Goal: Task Accomplishment & Management: Manage account settings

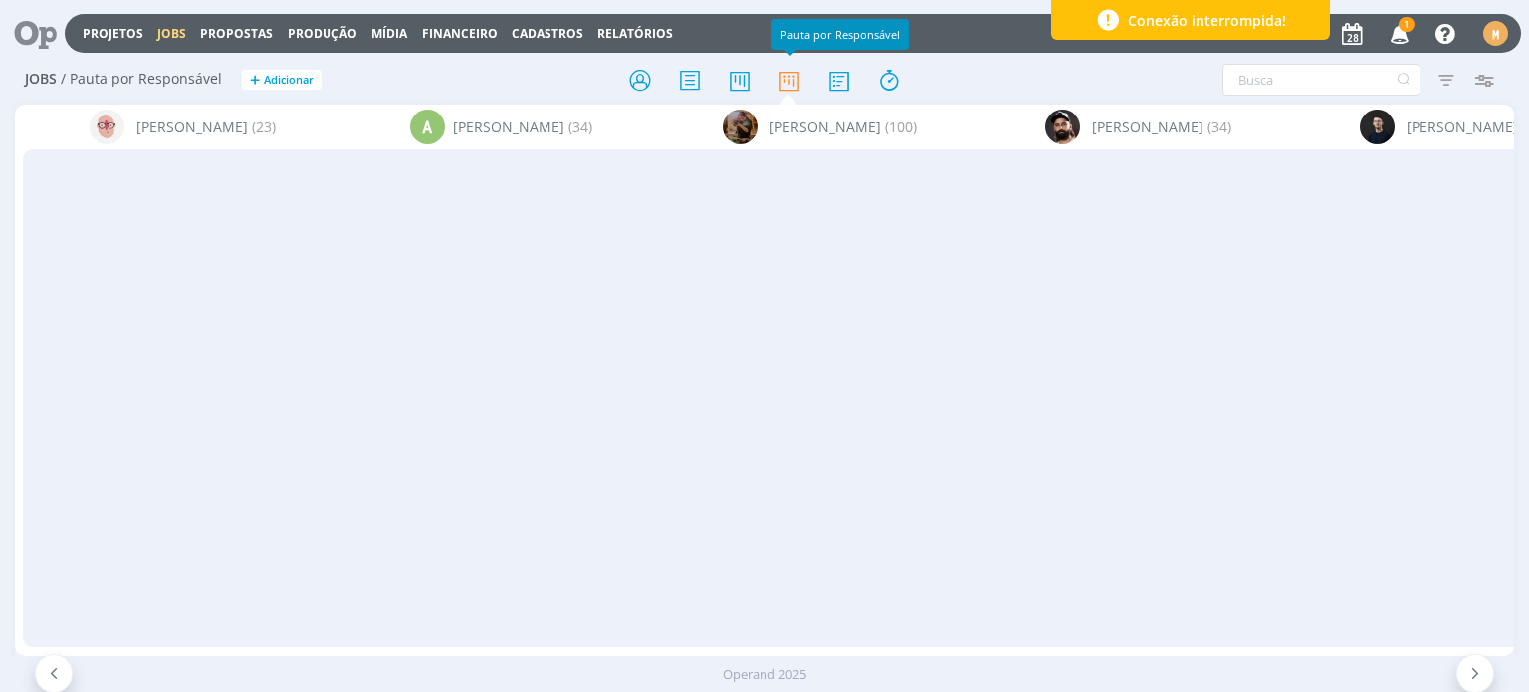
scroll to position [0, 2081]
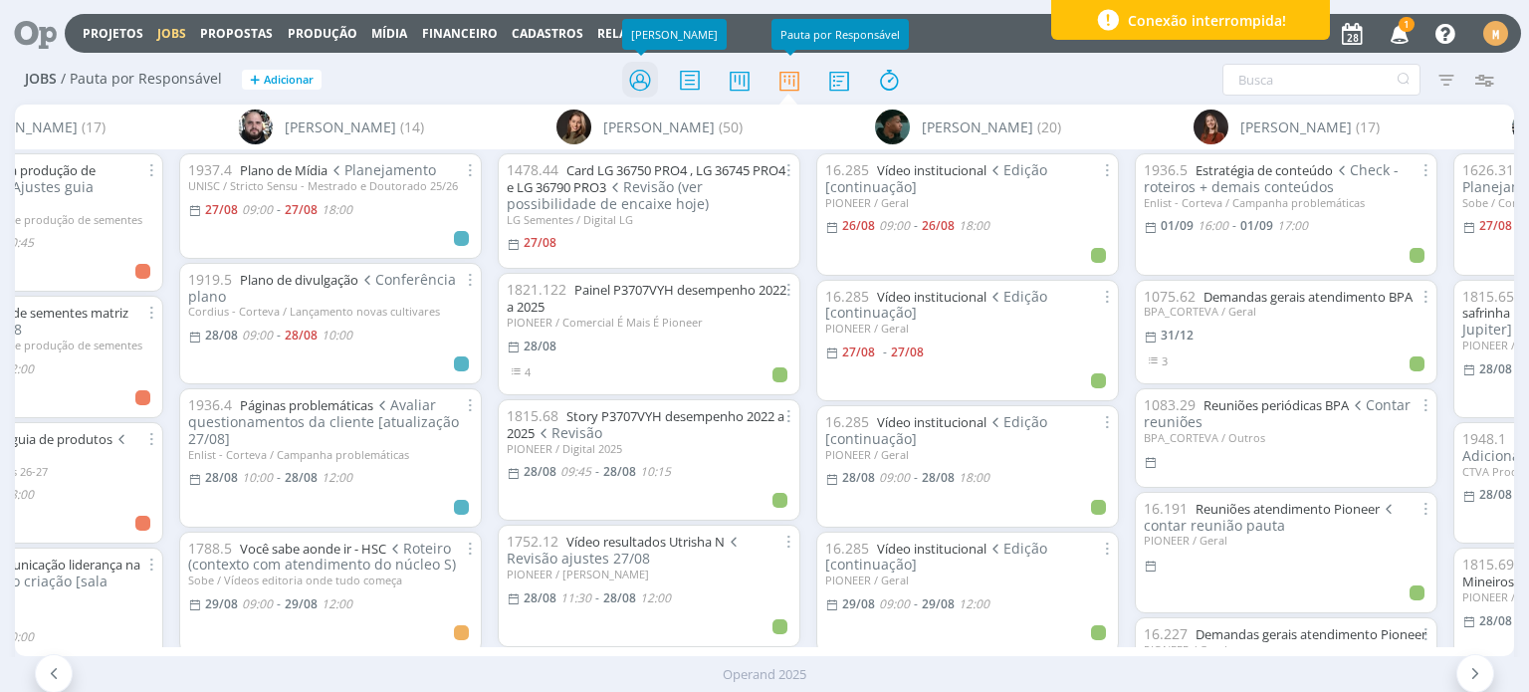
click at [643, 71] on icon at bounding box center [640, 80] width 36 height 39
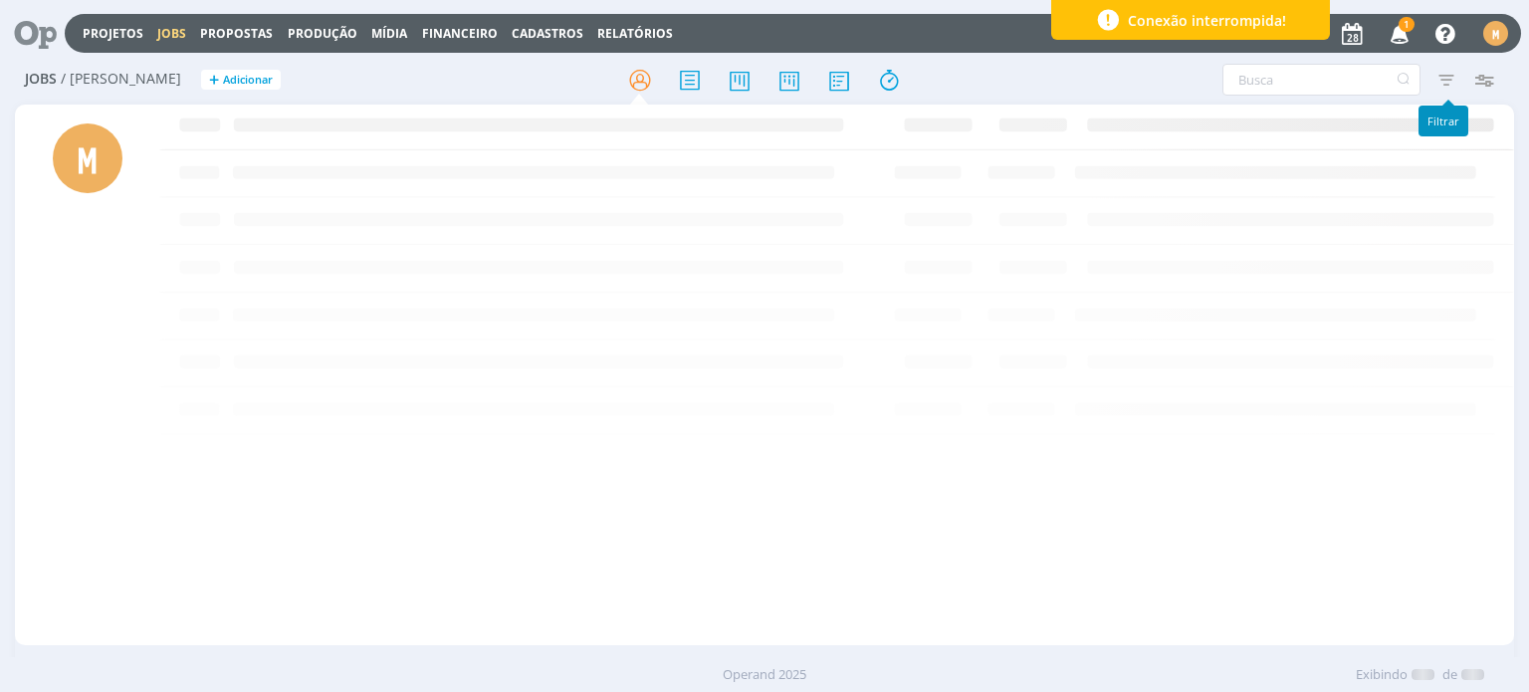
click at [1449, 80] on icon "button" at bounding box center [1446, 80] width 36 height 36
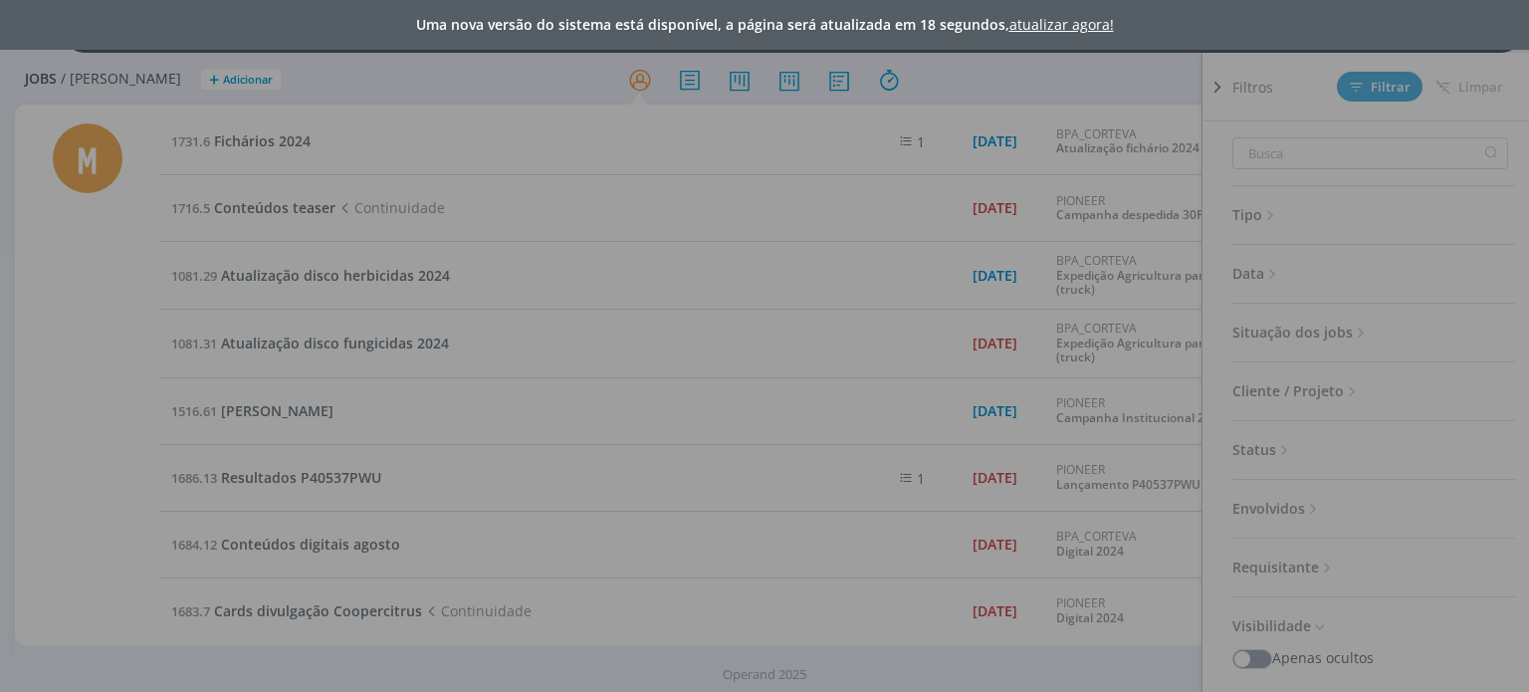
click at [1039, 26] on link "atualizar agora!" at bounding box center [1061, 24] width 104 height 19
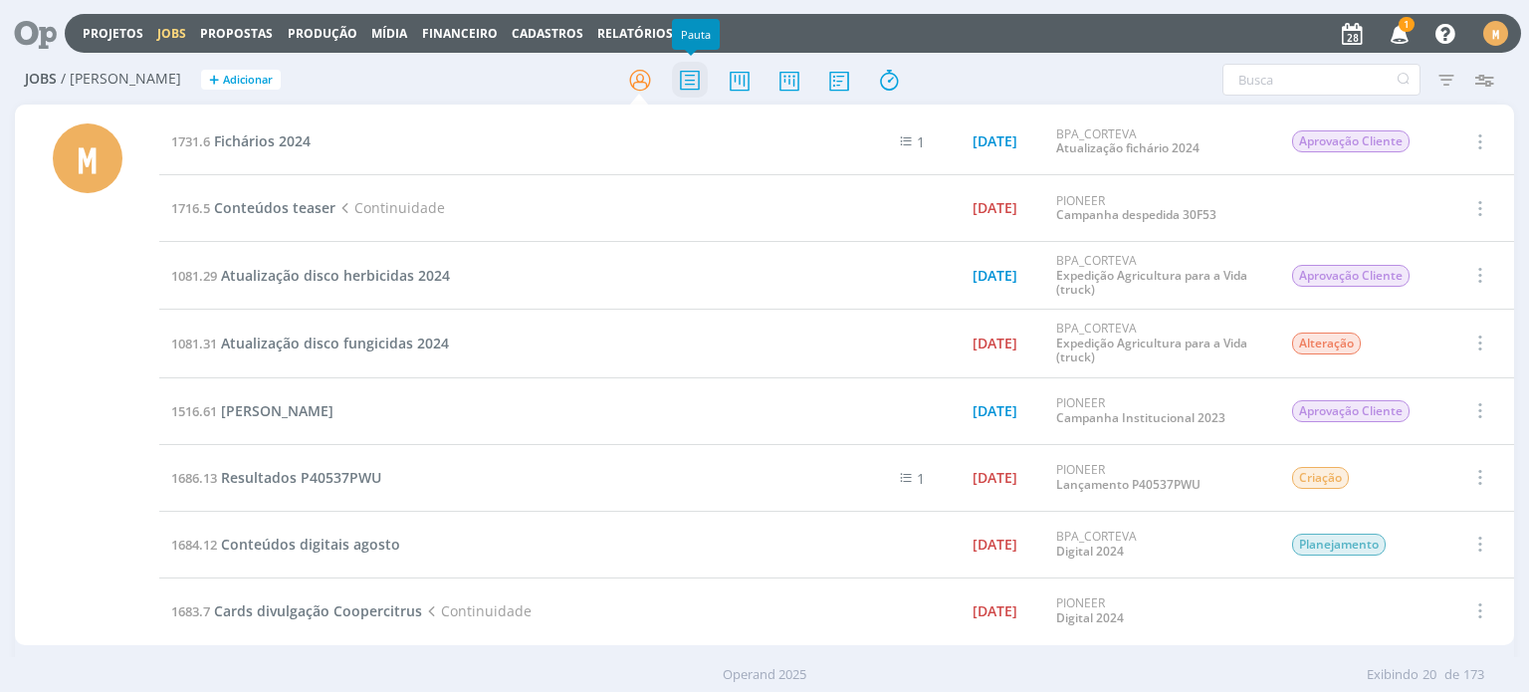
click at [686, 92] on icon at bounding box center [690, 80] width 36 height 39
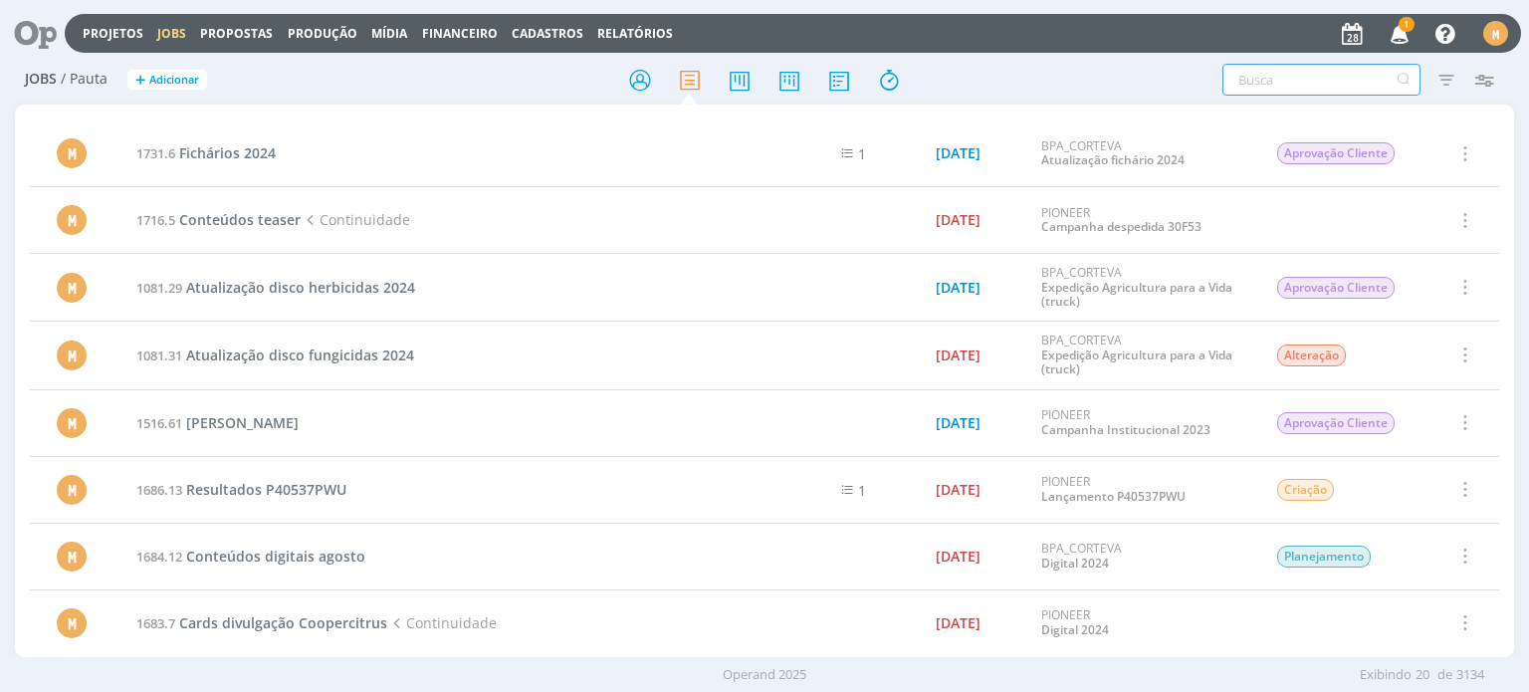
click at [1314, 89] on input "text" at bounding box center [1321, 80] width 198 height 32
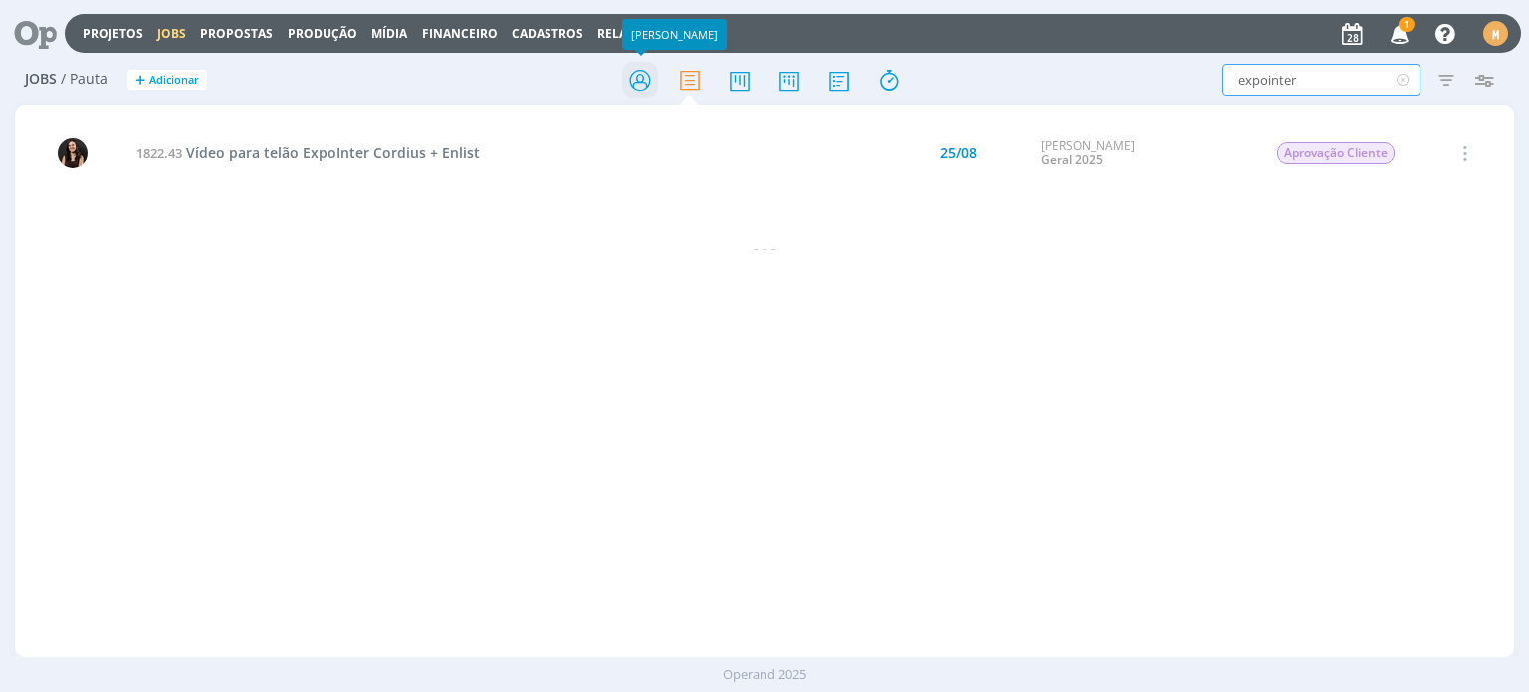
type input "expointer"
click at [628, 83] on icon at bounding box center [640, 80] width 36 height 39
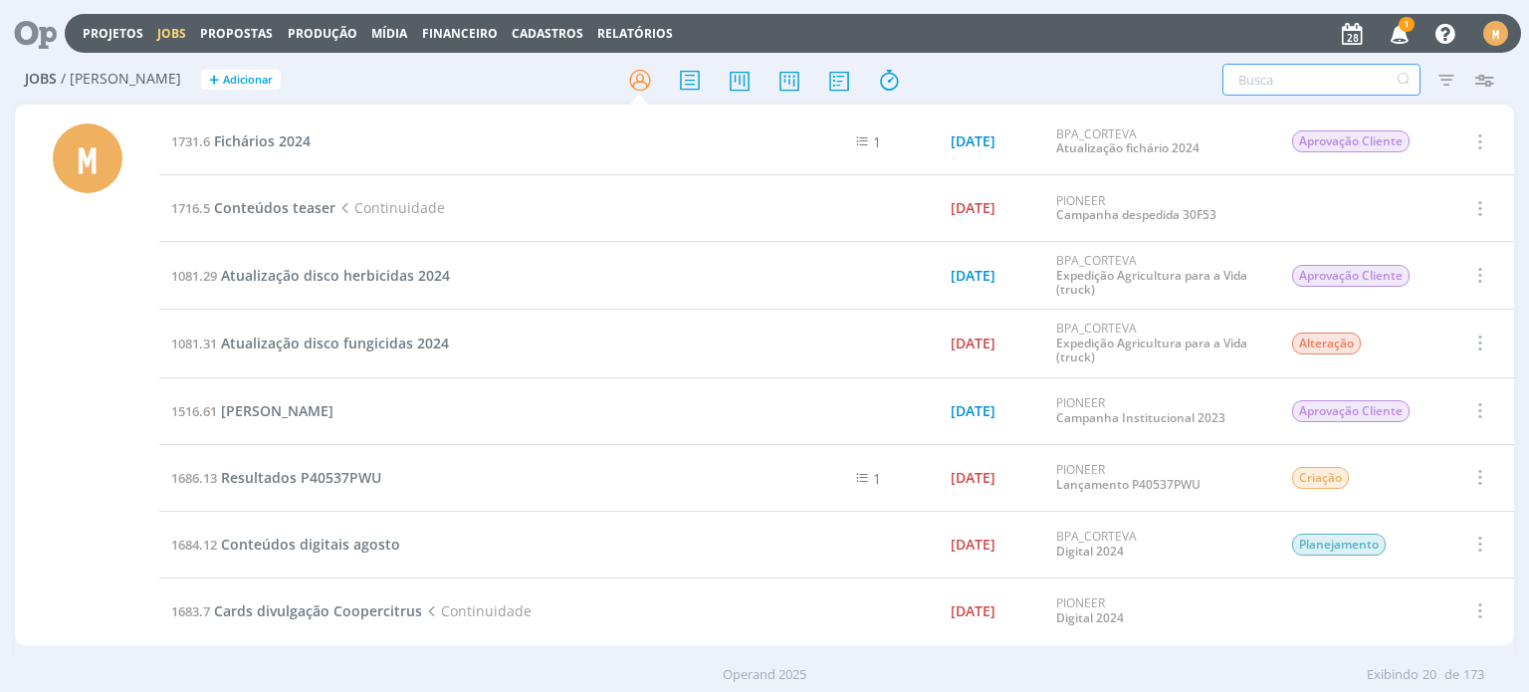
click at [1234, 80] on input "text" at bounding box center [1321, 80] width 198 height 32
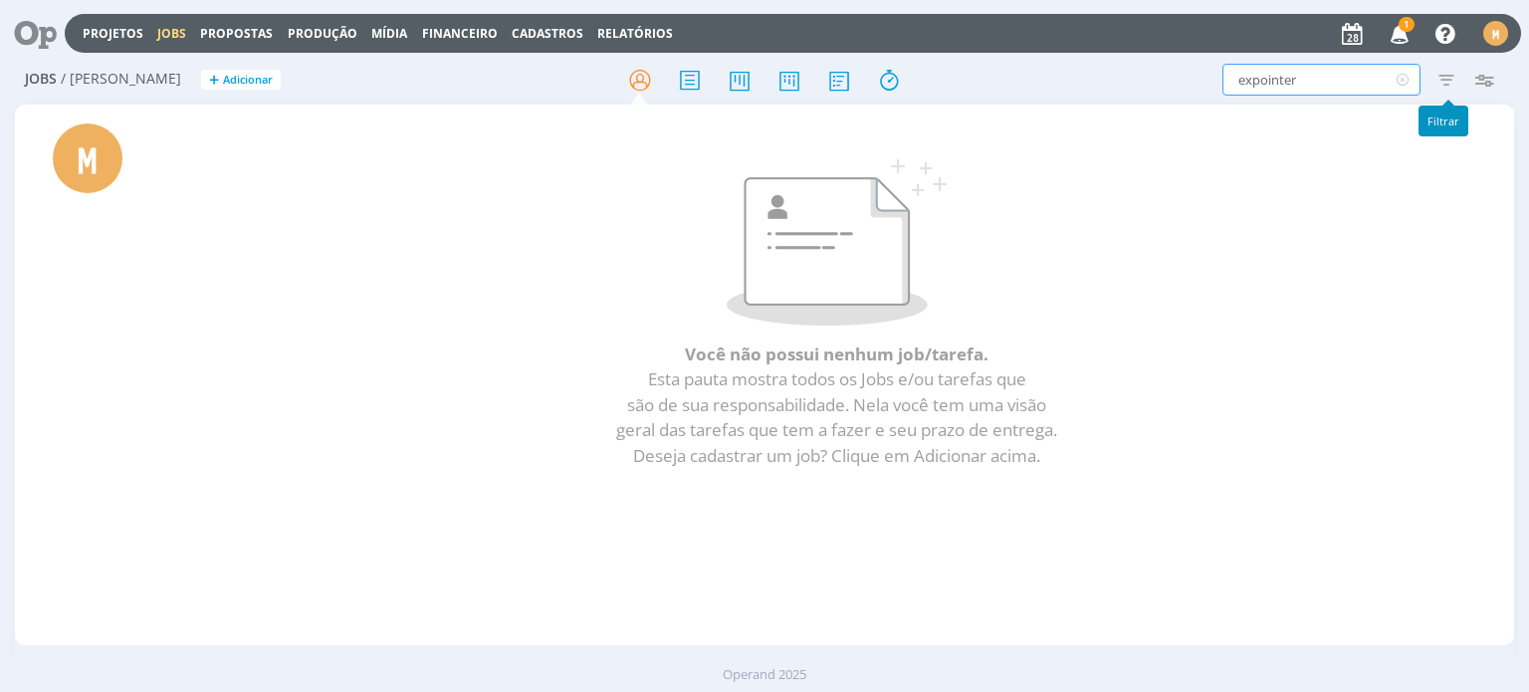
type input "expointer"
click at [1445, 81] on icon "button" at bounding box center [1446, 80] width 36 height 36
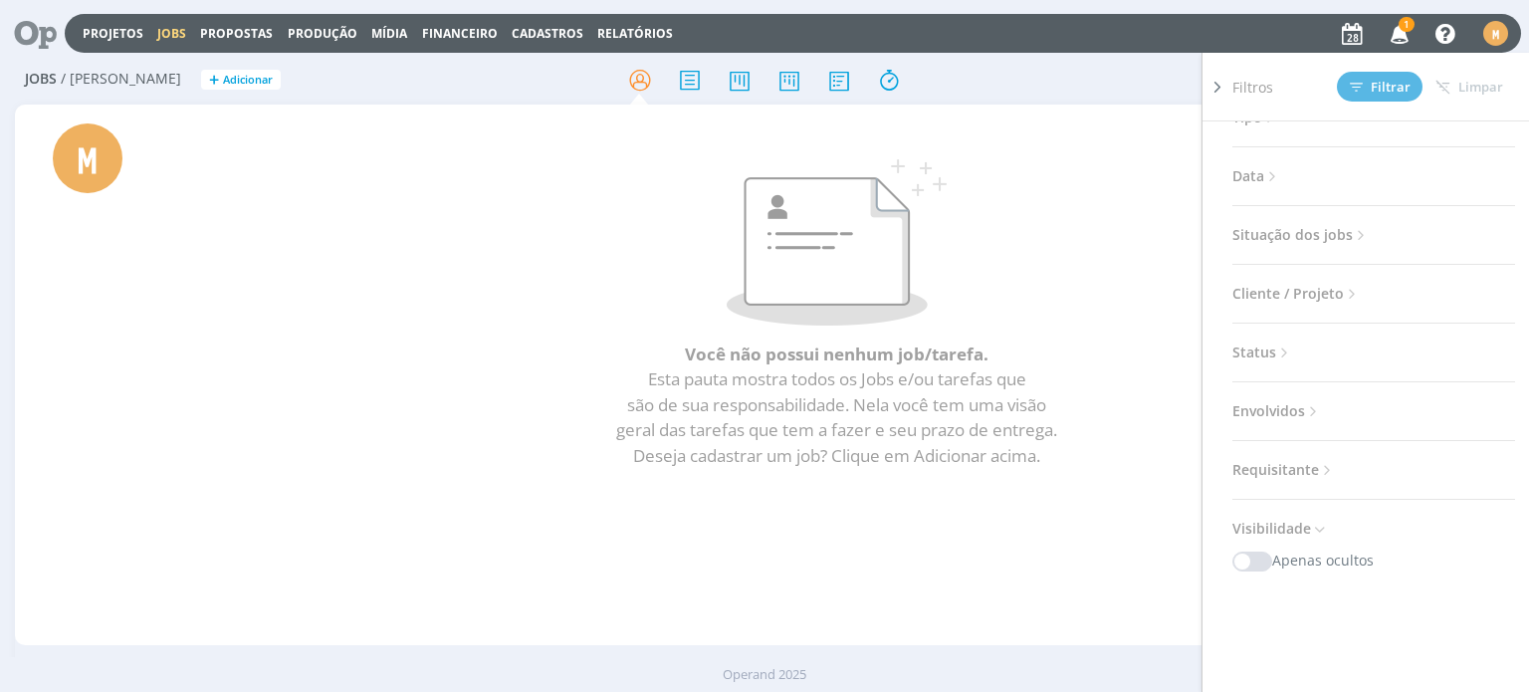
scroll to position [100, 0]
click at [1306, 248] on div "expointer Tipo Jobs e Tarefas Data Personalizado a Situação dos jobs Abertos Co…" at bounding box center [1381, 433] width 299 height 625
click at [1306, 243] on span "Situação dos jobs" at bounding box center [1300, 233] width 137 height 26
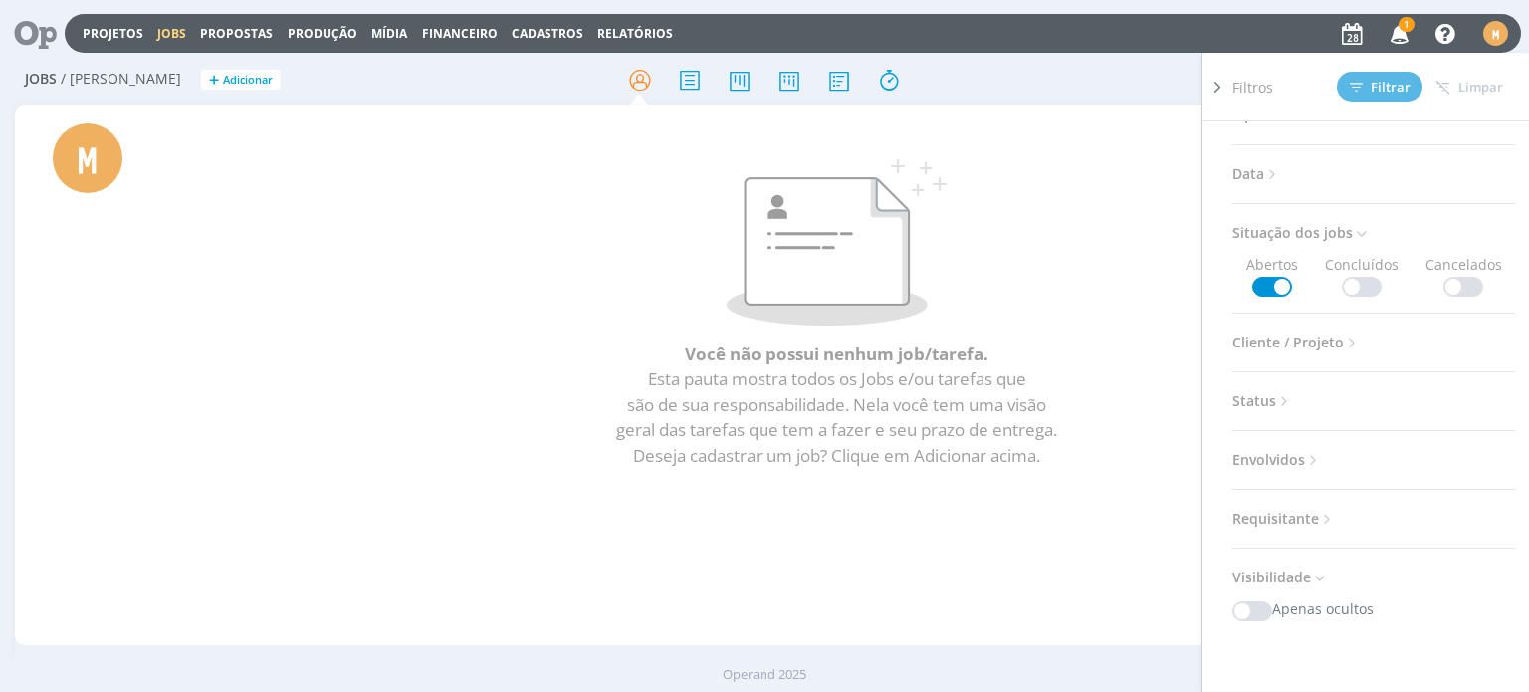
click at [1351, 289] on span at bounding box center [1362, 287] width 40 height 20
click at [1365, 91] on span "Filtrar" at bounding box center [1379, 87] width 61 height 13
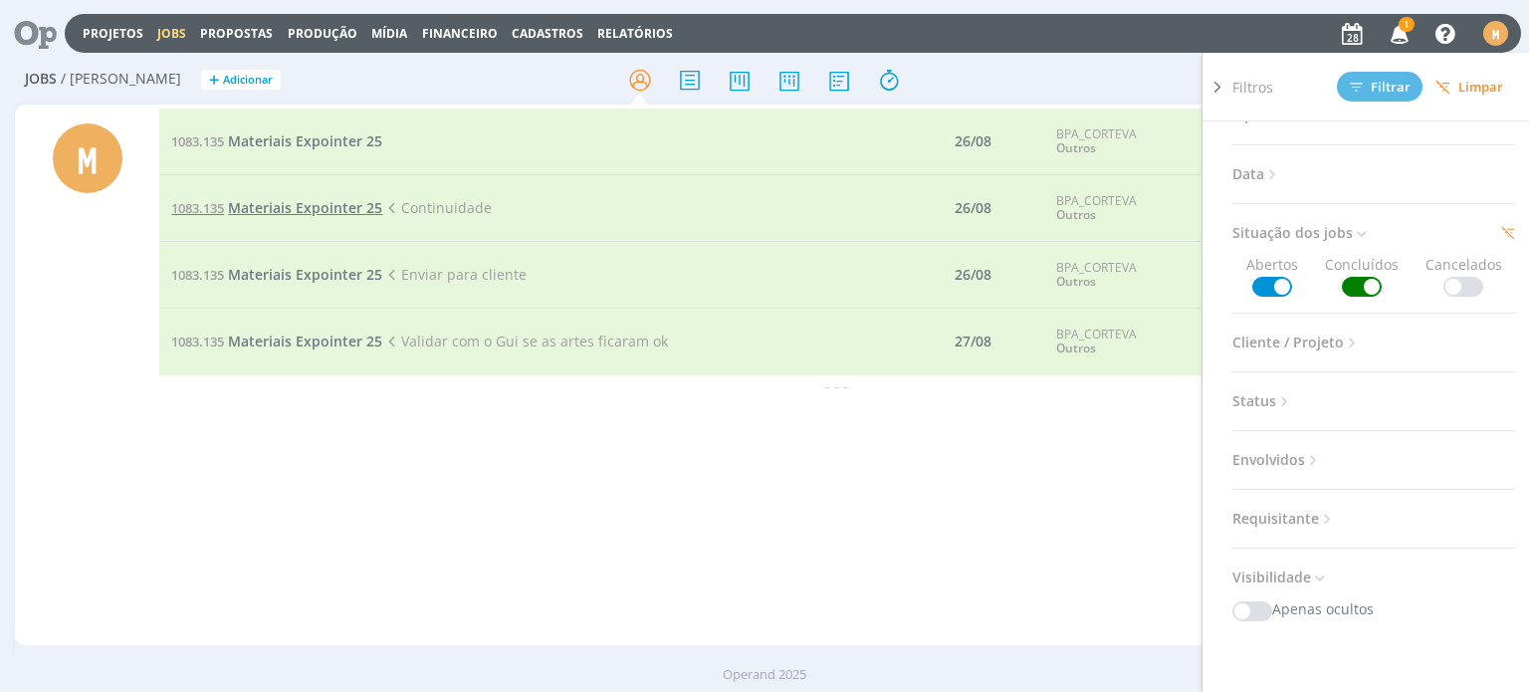
click at [342, 211] on span "Materiais Expointer 25" at bounding box center [305, 207] width 154 height 19
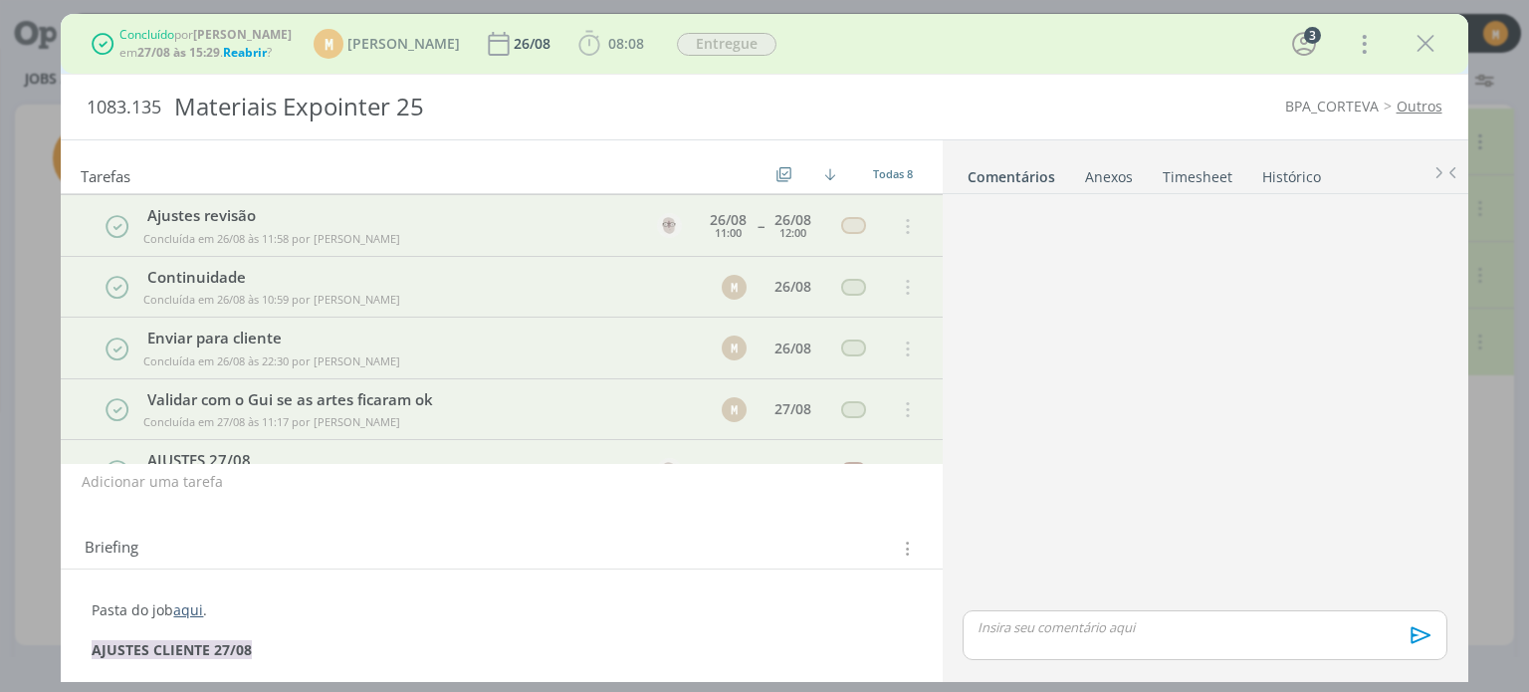
scroll to position [284, 0]
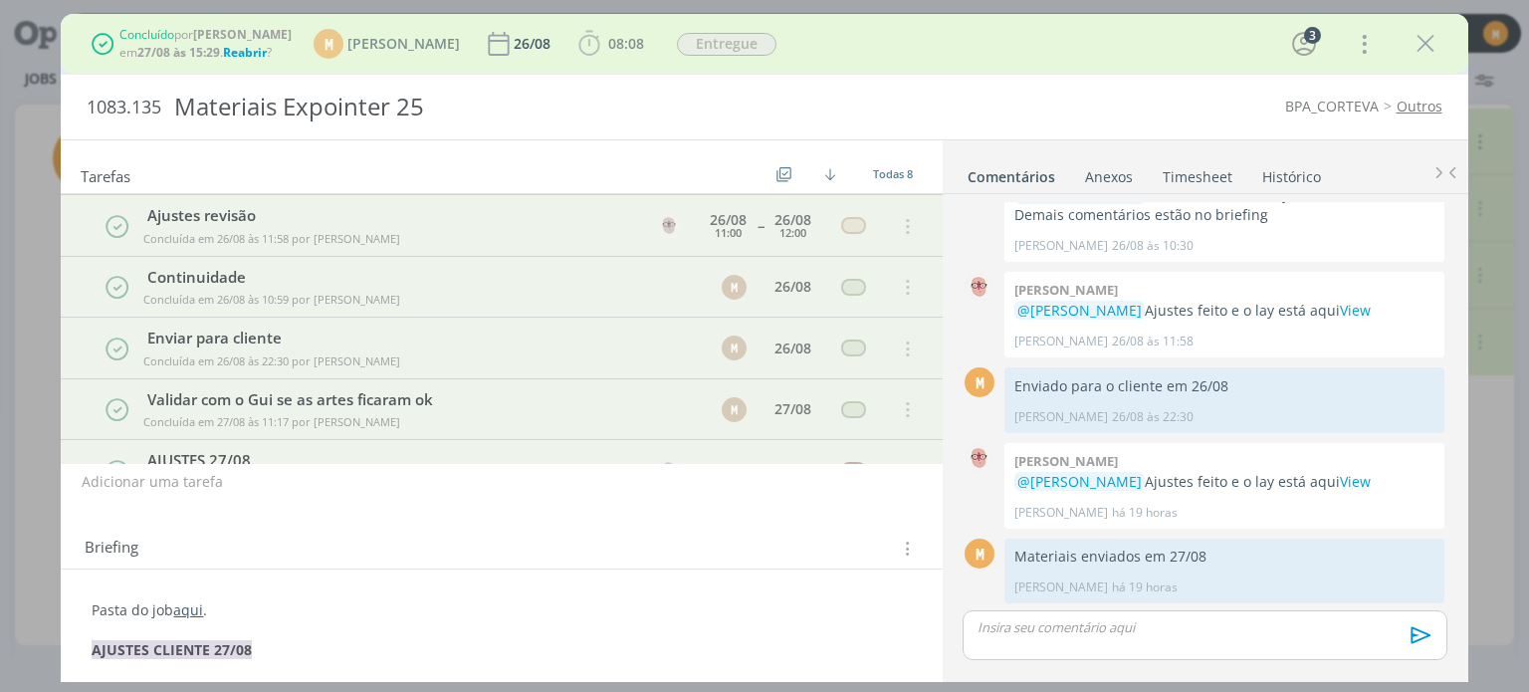
click at [257, 55] on span "Reabrir" at bounding box center [245, 52] width 44 height 17
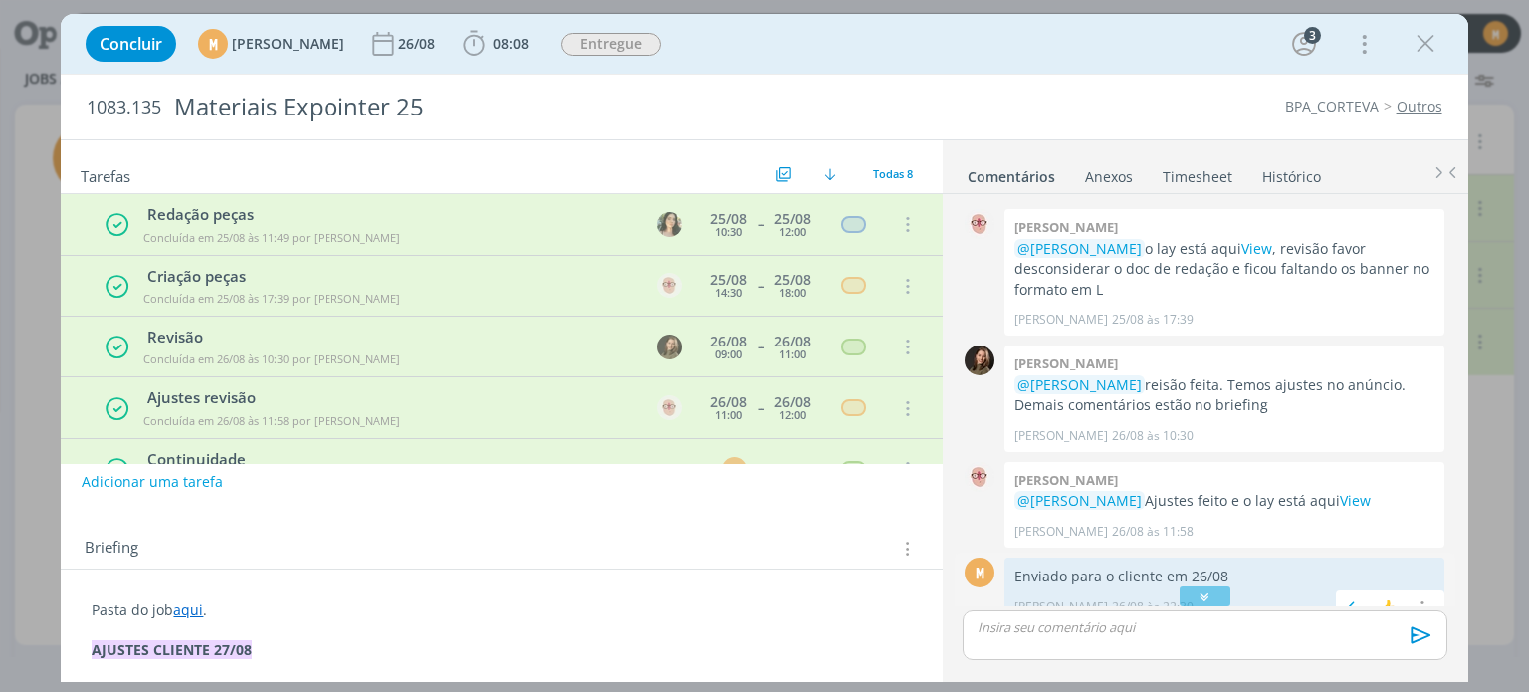
scroll to position [0, 0]
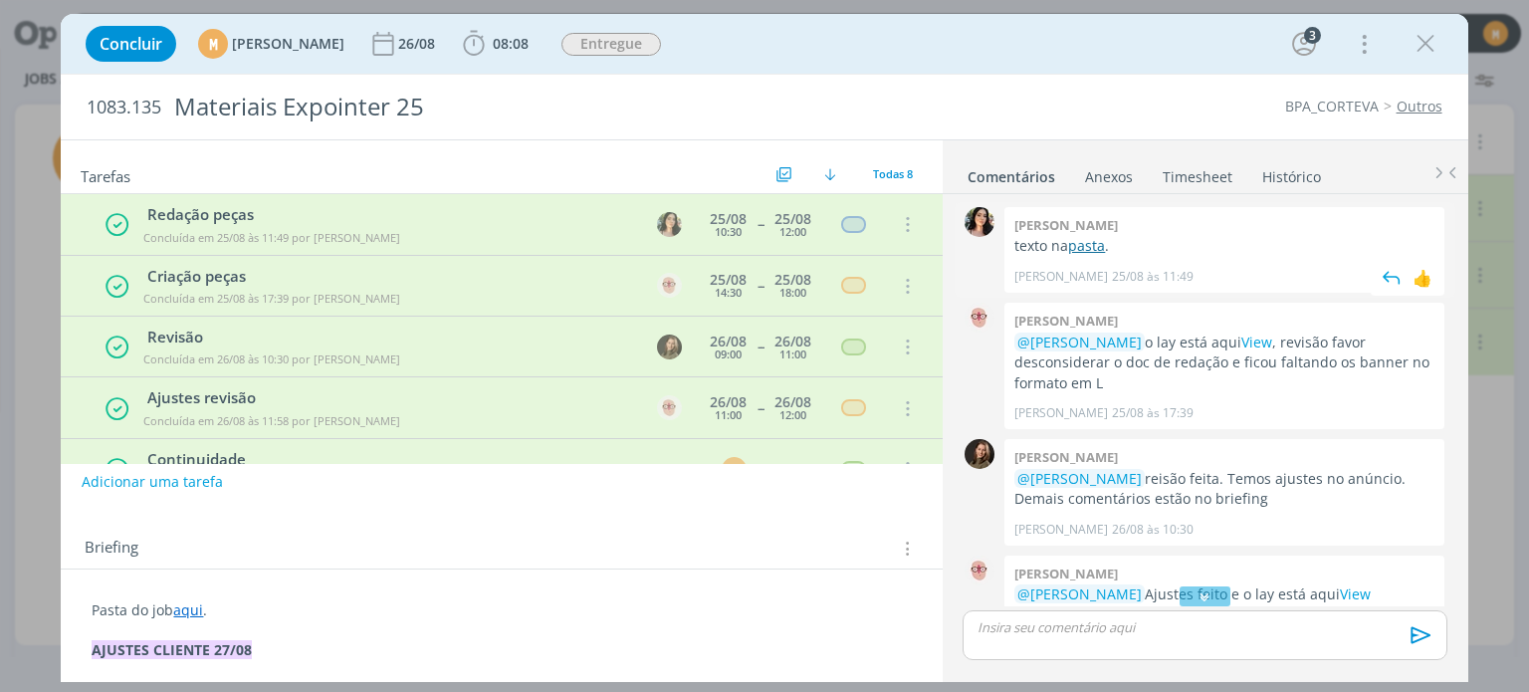
click at [1090, 251] on link "pasta" at bounding box center [1086, 245] width 37 height 19
click at [1194, 172] on link "Timesheet" at bounding box center [1197, 172] width 72 height 29
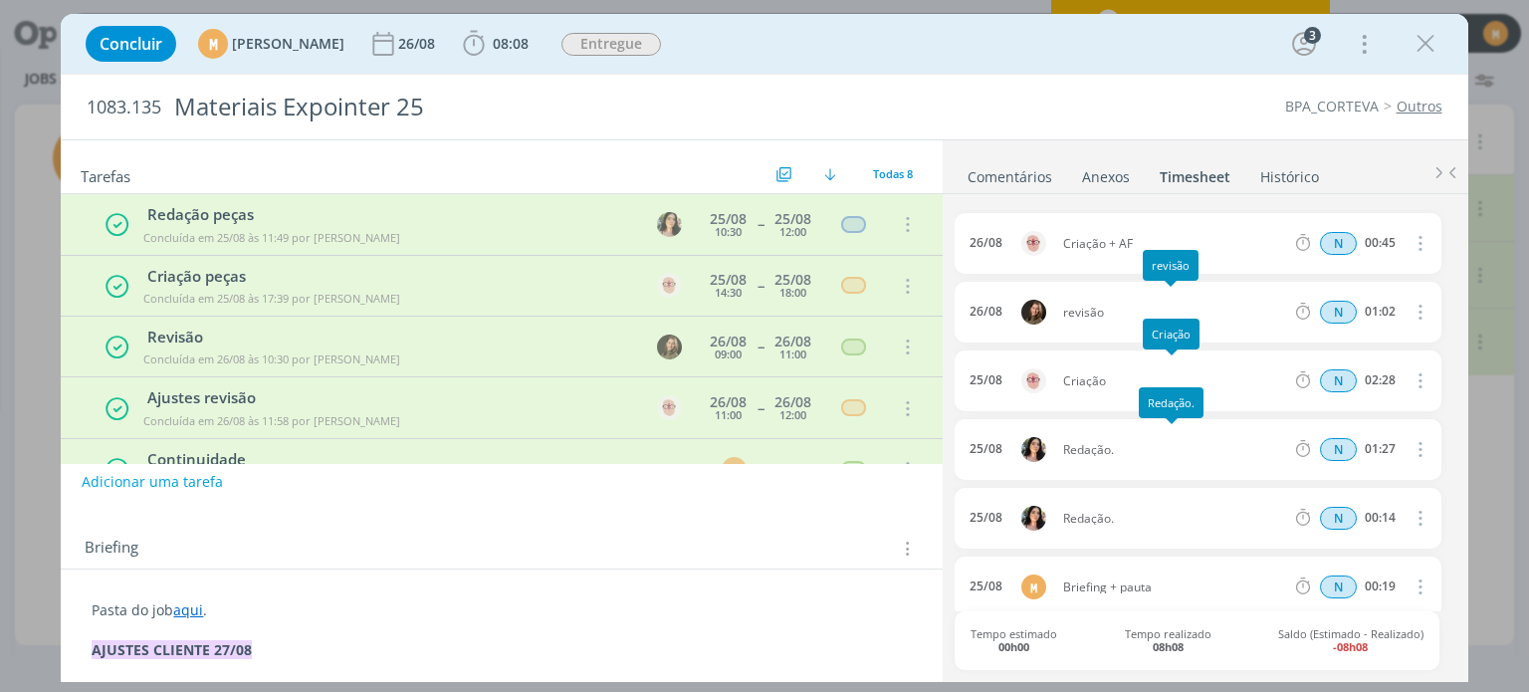
scroll to position [215, 0]
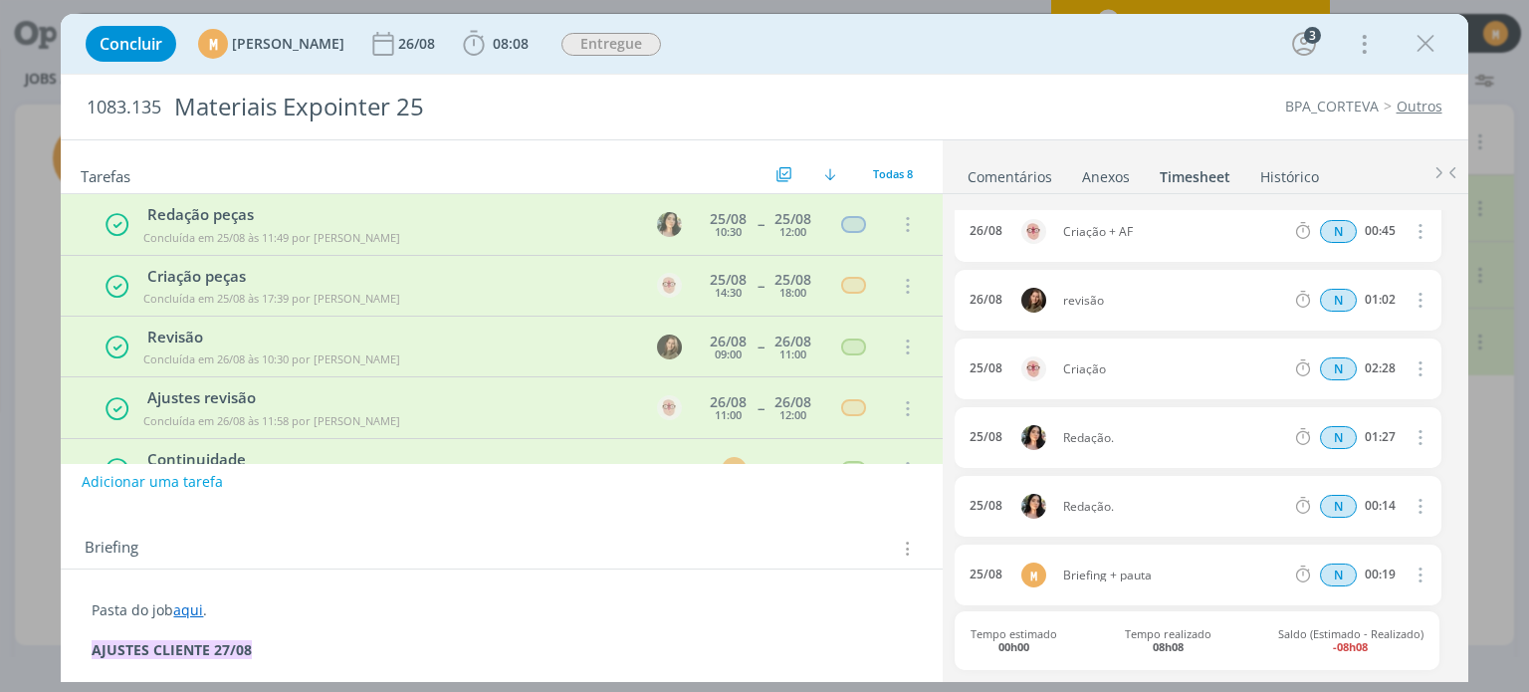
click at [1417, 433] on button "dialog" at bounding box center [1418, 437] width 48 height 33
click at [1340, 490] on link "Editar" at bounding box center [1362, 503] width 157 height 32
click at [1338, 437] on span "N" at bounding box center [1339, 437] width 37 height 23
click at [1411, 505] on icon "dialog" at bounding box center [1418, 506] width 22 height 24
click at [1330, 511] on span "N" at bounding box center [1338, 506] width 37 height 23
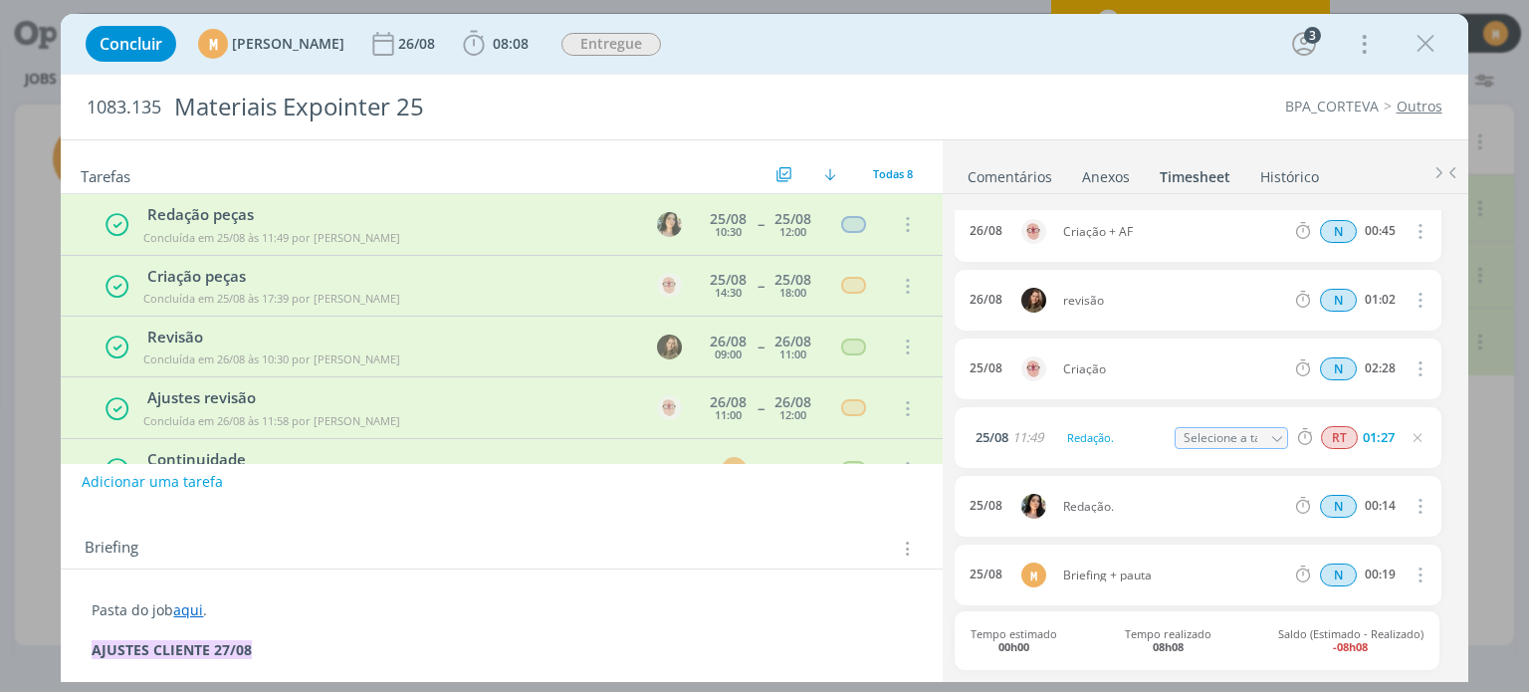
click at [1411, 498] on icon "dialog" at bounding box center [1418, 506] width 22 height 24
click at [1411, 433] on icon "dialog" at bounding box center [1417, 438] width 16 height 16
click at [1331, 507] on span "N" at bounding box center [1338, 506] width 37 height 23
click at [1412, 505] on icon "dialog" at bounding box center [1418, 506] width 22 height 24
click at [1342, 569] on link "Editar" at bounding box center [1362, 571] width 157 height 32
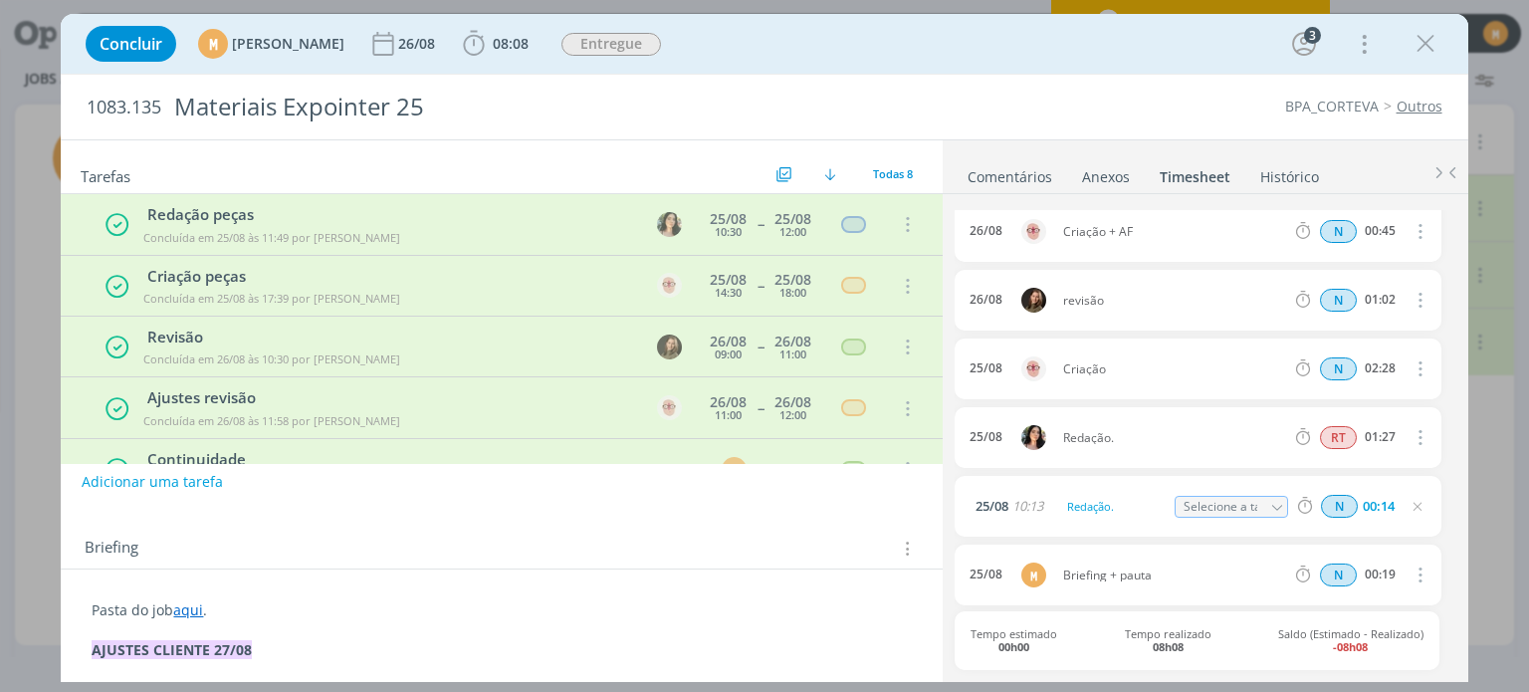
click at [1334, 510] on span "N" at bounding box center [1339, 506] width 37 height 23
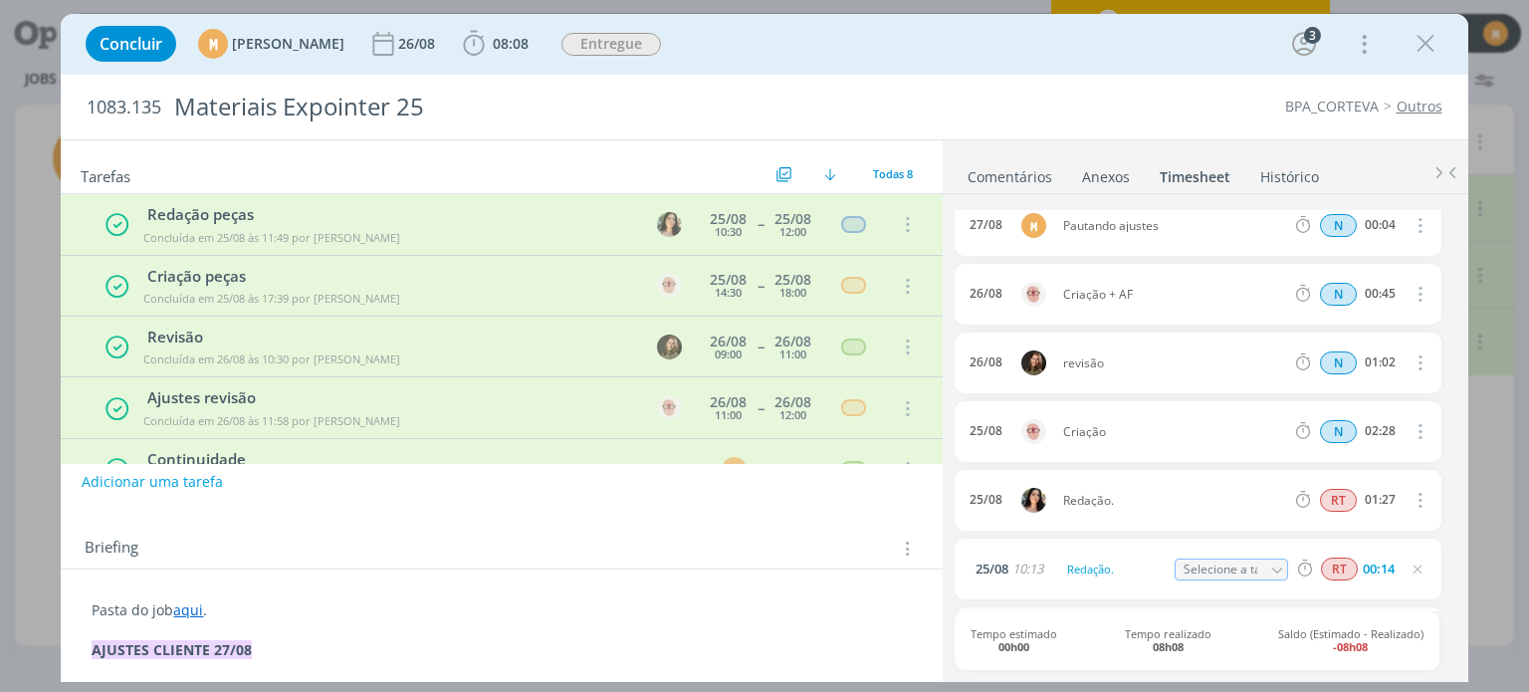
scroll to position [227, 0]
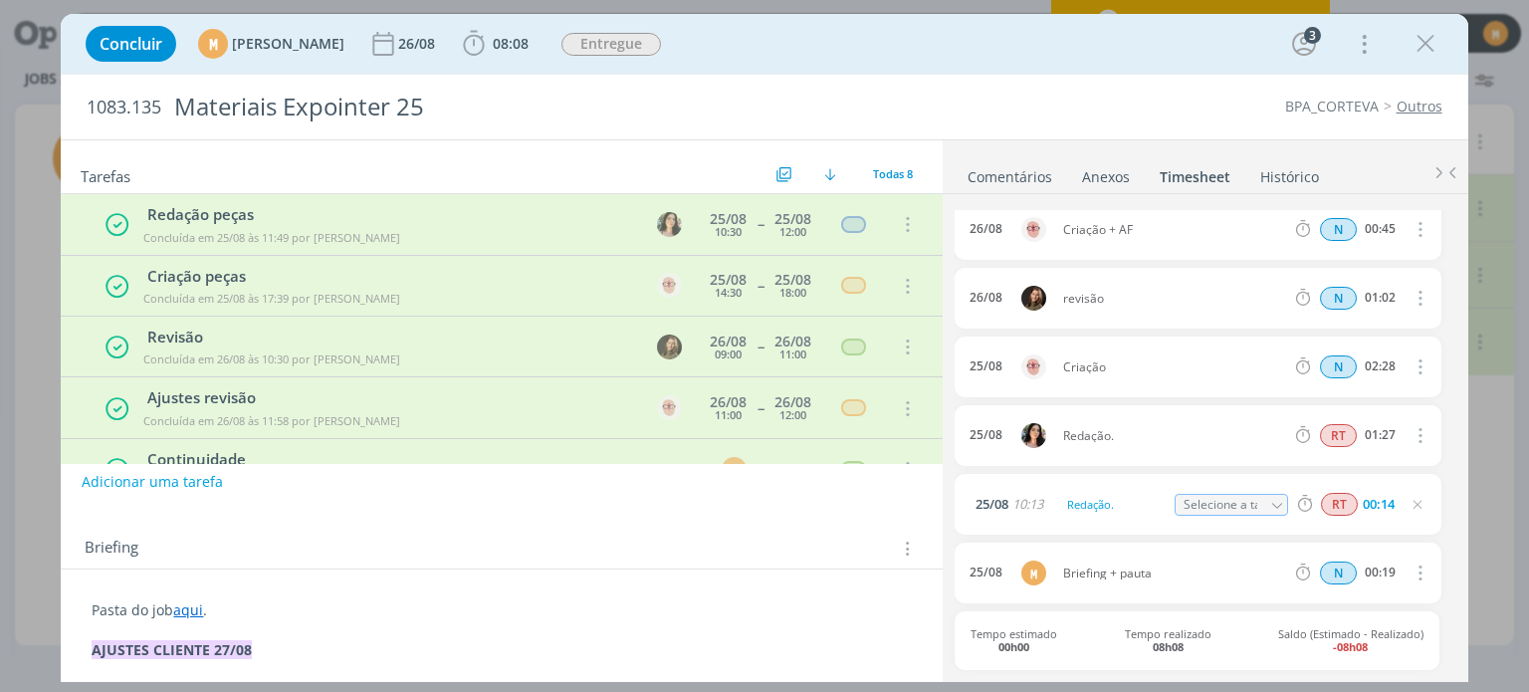
click at [1459, 612] on div "0 Tamiris soares texto na pasta . Tamiris Soares 25/08 às 11:49 👍 0 Alessandro …" at bounding box center [1204, 436] width 525 height 484
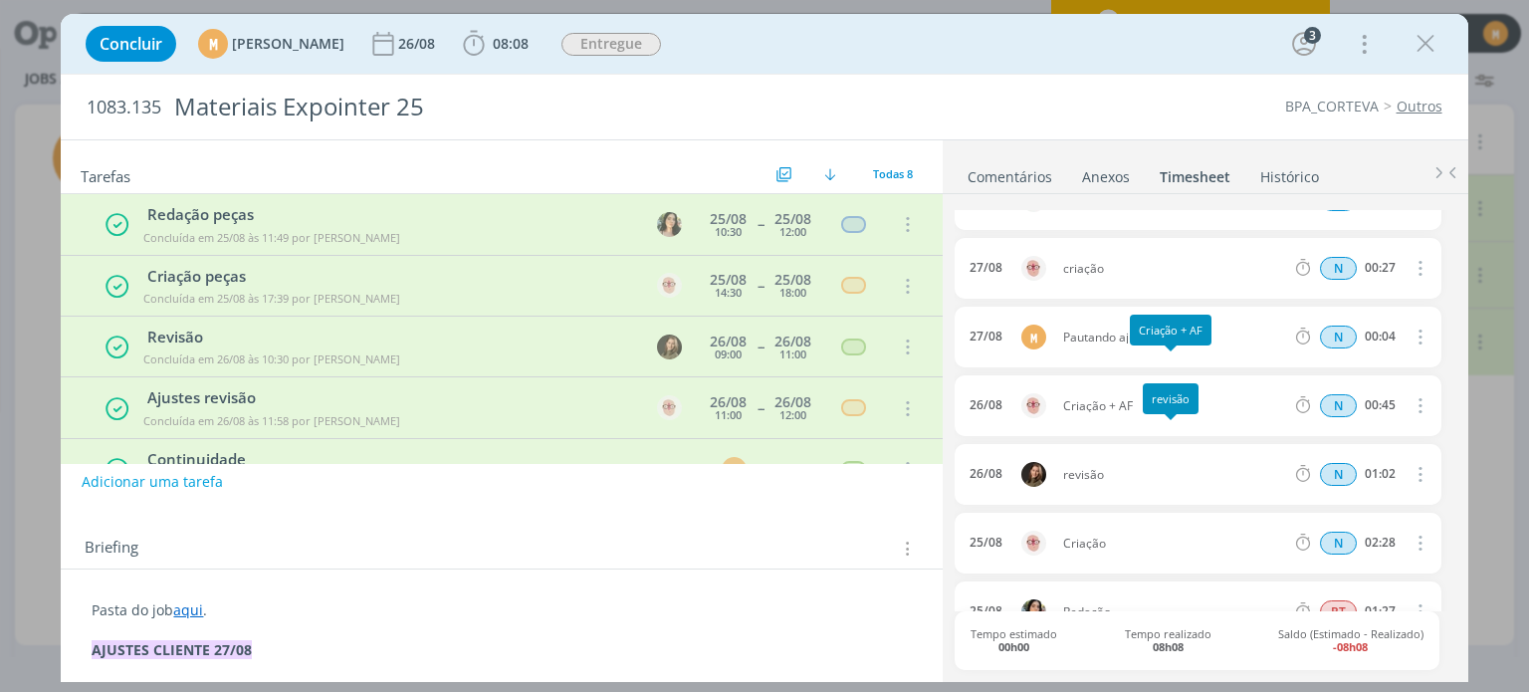
scroll to position [0, 0]
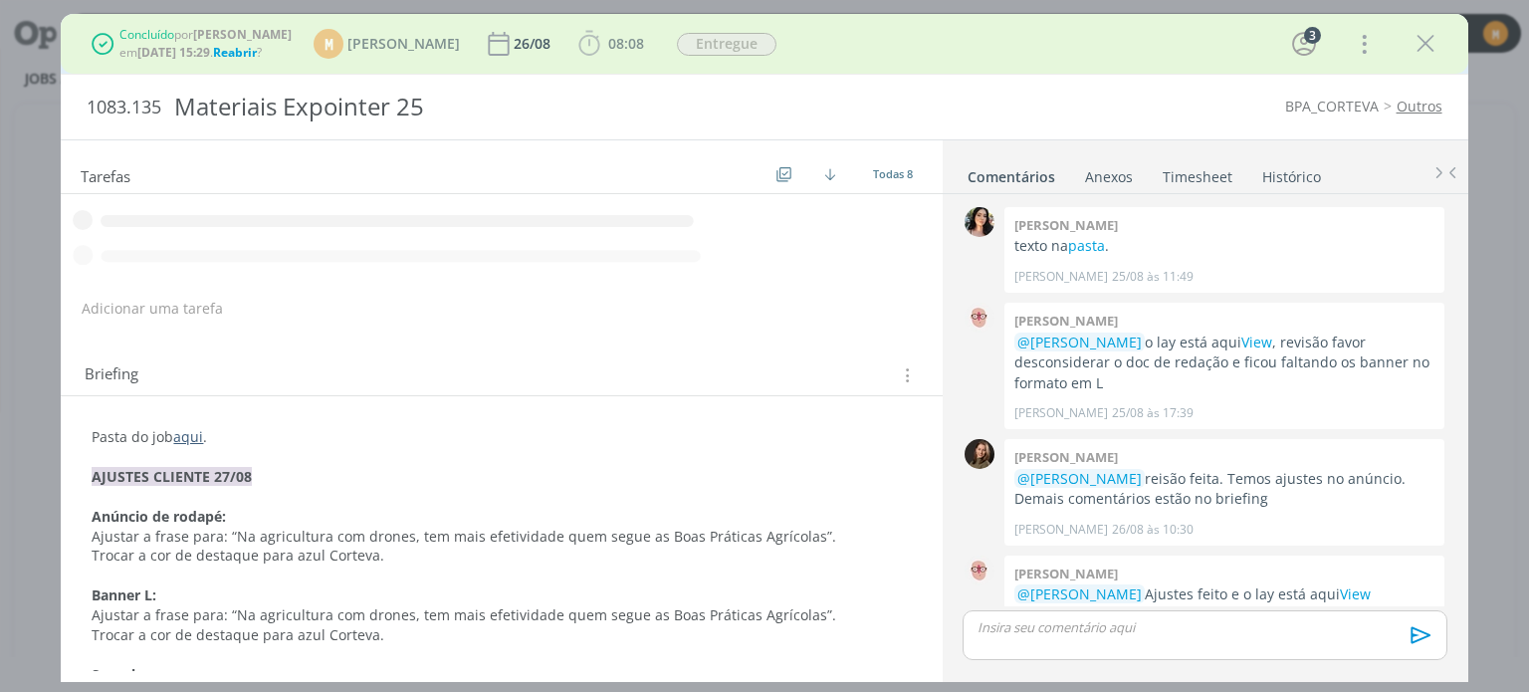
scroll to position [284, 0]
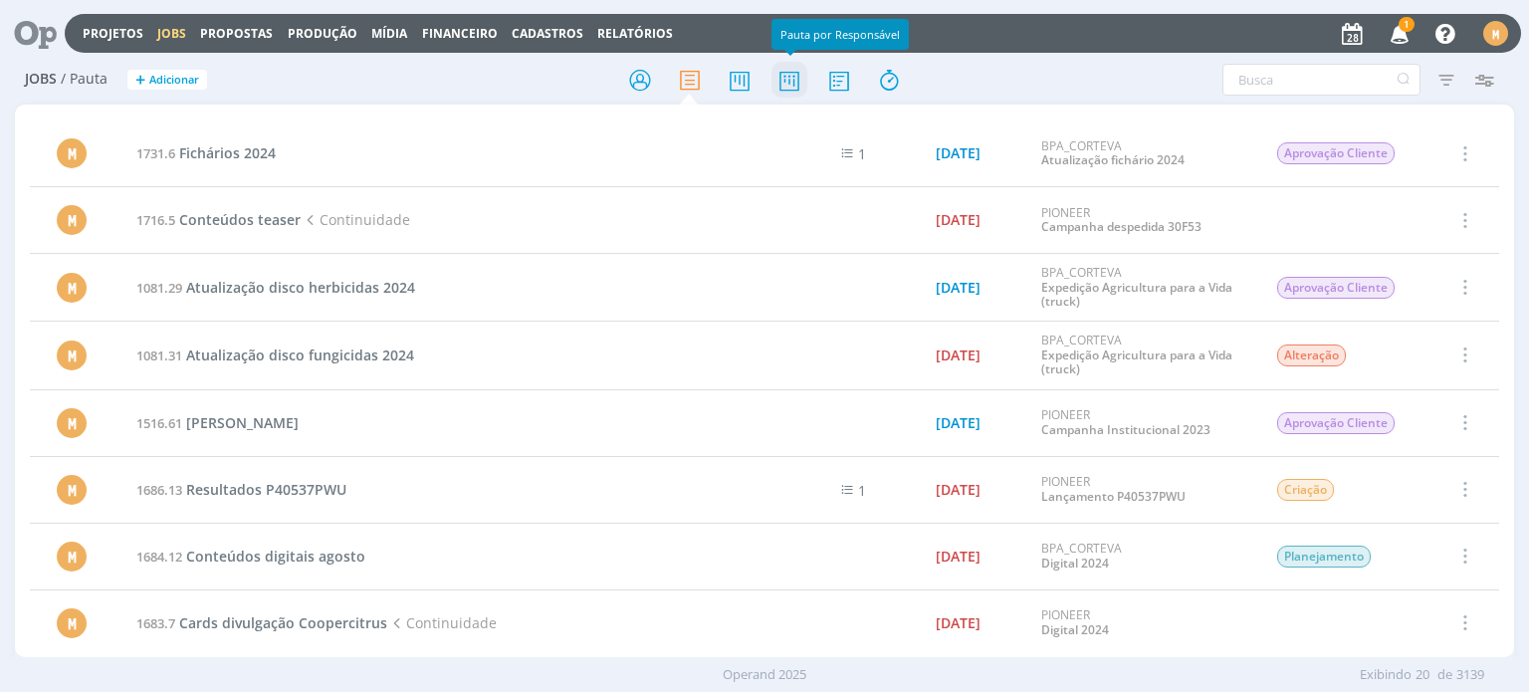
click at [788, 90] on icon at bounding box center [789, 80] width 36 height 39
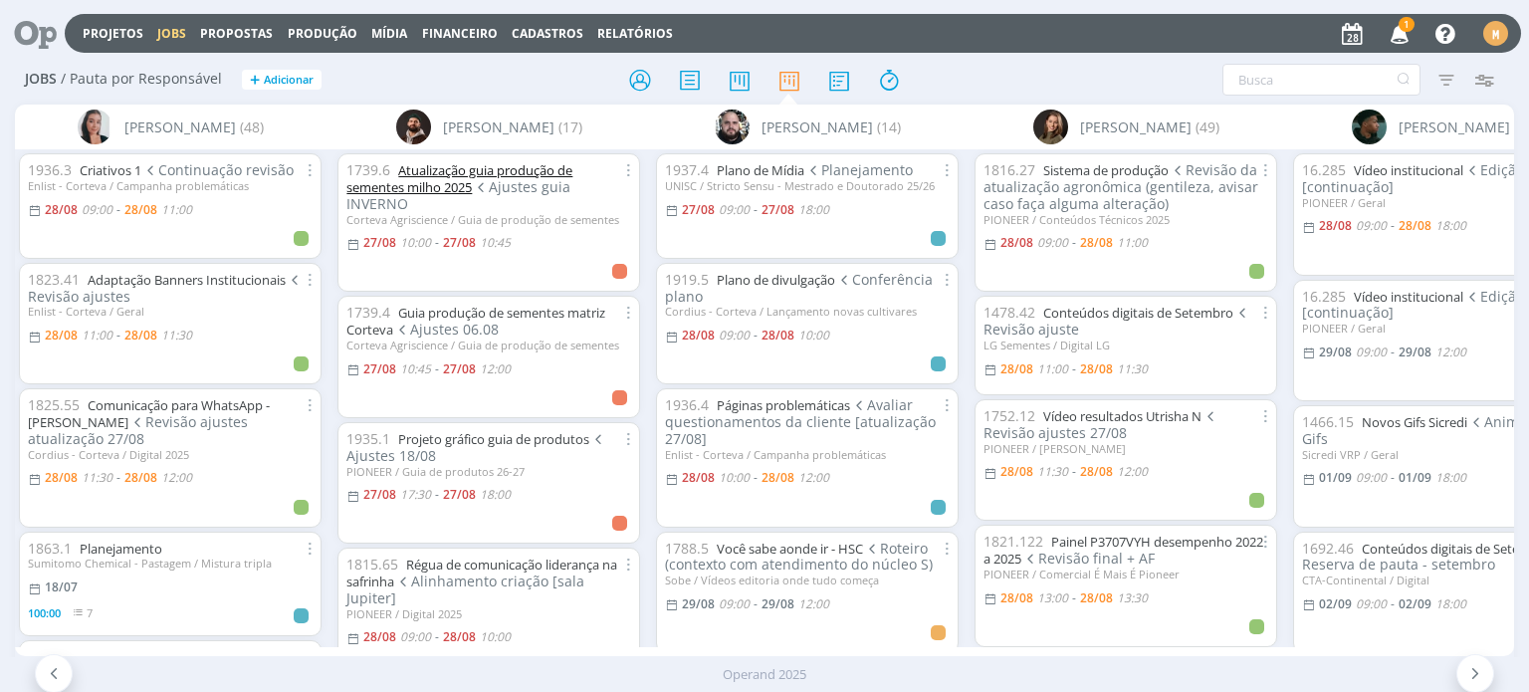
click at [466, 174] on link "Atualização guia produção de sementes milho 2025" at bounding box center [459, 178] width 226 height 35
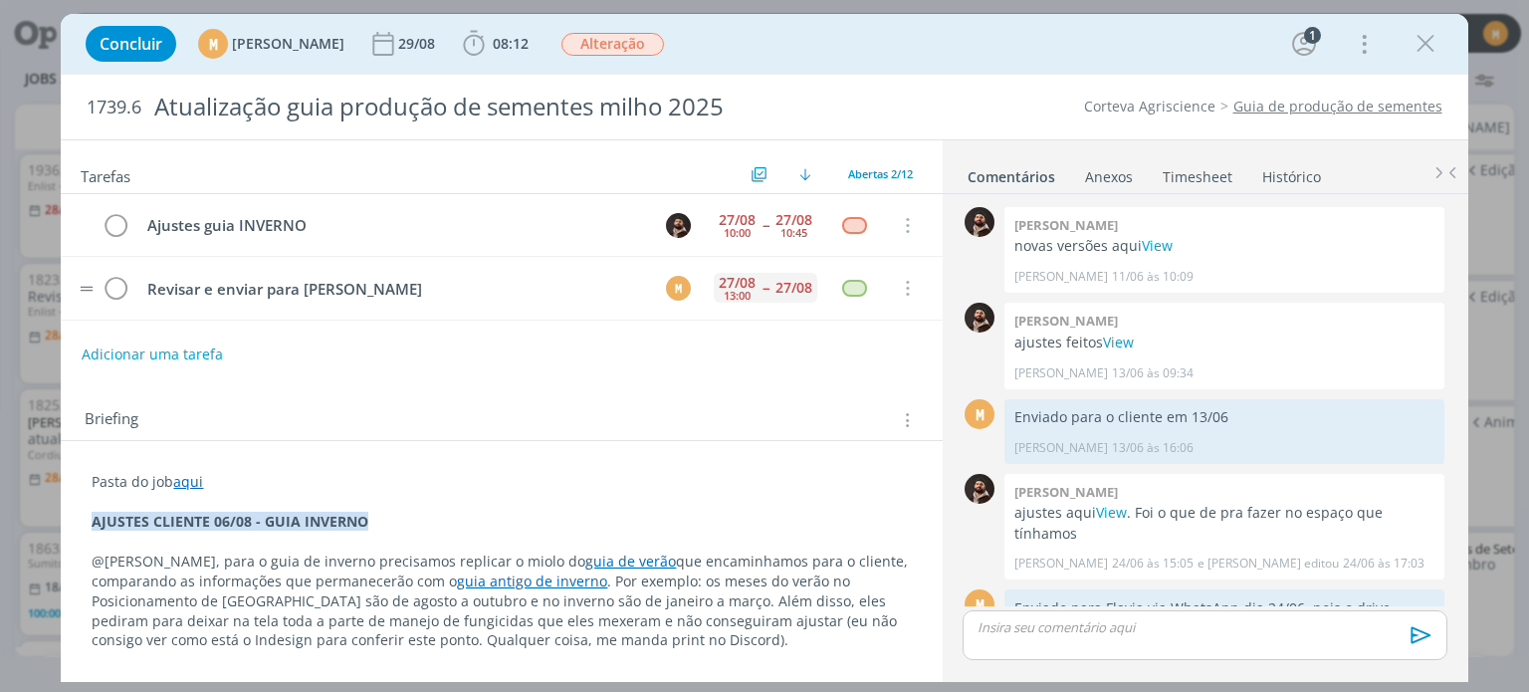
scroll to position [243, 0]
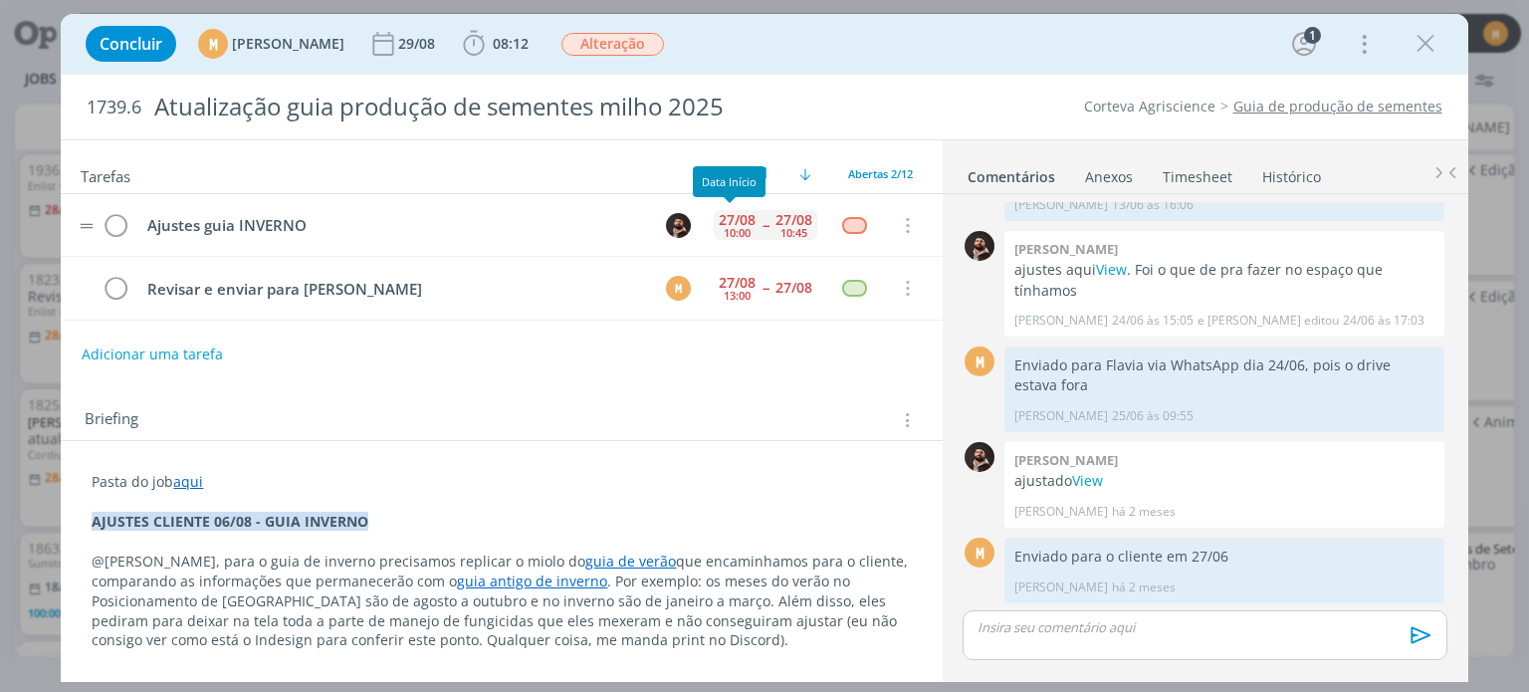
click at [735, 213] on div "27/08" at bounding box center [737, 220] width 37 height 14
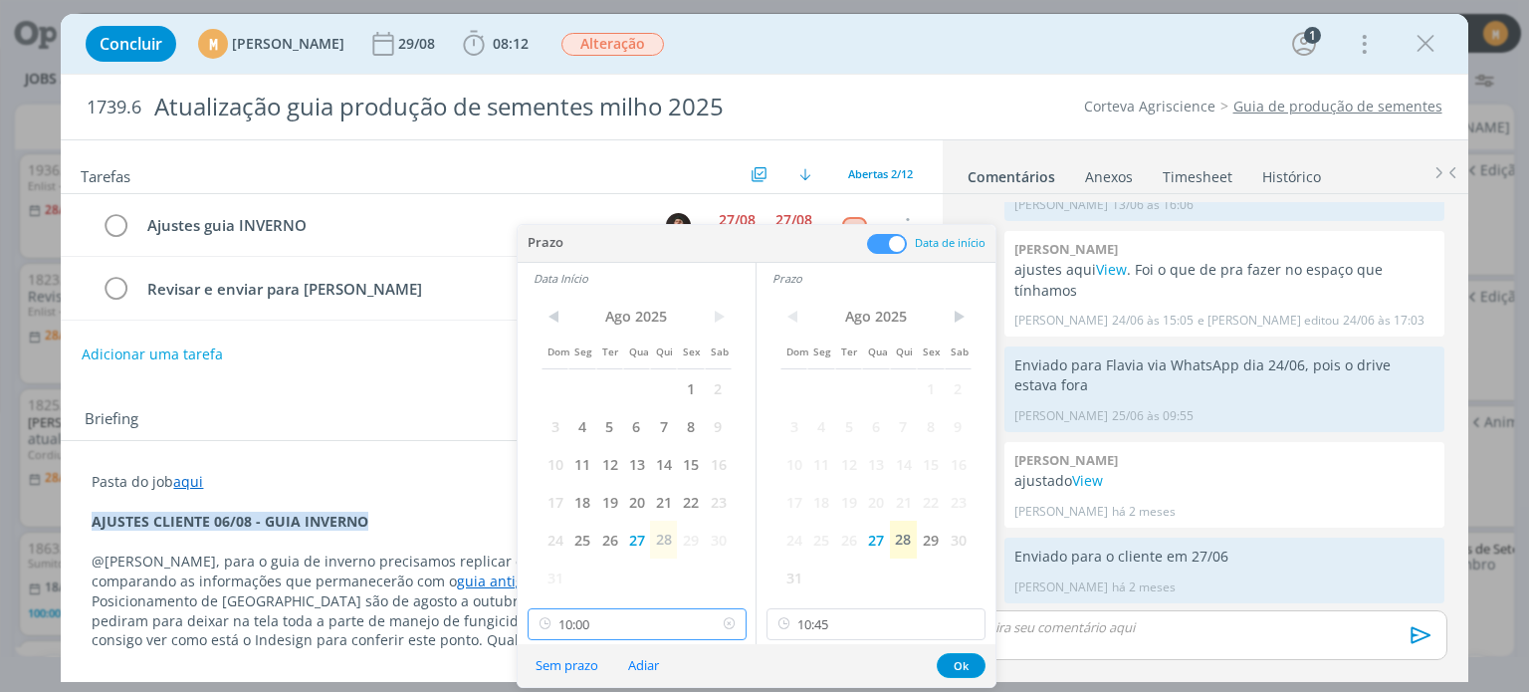
click at [589, 608] on input "10:00" at bounding box center [636, 624] width 219 height 32
click at [602, 510] on div "10:15" at bounding box center [638, 507] width 223 height 36
type input "10:15"
click at [904, 620] on input "10:45" at bounding box center [875, 624] width 219 height 32
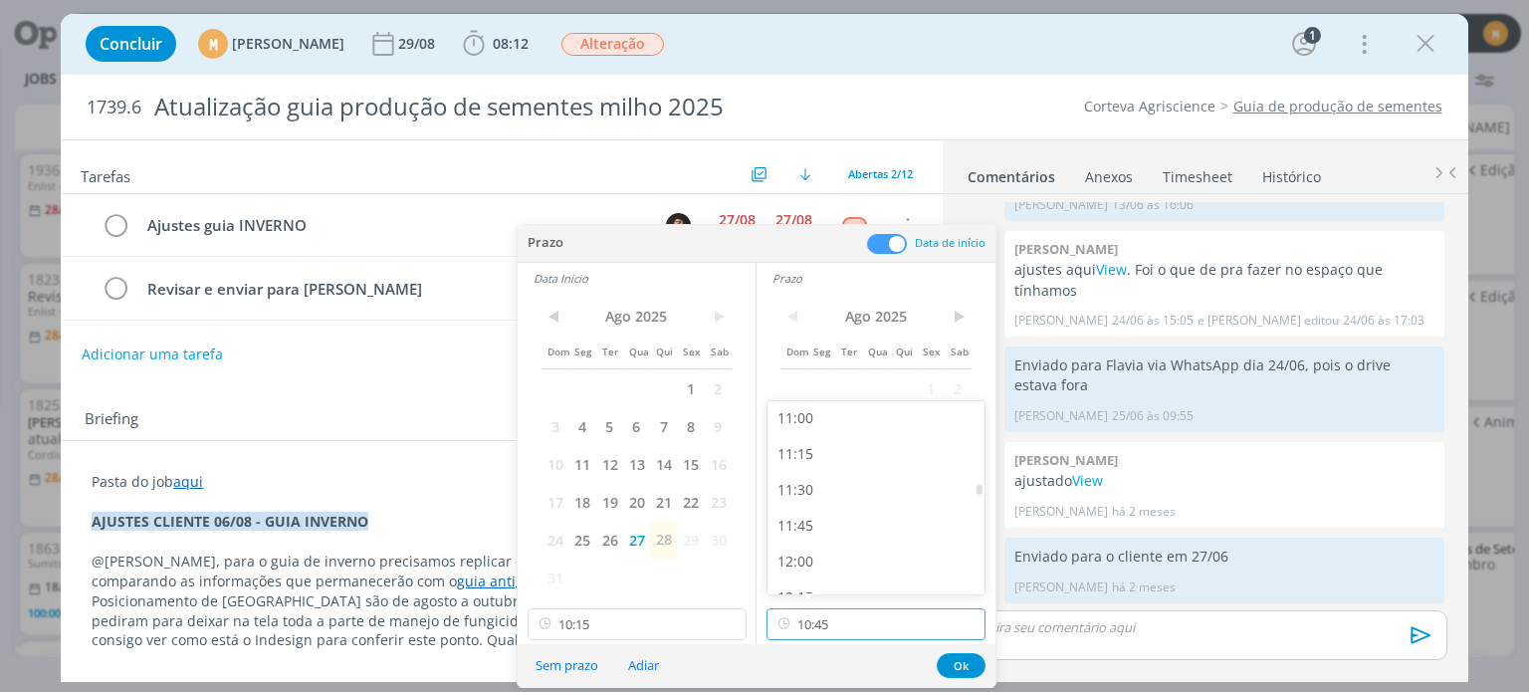
scroll to position [1588, 0]
click at [844, 411] on div "11:00" at bounding box center [878, 407] width 223 height 36
type input "11:00"
click at [898, 544] on span "28" at bounding box center [903, 539] width 27 height 38
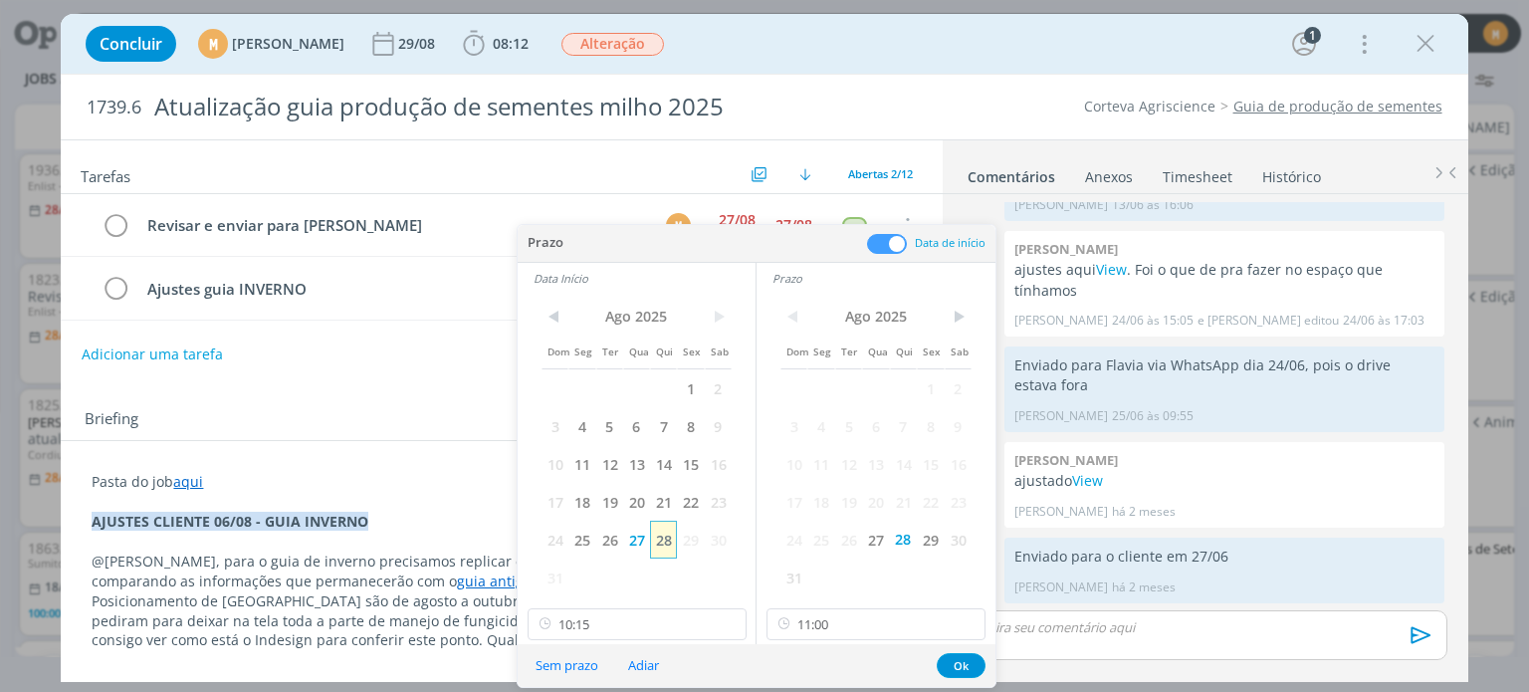
click at [660, 534] on span "28" at bounding box center [663, 539] width 27 height 38
click at [971, 659] on button "Ok" at bounding box center [960, 665] width 49 height 25
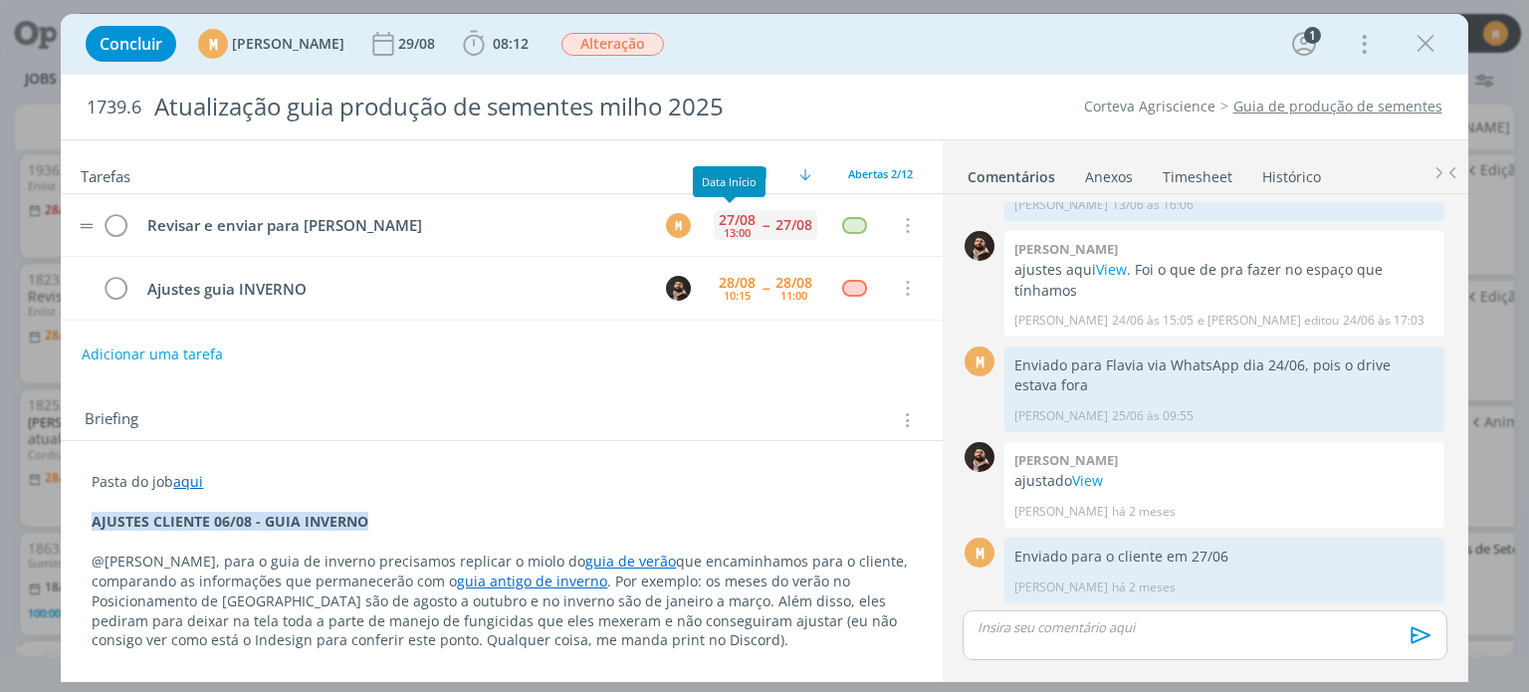
click at [725, 214] on div "27/08" at bounding box center [737, 220] width 37 height 14
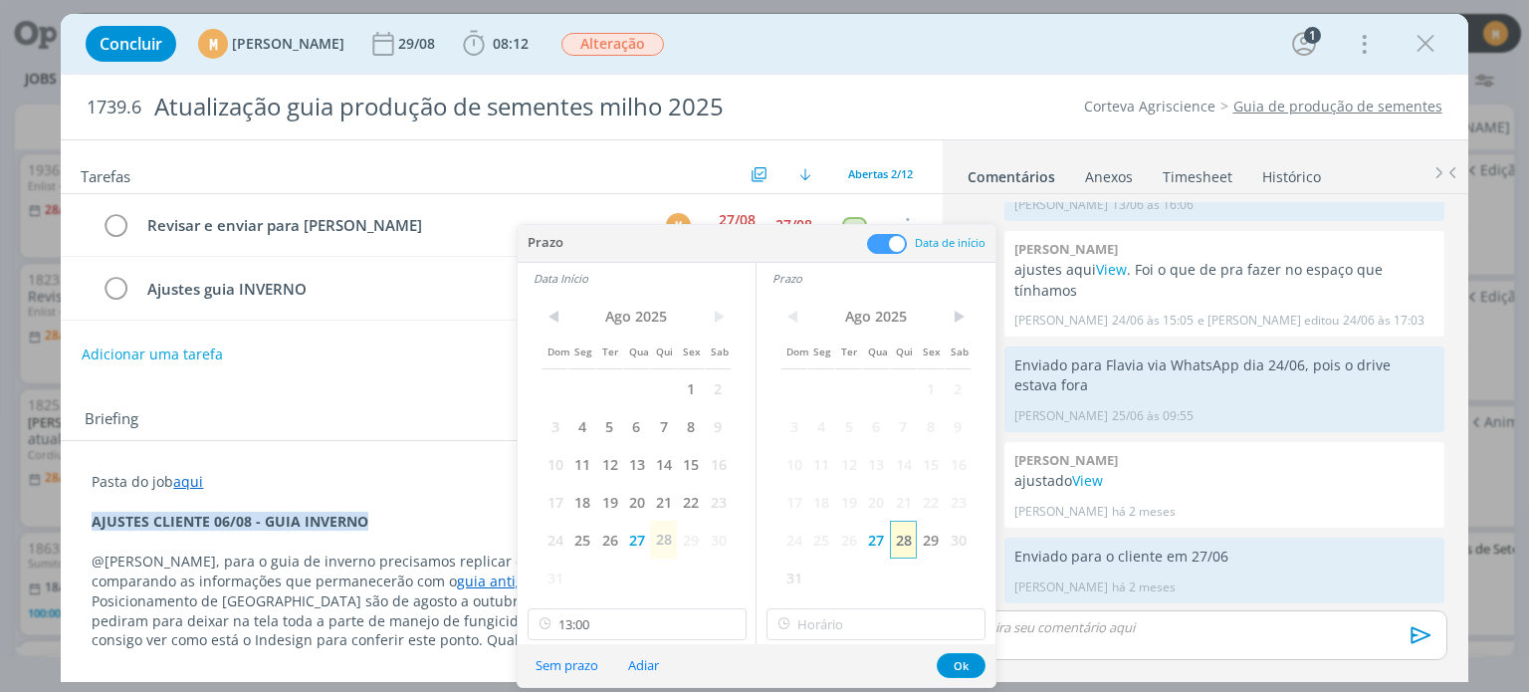
click at [898, 544] on span "28" at bounding box center [903, 539] width 27 height 38
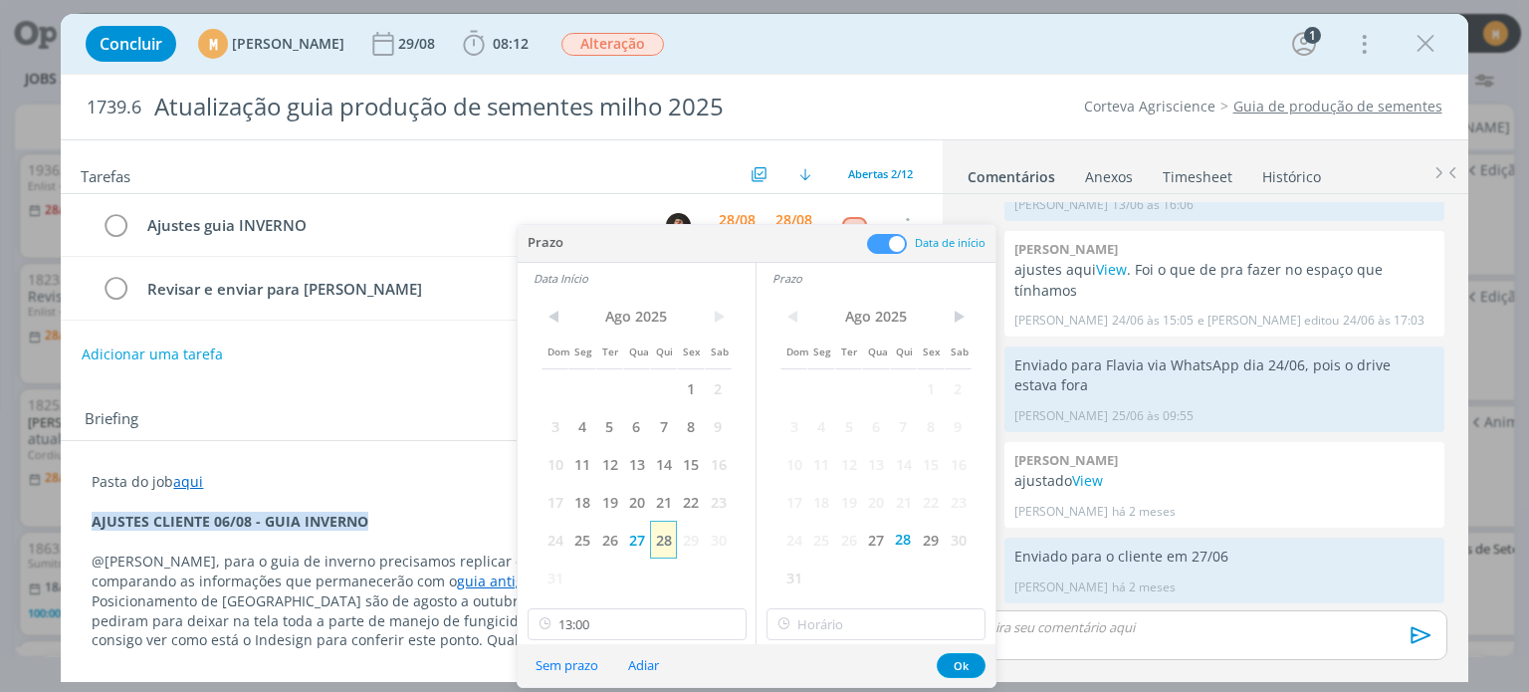
click at [654, 556] on span "28" at bounding box center [663, 539] width 27 height 38
click at [967, 664] on button "Ok" at bounding box center [960, 665] width 49 height 25
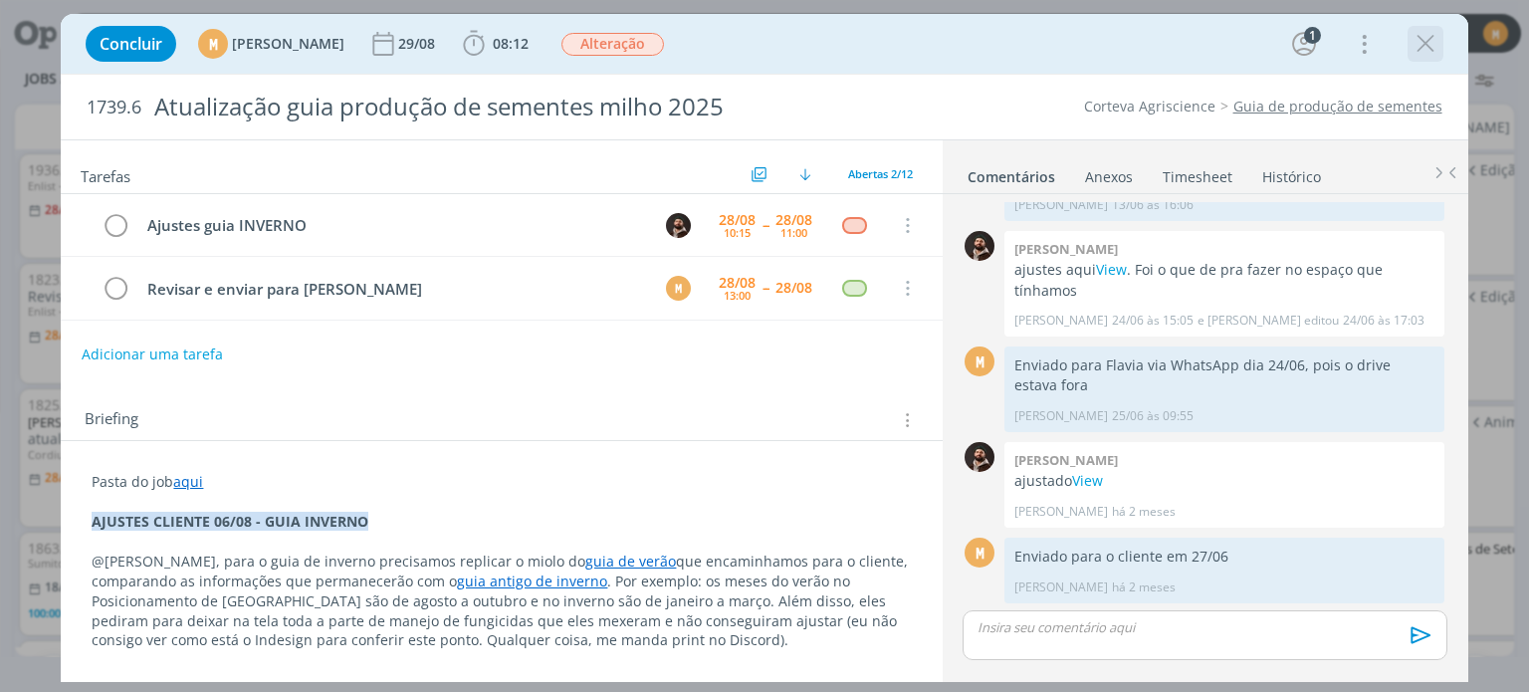
click at [1414, 49] on icon "dialog" at bounding box center [1425, 44] width 30 height 30
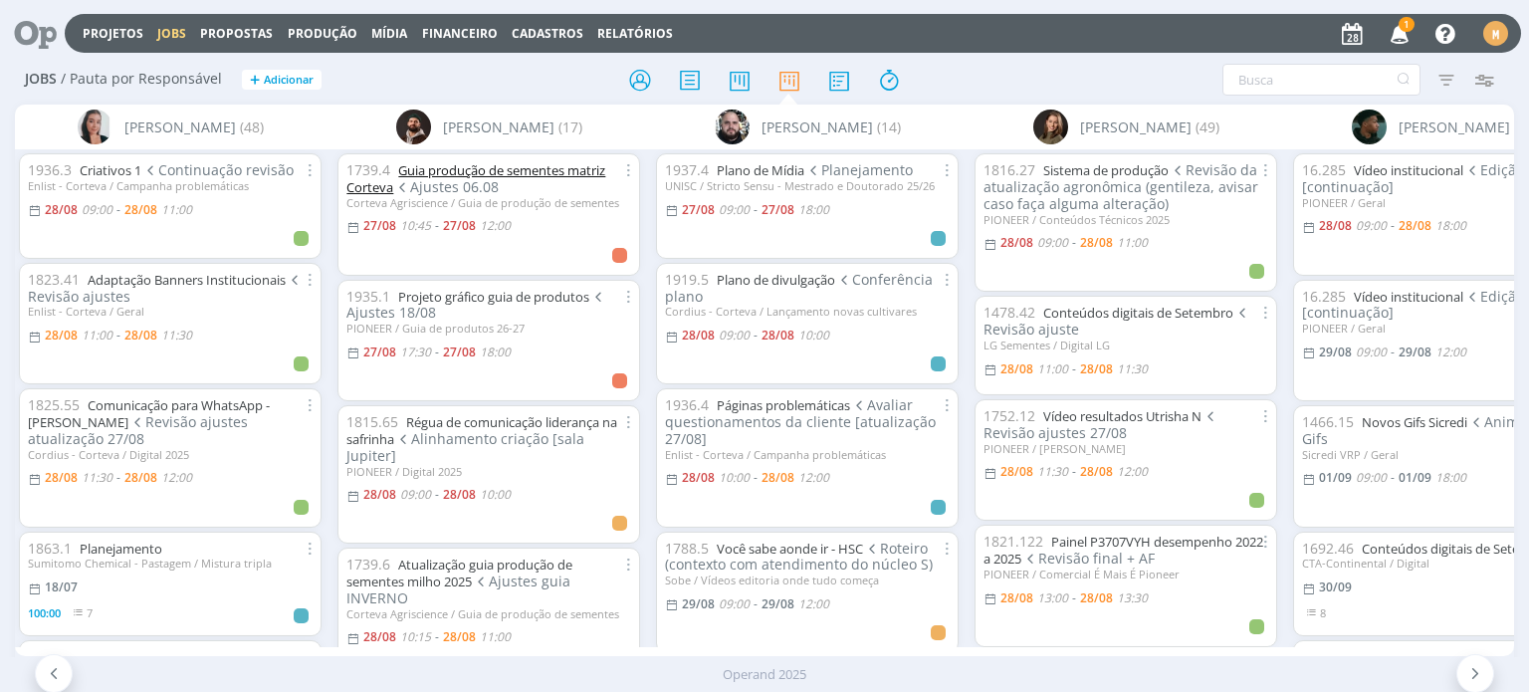
click at [493, 175] on link "Guia produção de sementes matriz Corteva" at bounding box center [475, 178] width 259 height 35
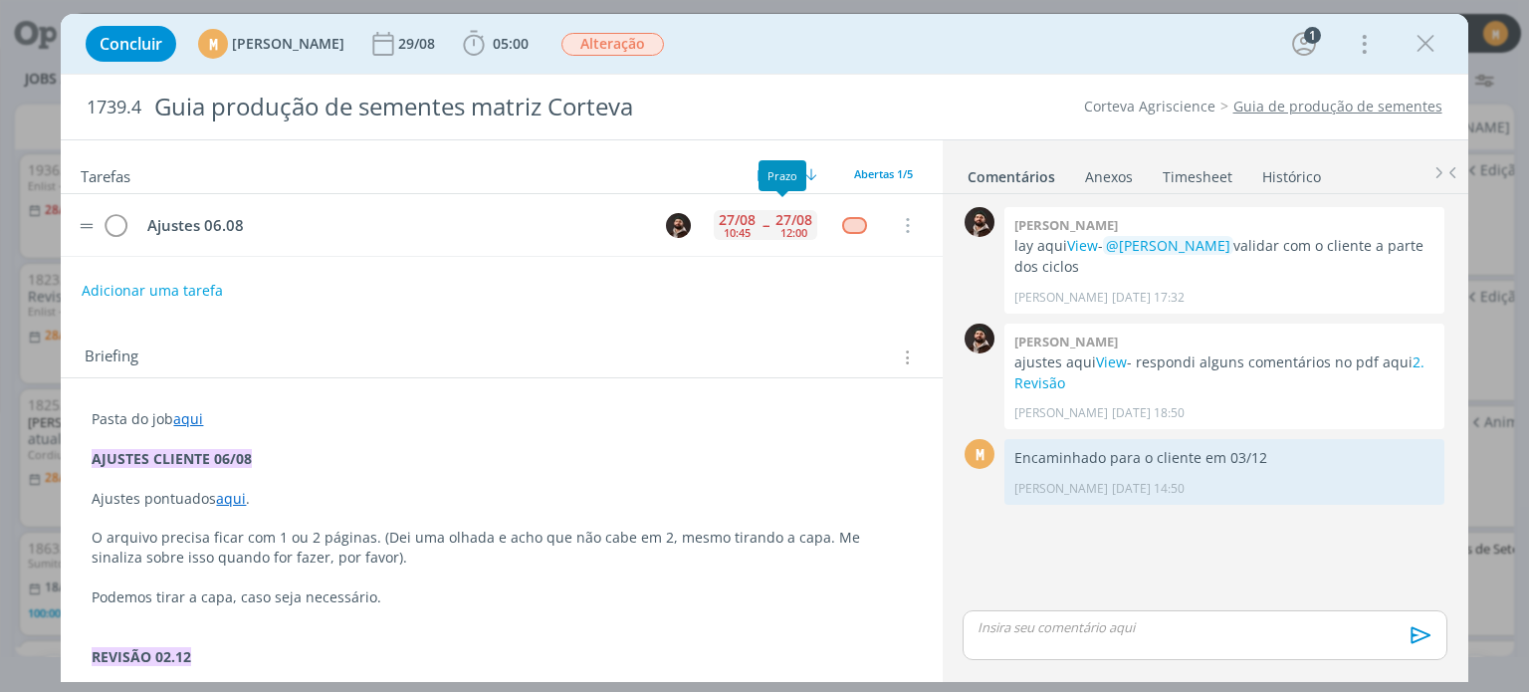
click at [770, 233] on div "27/08 12:00" at bounding box center [793, 225] width 47 height 43
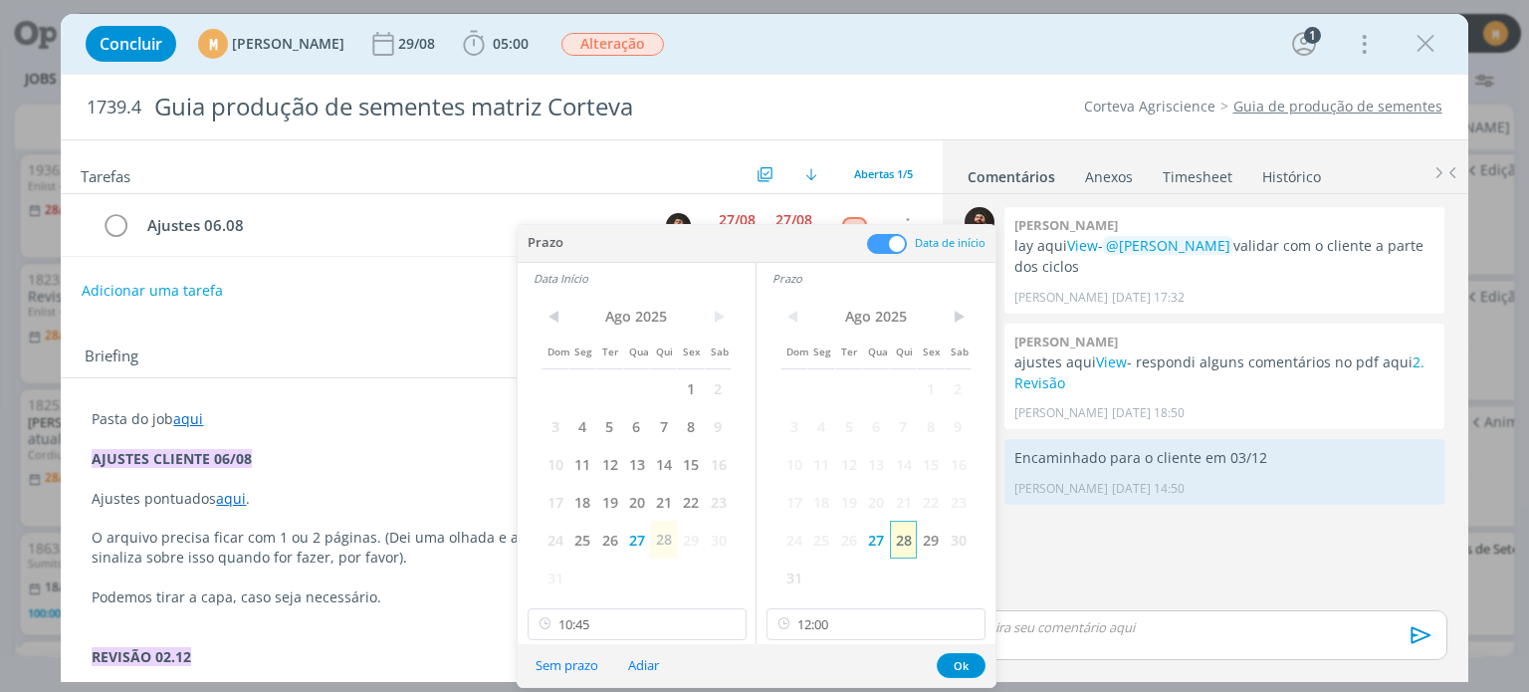
click at [896, 547] on span "28" at bounding box center [903, 539] width 27 height 38
drag, startPoint x: 671, startPoint y: 544, endPoint x: 663, endPoint y: 616, distance: 72.1
click at [671, 543] on span "28" at bounding box center [663, 539] width 27 height 38
click at [665, 619] on input "10:45" at bounding box center [636, 624] width 219 height 32
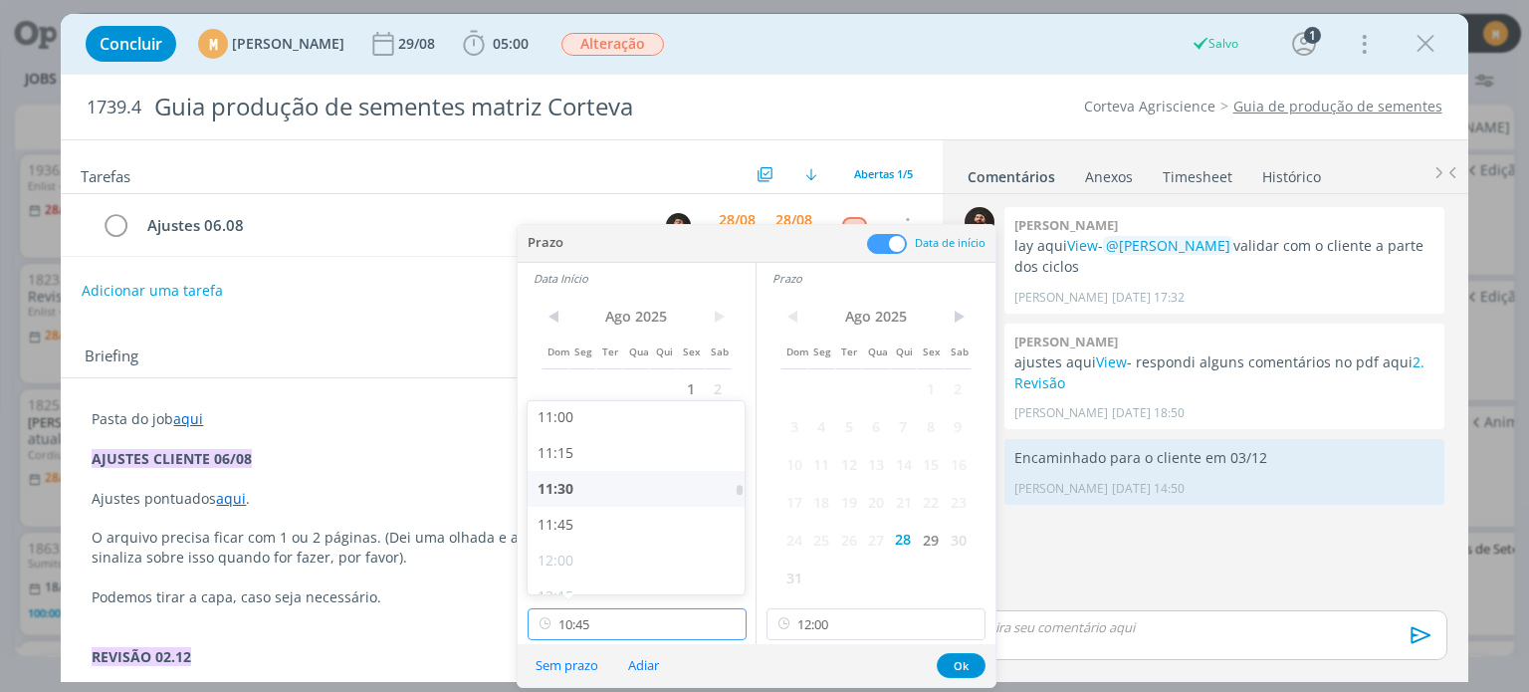
scroll to position [1588, 0]
click at [585, 413] on div "11:00" at bounding box center [638, 407] width 223 height 36
type input "11:00"
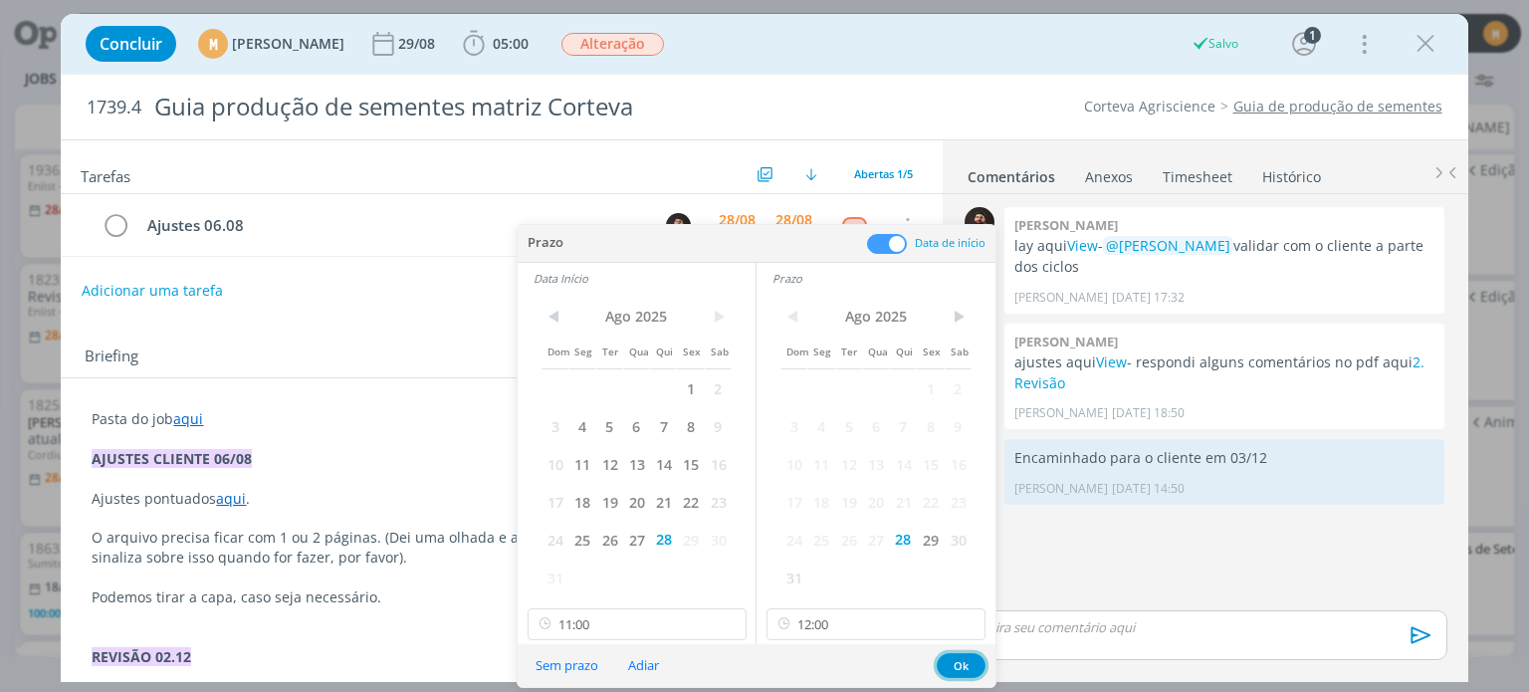
click at [961, 664] on button "Ok" at bounding box center [960, 665] width 49 height 25
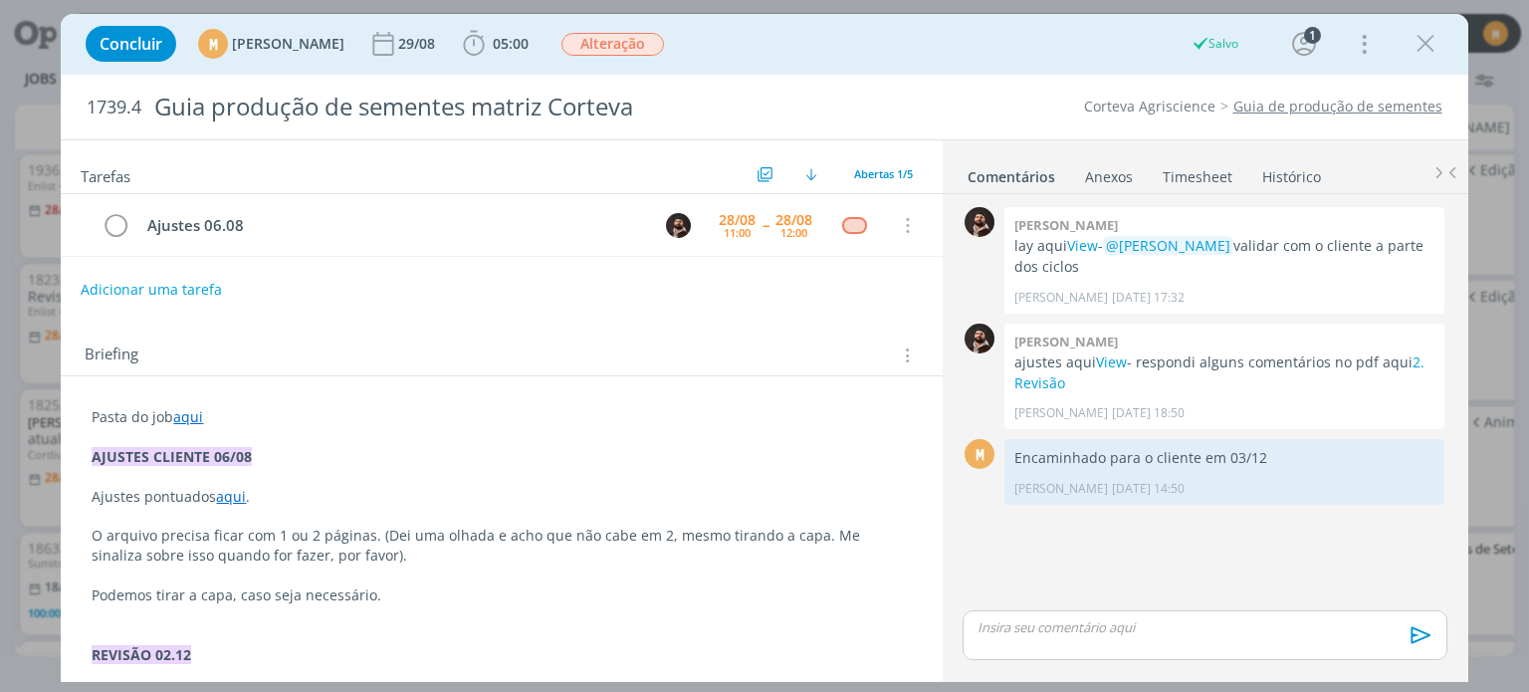
click at [179, 284] on button "Adicionar uma tarefa" at bounding box center [151, 290] width 141 height 34
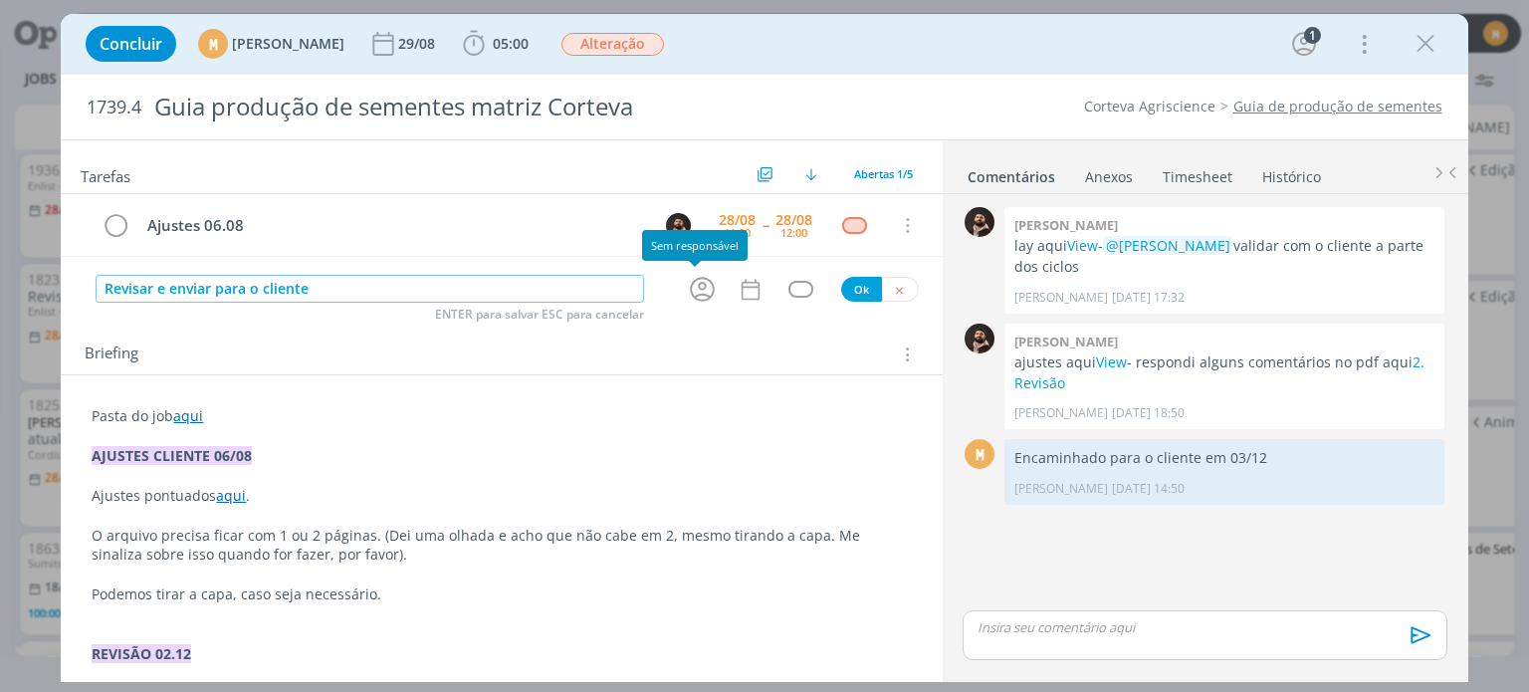
click at [690, 297] on icon "dialog" at bounding box center [702, 290] width 25 height 25
type input "Revisar e enviar para o cliente"
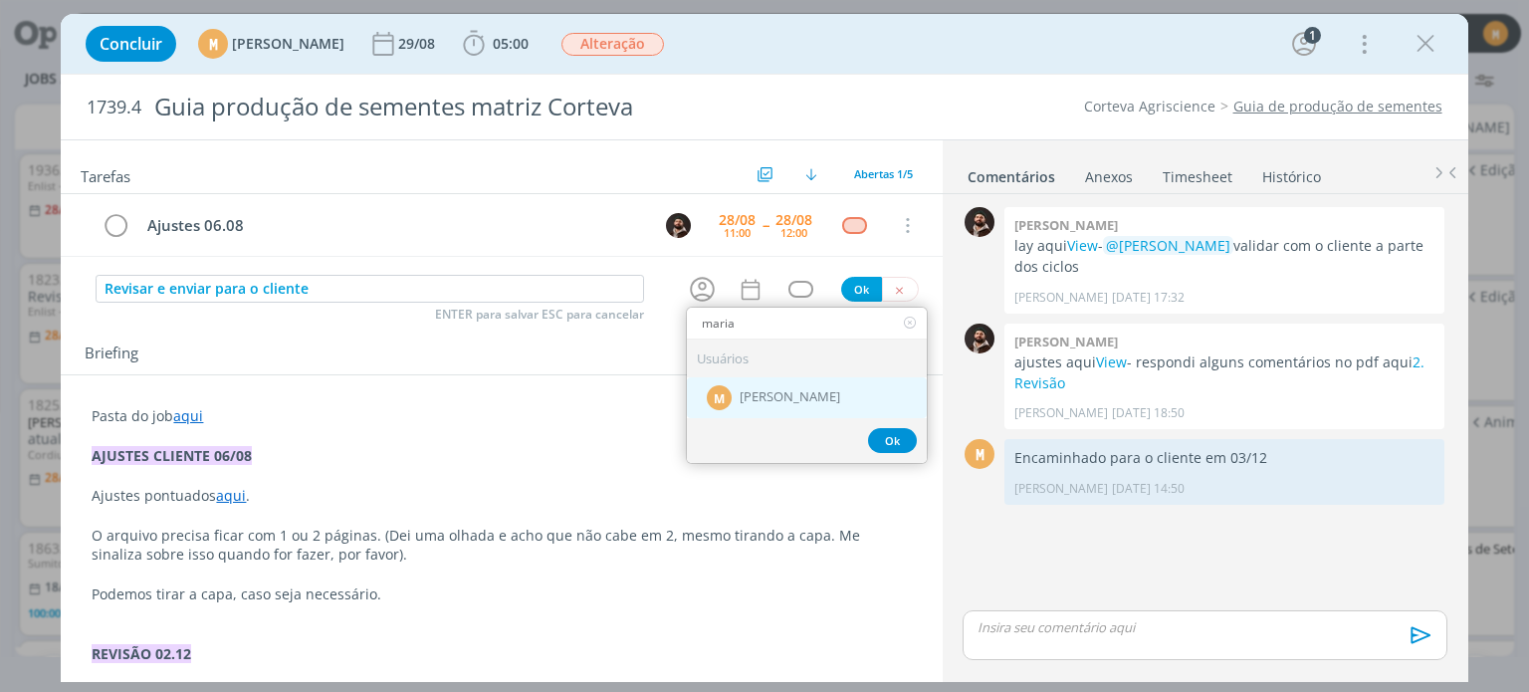
type input "maria"
click at [744, 397] on span "[PERSON_NAME]" at bounding box center [789, 398] width 101 height 16
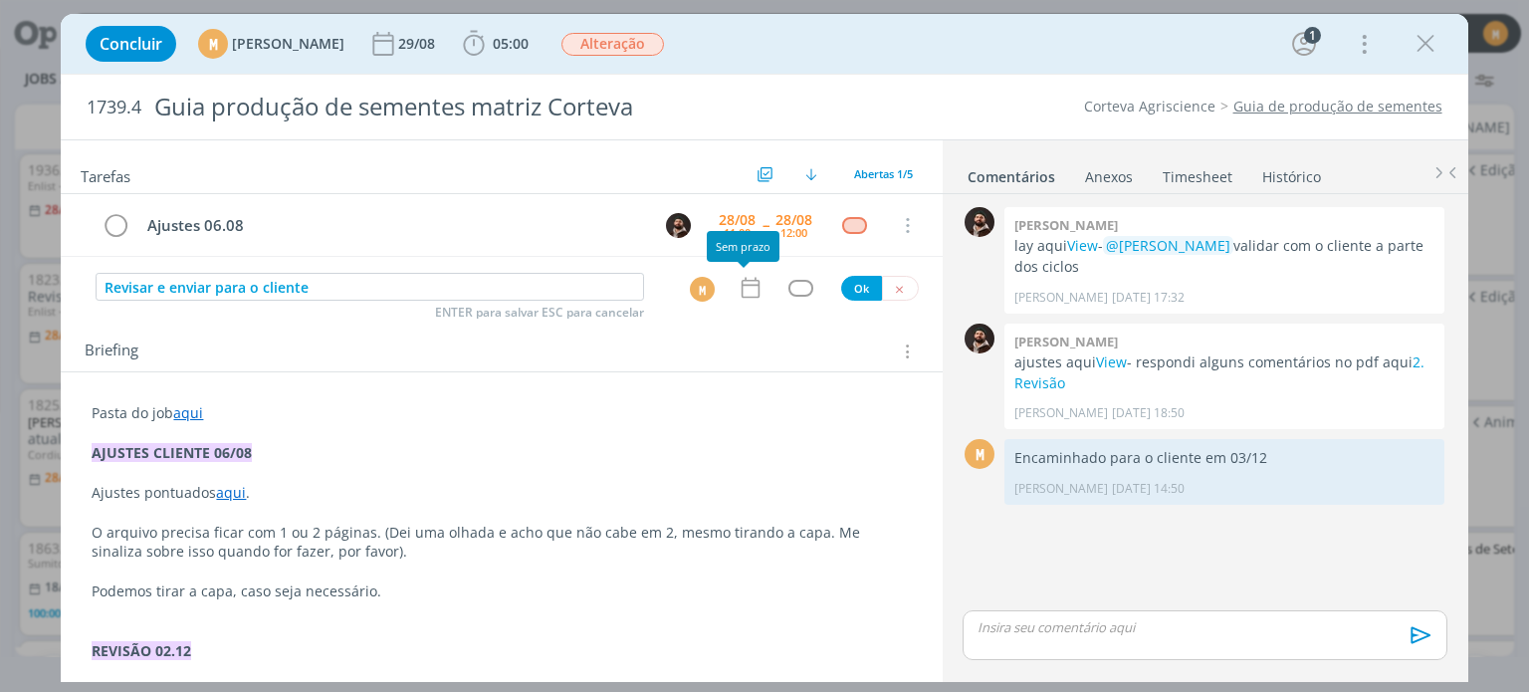
click at [744, 287] on icon "dialog" at bounding box center [750, 288] width 26 height 26
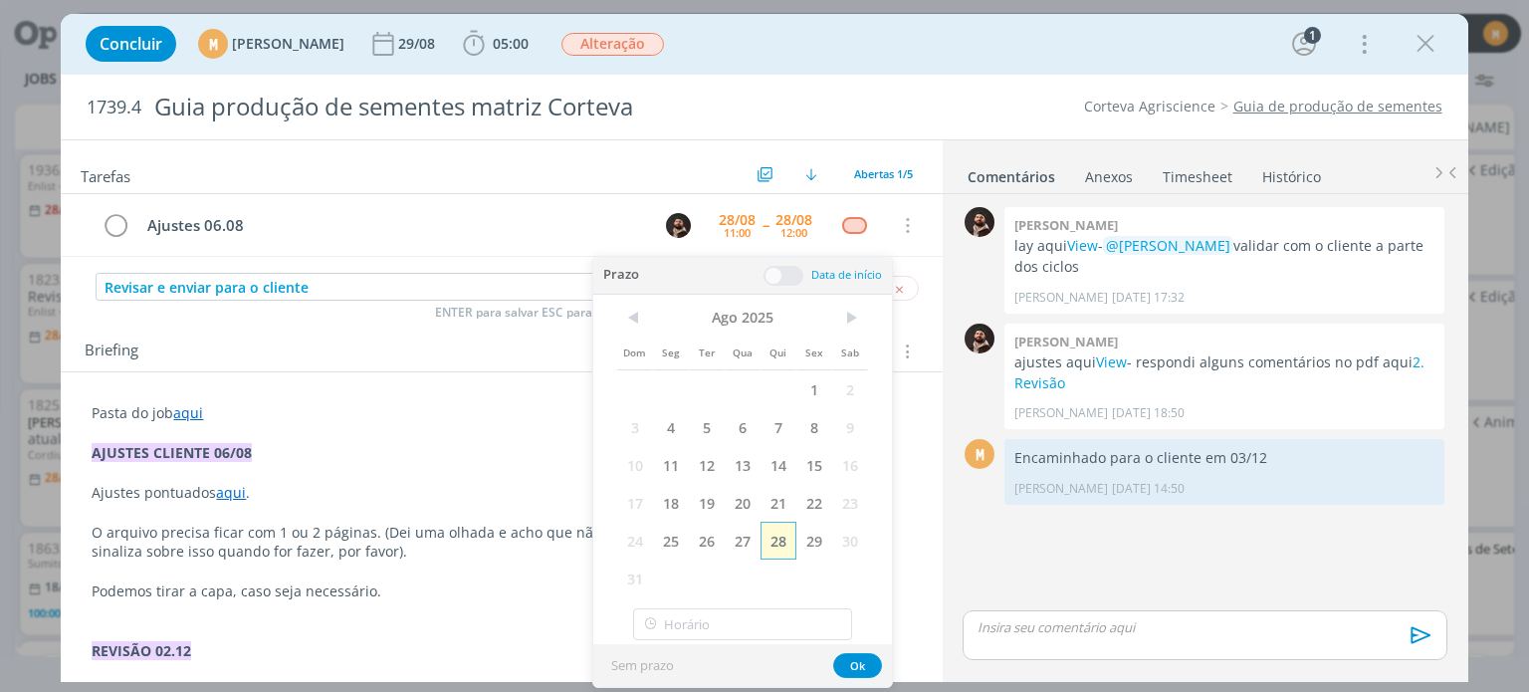
click at [767, 546] on span "28" at bounding box center [778, 540] width 36 height 38
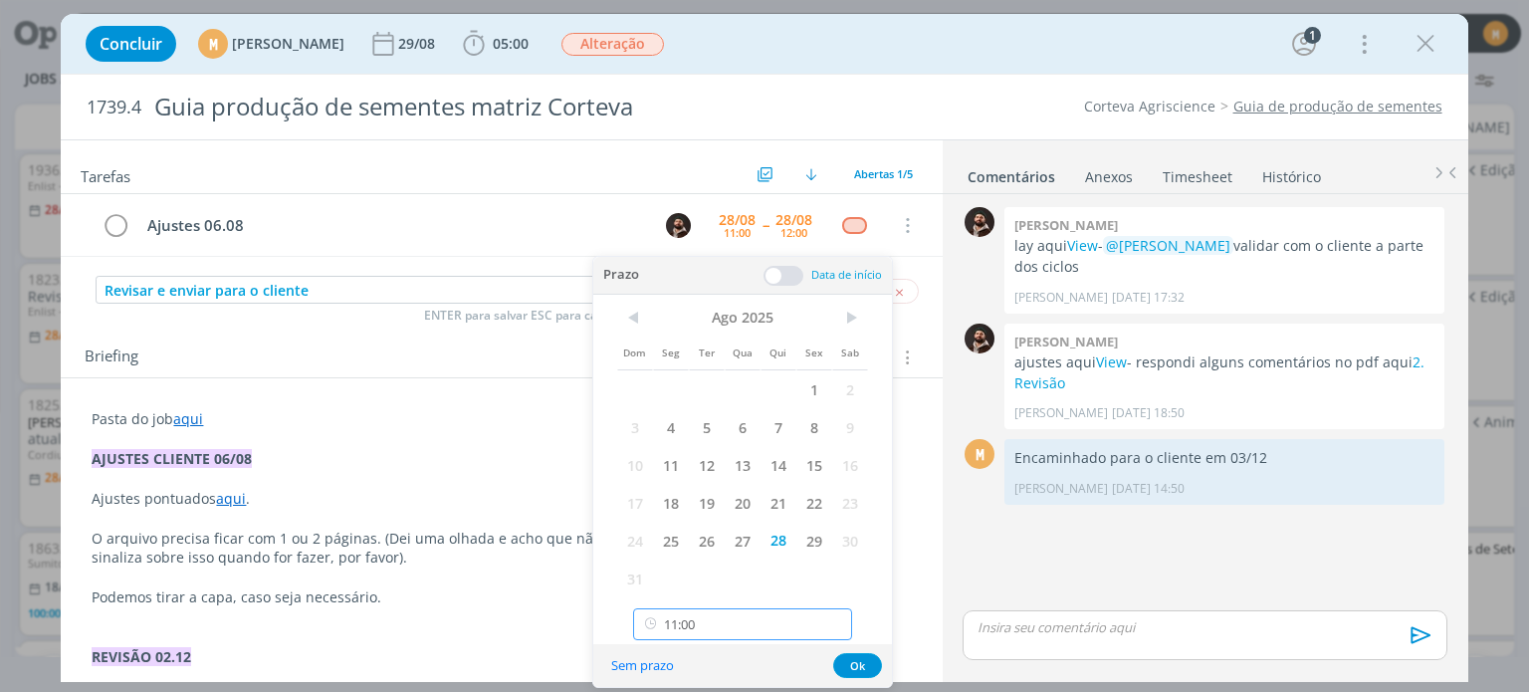
click at [741, 617] on input "11:00" at bounding box center [742, 624] width 219 height 32
click at [705, 553] on div "13:00" at bounding box center [745, 559] width 223 height 36
type input "13:00"
click at [870, 668] on button "Ok" at bounding box center [857, 665] width 49 height 25
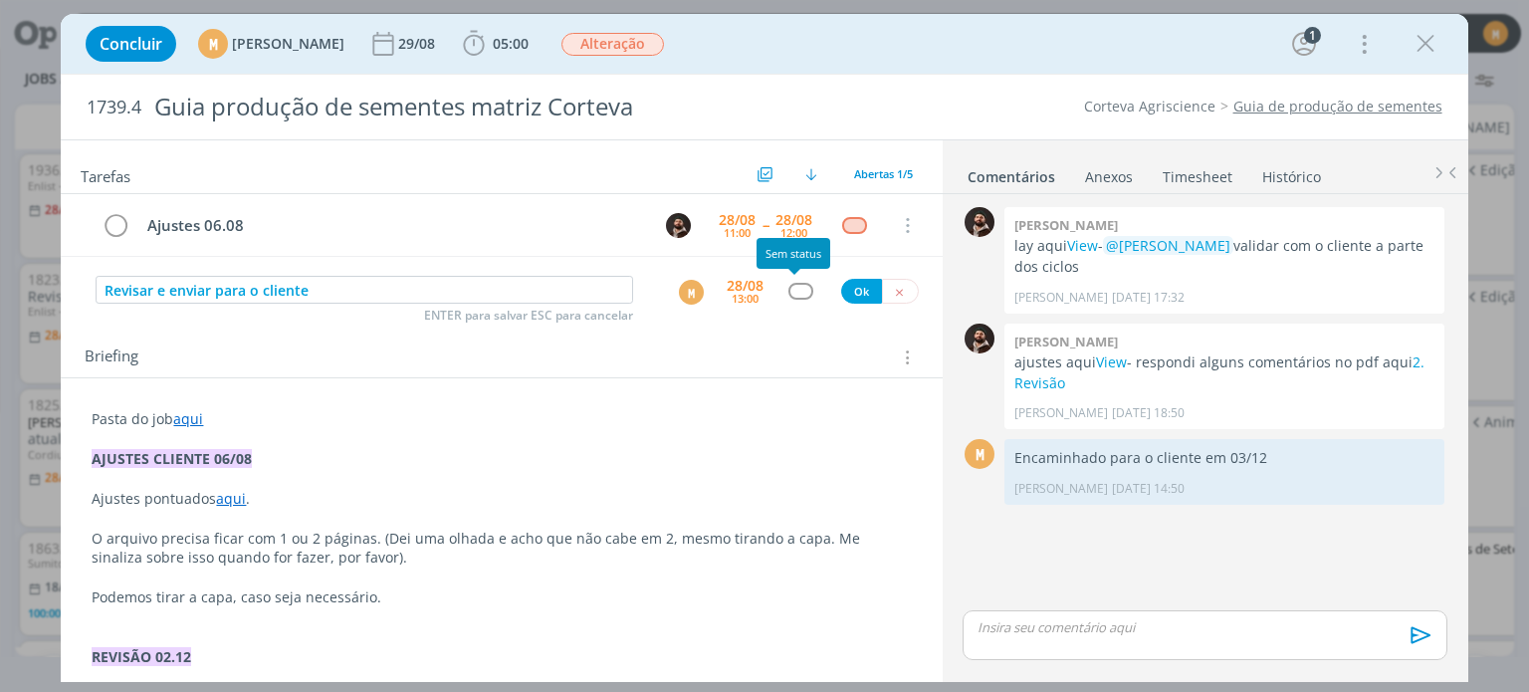
click at [788, 291] on div "dialog" at bounding box center [800, 291] width 25 height 17
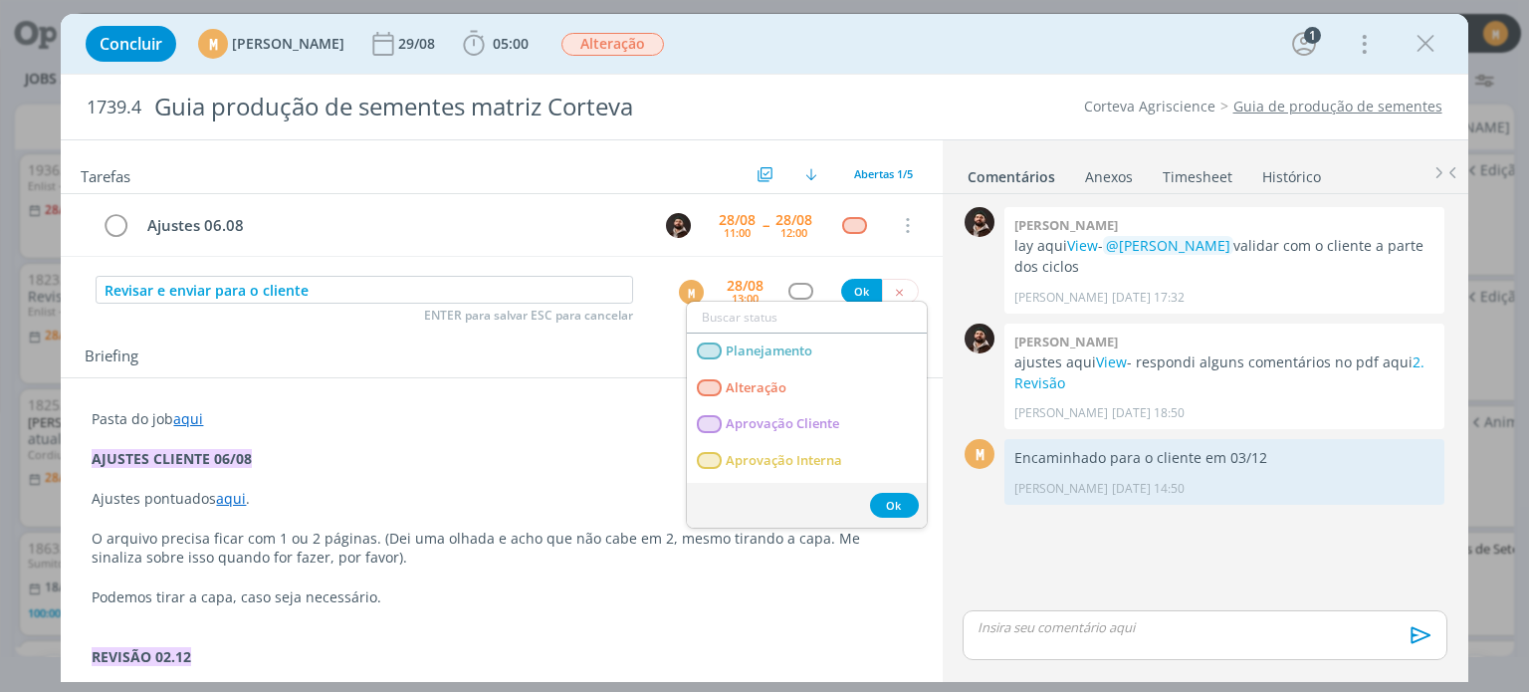
type input "e"
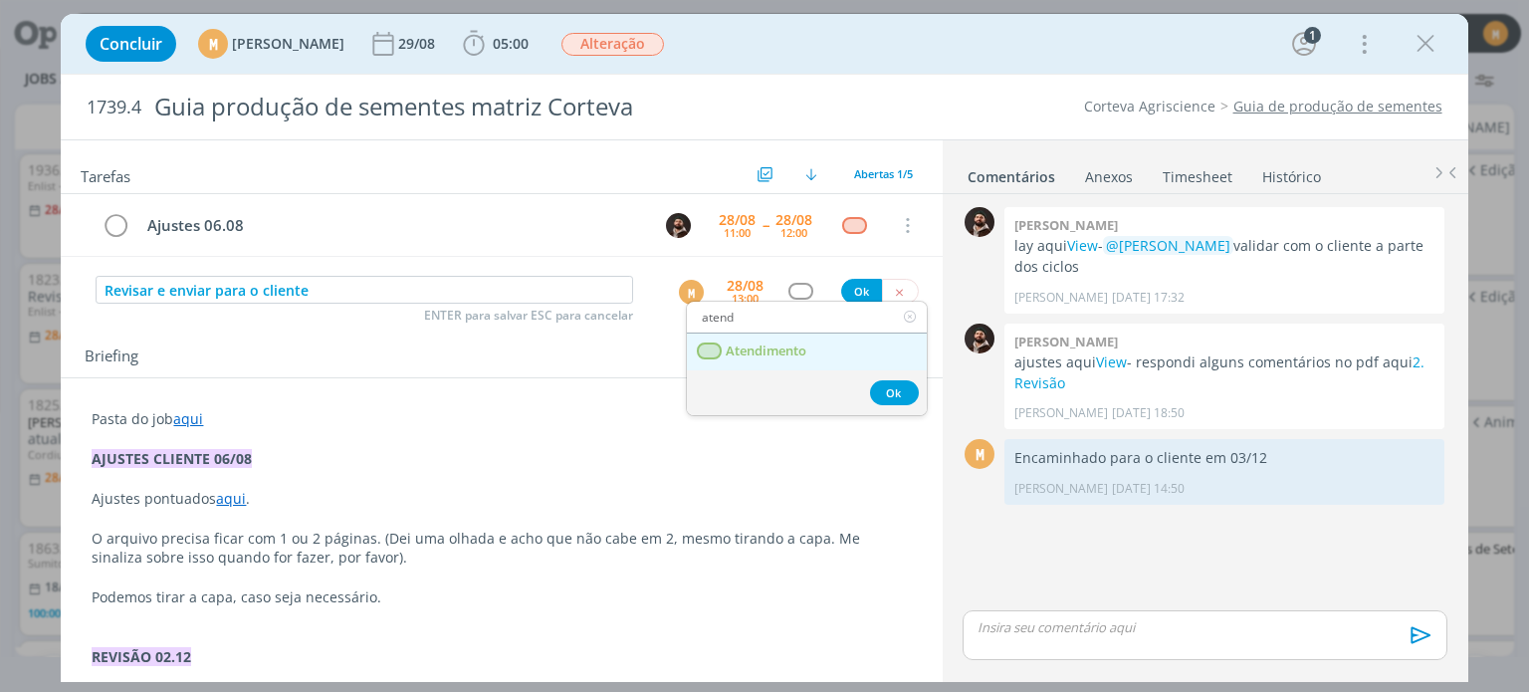
type input "atend"
click at [799, 333] on link "Atendimento" at bounding box center [807, 351] width 240 height 37
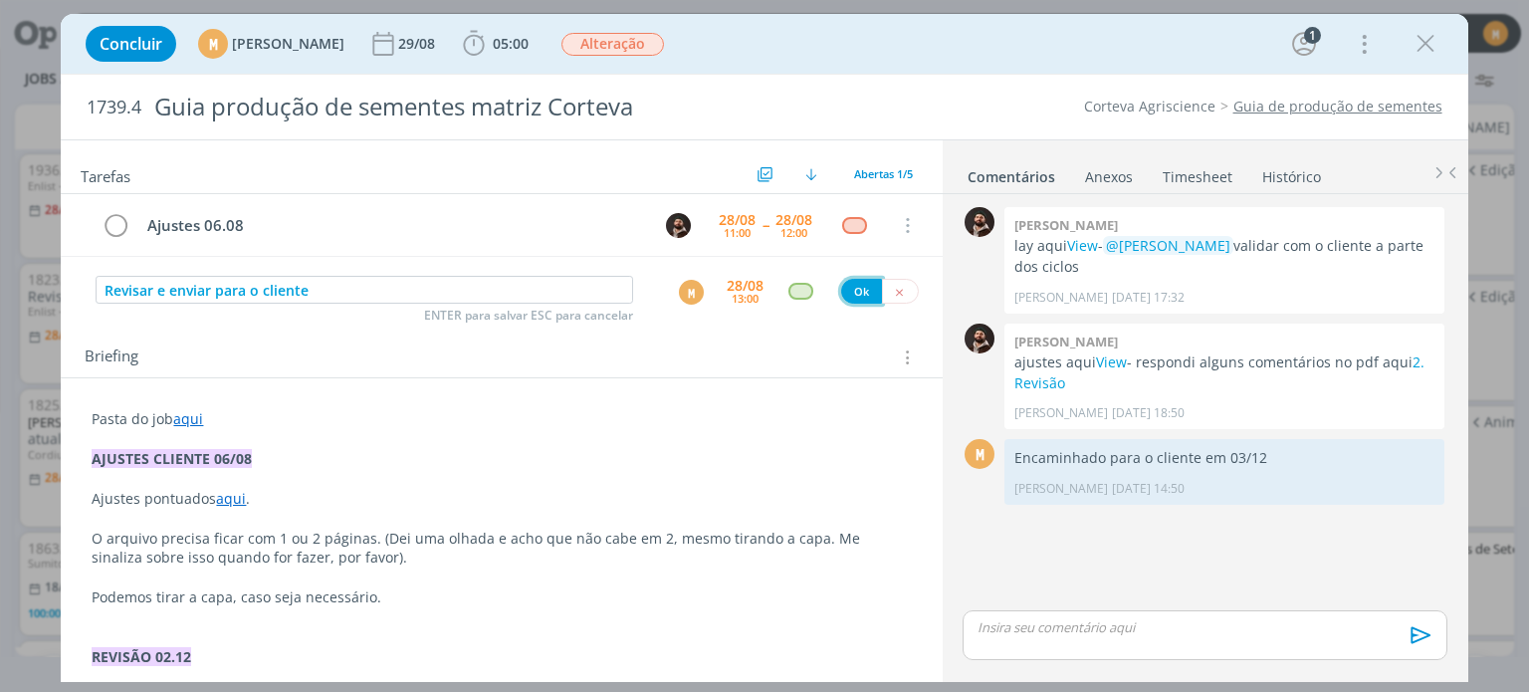
click at [852, 280] on button "Ok" at bounding box center [861, 291] width 41 height 25
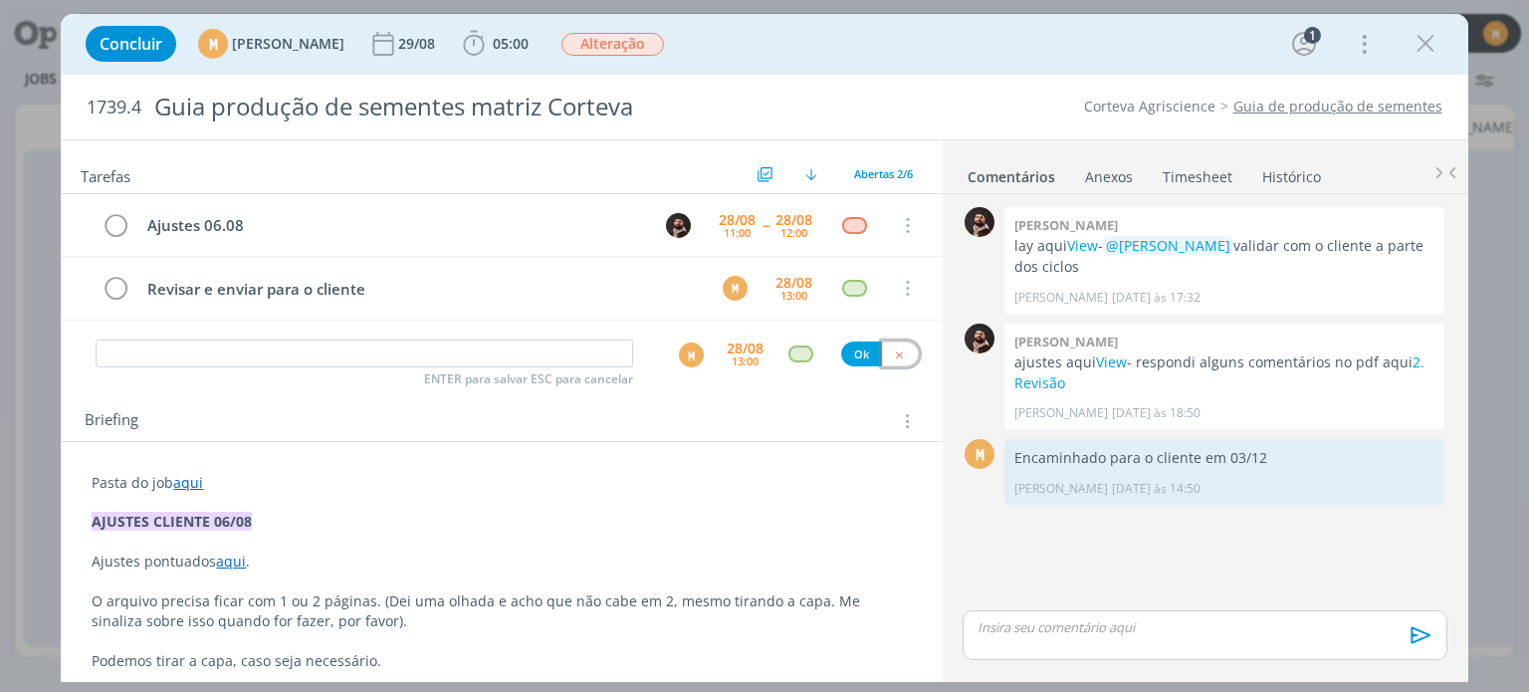
scroll to position [0, 1604]
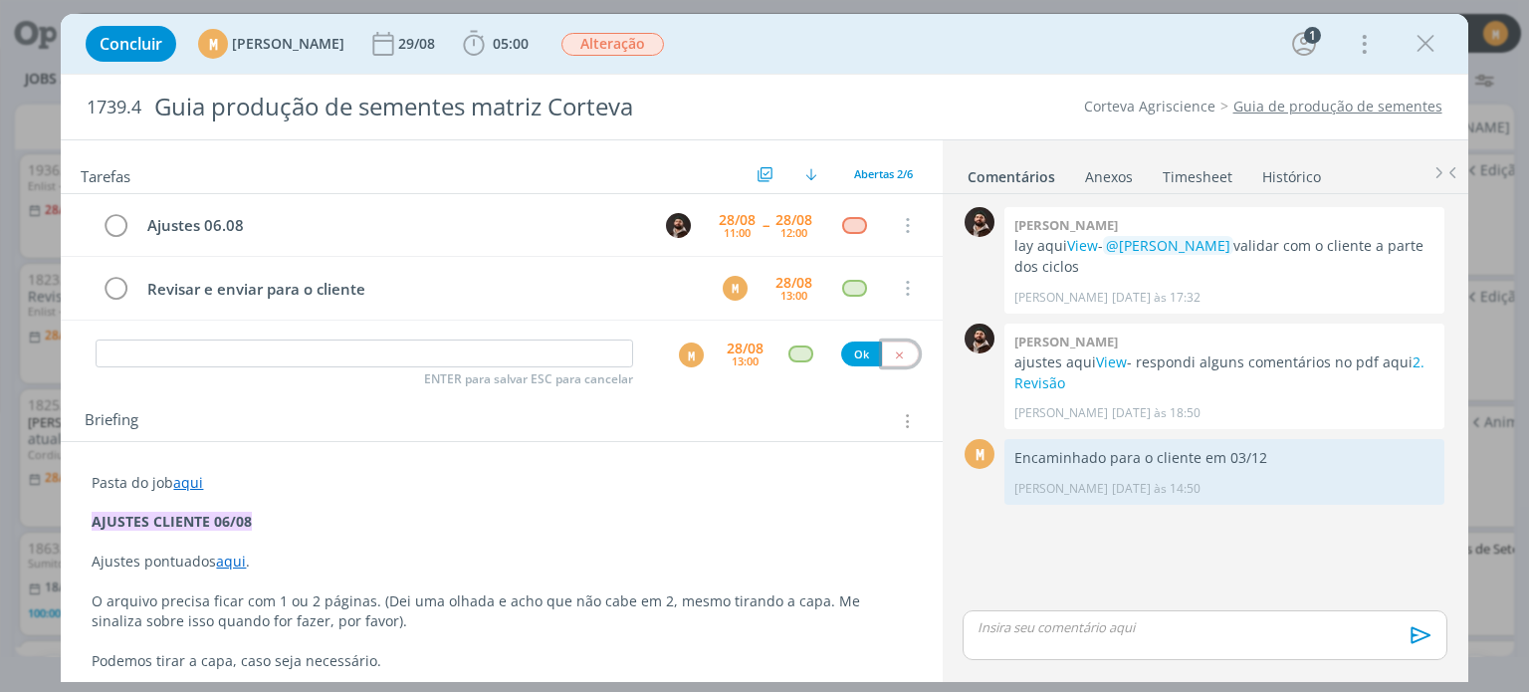
click at [893, 355] on icon "dialog" at bounding box center [899, 354] width 13 height 13
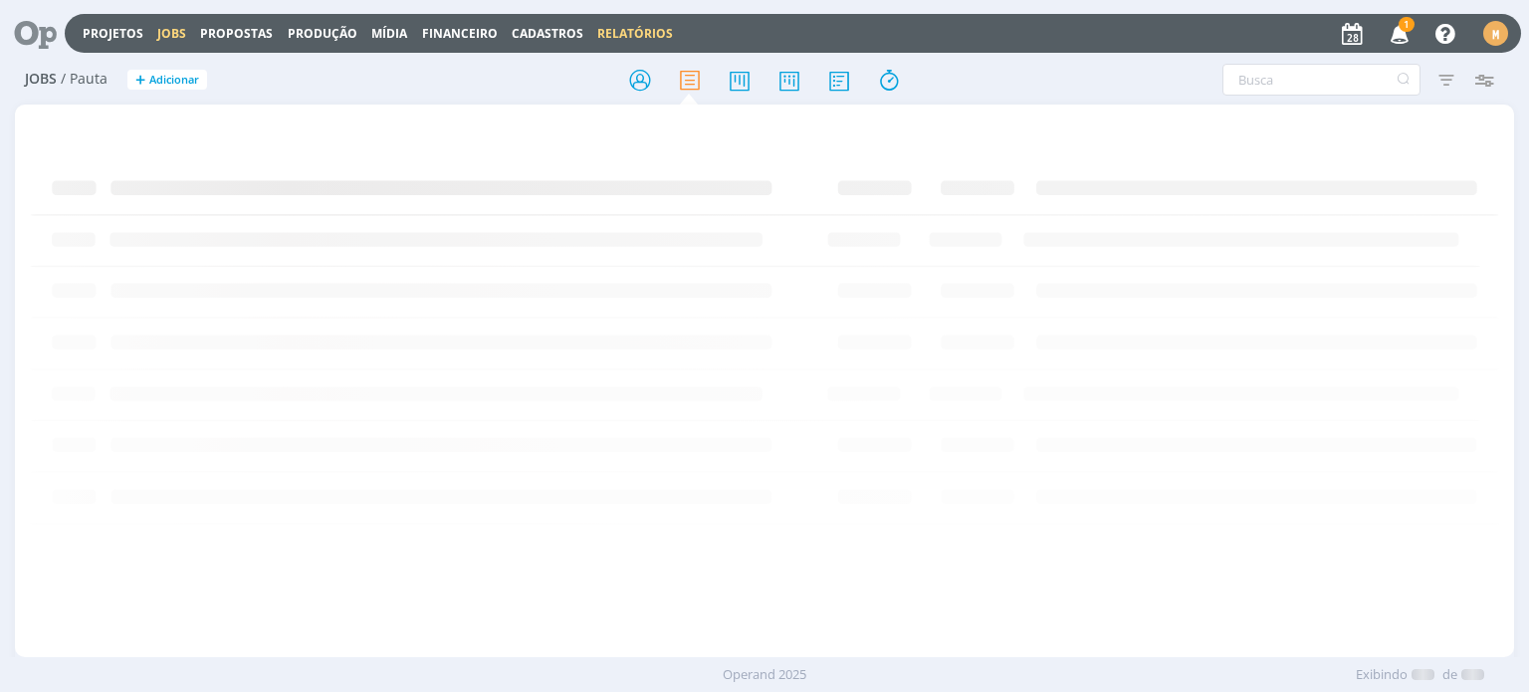
click at [597, 35] on link "Relatórios" at bounding box center [635, 33] width 76 height 17
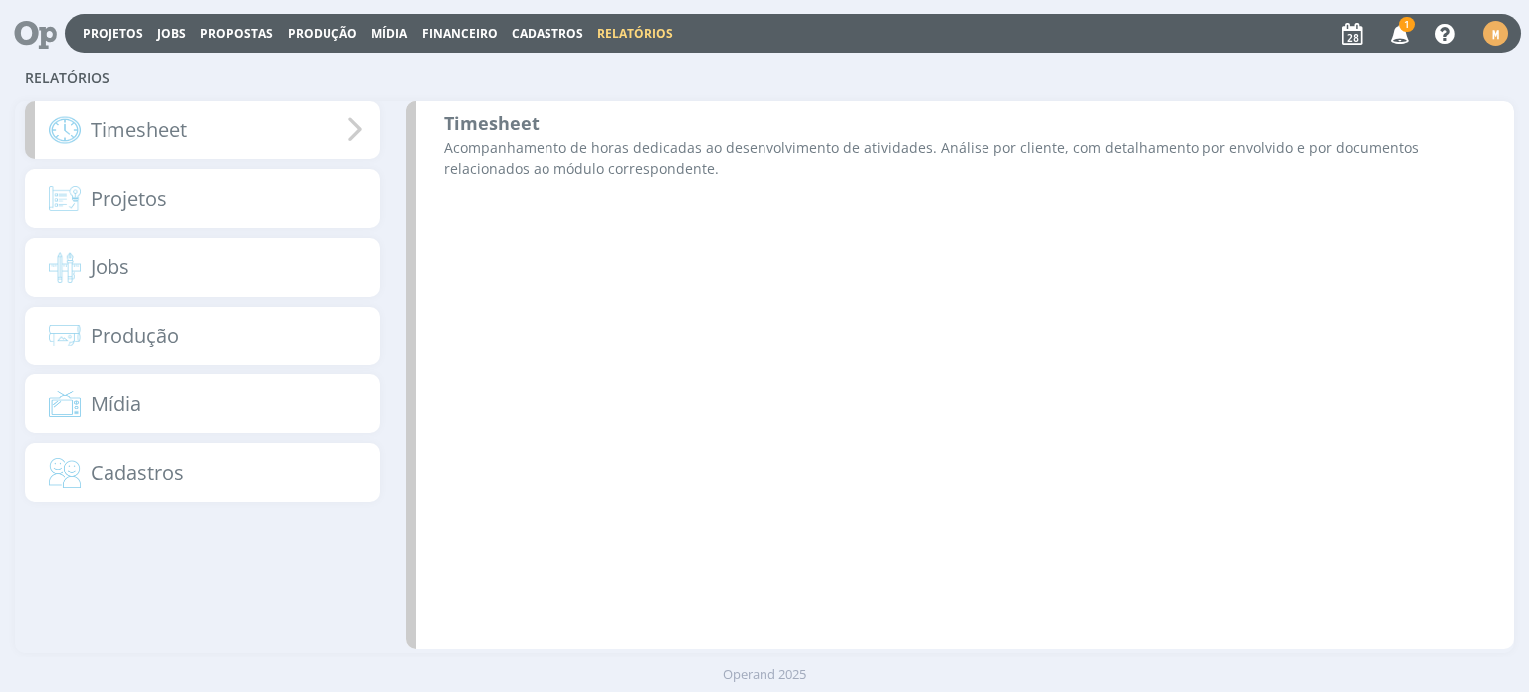
click at [227, 134] on div "Timesheet" at bounding box center [202, 130] width 354 height 59
click at [361, 130] on icon at bounding box center [355, 129] width 42 height 45
click at [486, 126] on b "Timesheet" at bounding box center [492, 123] width 96 height 24
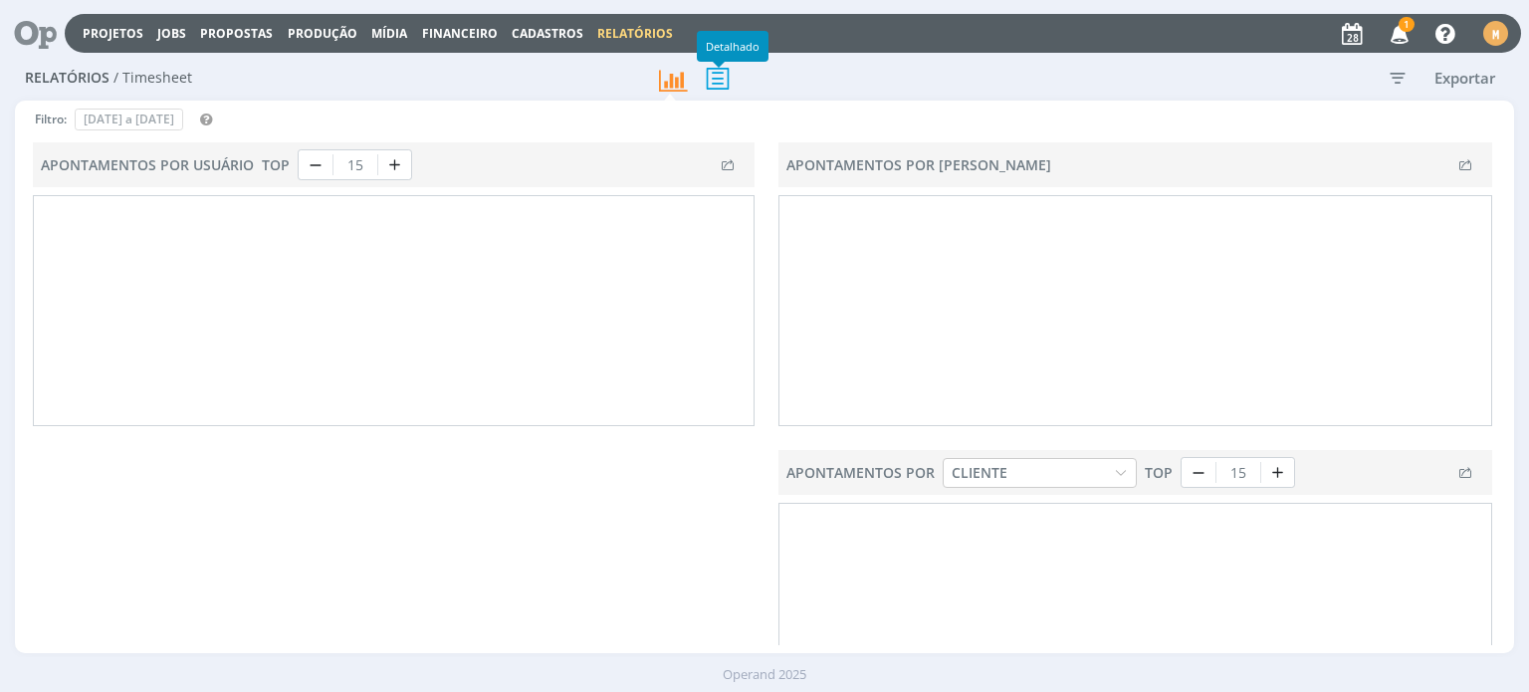
click at [725, 82] on icon at bounding box center [718, 78] width 42 height 41
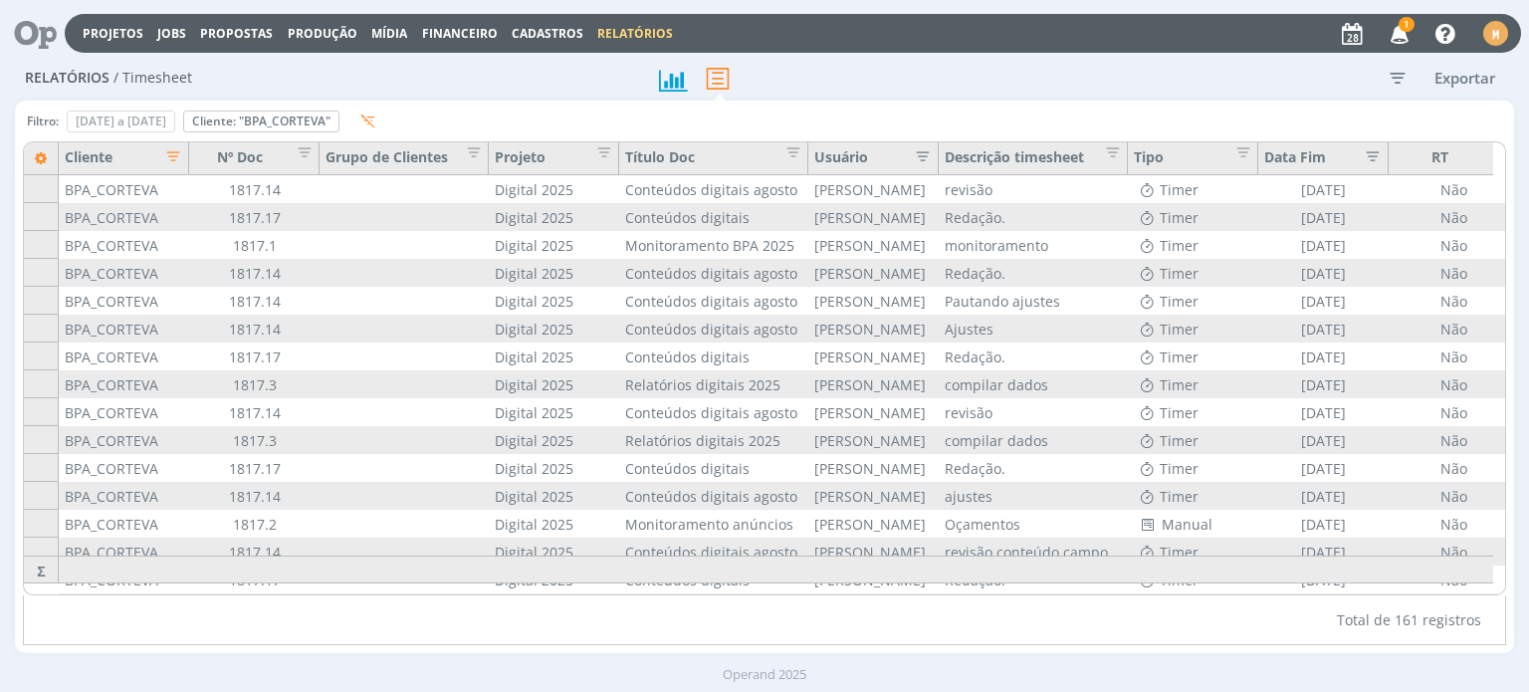
click at [1396, 83] on icon "button" at bounding box center [1397, 78] width 36 height 36
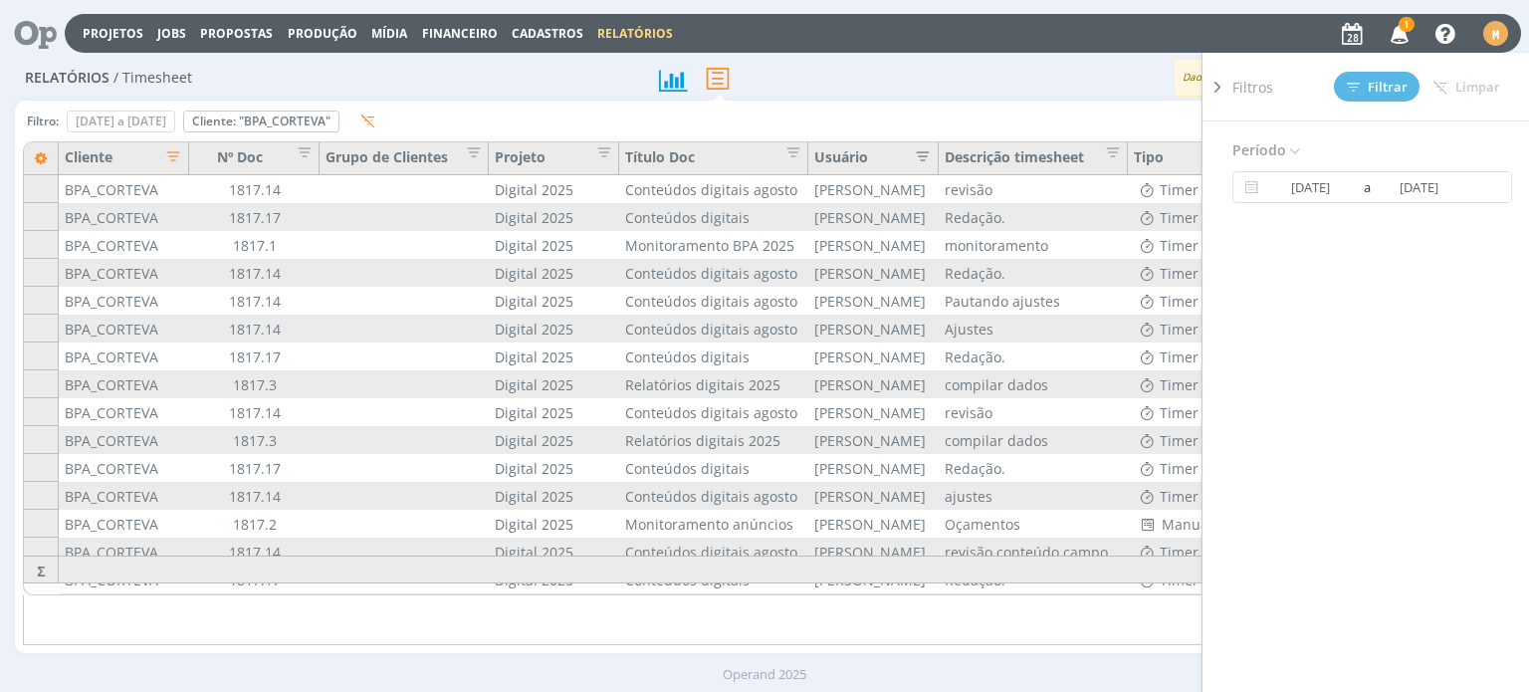
drag, startPoint x: 1049, startPoint y: 98, endPoint x: 975, endPoint y: 112, distance: 75.1
click at [1049, 97] on div "Relatórios / Timesheet Dados gerados em [DATE] 10:18 Exportar" at bounding box center [764, 79] width 1498 height 46
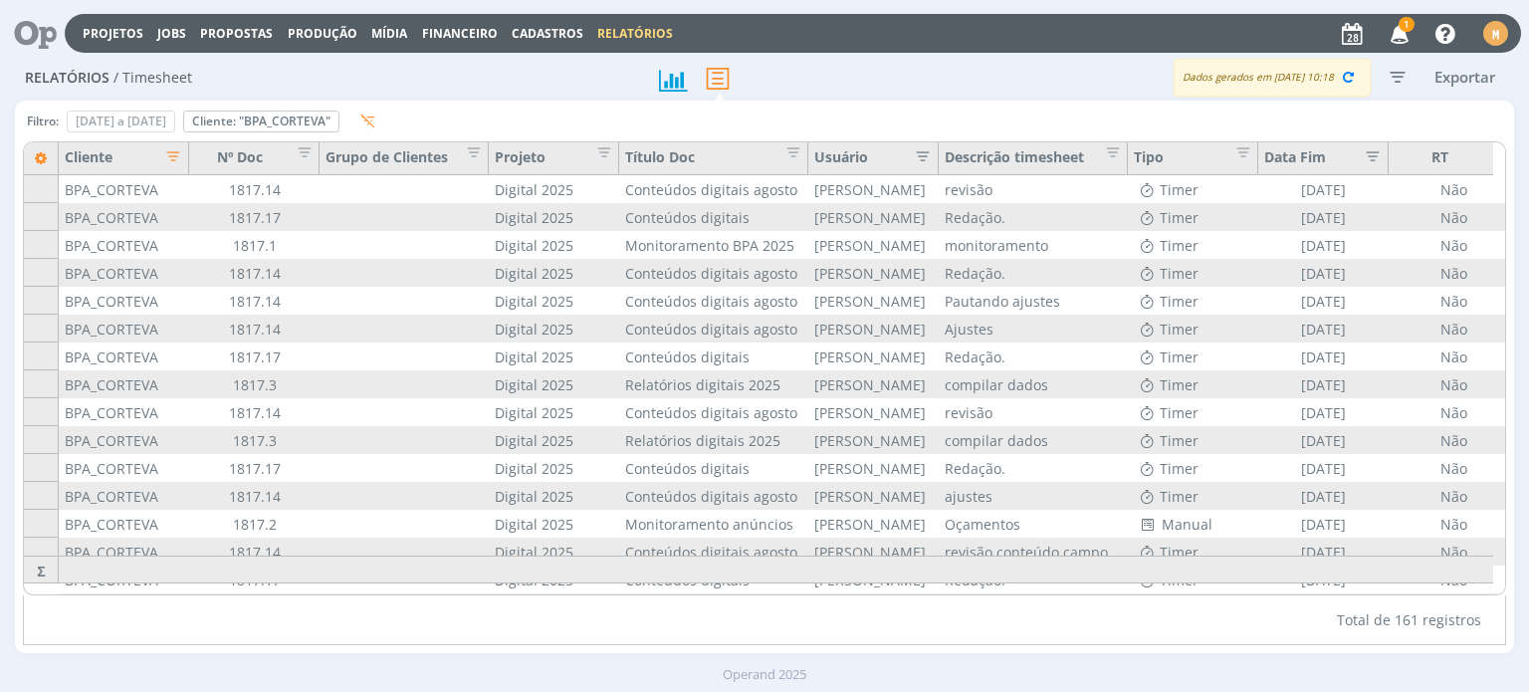
click at [177, 144] on icon "button" at bounding box center [167, 154] width 20 height 20
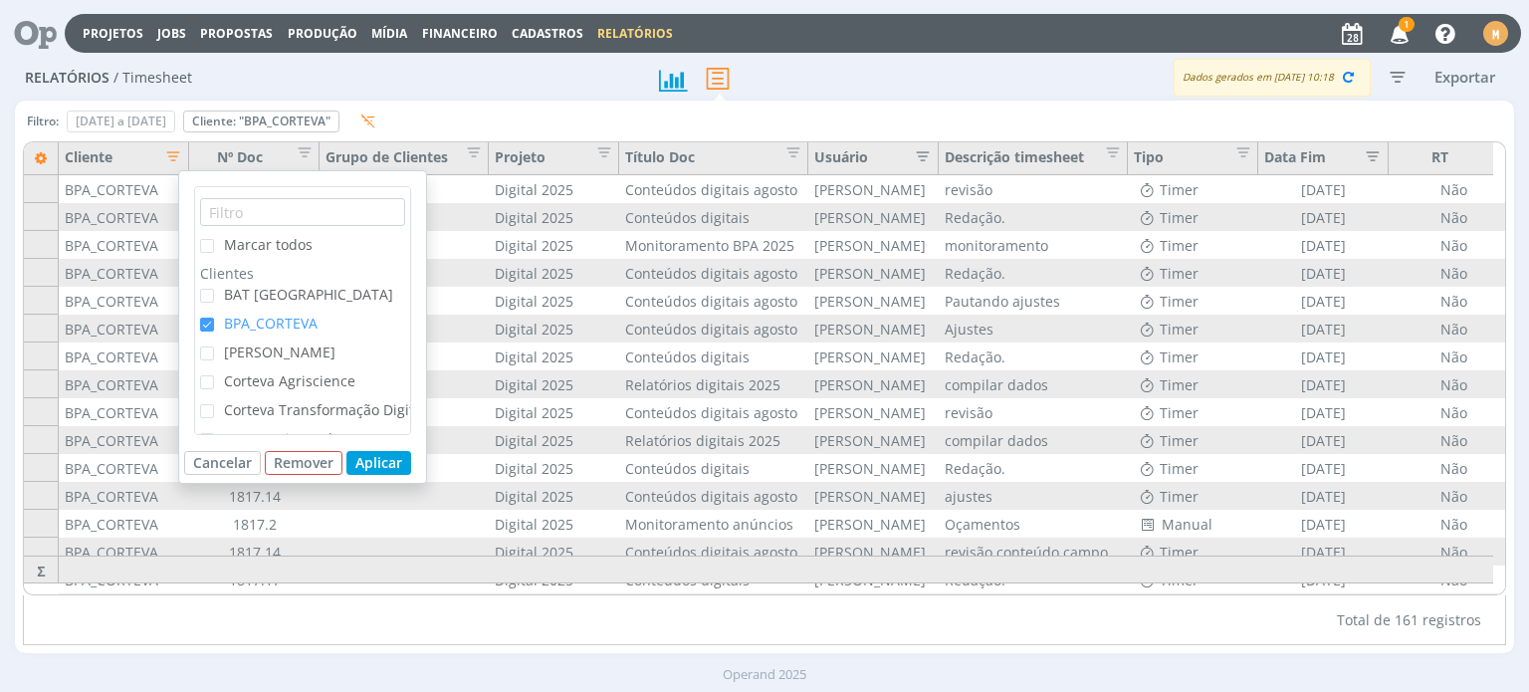
click at [265, 322] on span "BPA_CORTEVA" at bounding box center [271, 322] width 94 height 19
click at [214, 317] on input "BPA_CORTEVA" at bounding box center [214, 317] width 0 height 0
click at [265, 322] on span "BPA_CORTEVA" at bounding box center [271, 322] width 94 height 19
click at [214, 317] on input "BPA_CORTEVA" at bounding box center [214, 317] width 0 height 0
click at [378, 462] on button "Aplicar" at bounding box center [378, 463] width 65 height 24
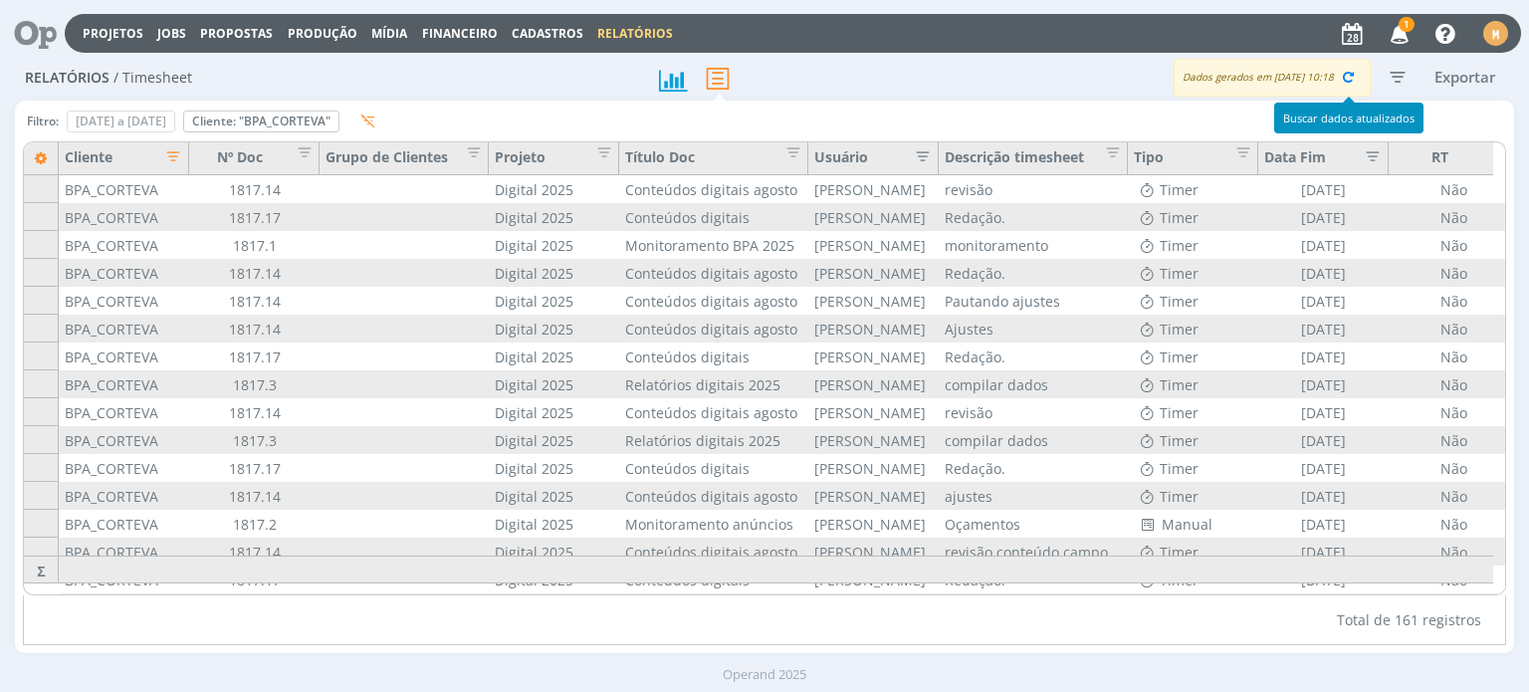
click at [1365, 77] on div "Dados gerados em [DATE] 10:18" at bounding box center [1271, 78] width 197 height 38
click at [1350, 81] on icon "button" at bounding box center [1348, 77] width 18 height 18
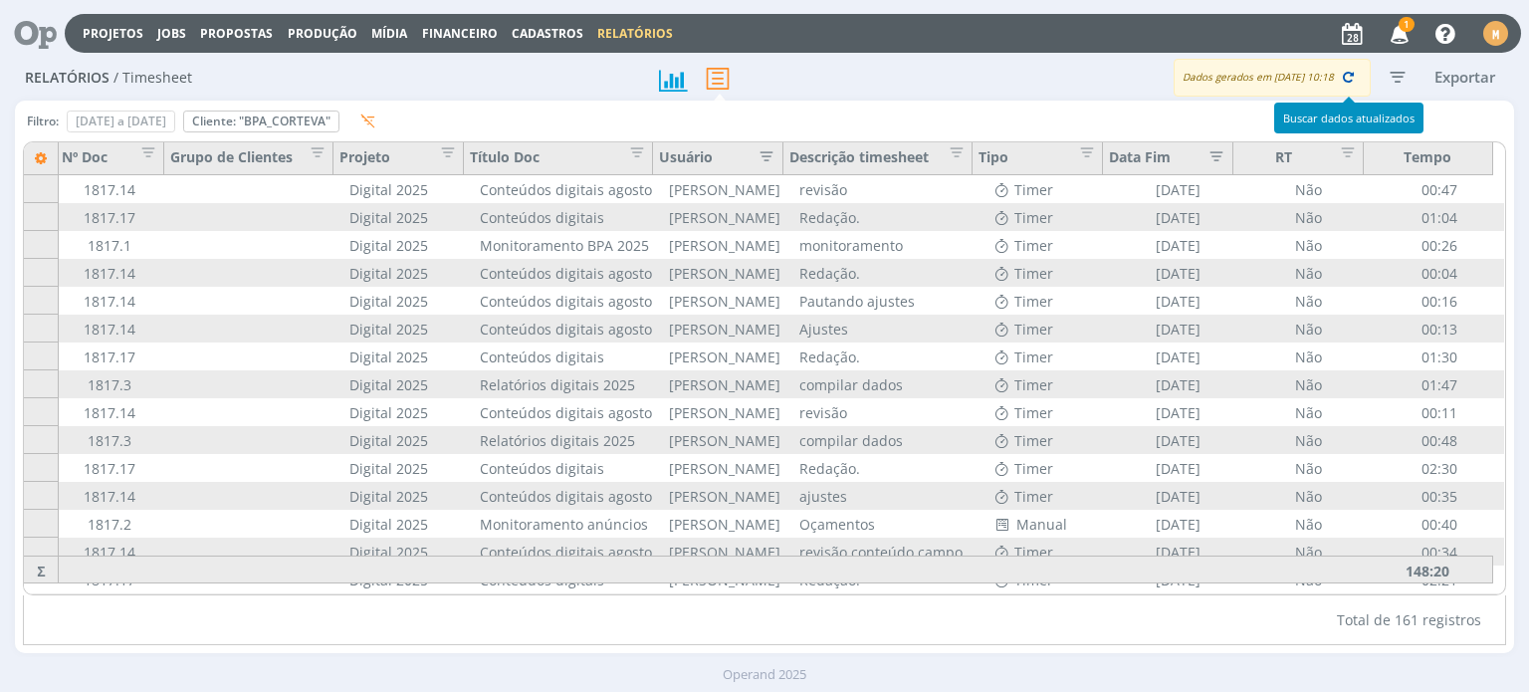
click at [1338, 83] on button "button" at bounding box center [1348, 78] width 28 height 28
click at [1349, 75] on icon "button" at bounding box center [1348, 77] width 18 height 18
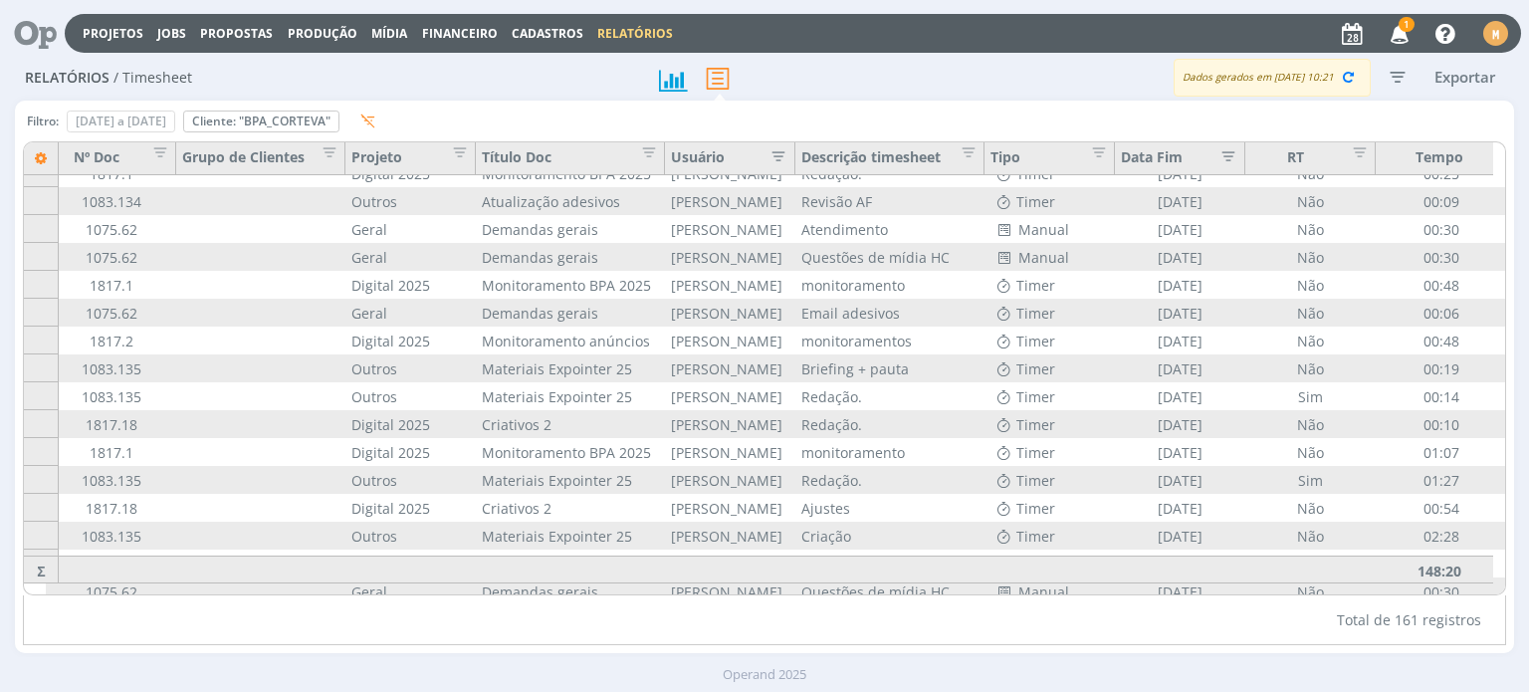
scroll to position [4105, 143]
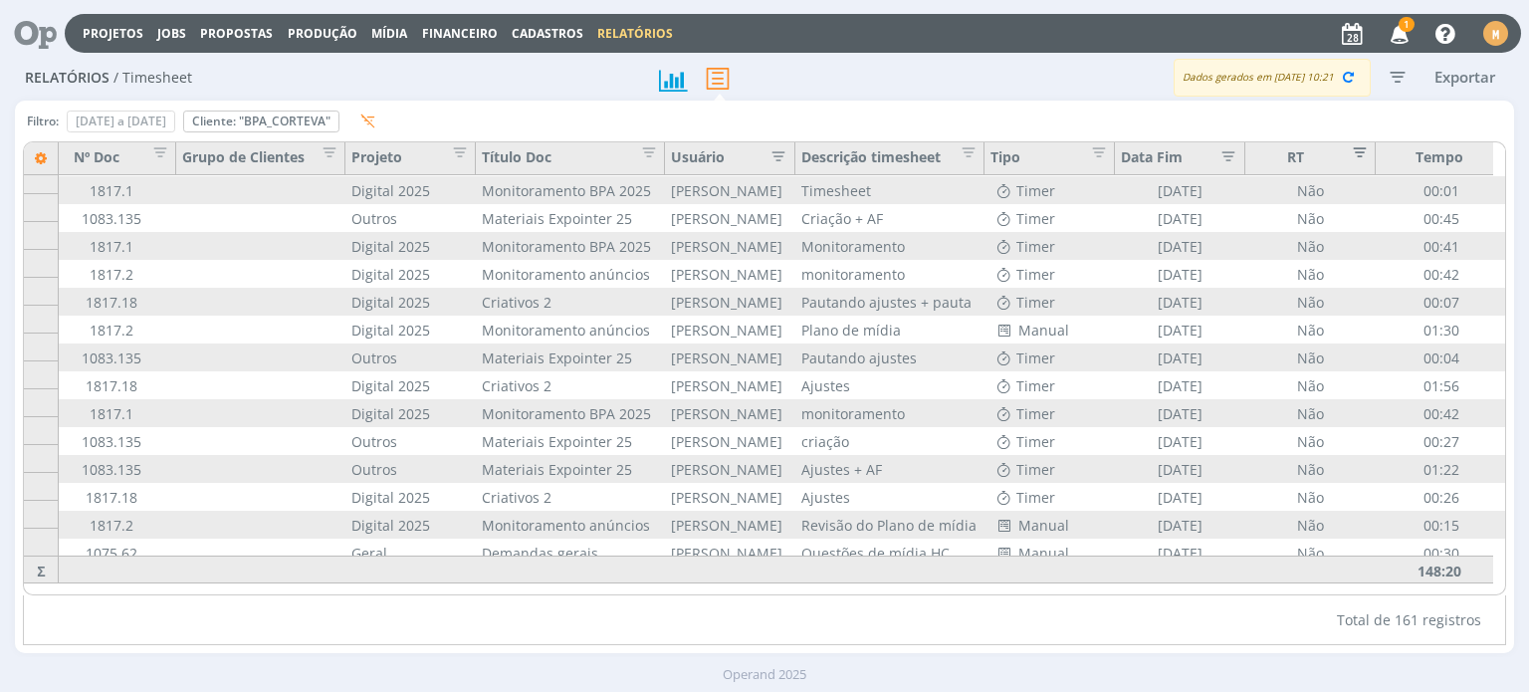
click at [1356, 158] on span "Editar filtro para Coluna RT" at bounding box center [1355, 149] width 20 height 20
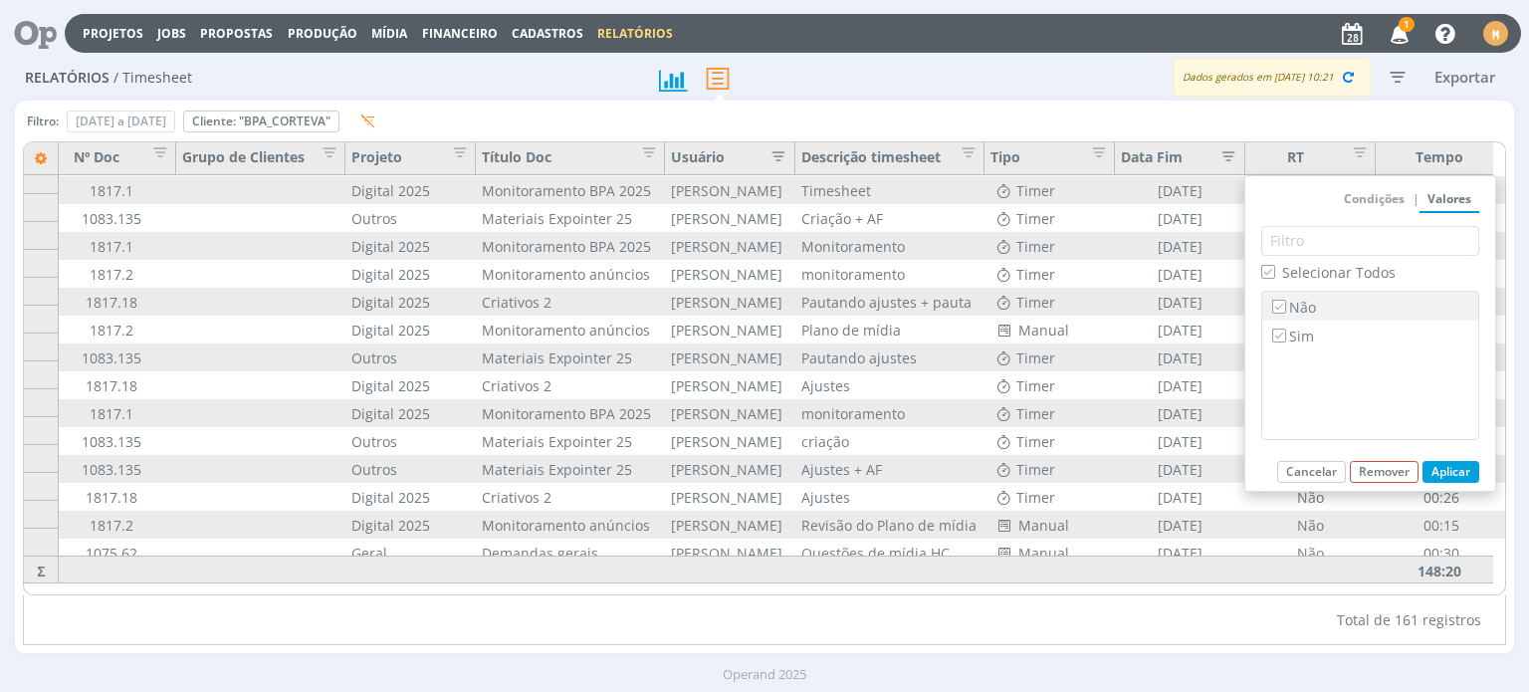
click at [1290, 312] on label "Não" at bounding box center [1370, 307] width 204 height 22
click at [1285, 312] on input "Não" at bounding box center [1278, 306] width 13 height 13
checkbox input "false"
click at [1445, 477] on button "Aplicar" at bounding box center [1450, 472] width 57 height 22
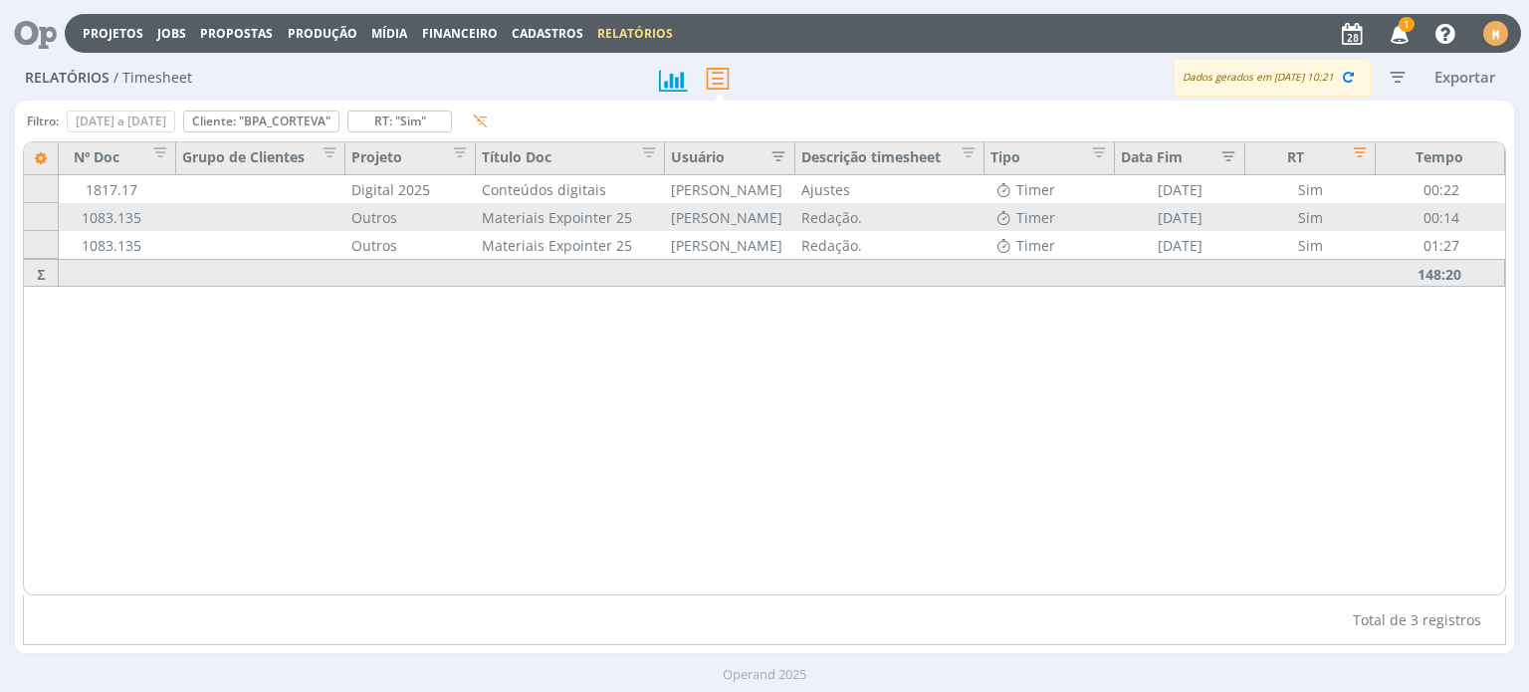
scroll to position [0, 143]
click at [1363, 158] on span "Editar filtro para Coluna RT" at bounding box center [1361, 149] width 20 height 20
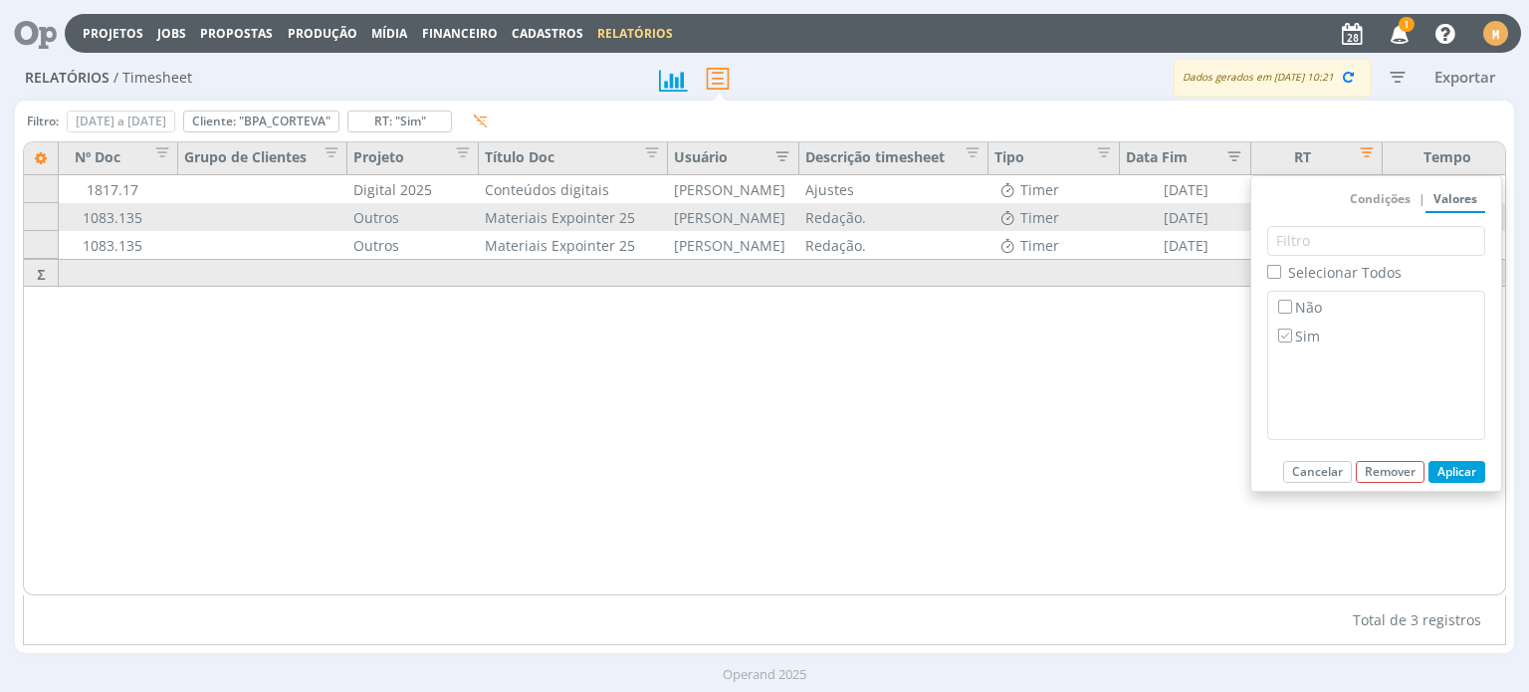
click at [1330, 274] on span "Selecionar Todos" at bounding box center [1344, 272] width 113 height 19
click at [1280, 274] on input "Selecionar Todos" at bounding box center [1273, 271] width 13 height 13
checkbox input "true"
click at [1455, 470] on button "Aplicar" at bounding box center [1456, 472] width 57 height 22
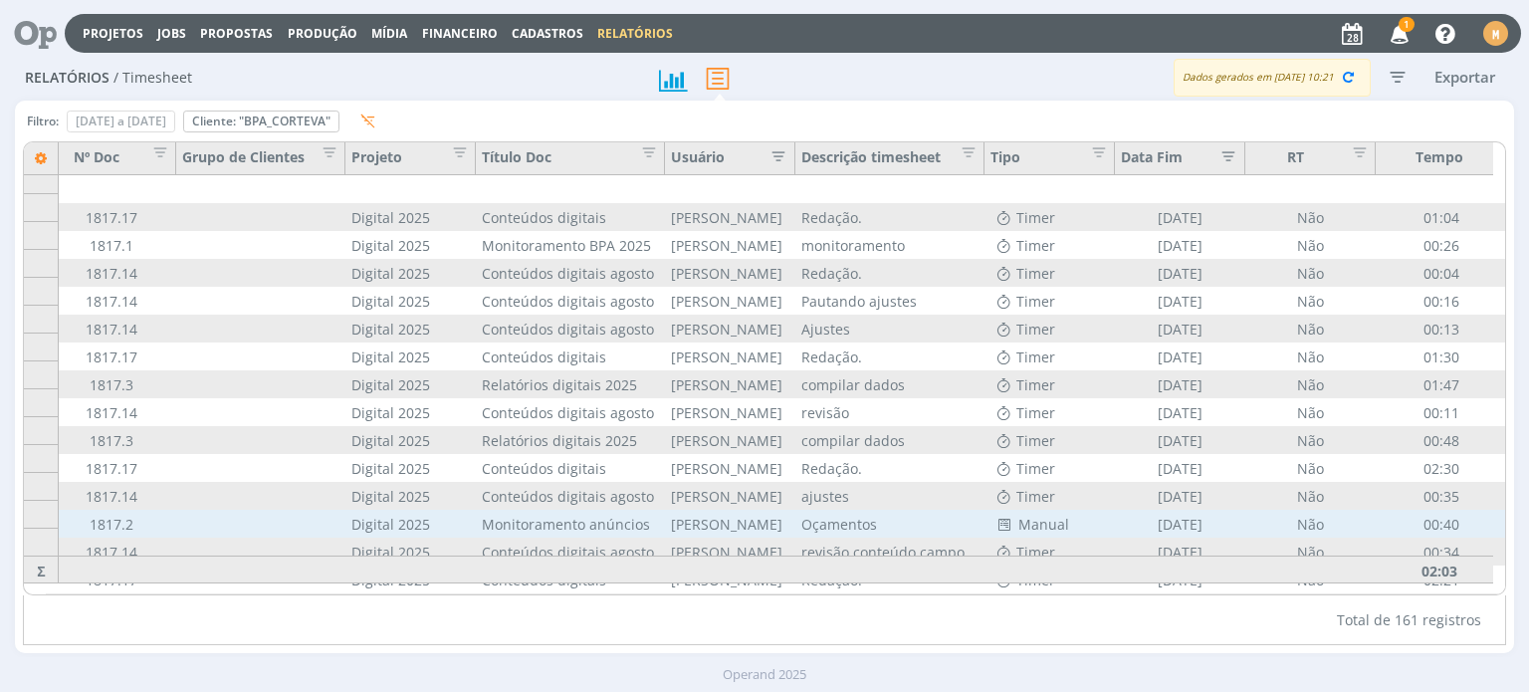
scroll to position [37, 143]
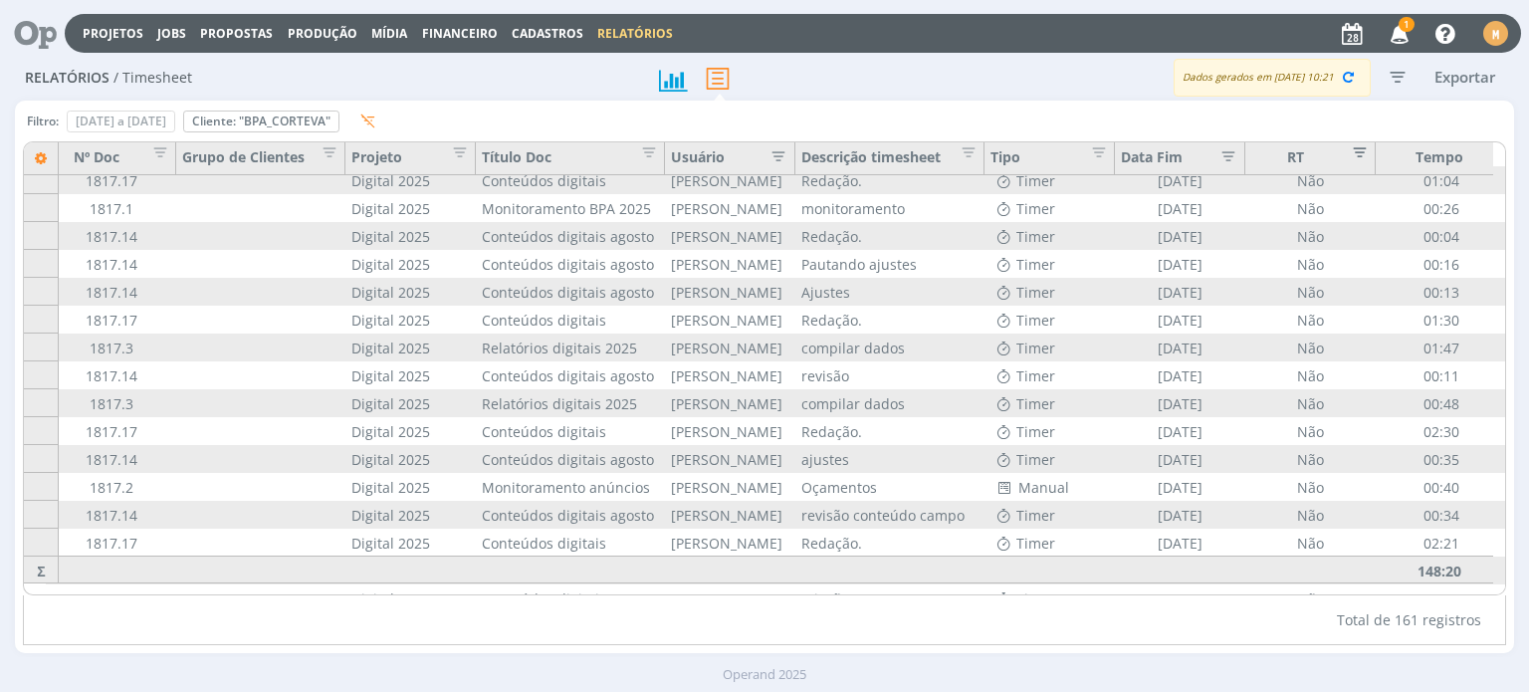
click at [1358, 152] on span "Editar filtro para Coluna RT" at bounding box center [1355, 149] width 20 height 20
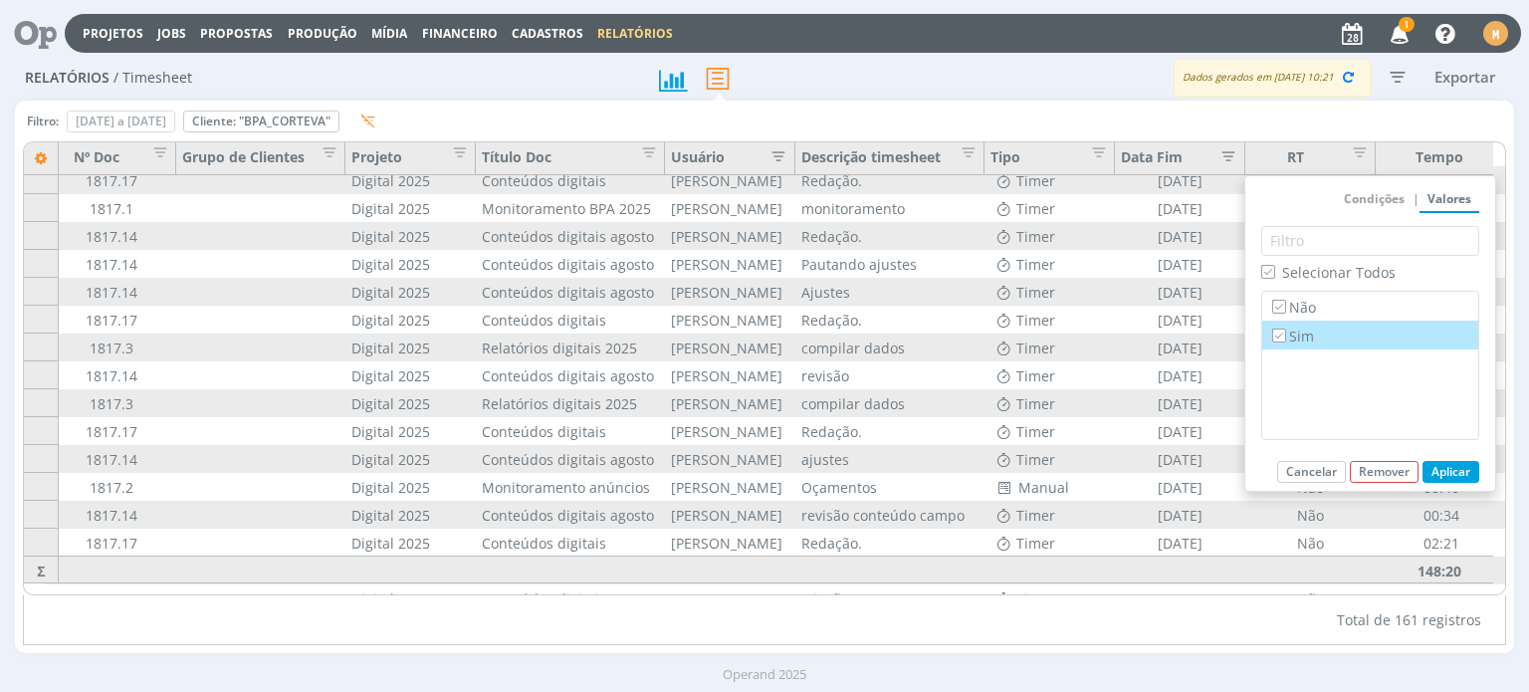
click at [1289, 333] on label "Sim" at bounding box center [1370, 335] width 204 height 22
click at [1285, 333] on input "Sim" at bounding box center [1278, 334] width 13 height 13
checkbox input "false"
click at [1451, 466] on button "Aplicar" at bounding box center [1450, 472] width 57 height 22
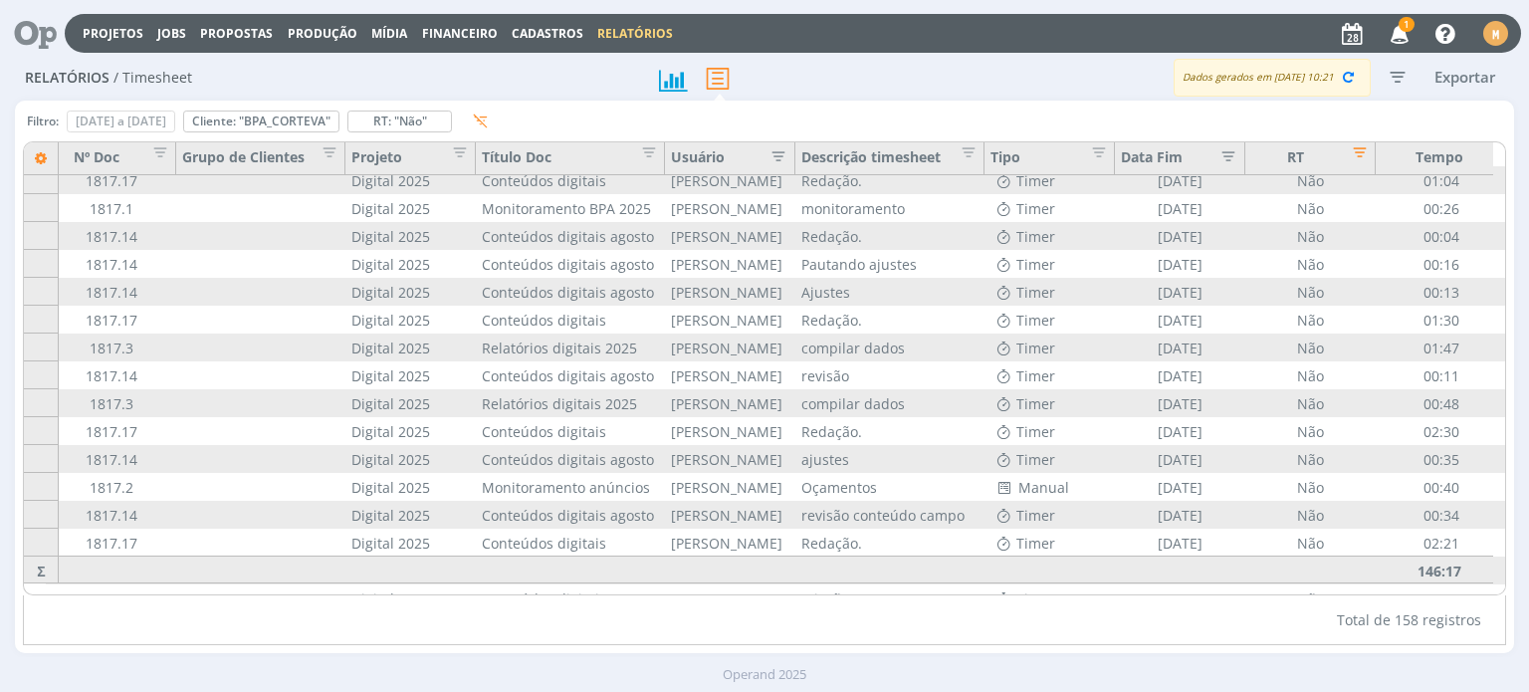
click at [26, 19] on icon at bounding box center [28, 33] width 41 height 39
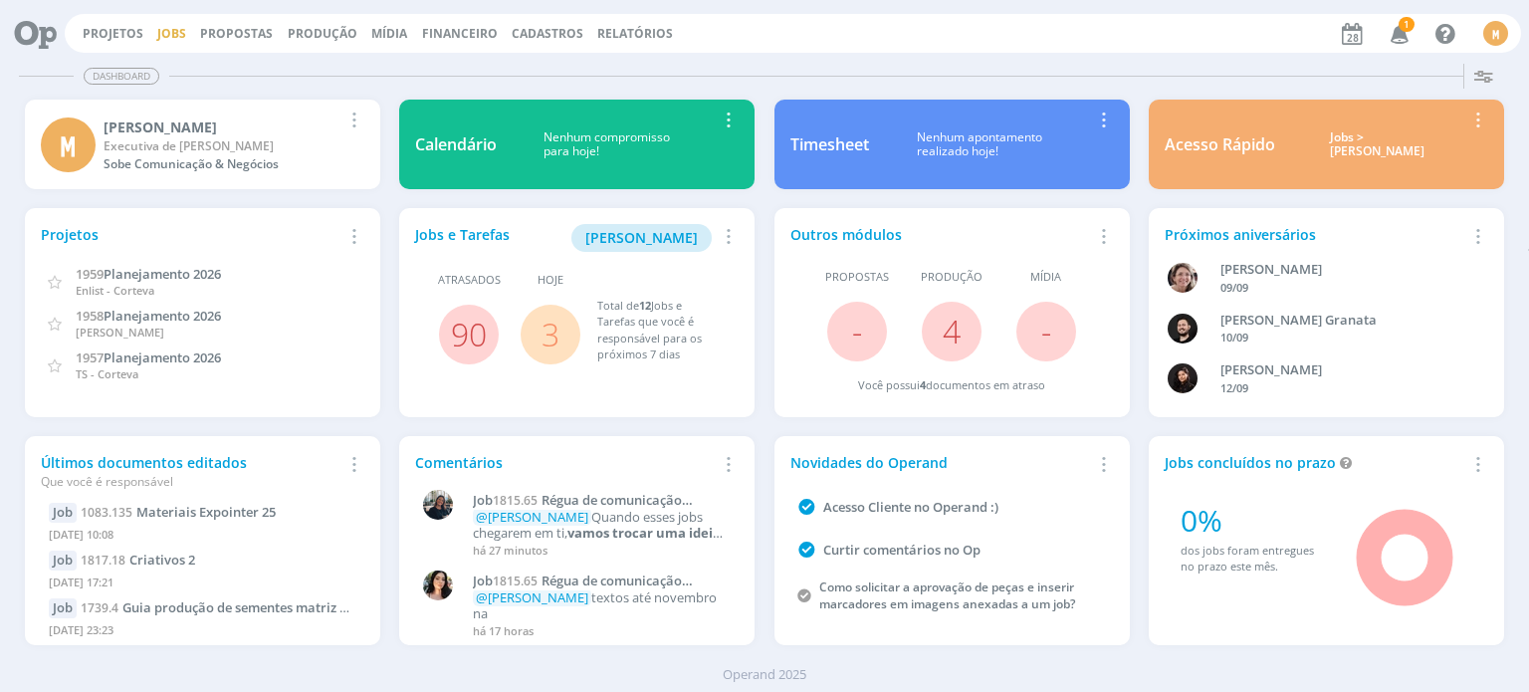
click at [170, 35] on link "Jobs" at bounding box center [171, 33] width 29 height 17
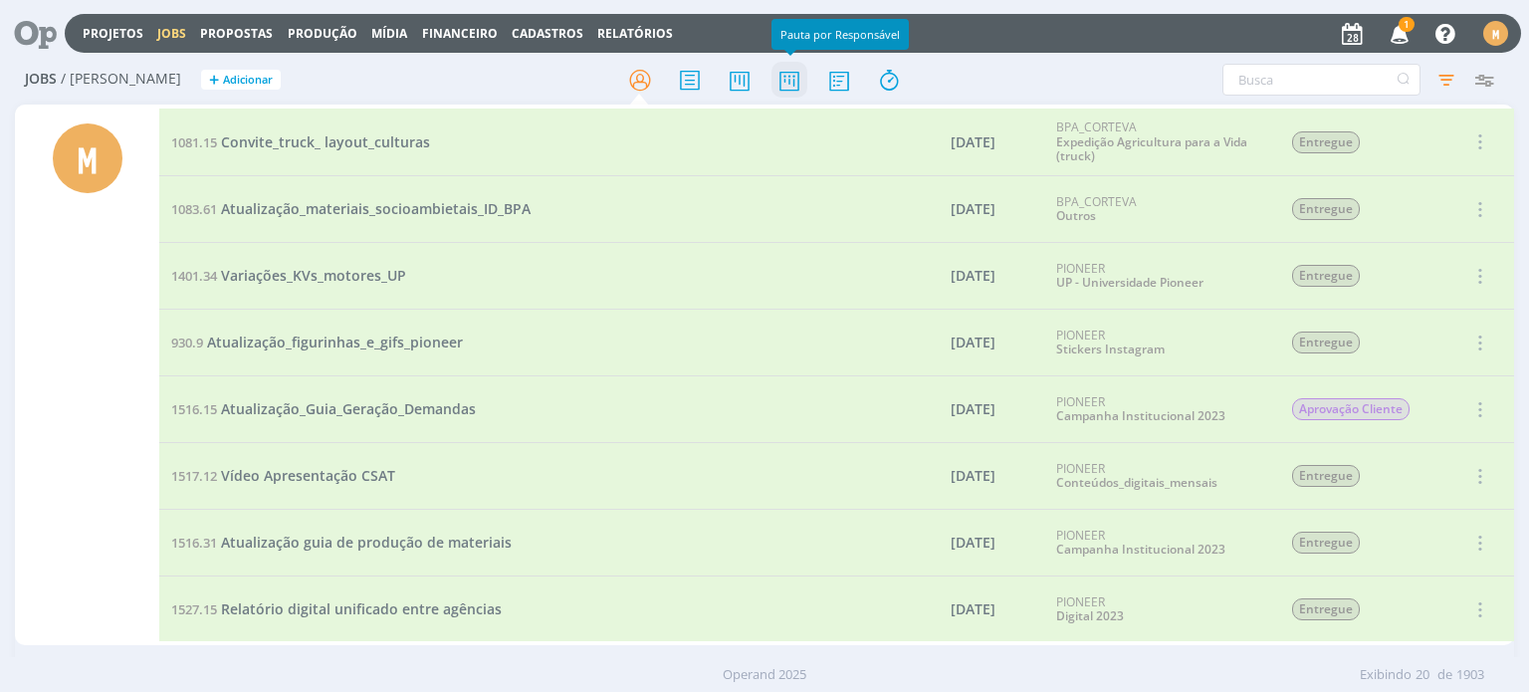
click at [780, 85] on icon at bounding box center [789, 80] width 36 height 39
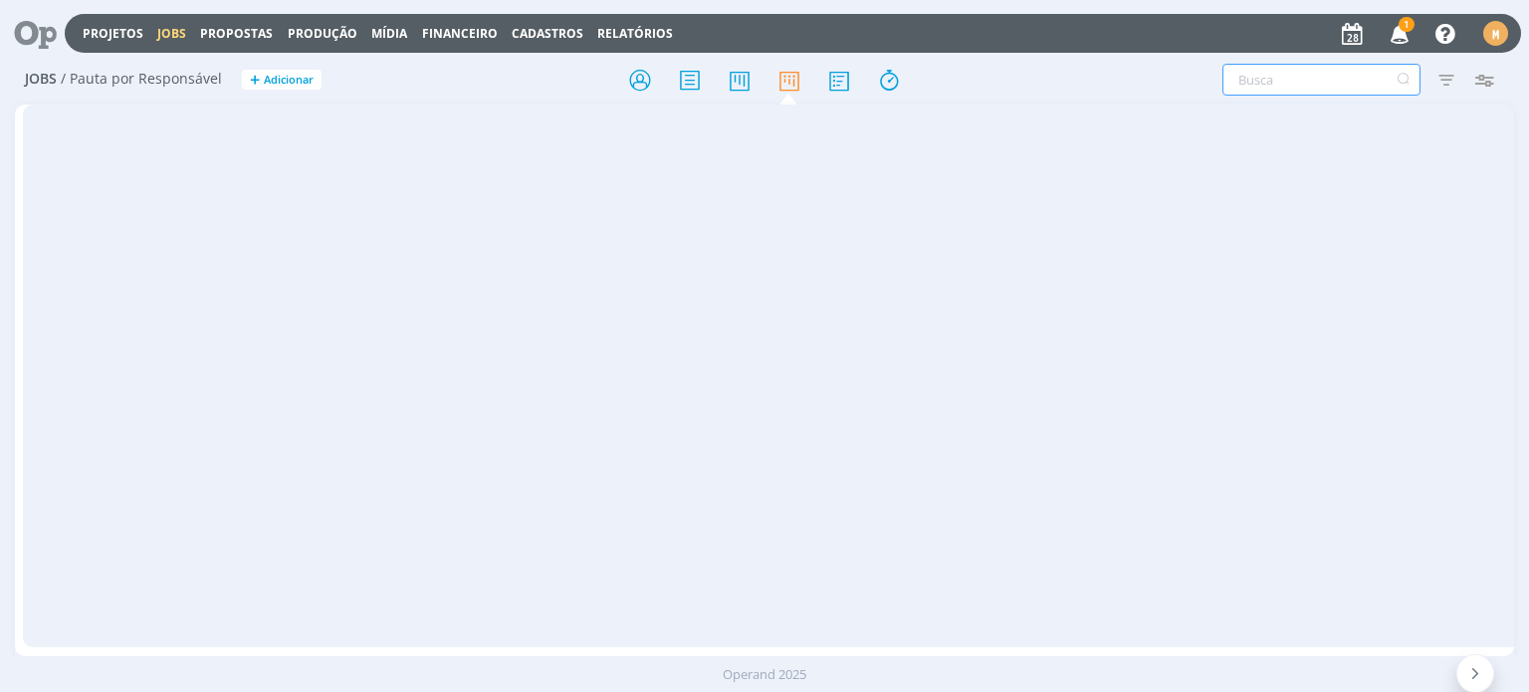
click at [1268, 87] on input "text" at bounding box center [1321, 80] width 198 height 32
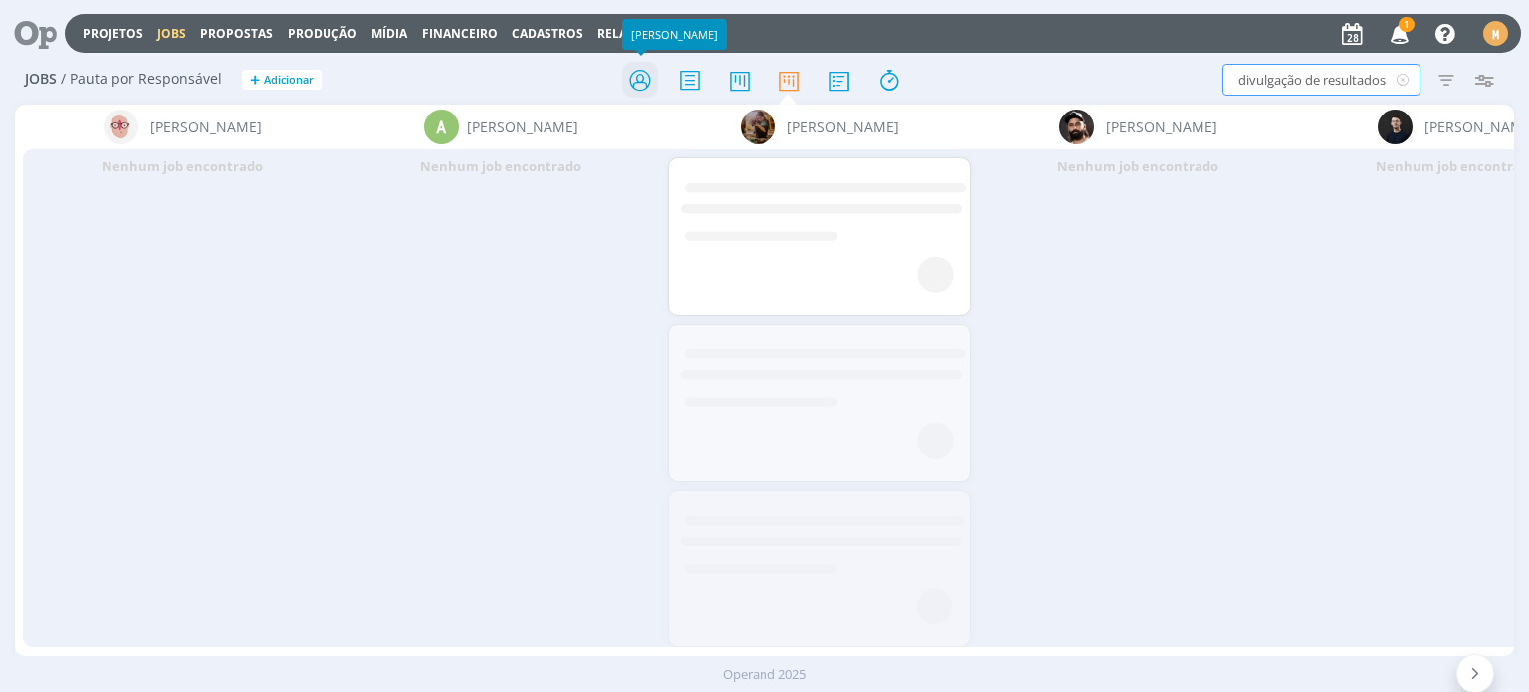
type input "divulgação de resultados"
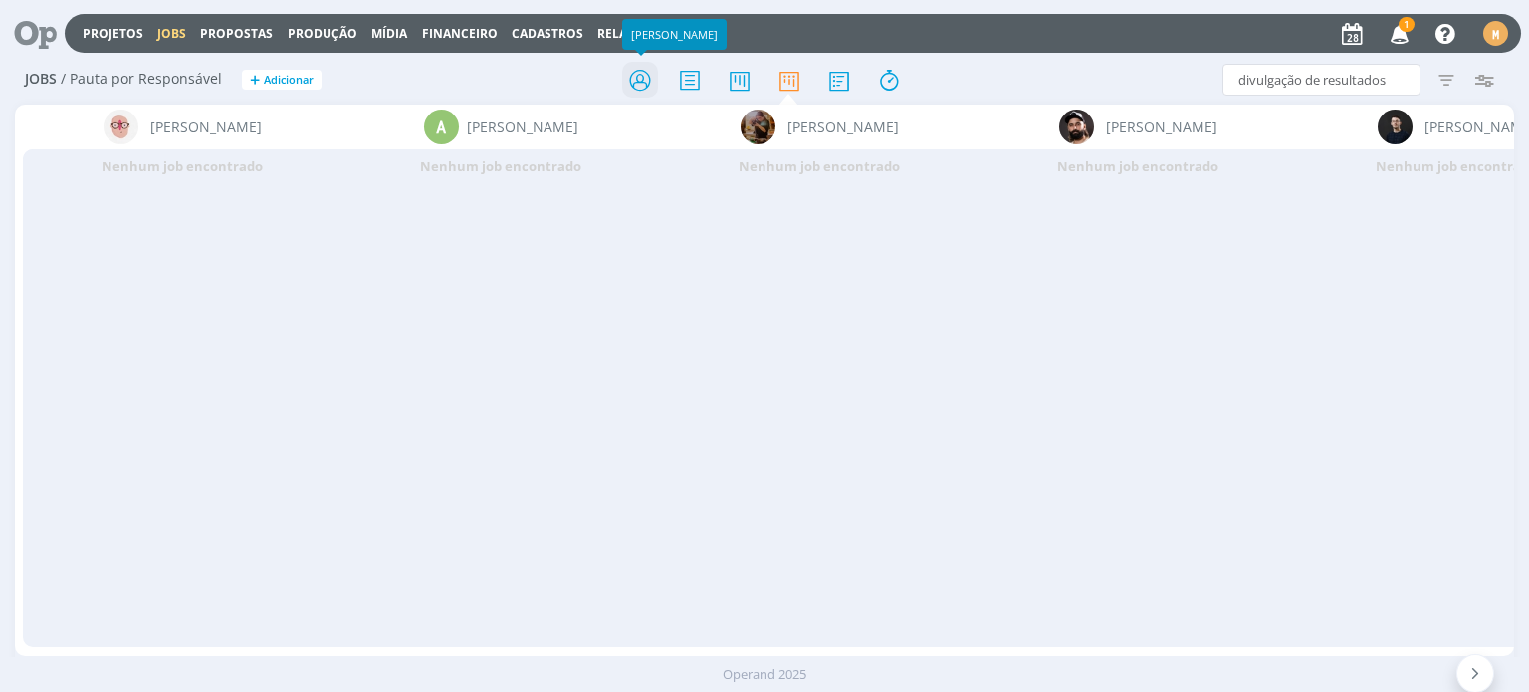
click at [641, 84] on icon at bounding box center [640, 80] width 36 height 39
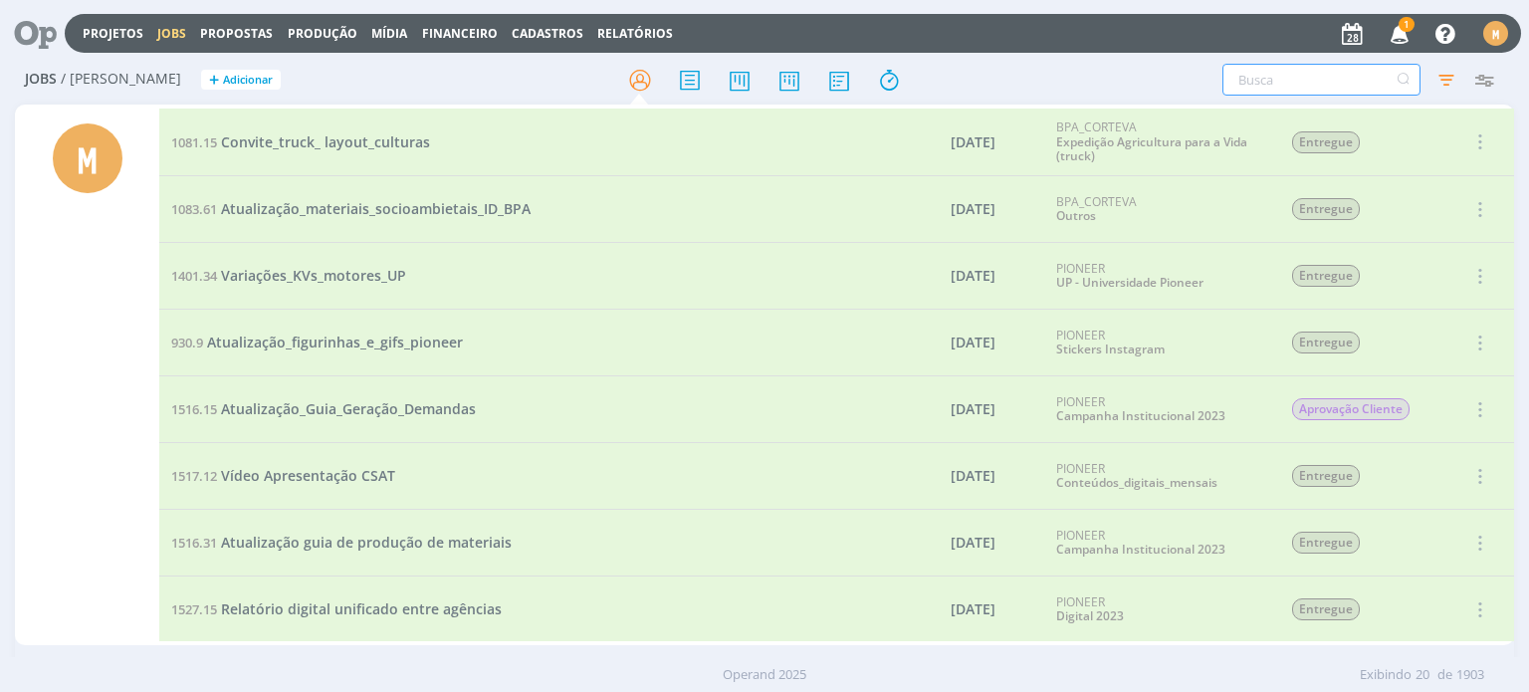
click at [1342, 89] on input "text" at bounding box center [1321, 80] width 198 height 32
type input "d"
type input "di"
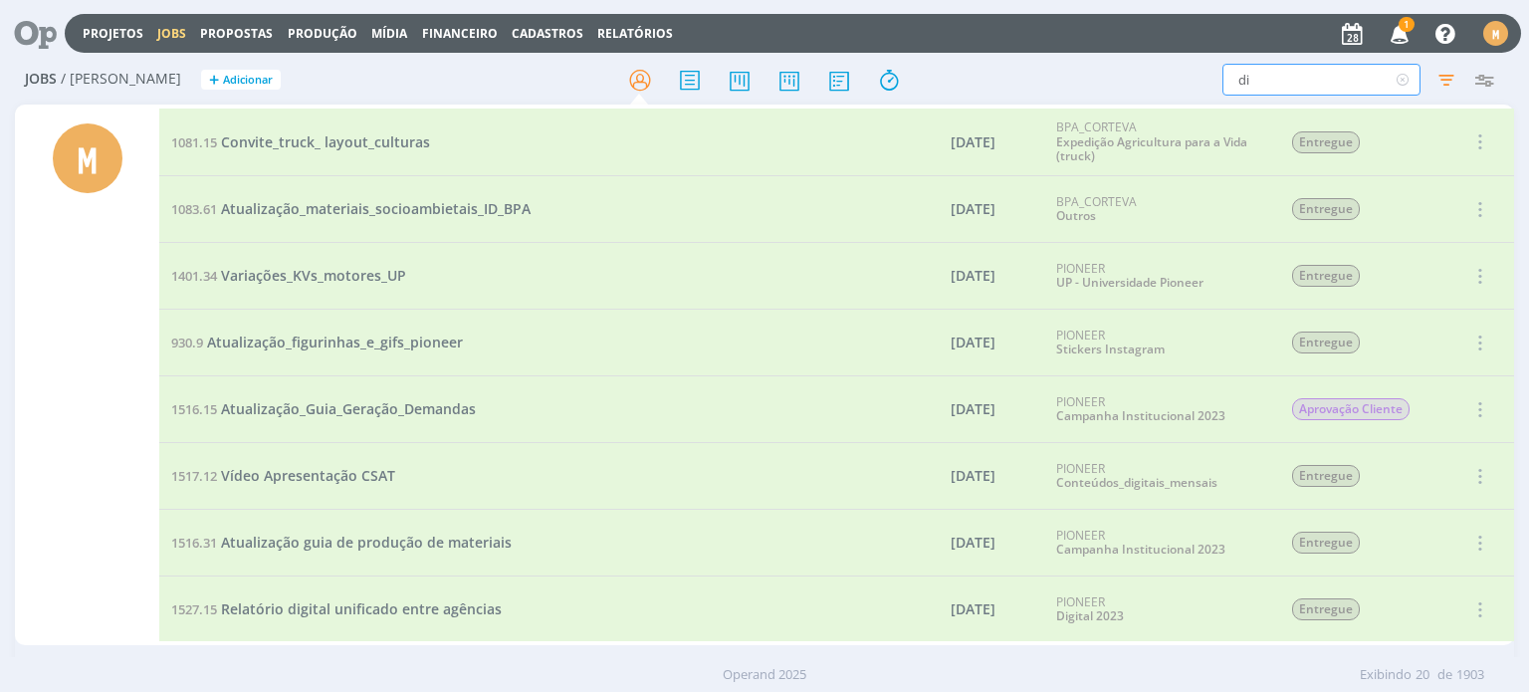
type input "div"
type input "divu"
type input "divul"
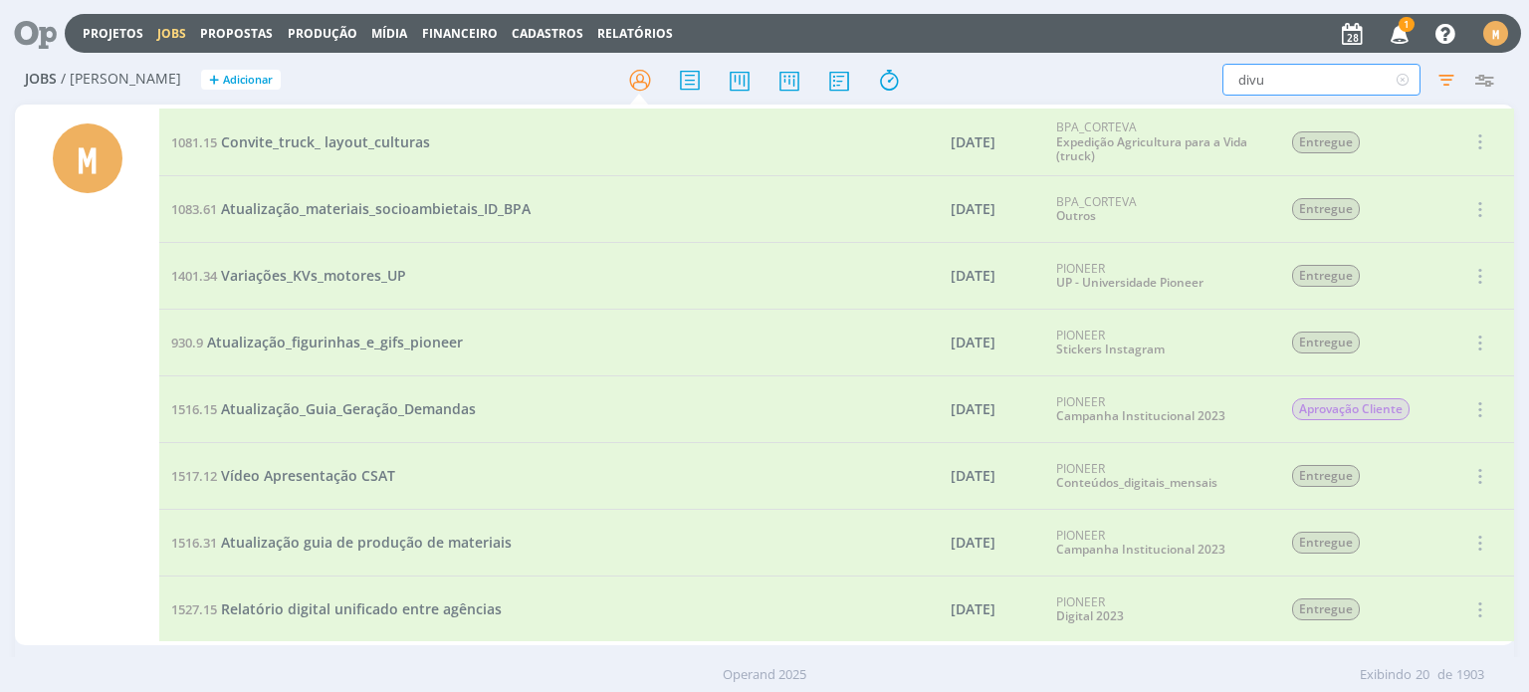
type input "divul"
type input "divulg"
type input "divulga"
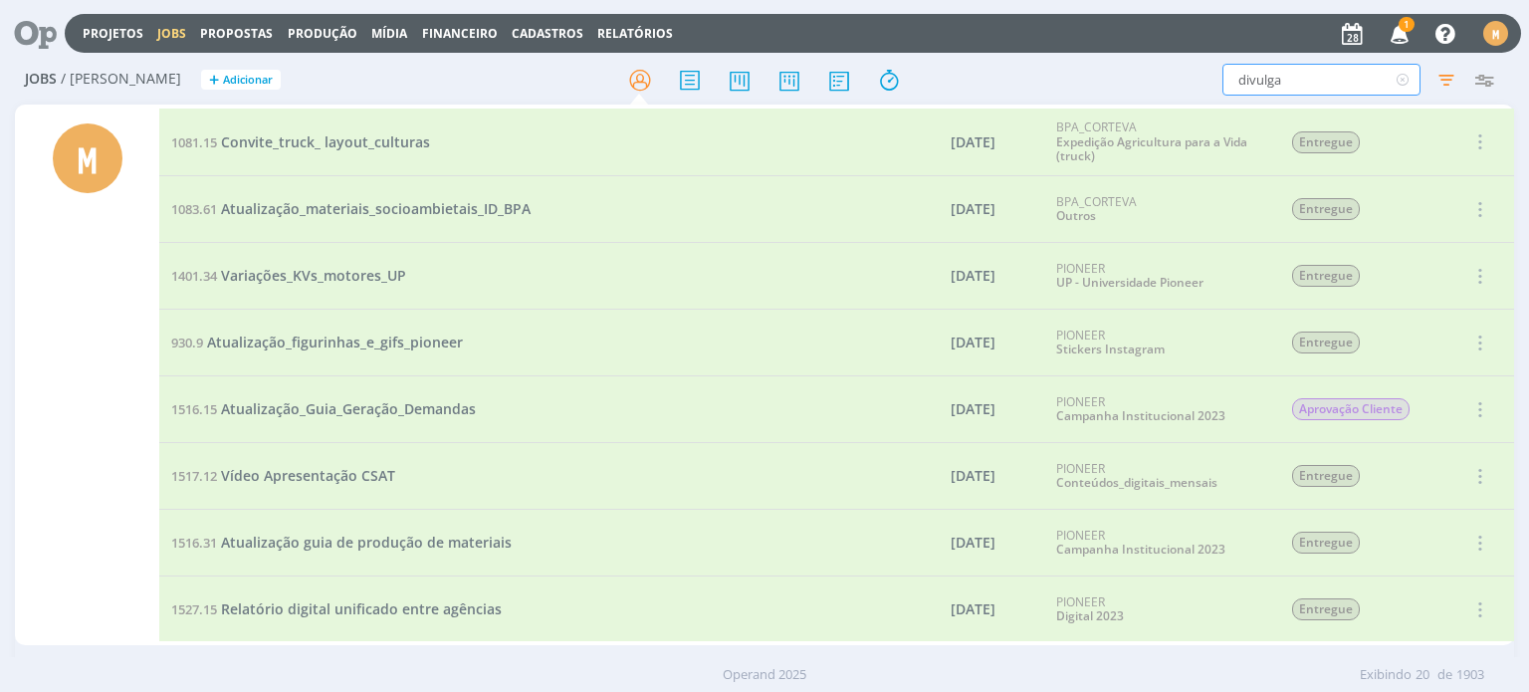
type input "divulgaç"
type input "divulgaçã"
type input "divulgação"
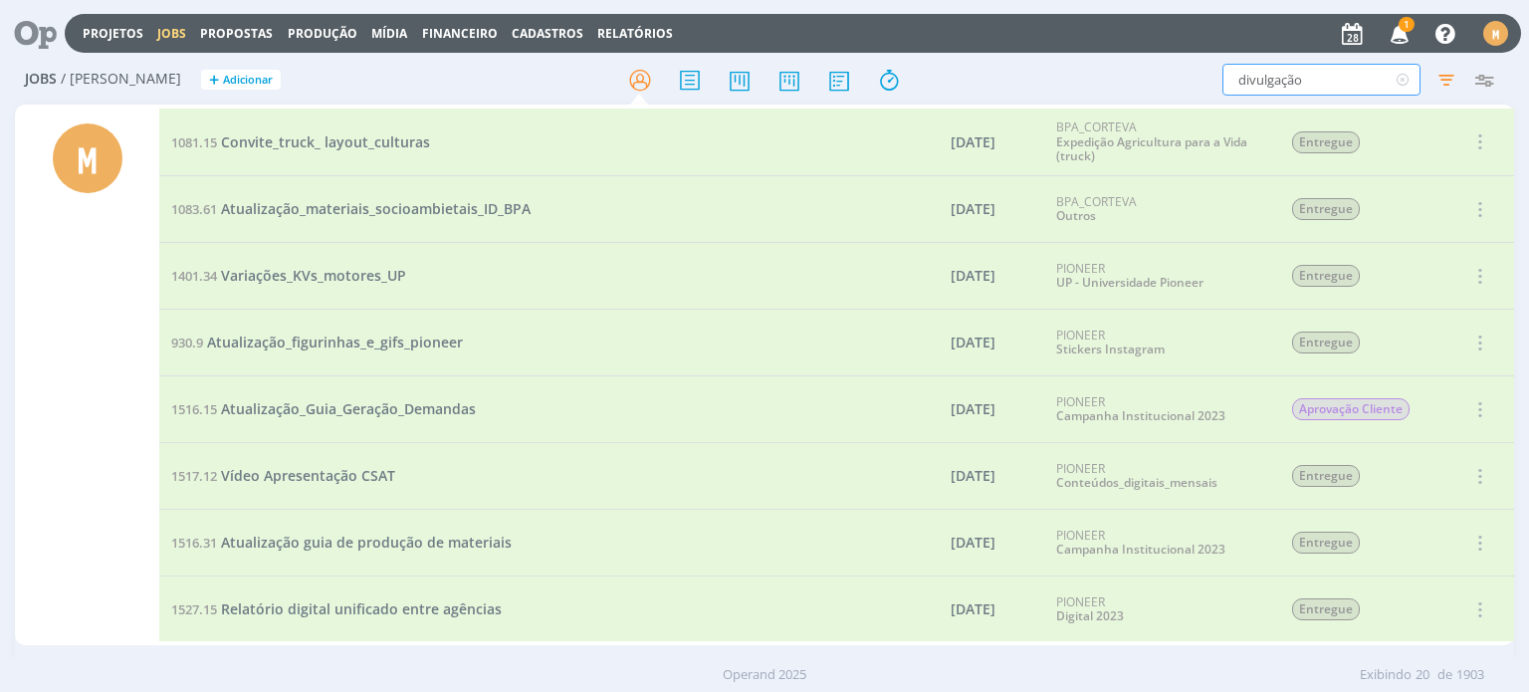
type input "divulgação"
type input "divulgação d"
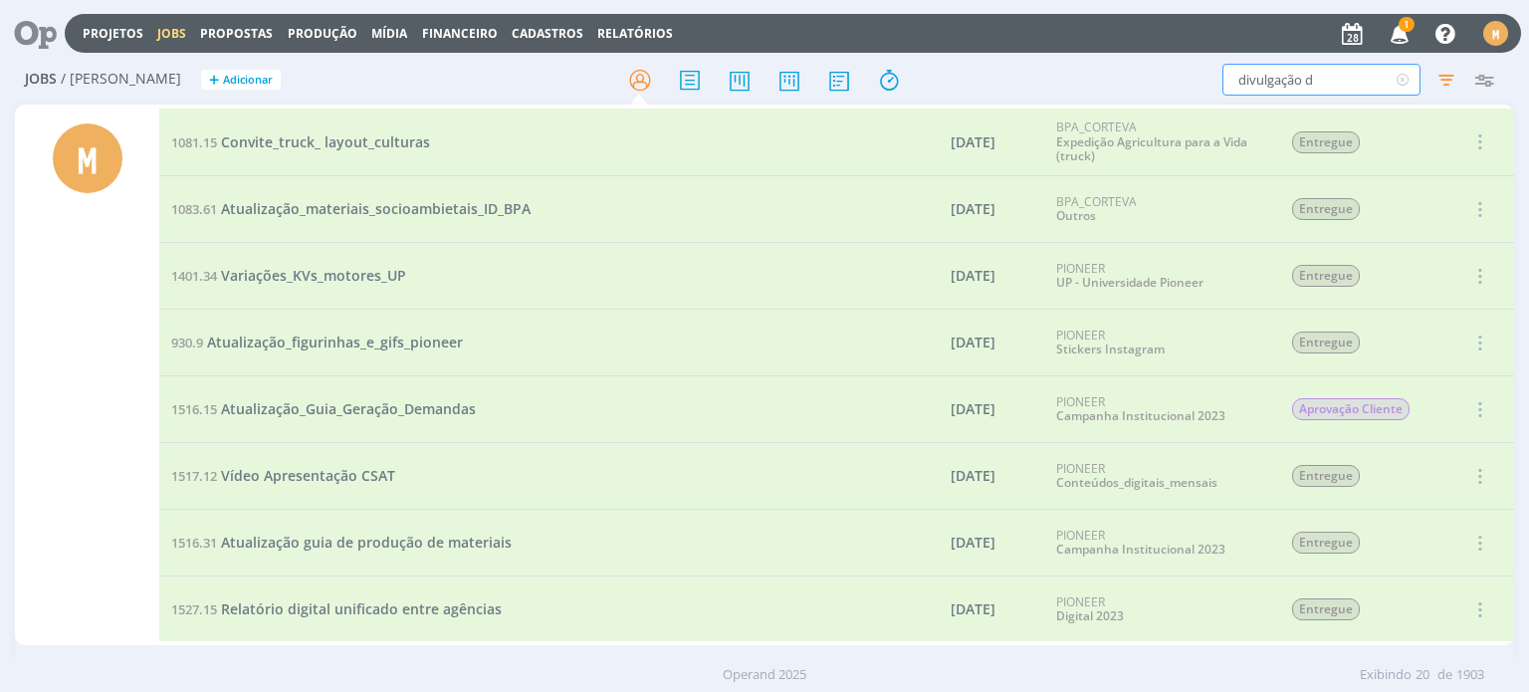
type input "divulgação de"
type input "divulgação de r"
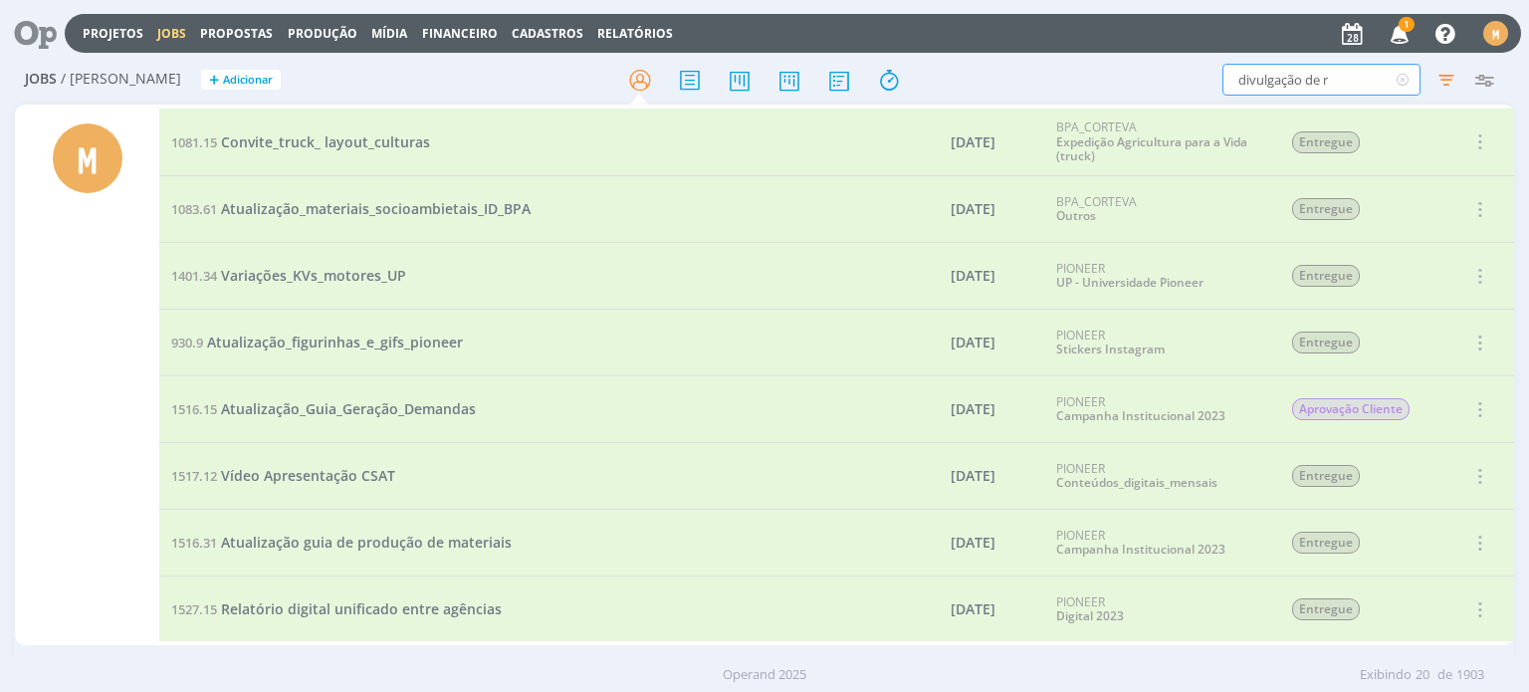
type input "divulgação de r"
type input "divulgação de re"
type input "divulgação de res"
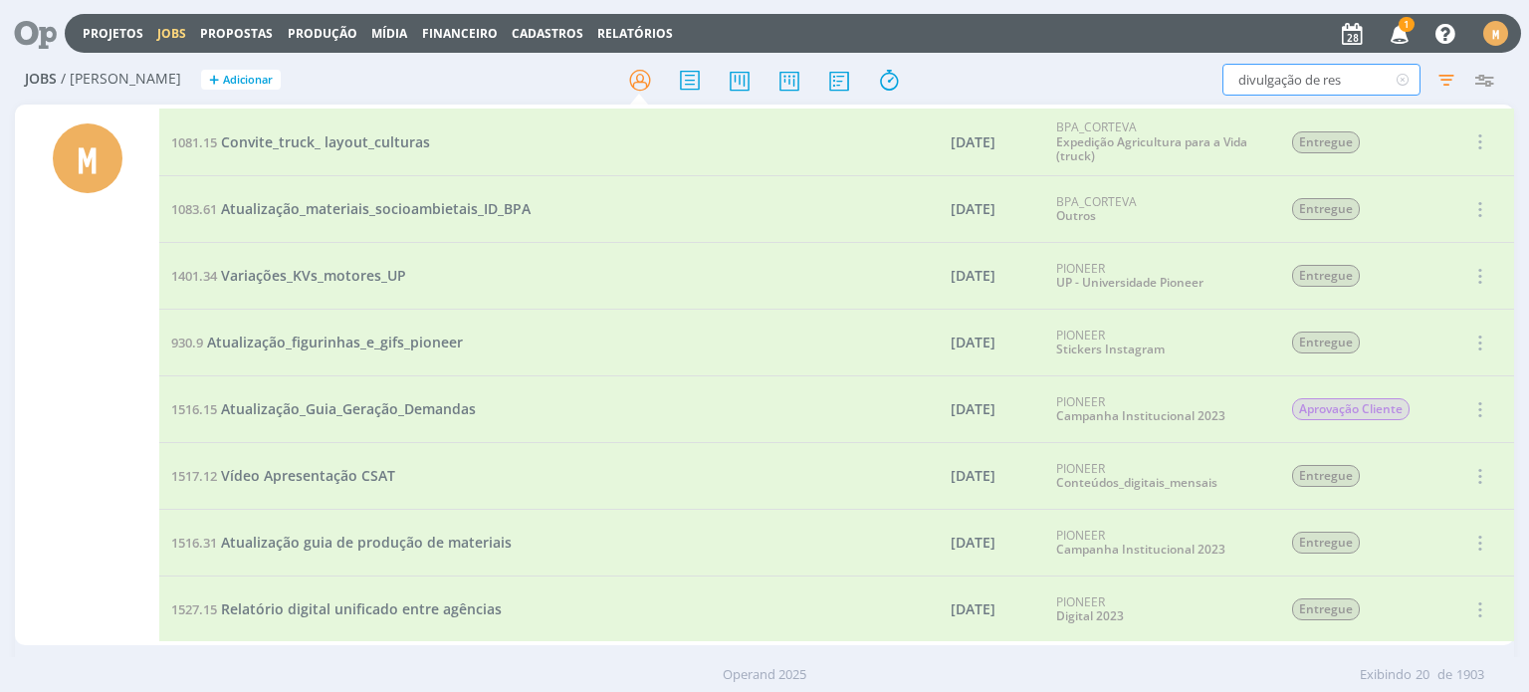
type input "divulgação de resu"
type input "divulgação de resul"
type input "divulgação de result"
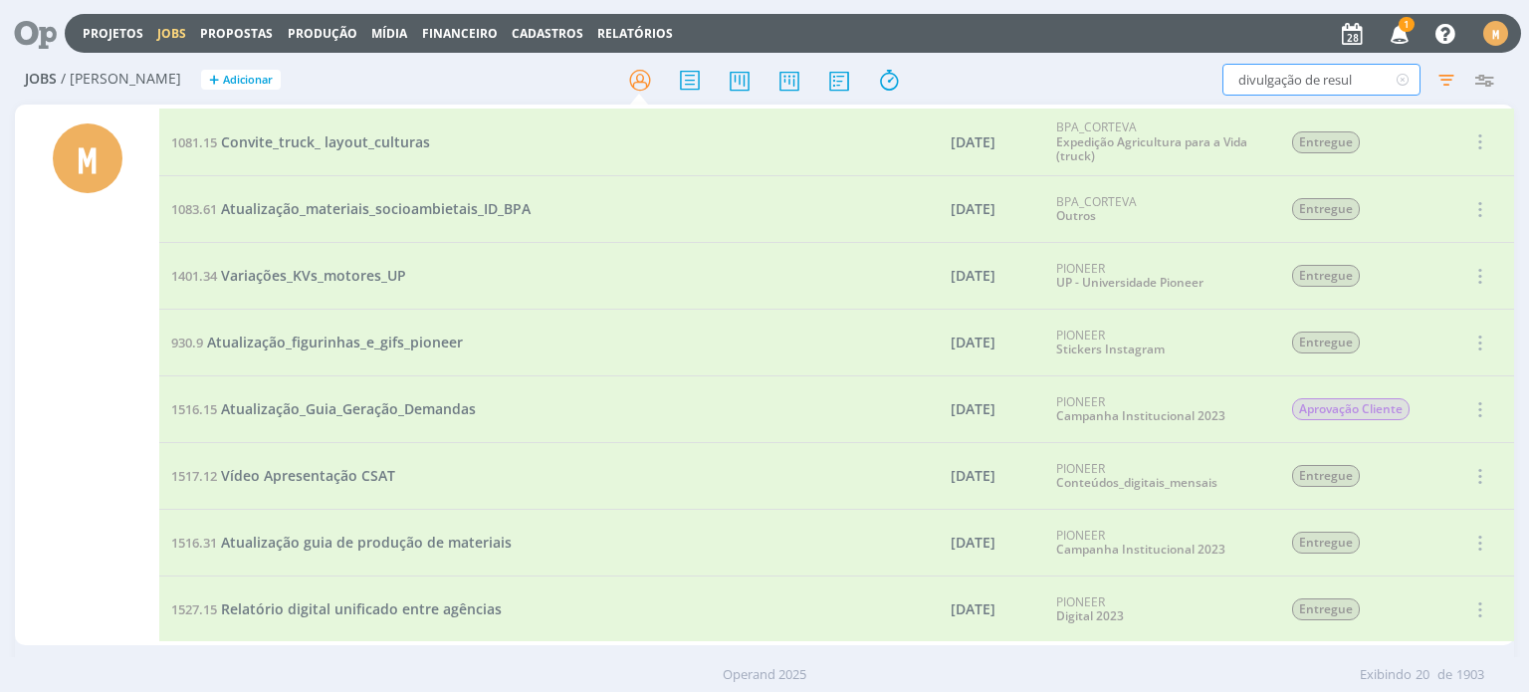
type input "divulgação de result"
type input "divulgação de resulta"
type input "divulgação de resultad"
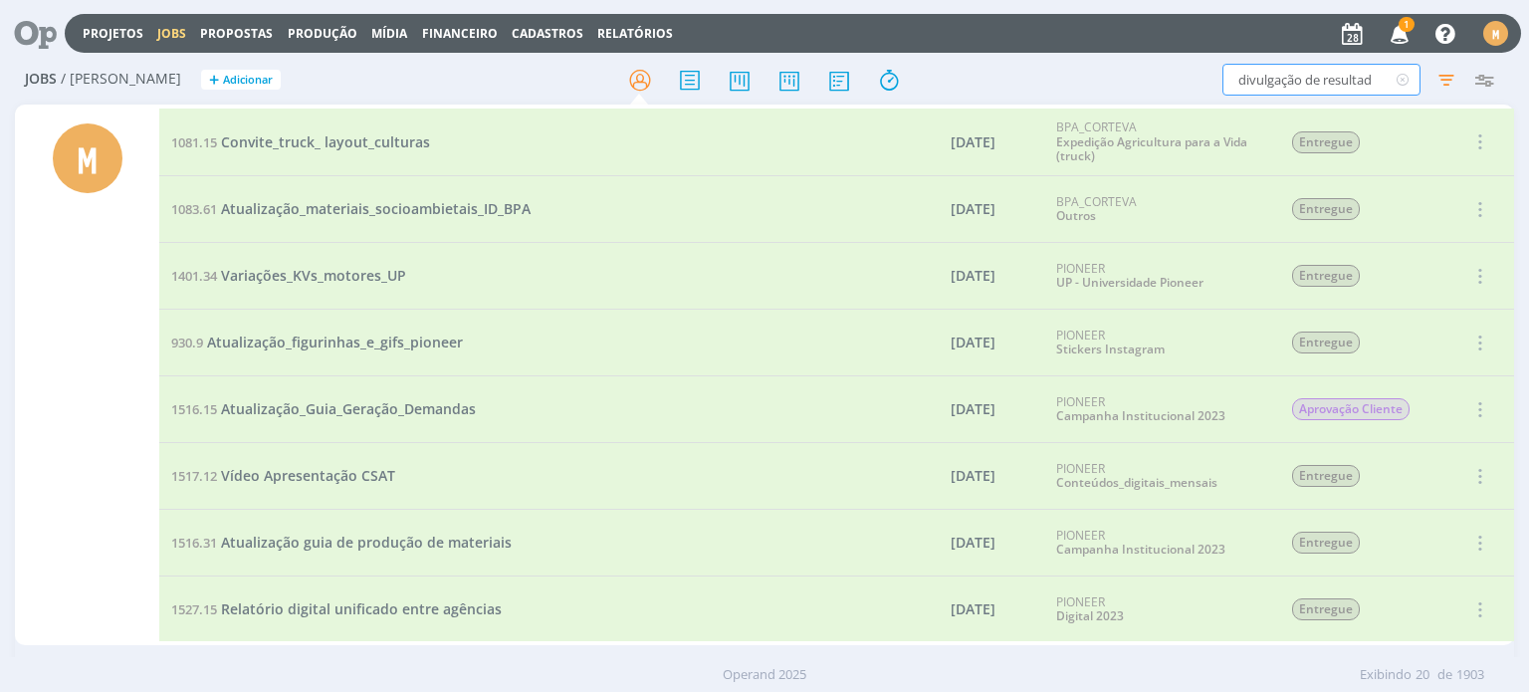
type input "divulgação de resultado"
type input "divulgação de resultados"
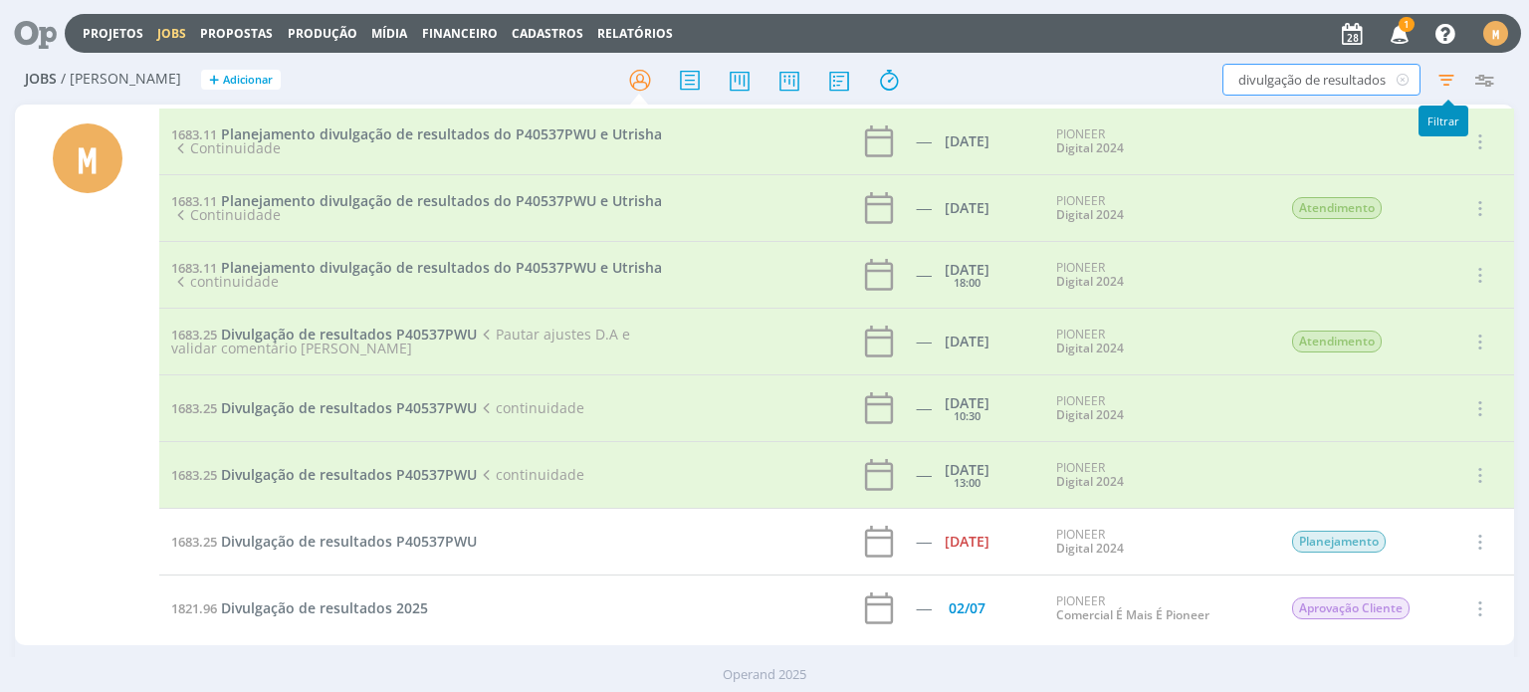
type input "divulgação de resultados"
click at [1442, 83] on icon "button" at bounding box center [1446, 80] width 36 height 36
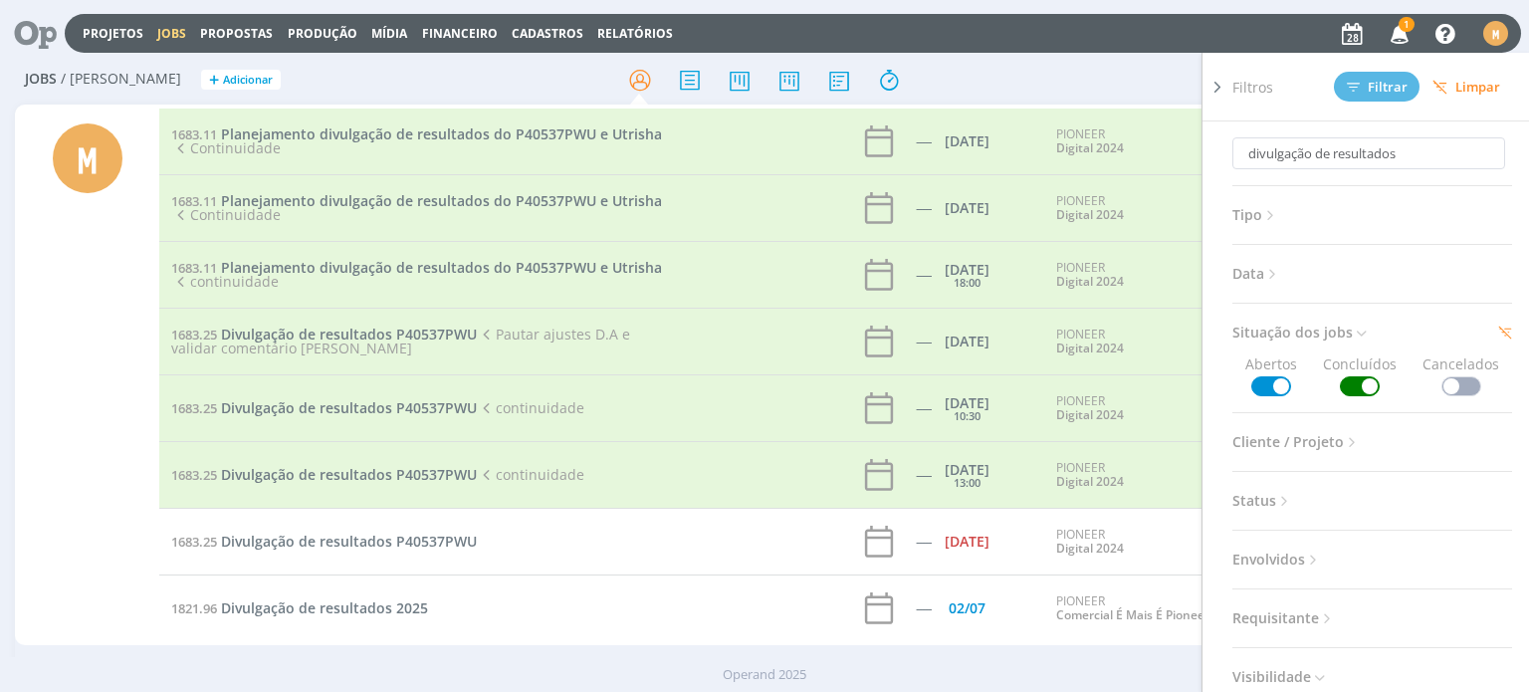
click at [1361, 387] on span at bounding box center [1360, 386] width 40 height 20
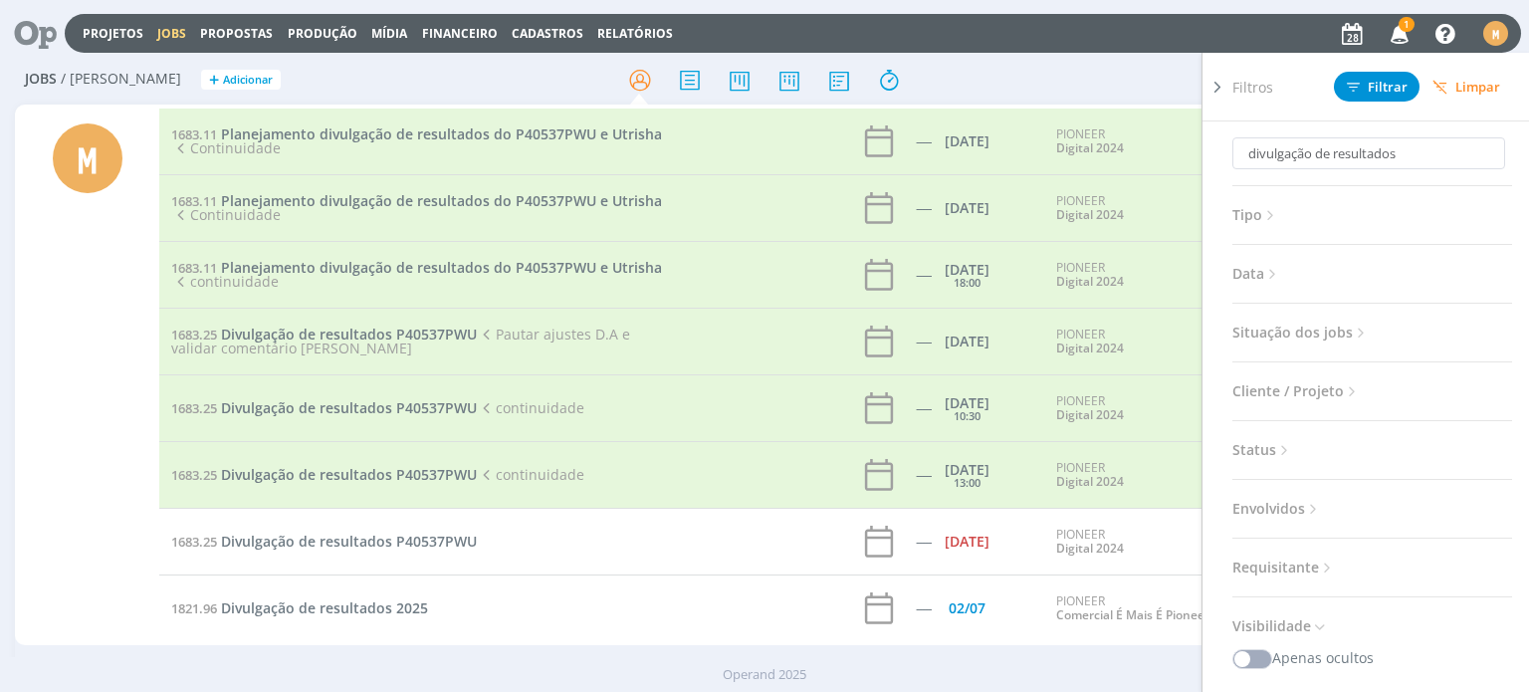
click at [1150, 88] on div "divulgação de resultados Filtros Filtrar Limpar divulgação de resultados Tipo J…" at bounding box center [1264, 80] width 480 height 32
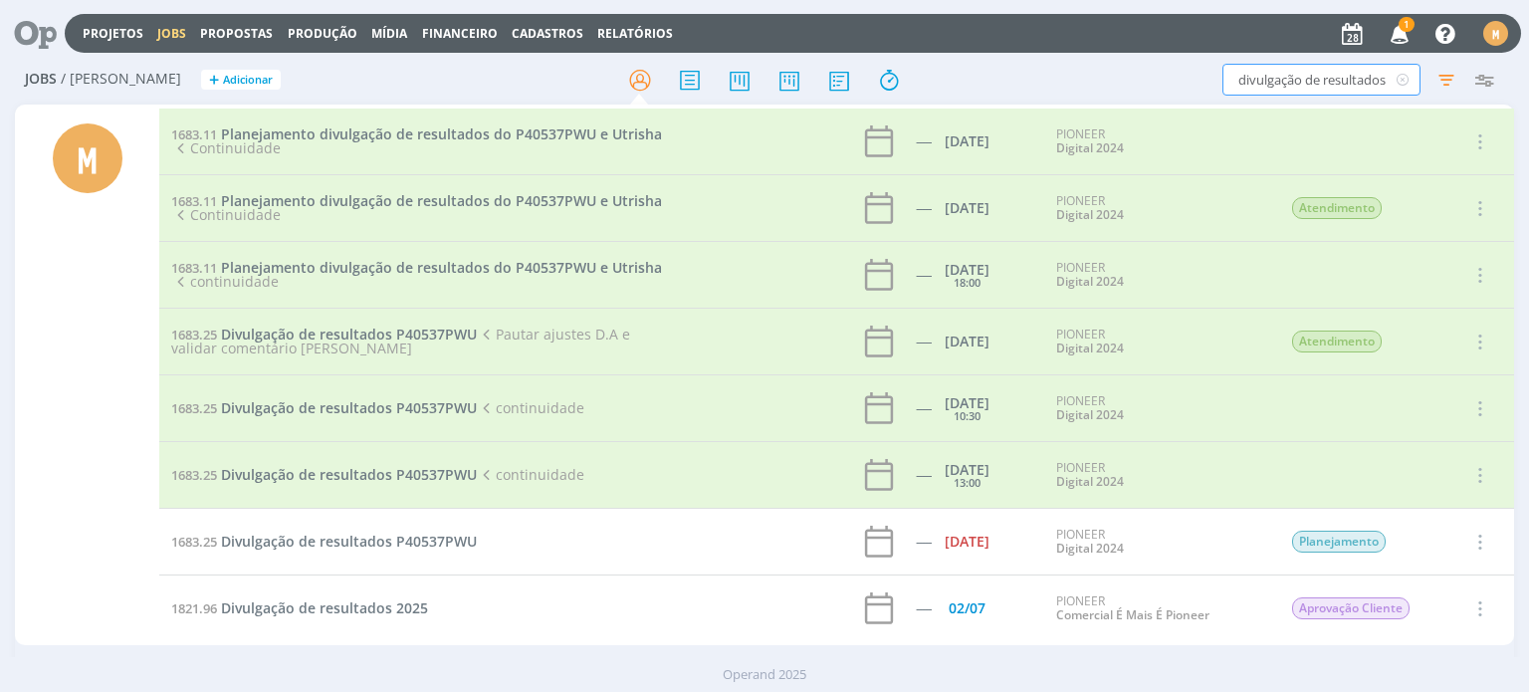
click at [1360, 79] on input "divulgação de resultados" at bounding box center [1321, 80] width 198 height 32
drag, startPoint x: 1390, startPoint y: 85, endPoint x: 1377, endPoint y: 85, distance: 12.9
click at [1377, 85] on div "divulgação de resultados" at bounding box center [1321, 80] width 198 height 32
click at [1399, 85] on icon at bounding box center [1402, 80] width 25 height 32
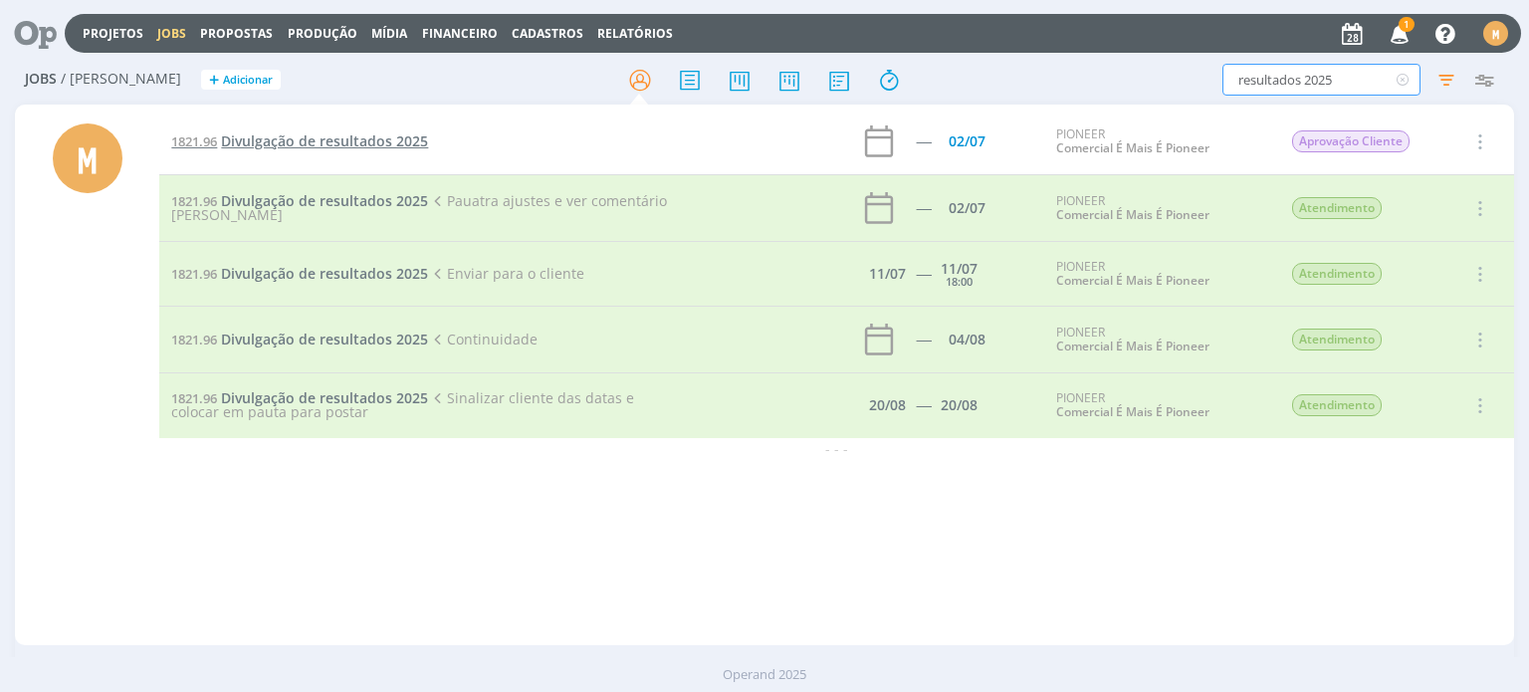
type input "resultados 2025"
click at [385, 138] on span "Divulgação de resultados 2025" at bounding box center [324, 140] width 207 height 19
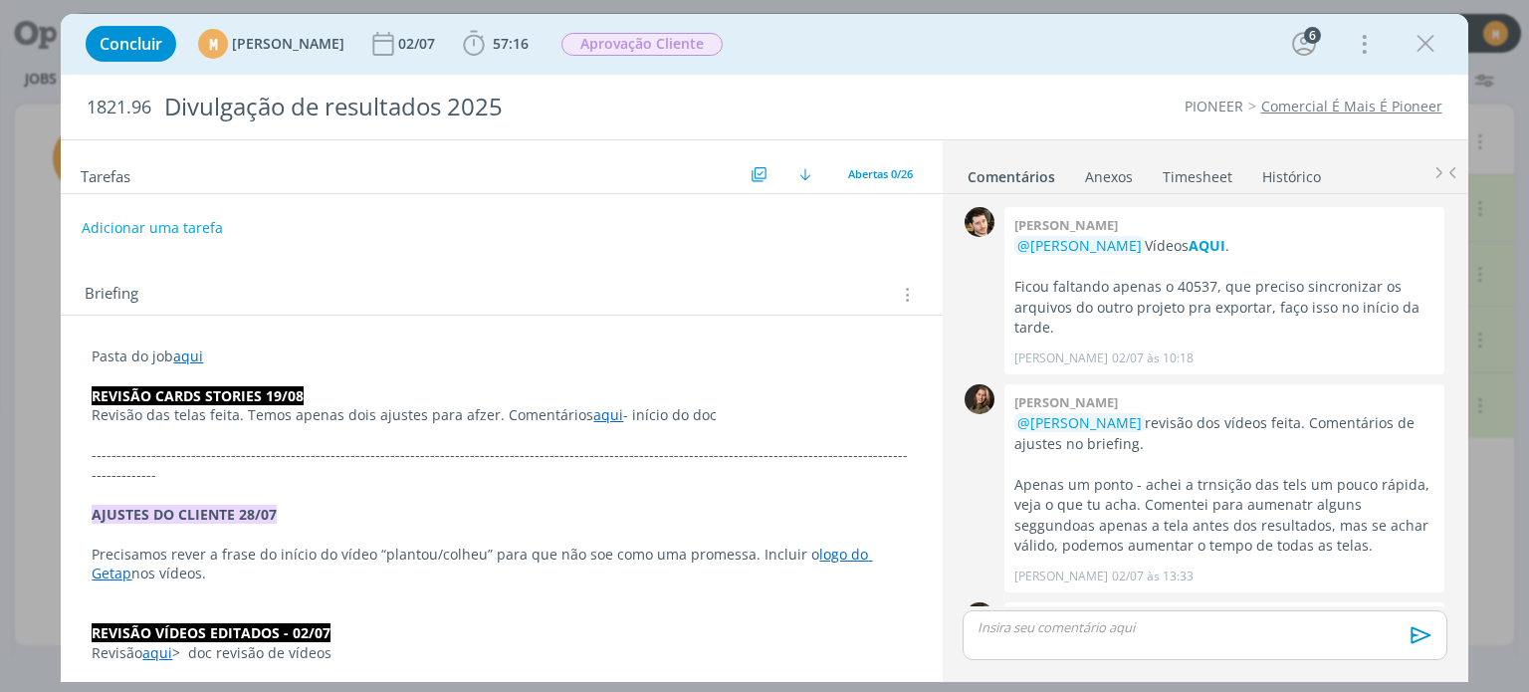
scroll to position [2217, 0]
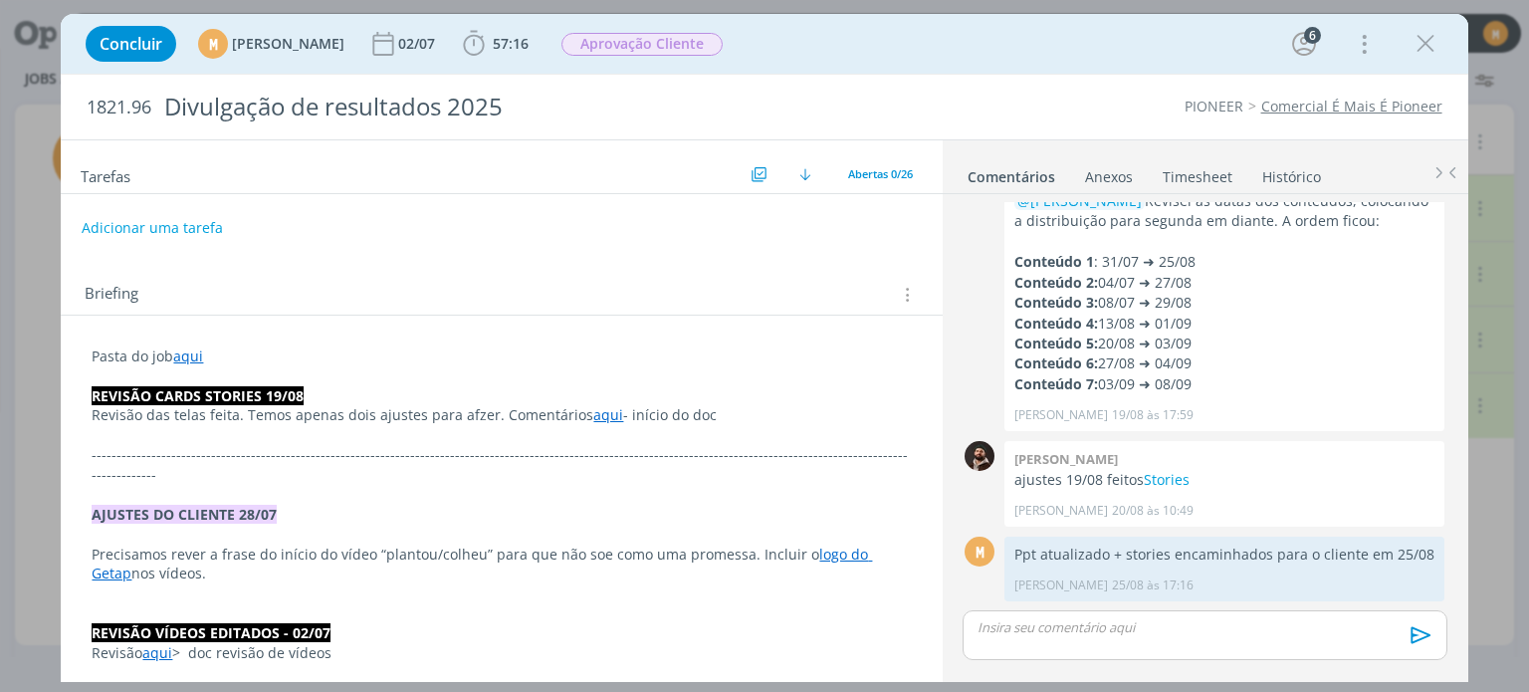
click at [182, 360] on link "aqui" at bounding box center [188, 355] width 30 height 19
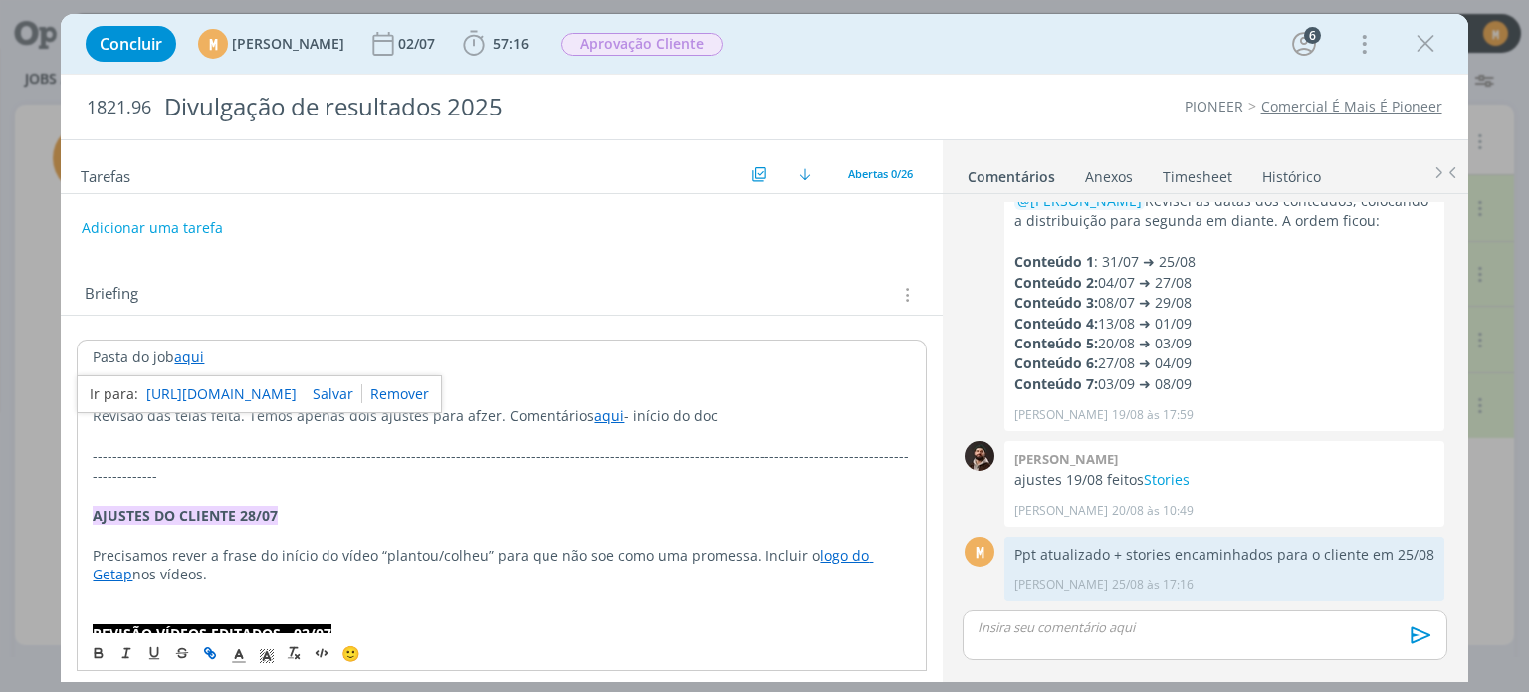
click at [199, 381] on link "https://sobeae.sharepoint.com/:f:/s/SOBEAE/EqG68SWGKwNAoNo655RfOpUBNJ2-q60E3MV_…" at bounding box center [221, 394] width 150 height 26
click at [489, 52] on icon "dialog" at bounding box center [474, 44] width 30 height 30
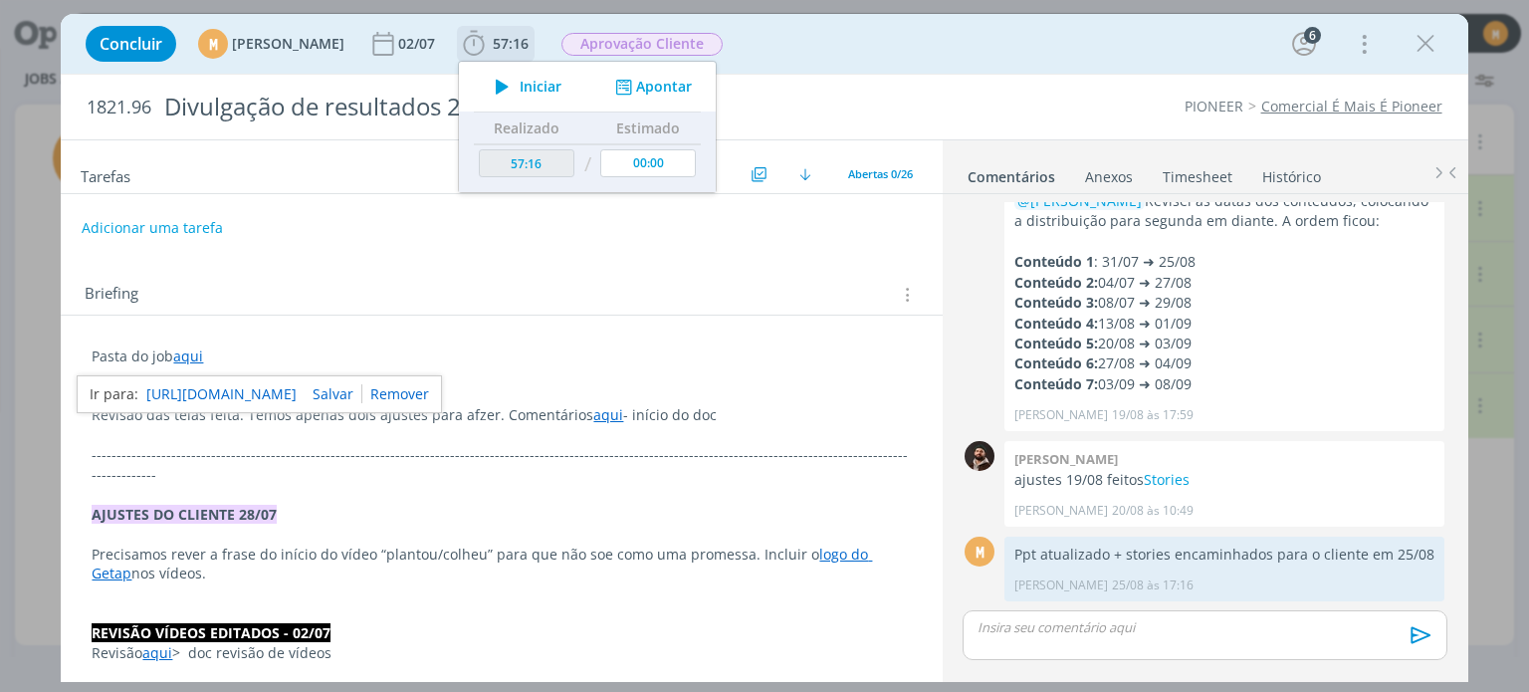
click at [519, 83] on icon "dialog" at bounding box center [502, 87] width 35 height 26
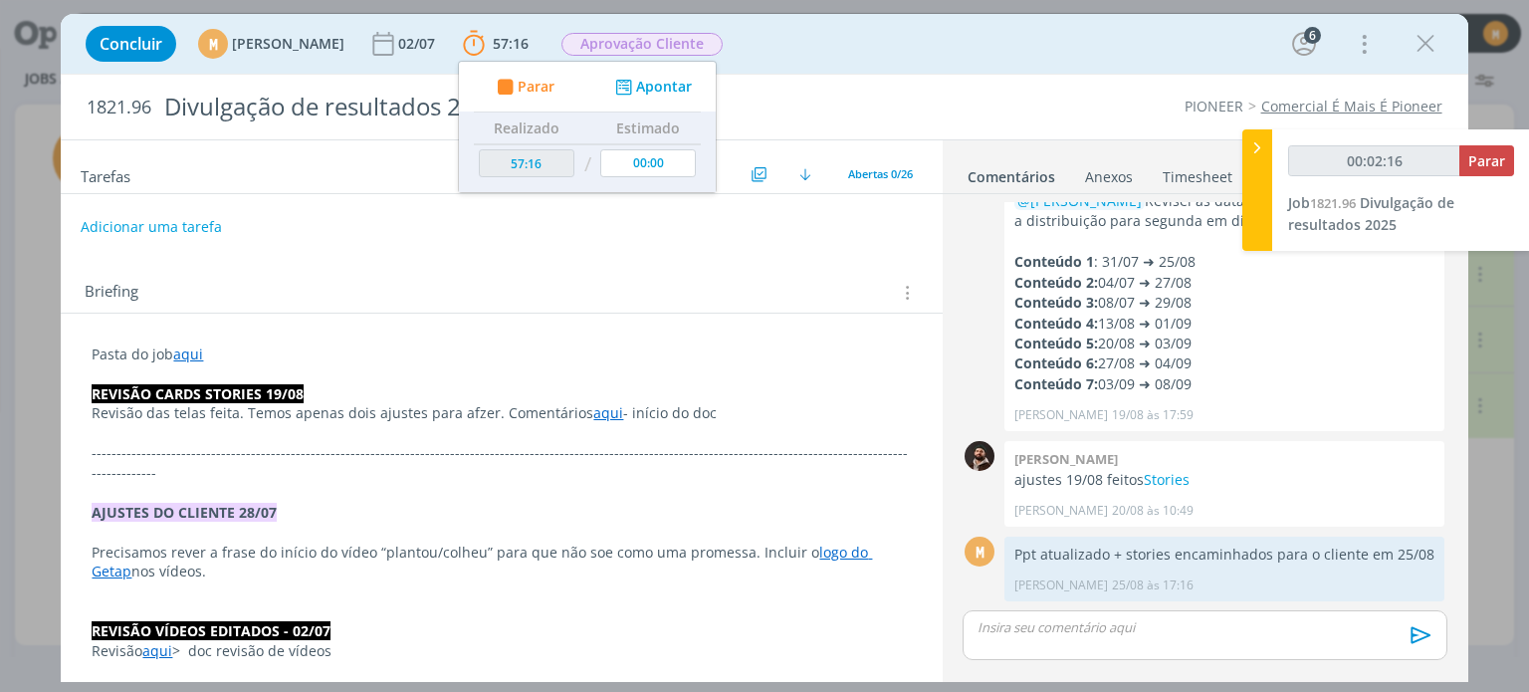
click at [187, 226] on button "Adicionar uma tarefa" at bounding box center [151, 227] width 141 height 34
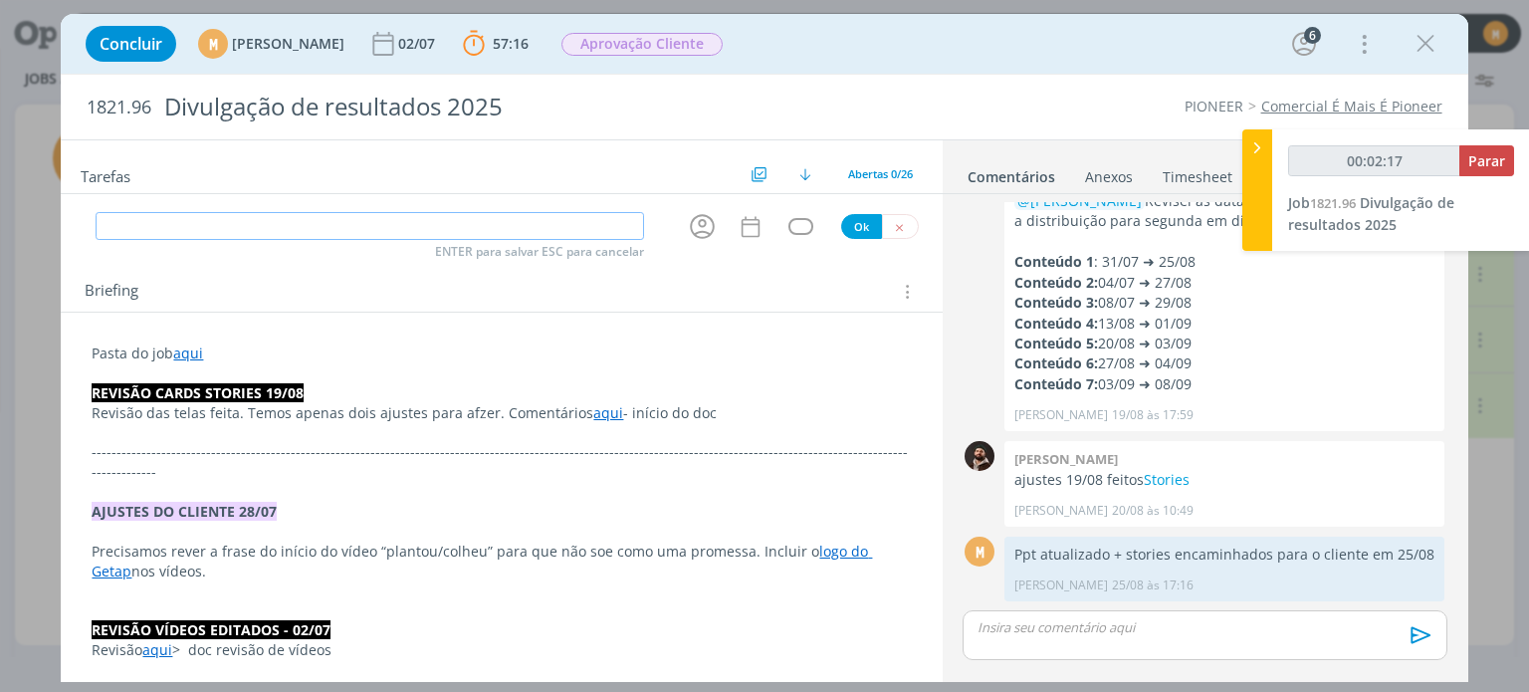
click at [215, 234] on input "dialog" at bounding box center [370, 226] width 548 height 28
type input "00:02:22"
type input "Pro"
type input "00:02:23"
type input "Programar"
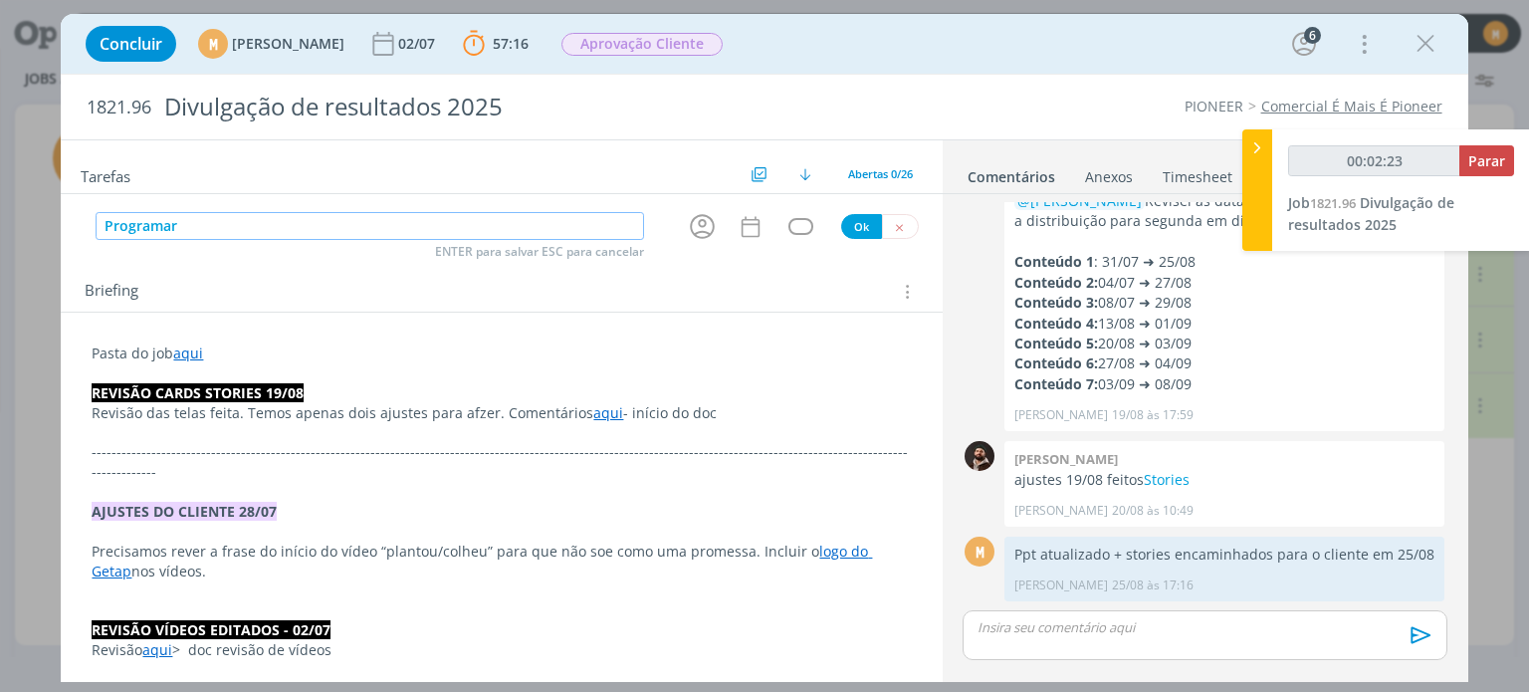
type input "00:02:24"
type input "Programar conte"
type input "00:02:26"
type input "Programar conteú"
type input "00:02:27"
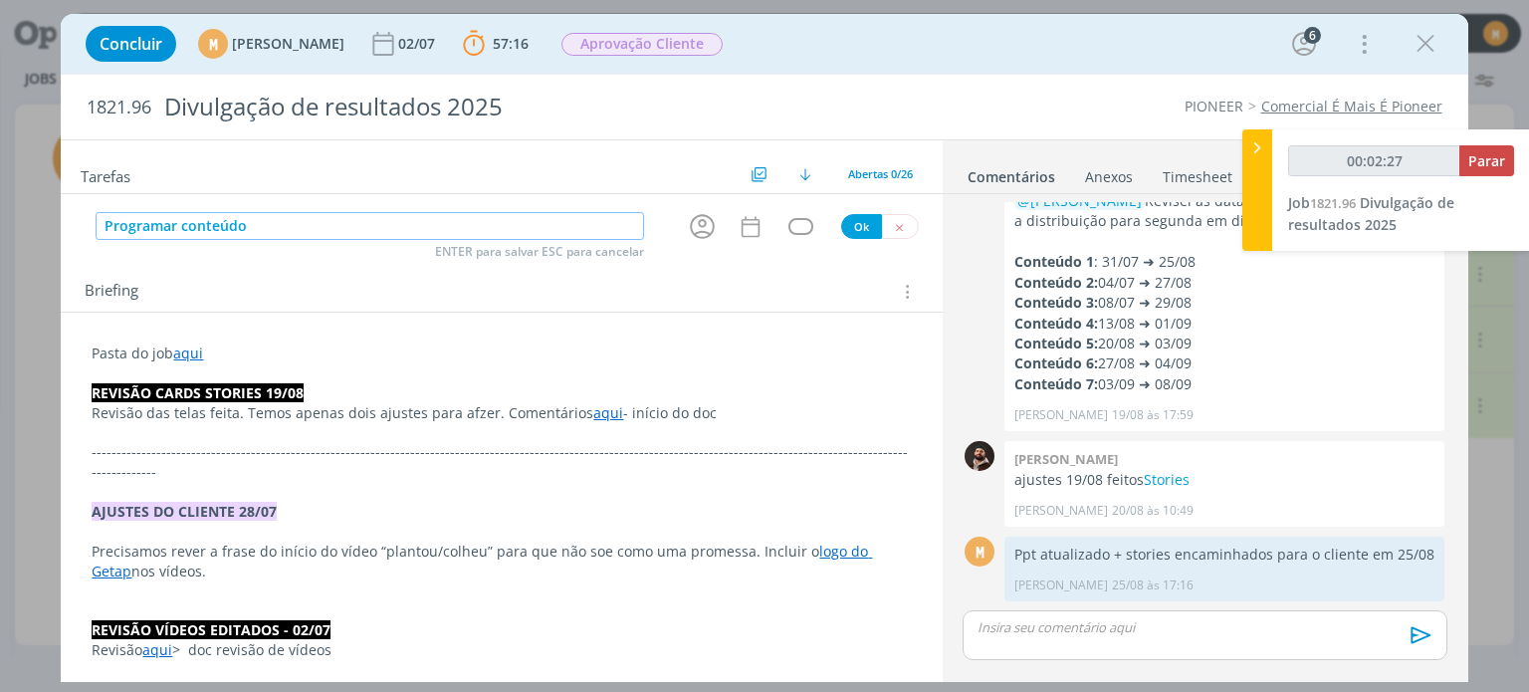
type input "Programar conteúdos"
type input "00:02:29"
click at [693, 232] on icon "dialog" at bounding box center [702, 226] width 31 height 31
type input "Programar conteúdos"
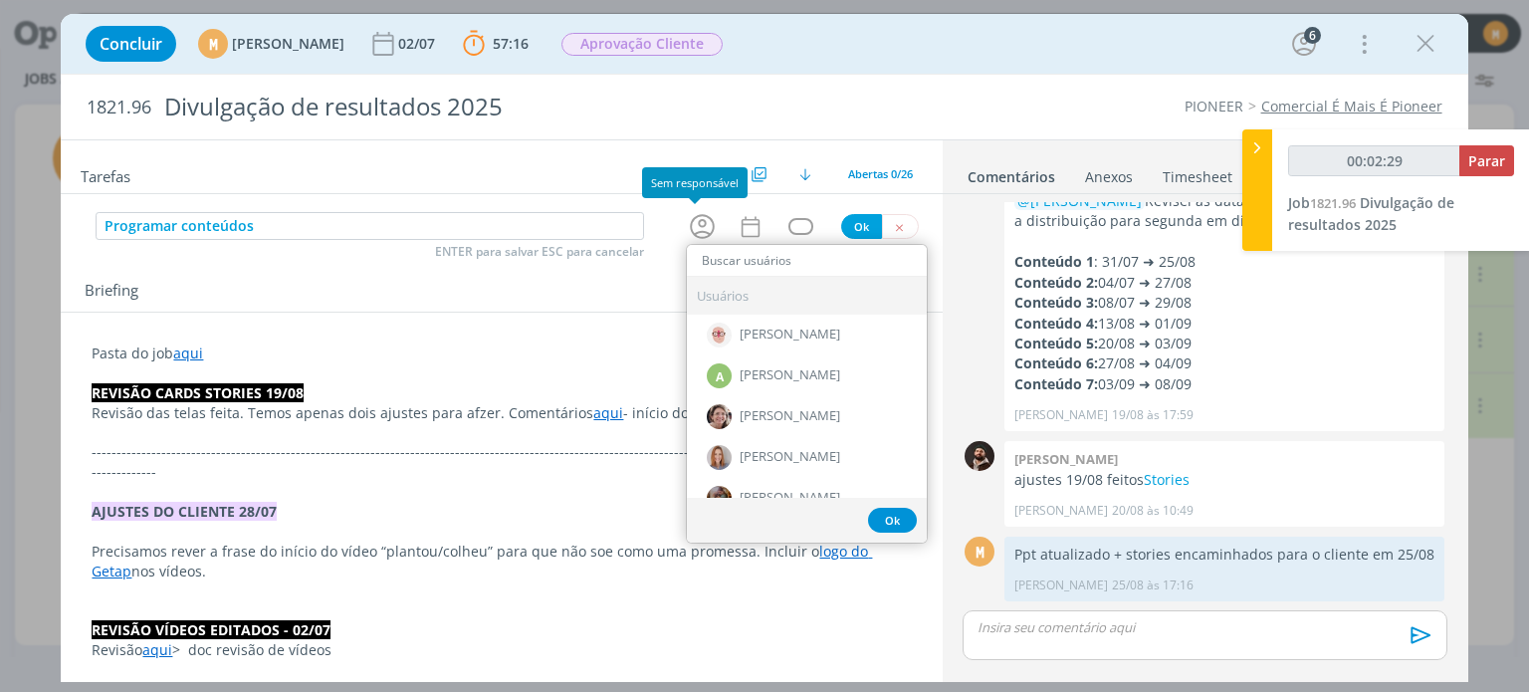
type input "n"
type input "00:02:30"
type input "nata"
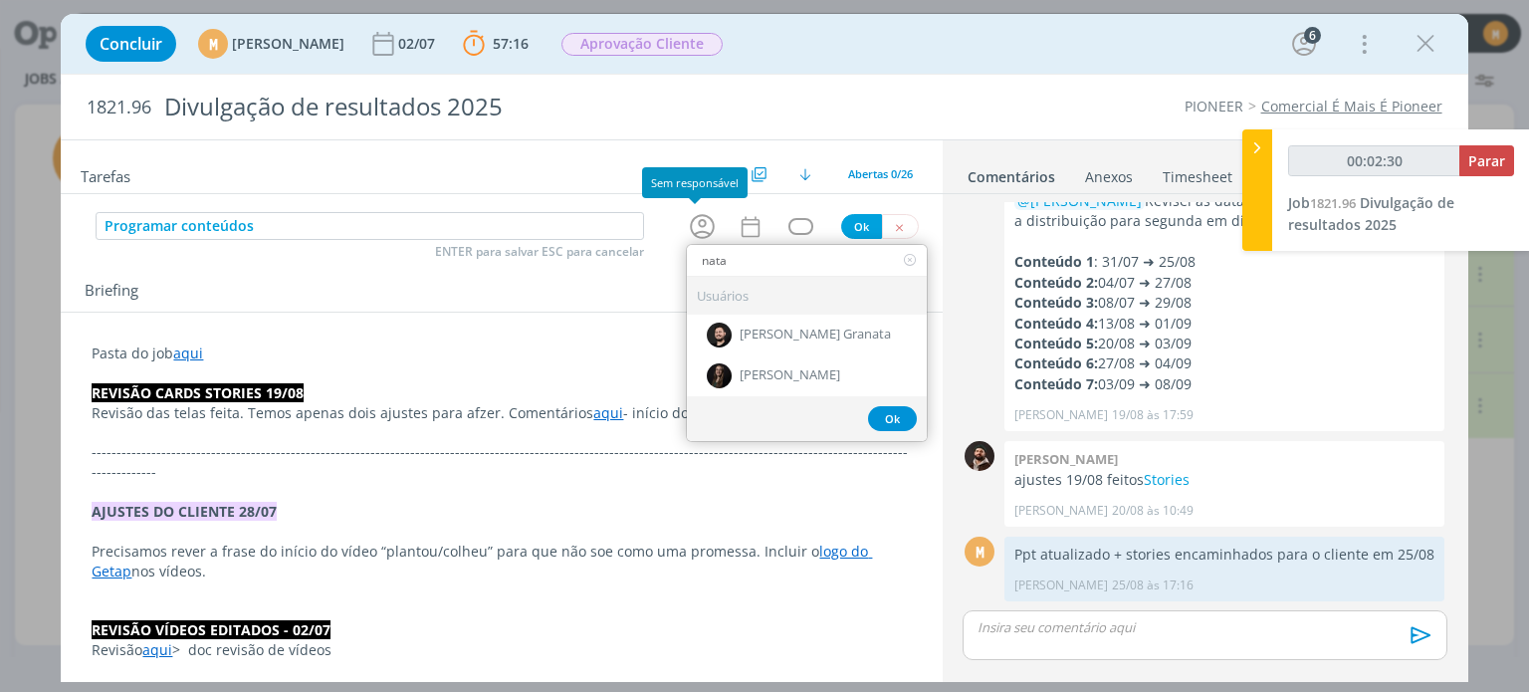
type input "00:02:31"
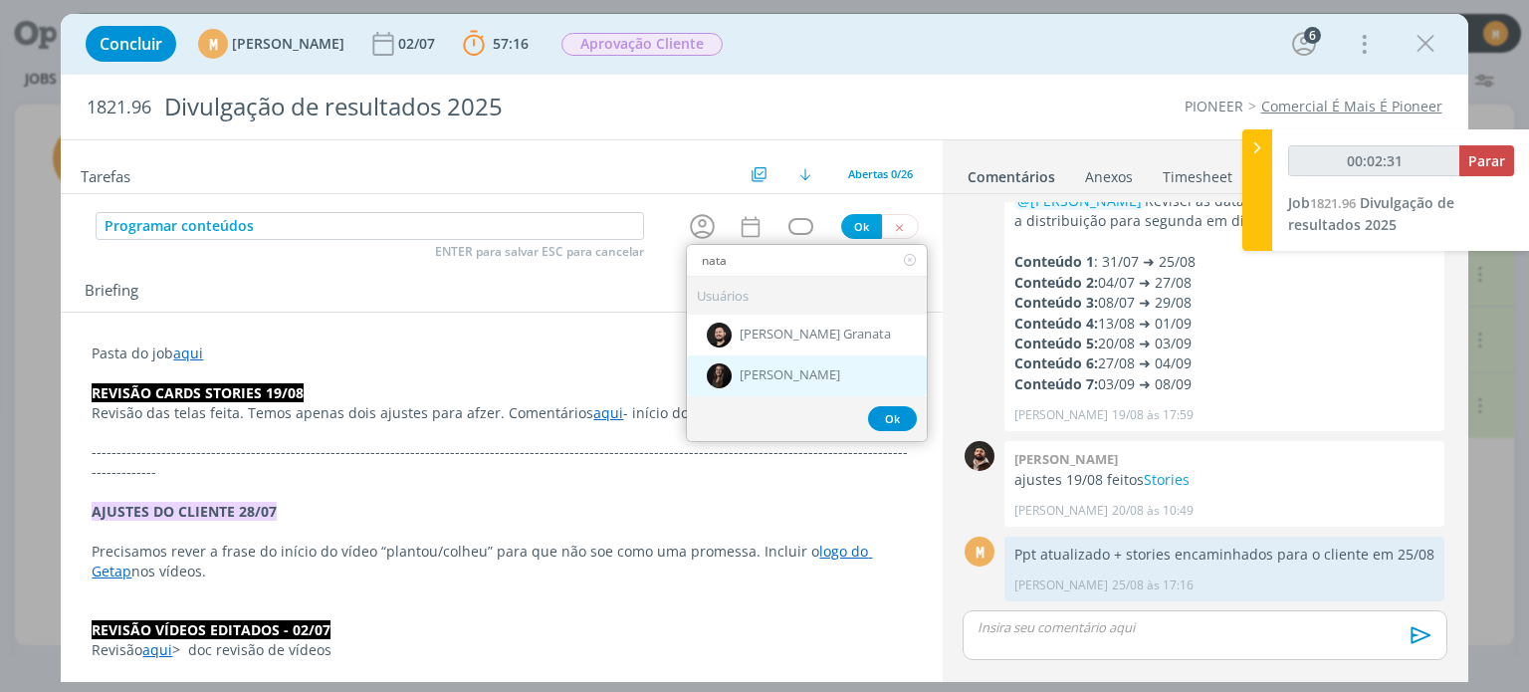
type input "nata"
click at [800, 361] on div "[PERSON_NAME]" at bounding box center [807, 375] width 240 height 41
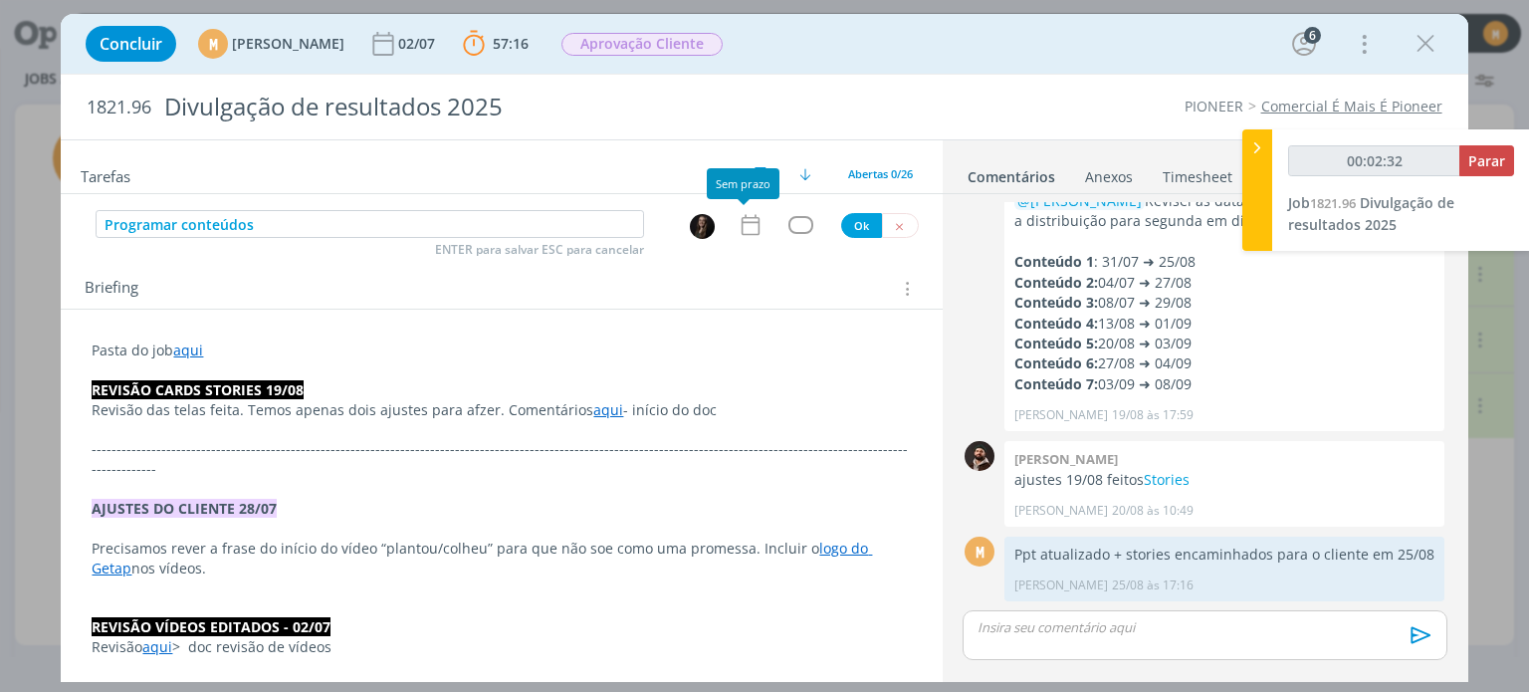
click at [740, 212] on icon "dialog" at bounding box center [750, 225] width 26 height 26
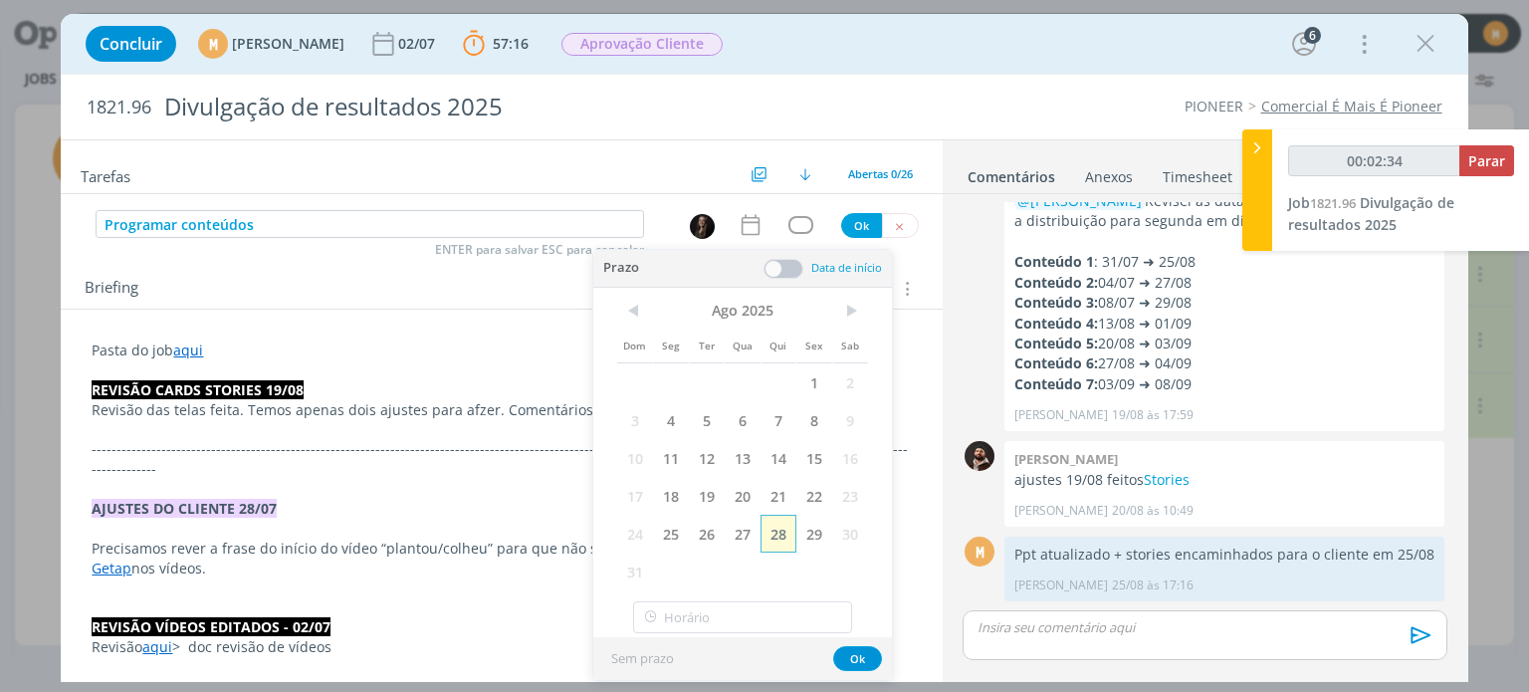
click at [783, 534] on span "28" at bounding box center [778, 534] width 36 height 38
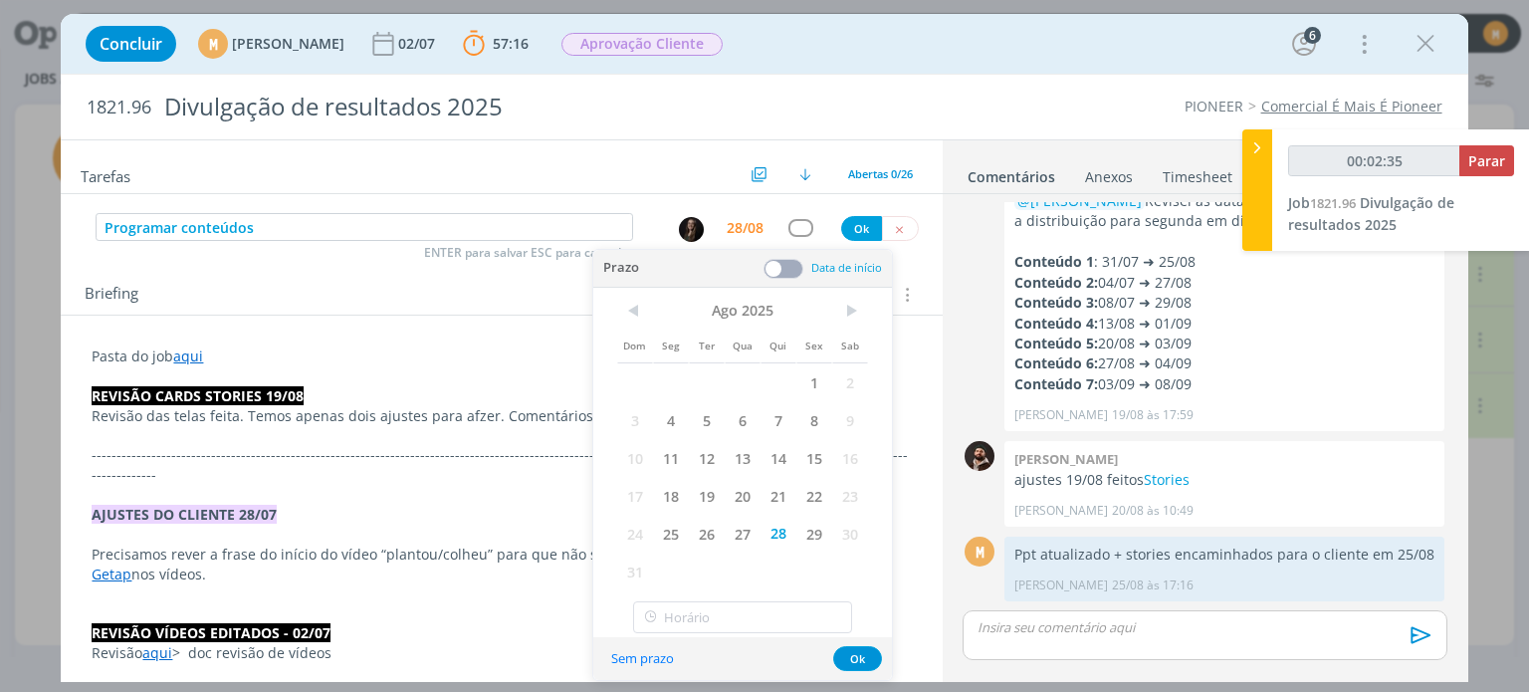
click at [766, 269] on span at bounding box center [783, 269] width 40 height 20
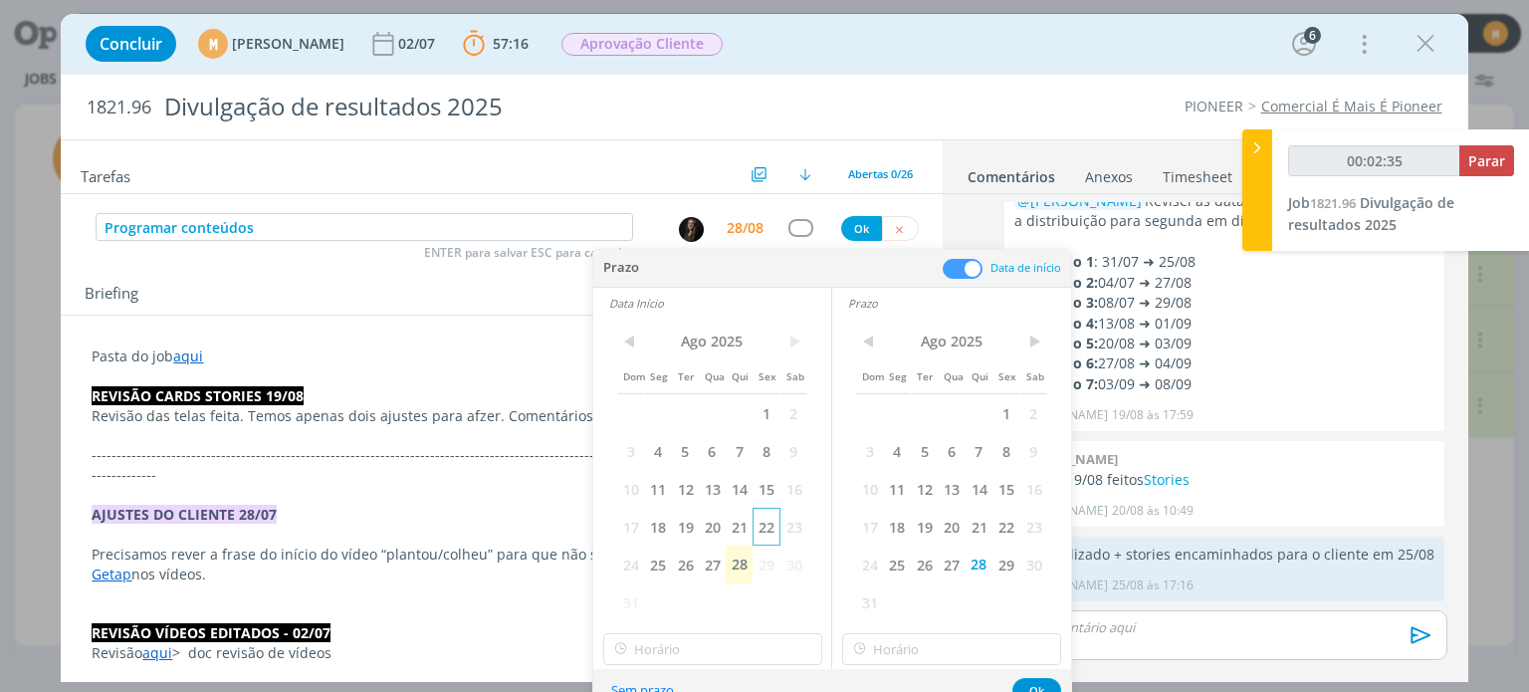
type input "00:02:36"
click at [738, 560] on span "28" at bounding box center [738, 564] width 27 height 38
type input "11:00"
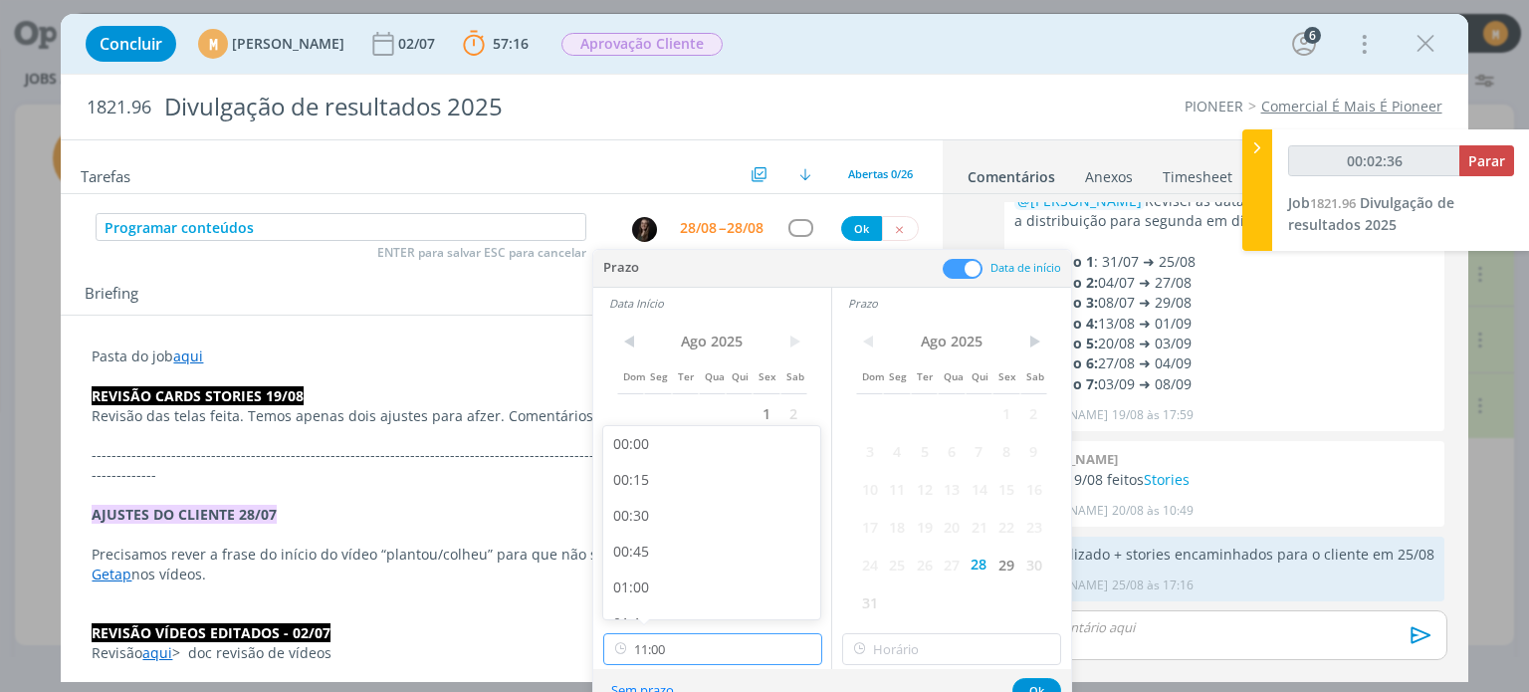
click at [756, 640] on input "11:00" at bounding box center [712, 649] width 219 height 32
type input "00:02:37"
type input "11:00"
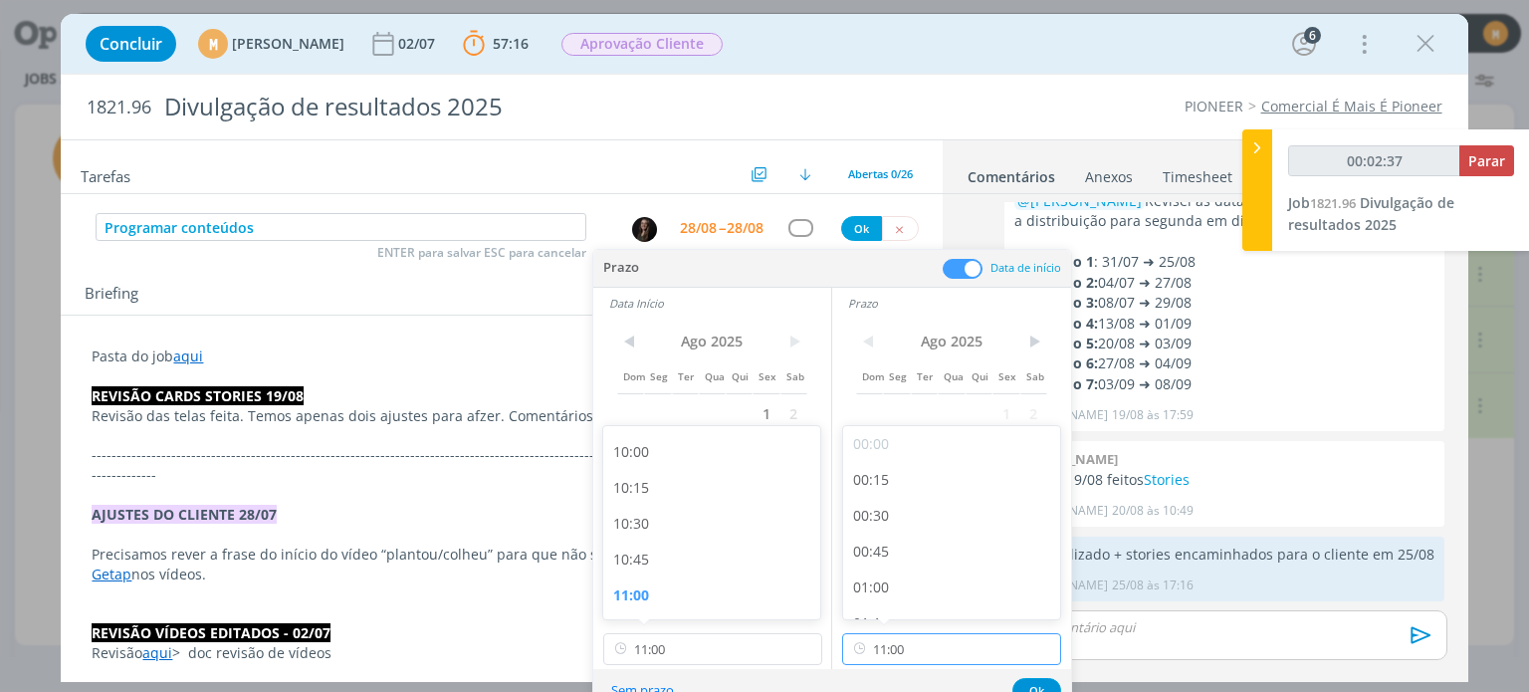
click at [947, 655] on input "11:00" at bounding box center [951, 649] width 219 height 32
type input "00:02:41"
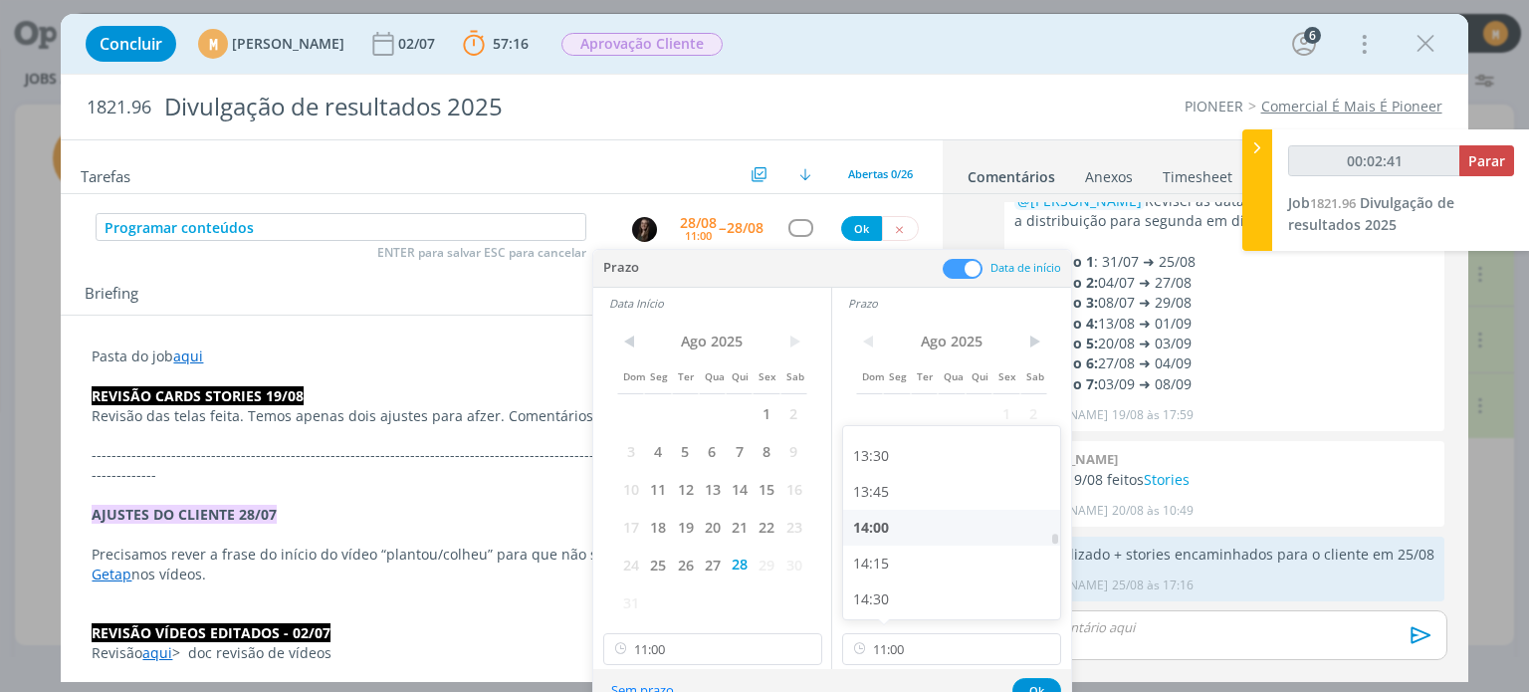
click at [943, 532] on div "14:00" at bounding box center [954, 528] width 223 height 36
type input "14:00"
click at [1040, 682] on button "Ok" at bounding box center [1036, 690] width 49 height 25
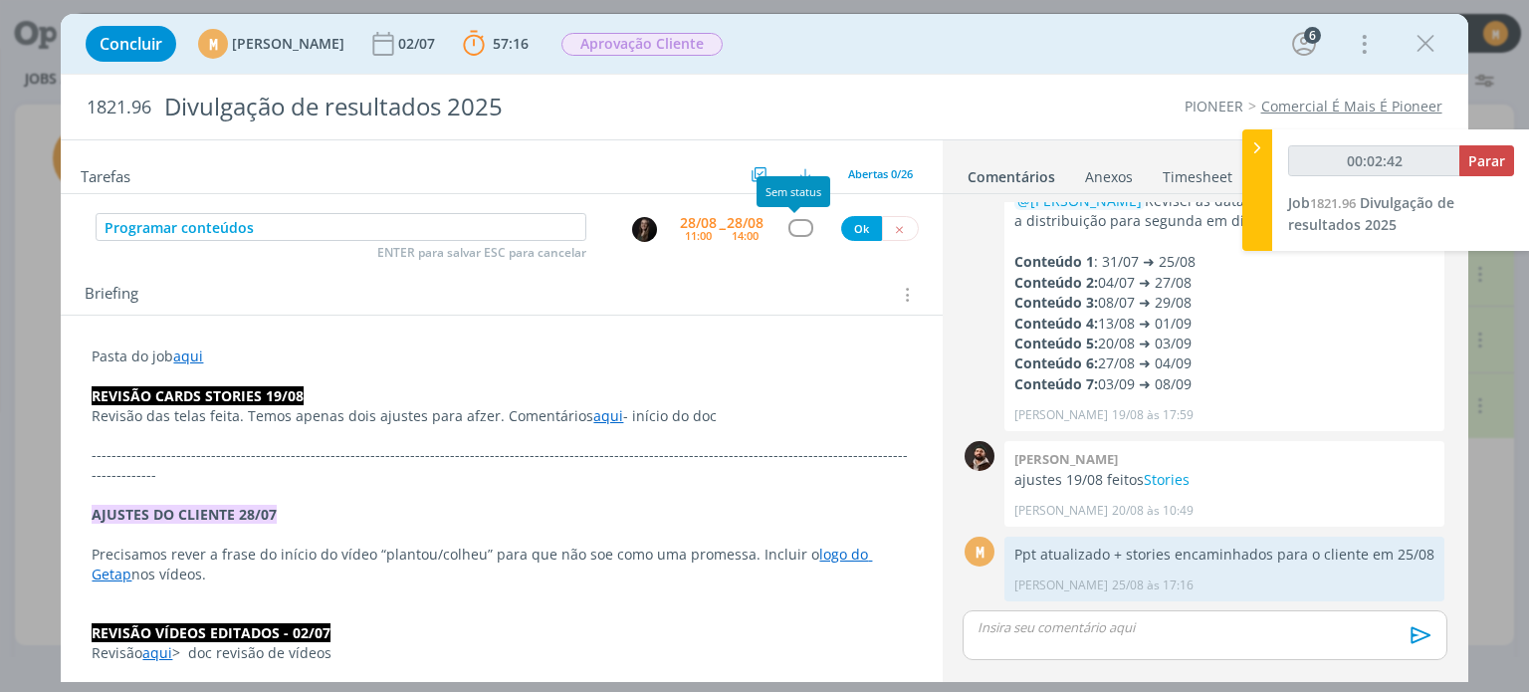
type input "00:02:43"
click at [800, 229] on div "dialog" at bounding box center [800, 227] width 25 height 17
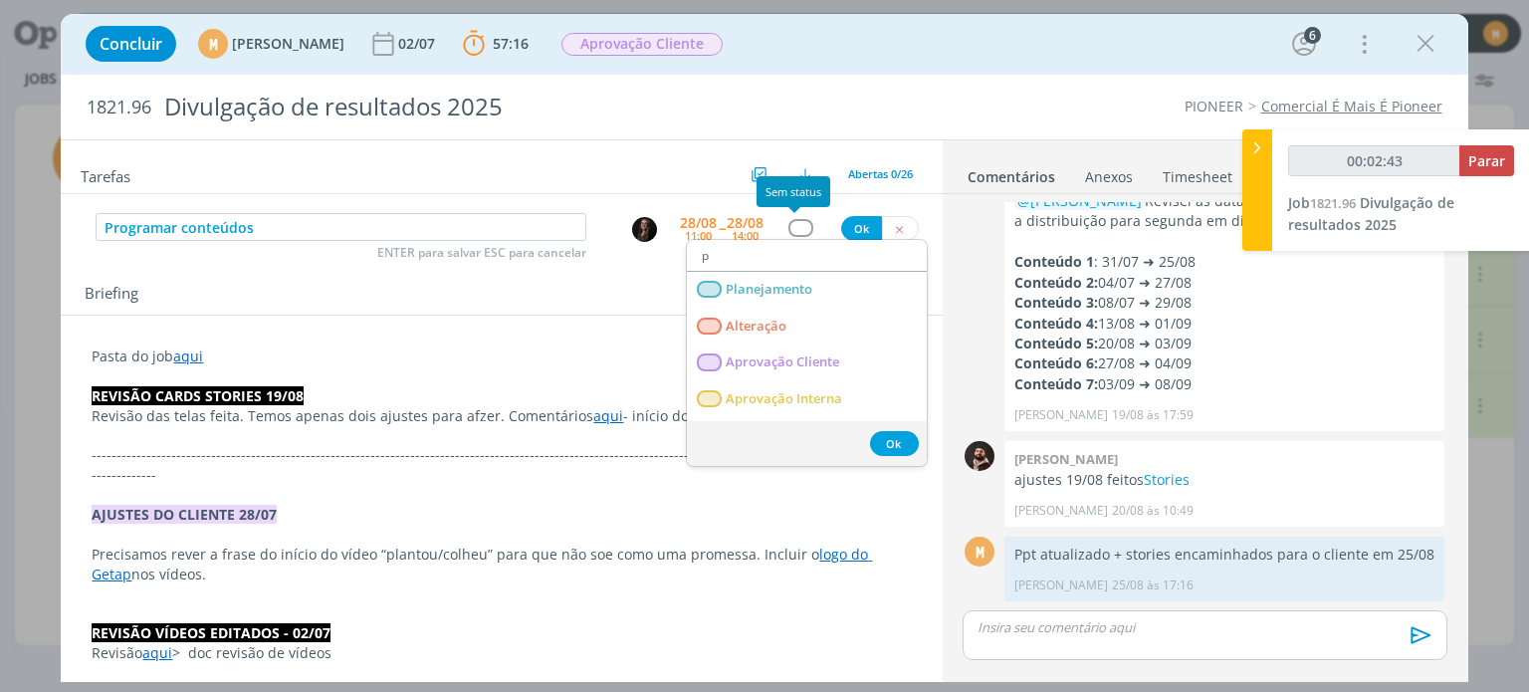
type input "pr"
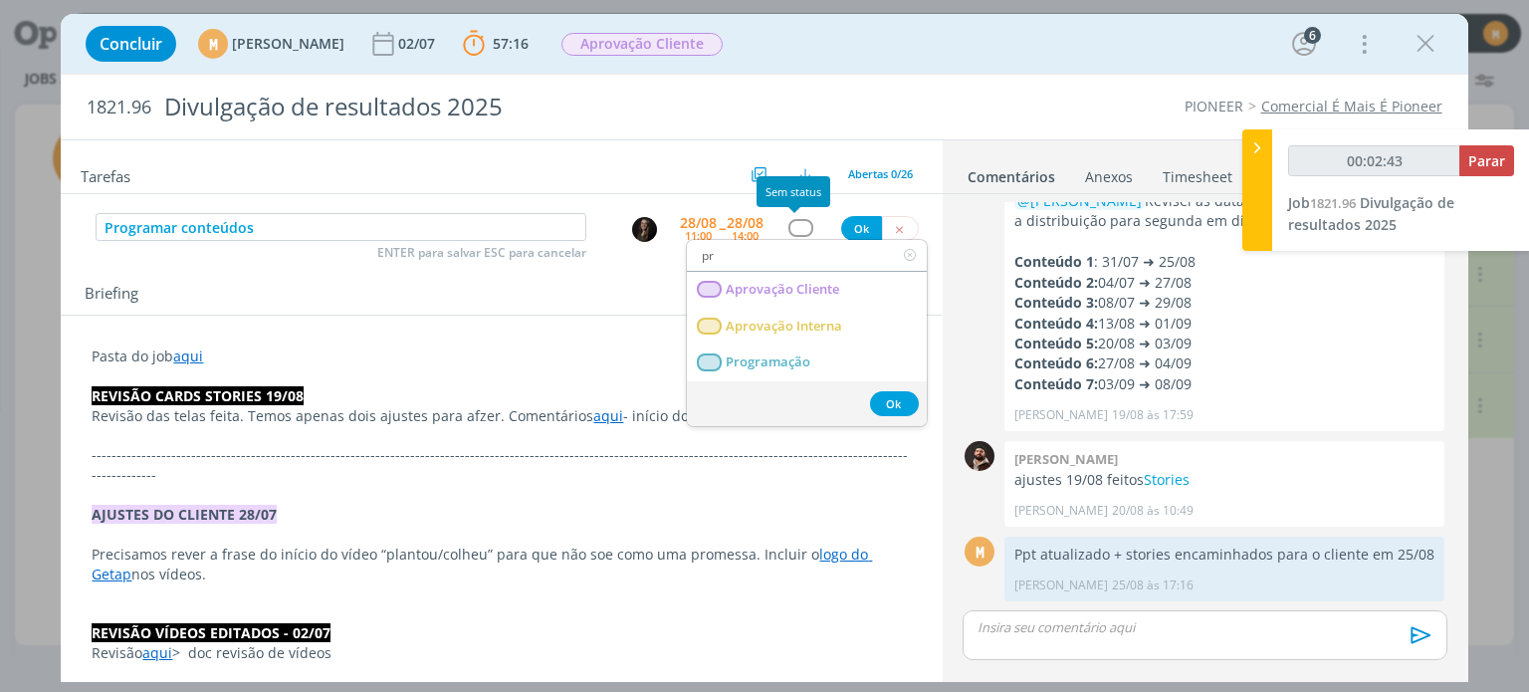
type input "00:02:44"
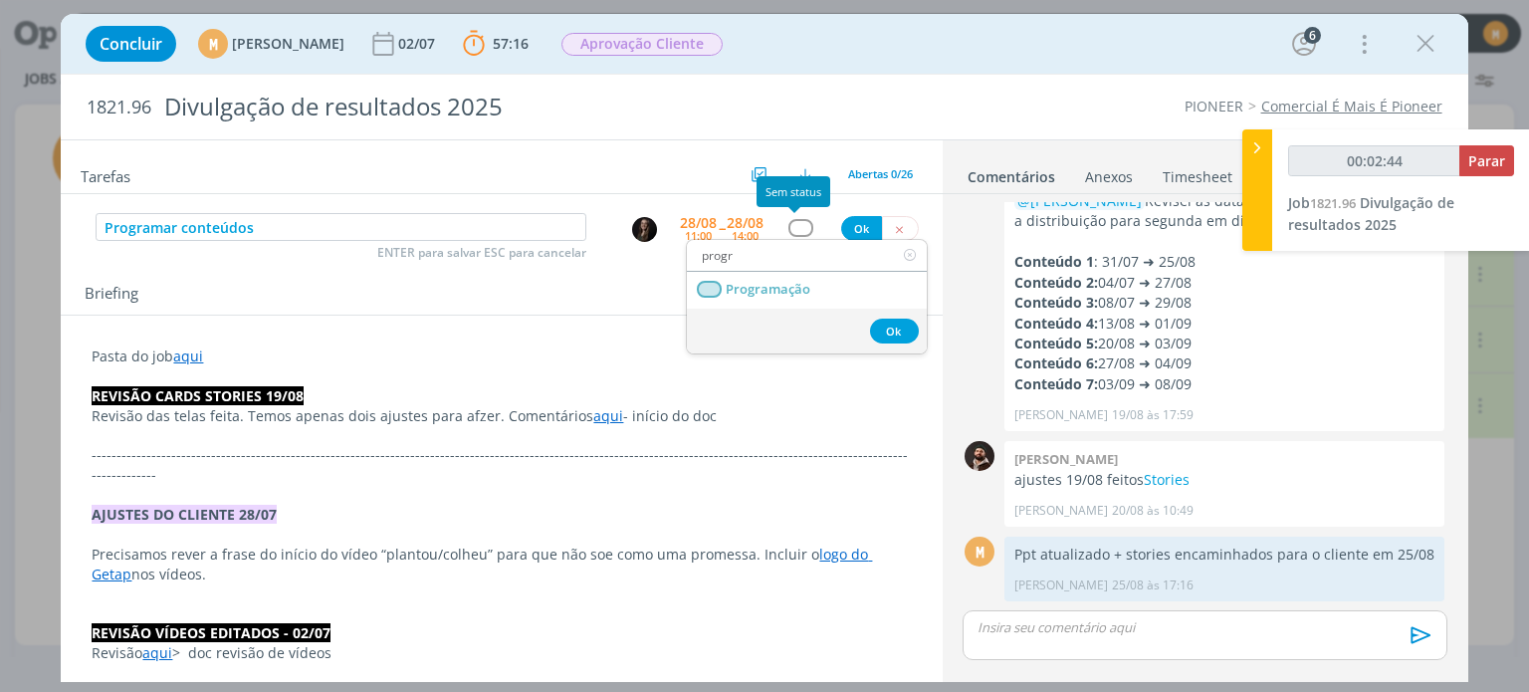
type input "progra"
type input "00:02:45"
type input "progra"
click at [808, 293] on span "Programação" at bounding box center [768, 290] width 85 height 16
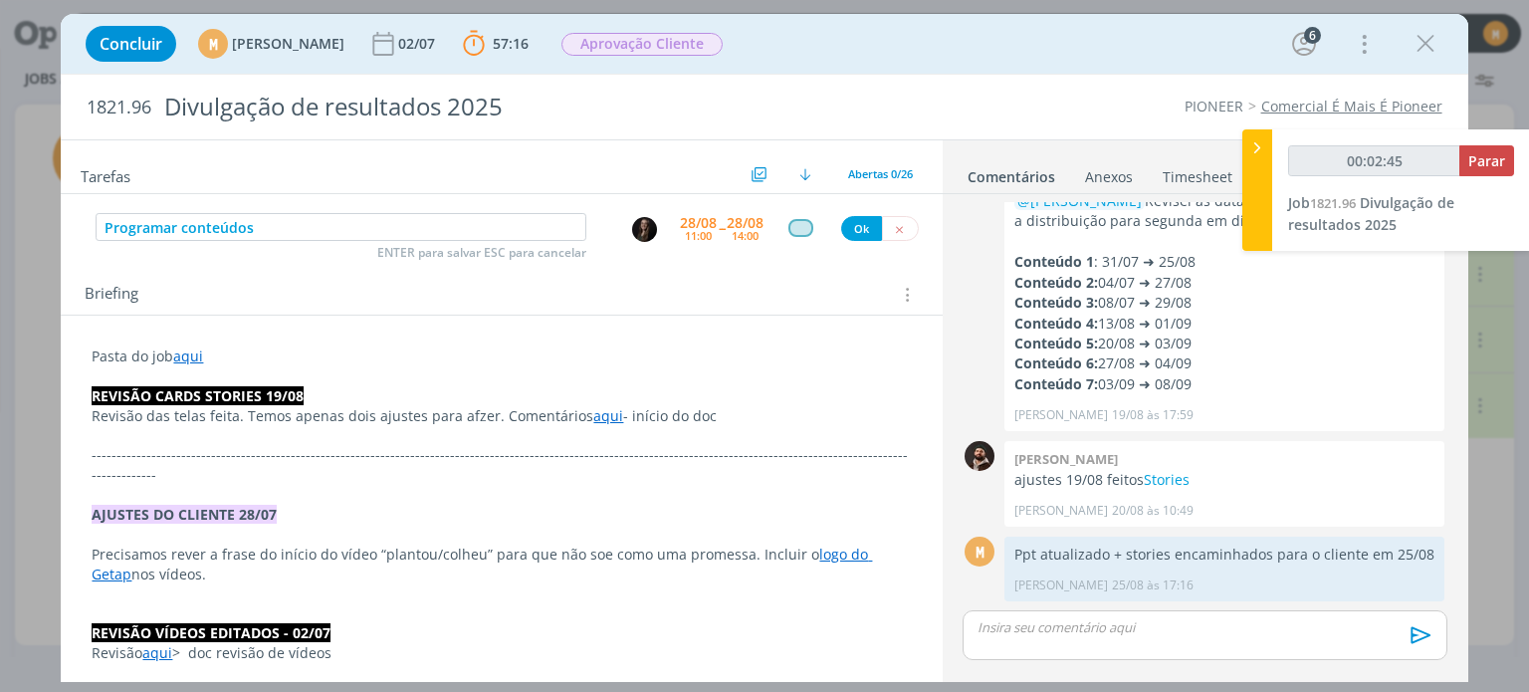
type input "00:02:46"
click at [846, 232] on button "Ok" at bounding box center [861, 228] width 41 height 25
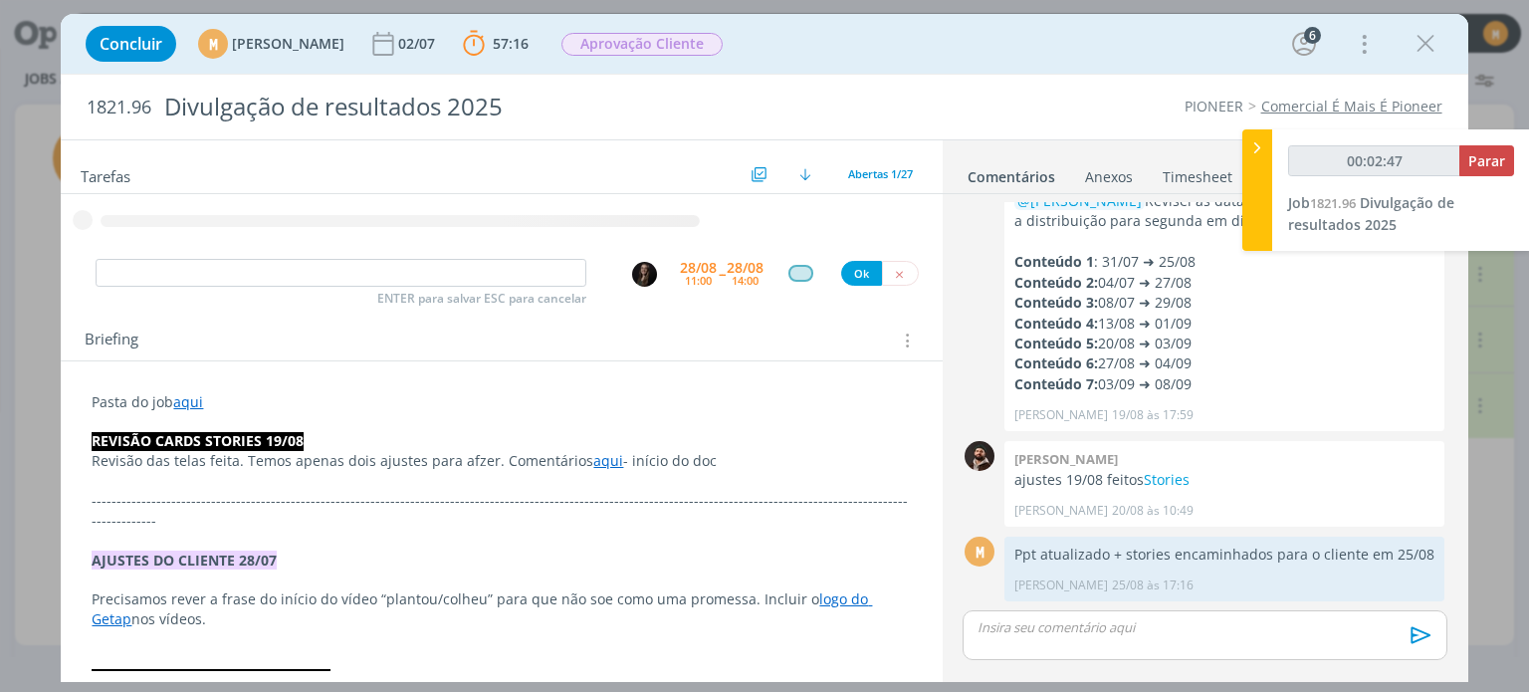
click at [1128, 633] on p "dialog" at bounding box center [1204, 627] width 452 height 18
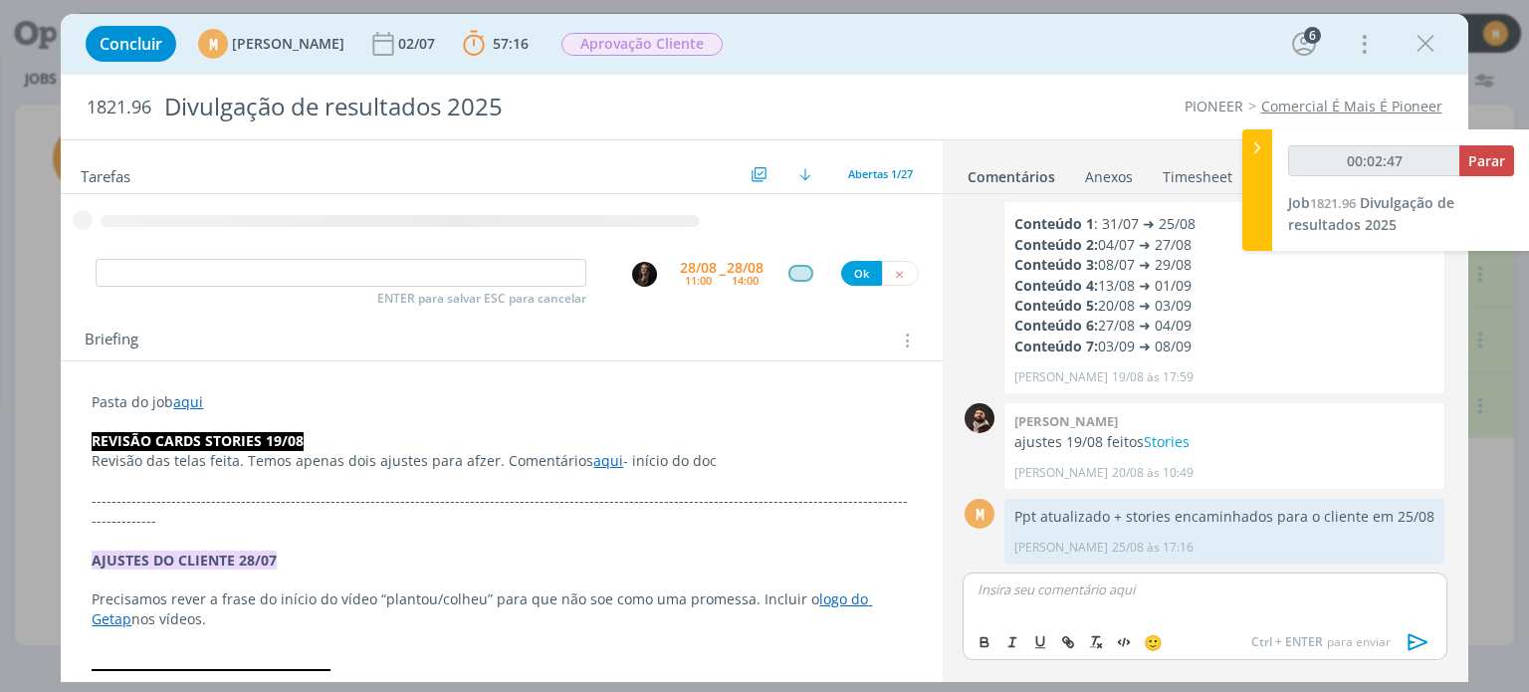
type input "00:02:48"
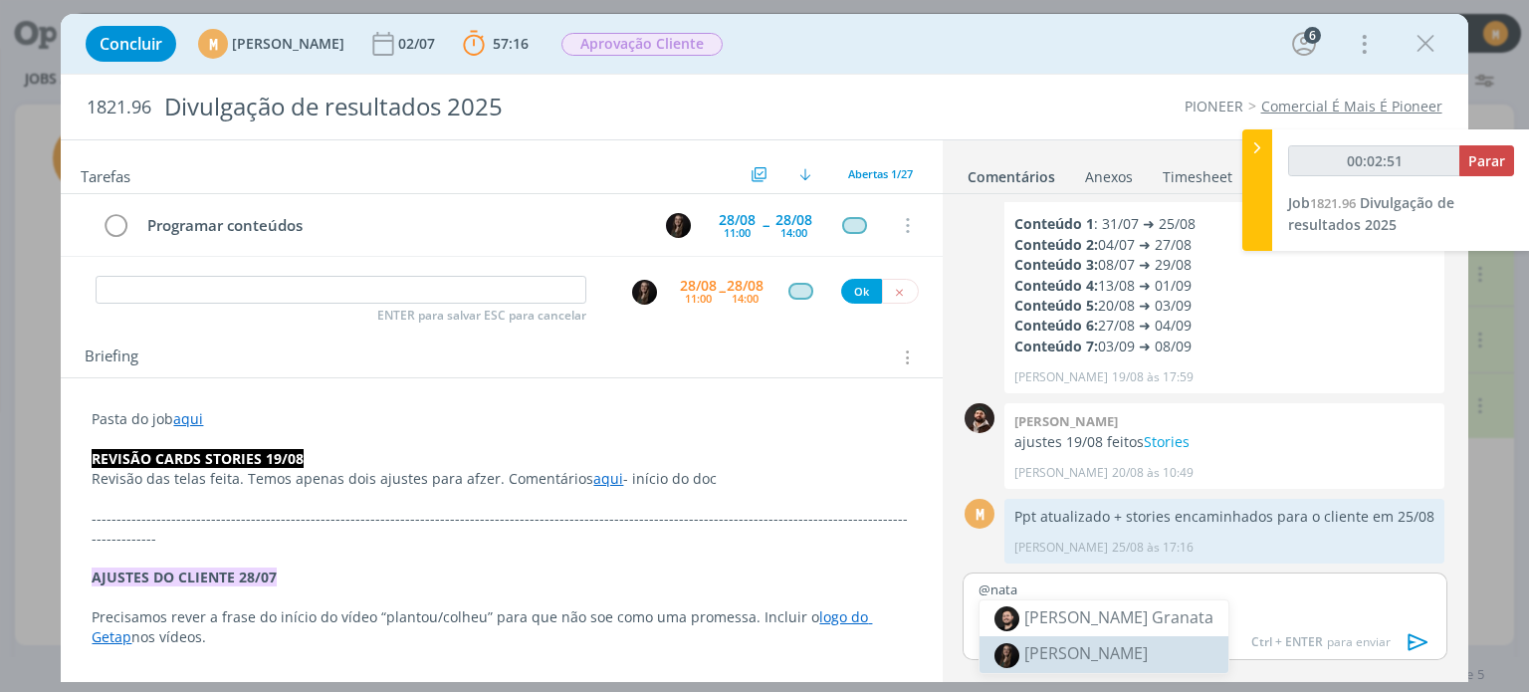
click at [1111, 645] on span "[PERSON_NAME]" at bounding box center [1085, 653] width 123 height 22
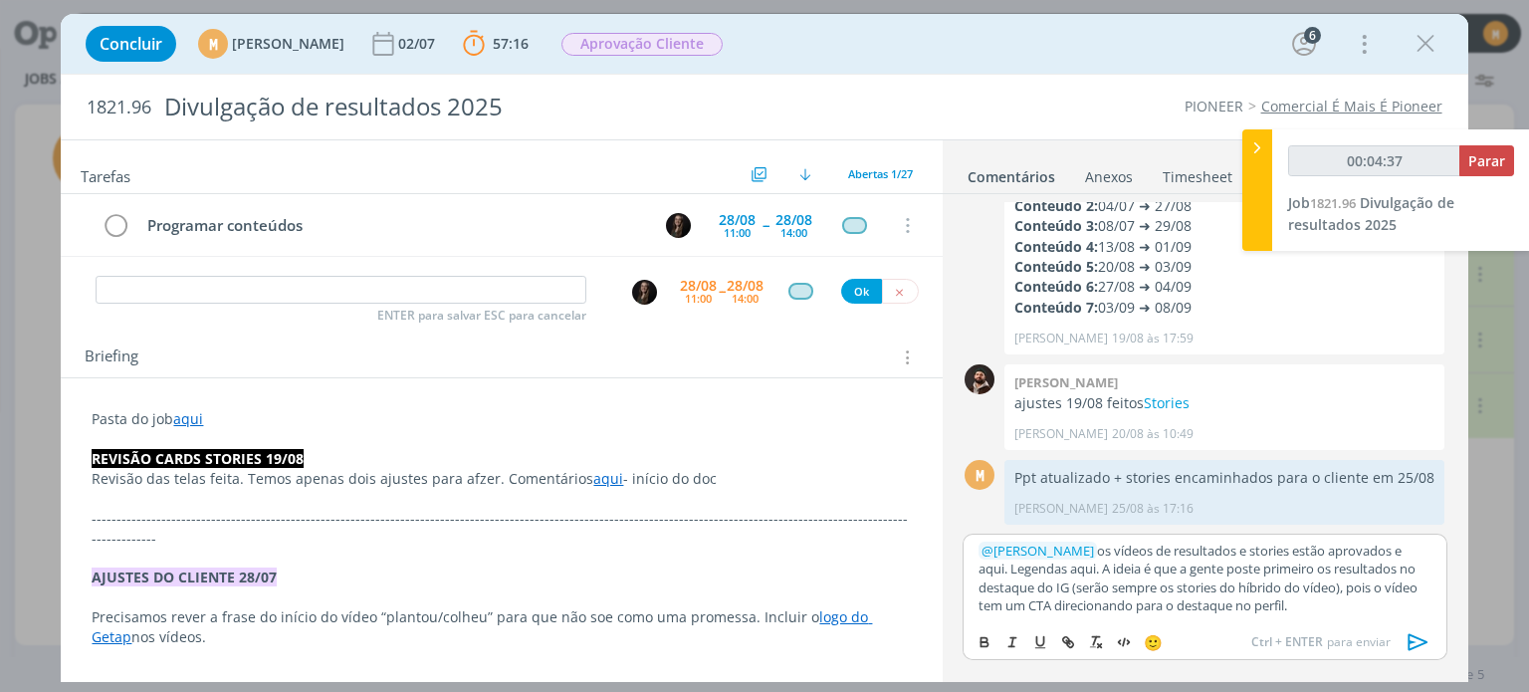
click at [1047, 568] on p "﻿ @ Natalia Gass ﻿ os vídeos de resultados e stories estão aprovados e aqui. Le…" at bounding box center [1204, 578] width 452 height 74
type input "00:04:38"
click at [1070, 641] on icon "dialog" at bounding box center [1070, 644] width 6 height 6
type input "aqui"
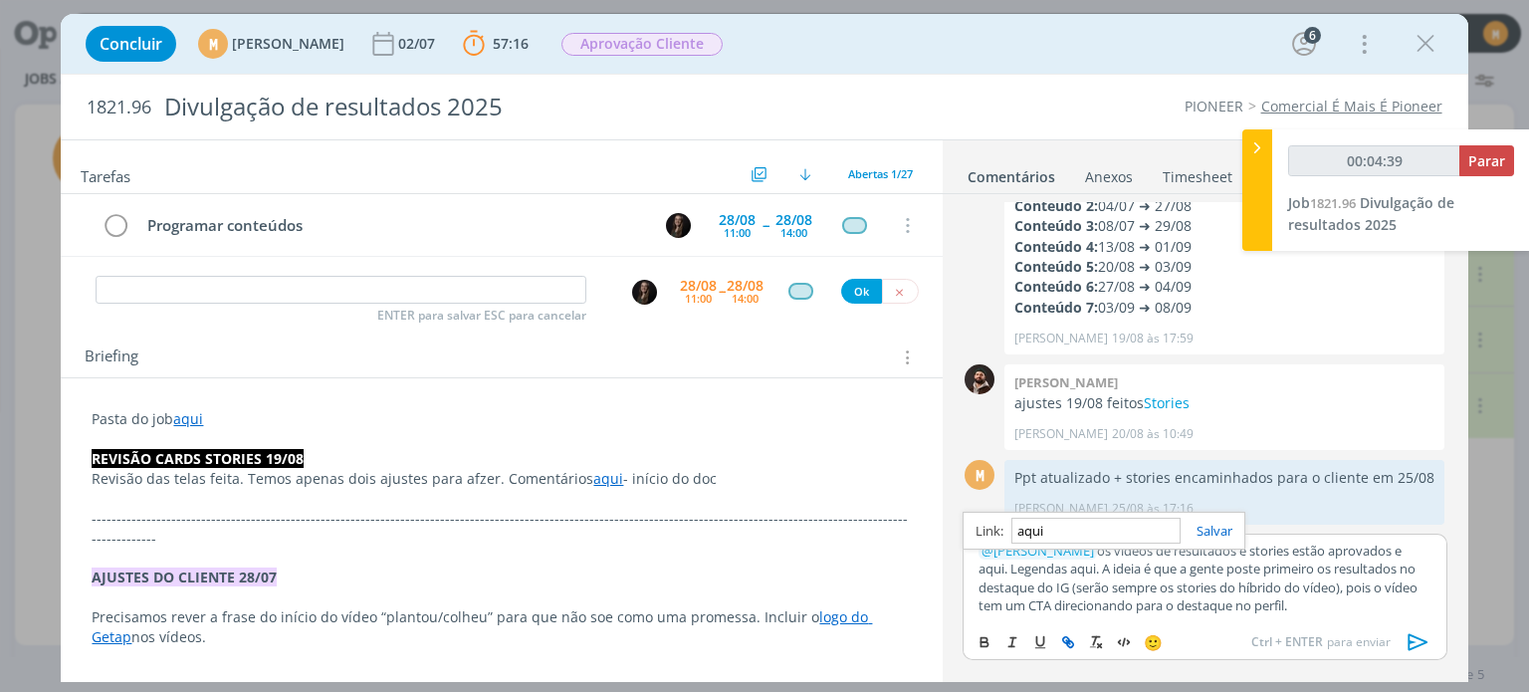
type input "00:04:40"
paste input "https://sobeae.sharepoint.com/:p:/s/SOBEAE/Ee7E79PW-i1GuzIDz1A4BLkB__9MKJ-McQG5…"
type input "https://sobeae.sharepoint.com/:p:/s/SOBEAE/Ee7E79PW-i1GuzIDz1A4BLkB__9MKJ-McQG5…"
type input "00:04:43"
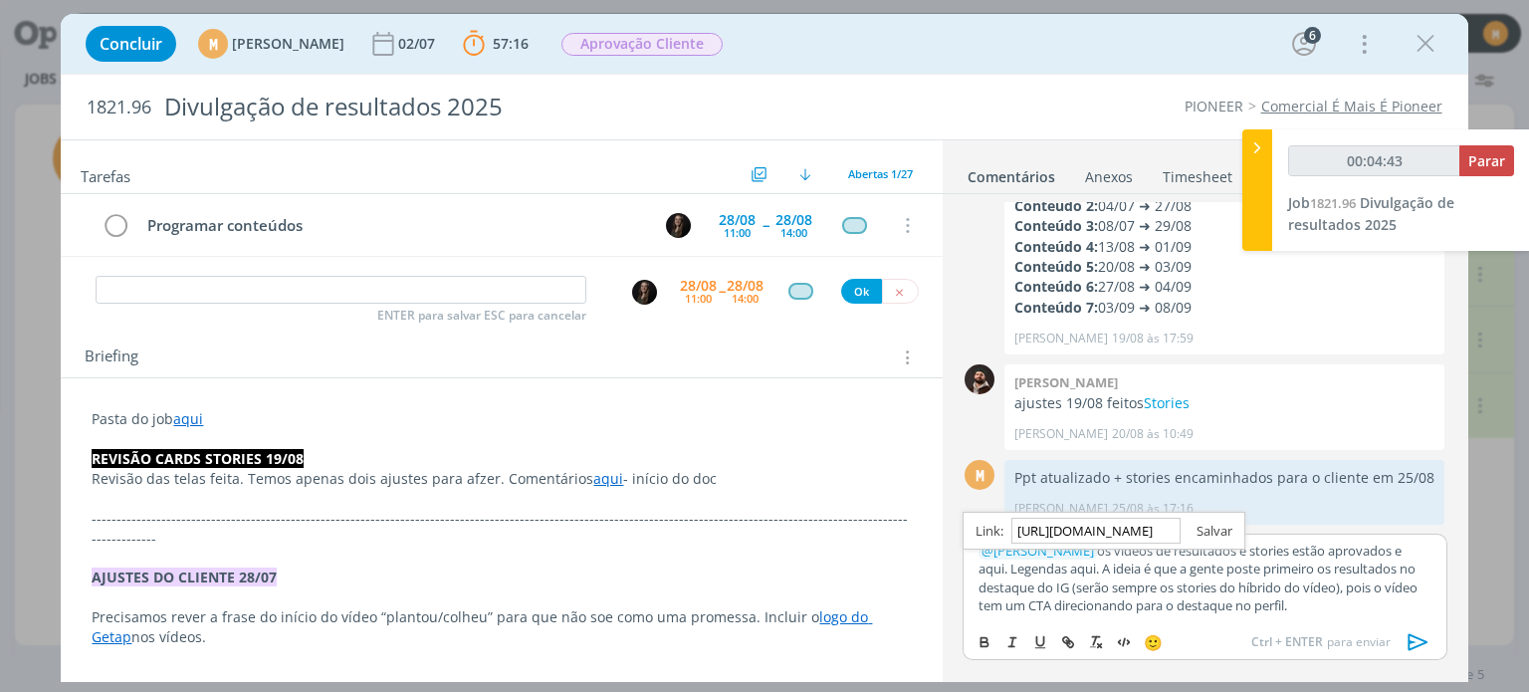
type input "https://sobeae.sharepoint.com/:p:/s/SOBEAE/Ee7E79PW-i1GuzIDz1A4BLkB__9MKJ-McQG5…"
click at [1211, 524] on link "dialog" at bounding box center [1206, 530] width 52 height 18
click at [1328, 600] on p "﻿ @ Natalia Gass ﻿ os vídeos de resultados e stories estão aprovados e aqui. Le…" at bounding box center [1204, 578] width 452 height 74
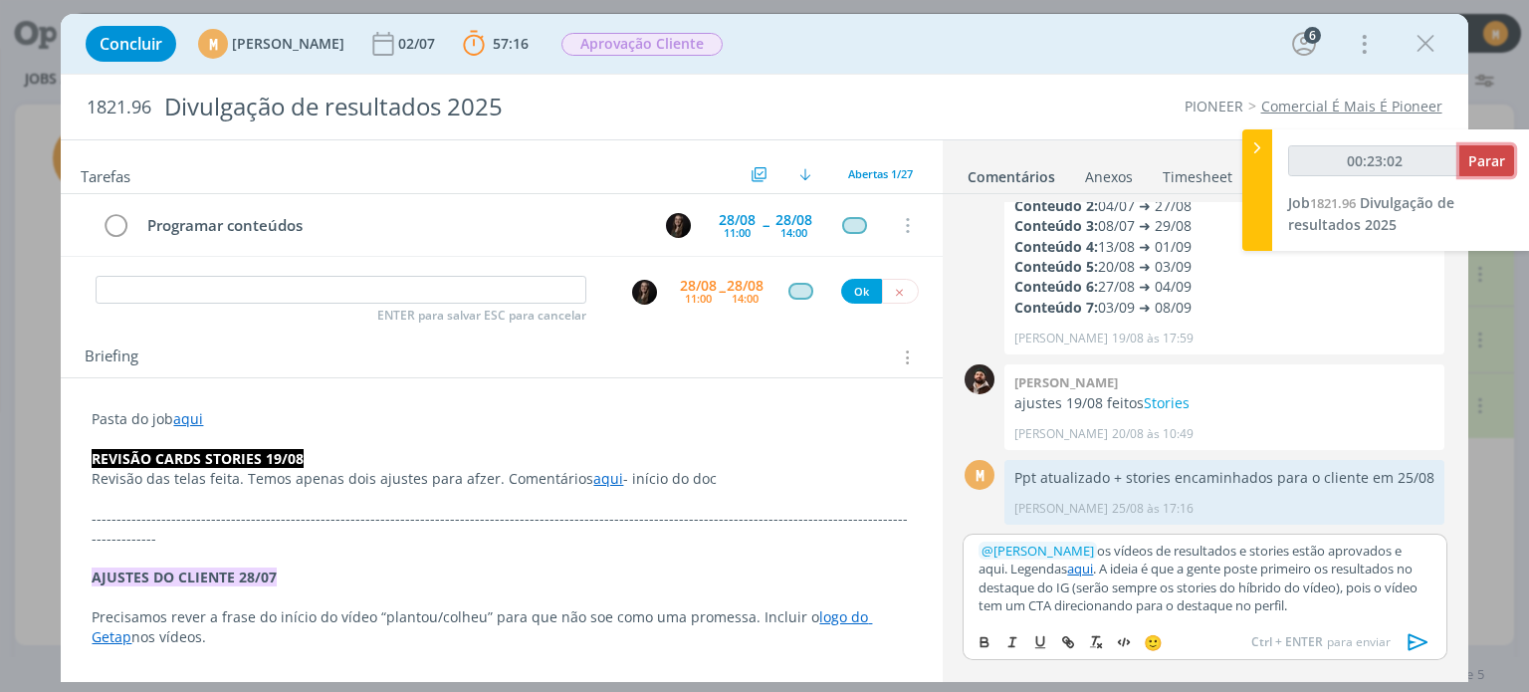
type input "00:23:03"
click at [1473, 162] on span "Parar" at bounding box center [1486, 160] width 37 height 19
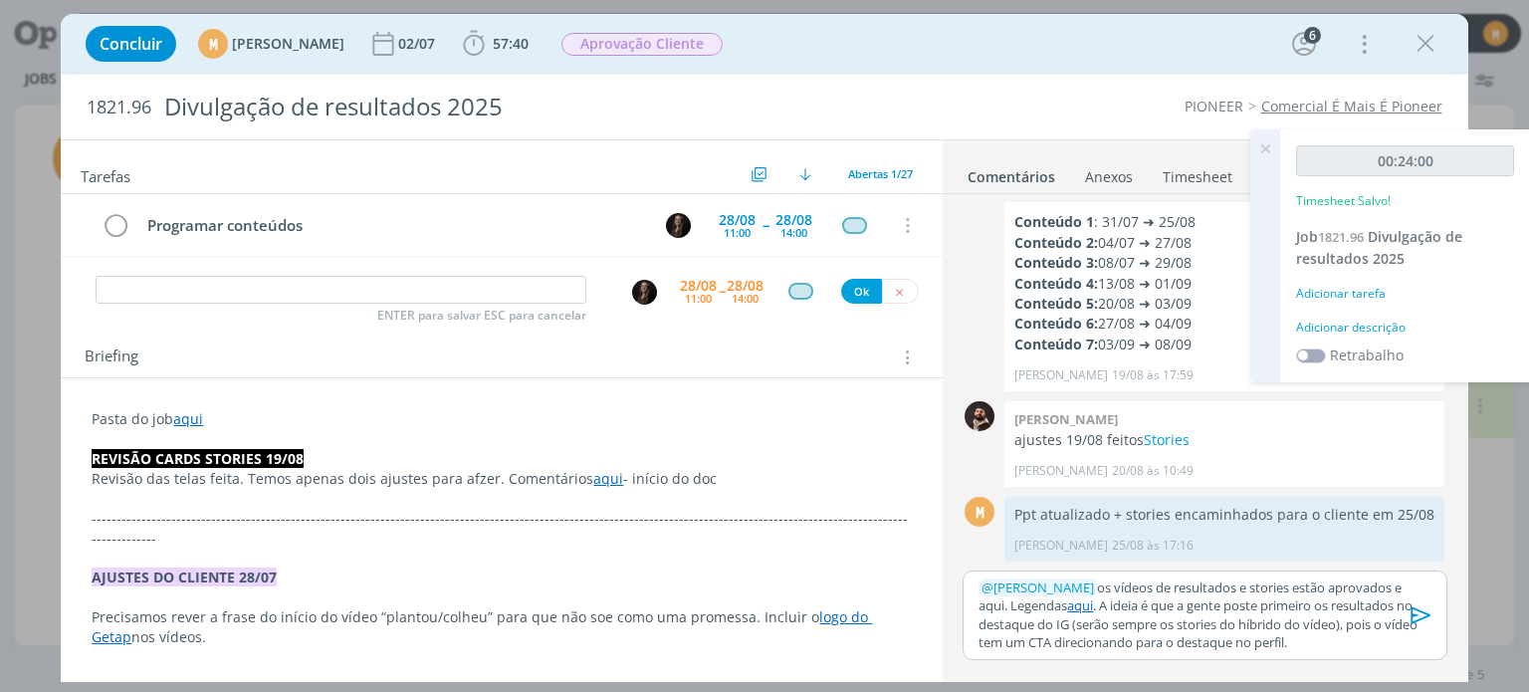
click at [1369, 326] on div "Adicionar descrição" at bounding box center [1405, 327] width 218 height 18
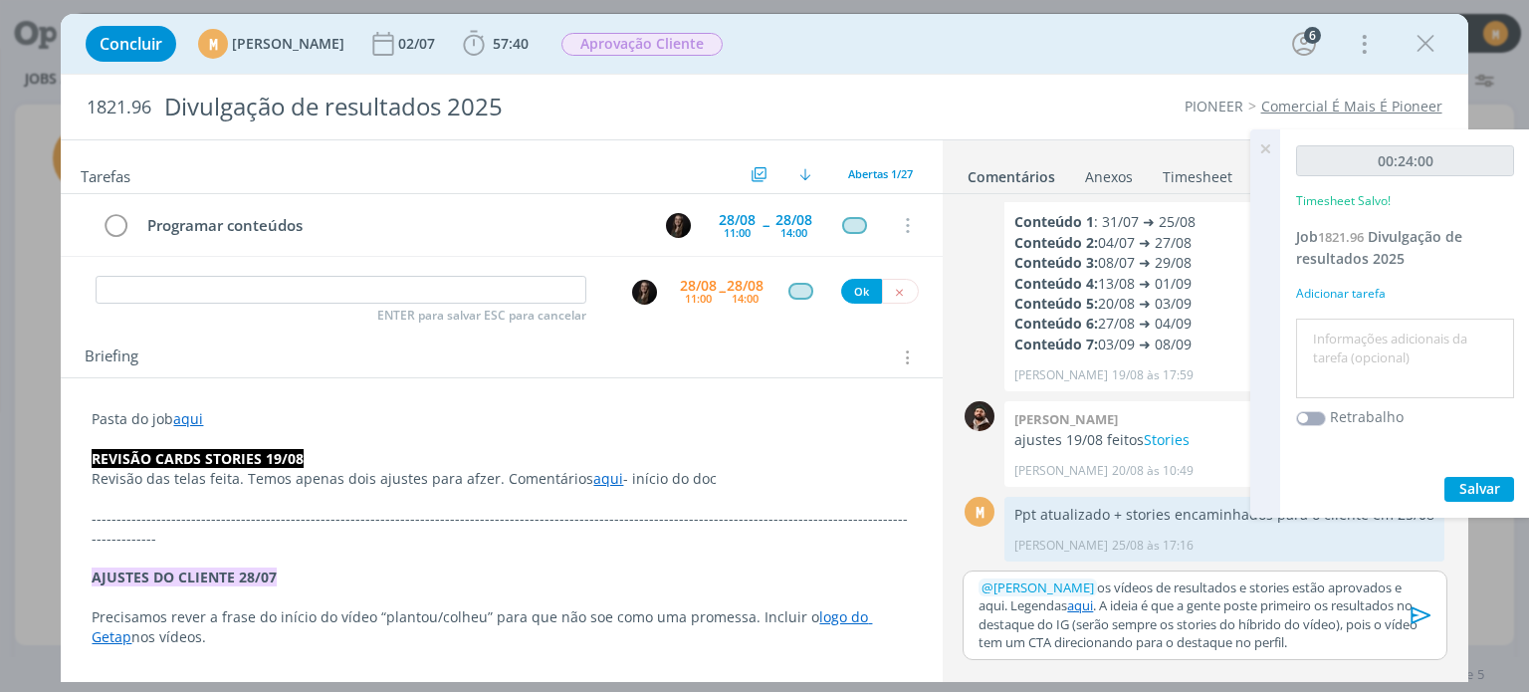
click at [1360, 366] on textarea at bounding box center [1405, 358] width 208 height 71
type textarea "Pautando publicações"
click at [1505, 480] on button "Salvar" at bounding box center [1479, 489] width 70 height 25
click at [1173, 175] on link "Timesheet" at bounding box center [1197, 172] width 72 height 29
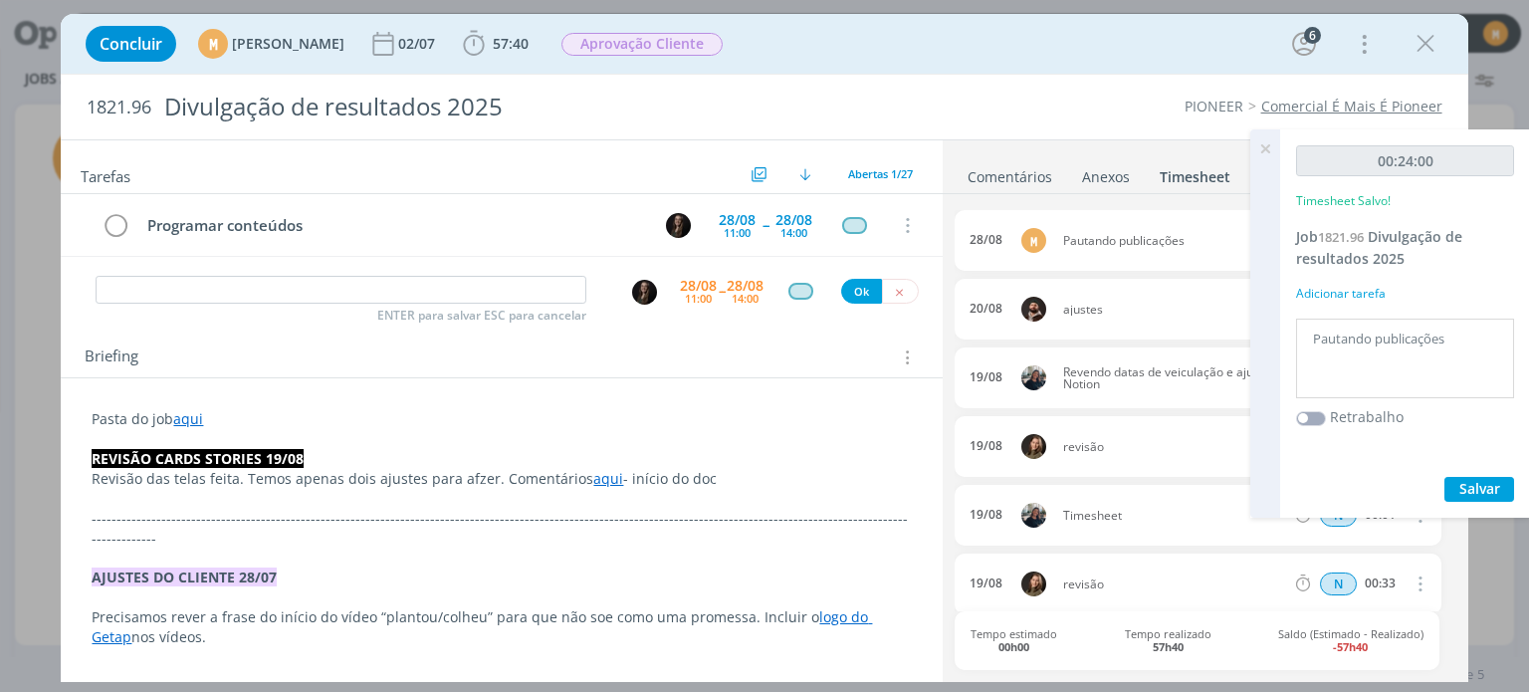
click at [1267, 144] on icon at bounding box center [1265, 148] width 36 height 39
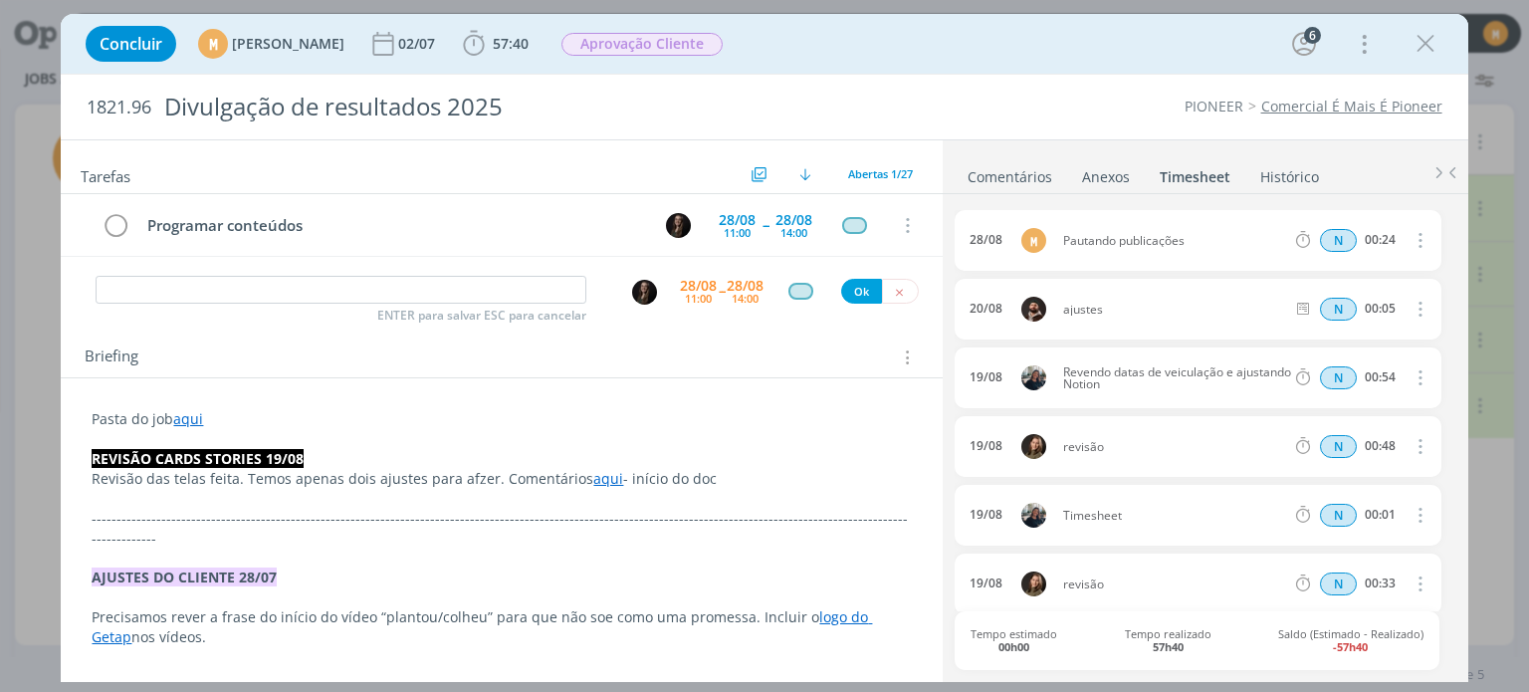
click at [1023, 174] on link "Comentários" at bounding box center [1009, 172] width 87 height 29
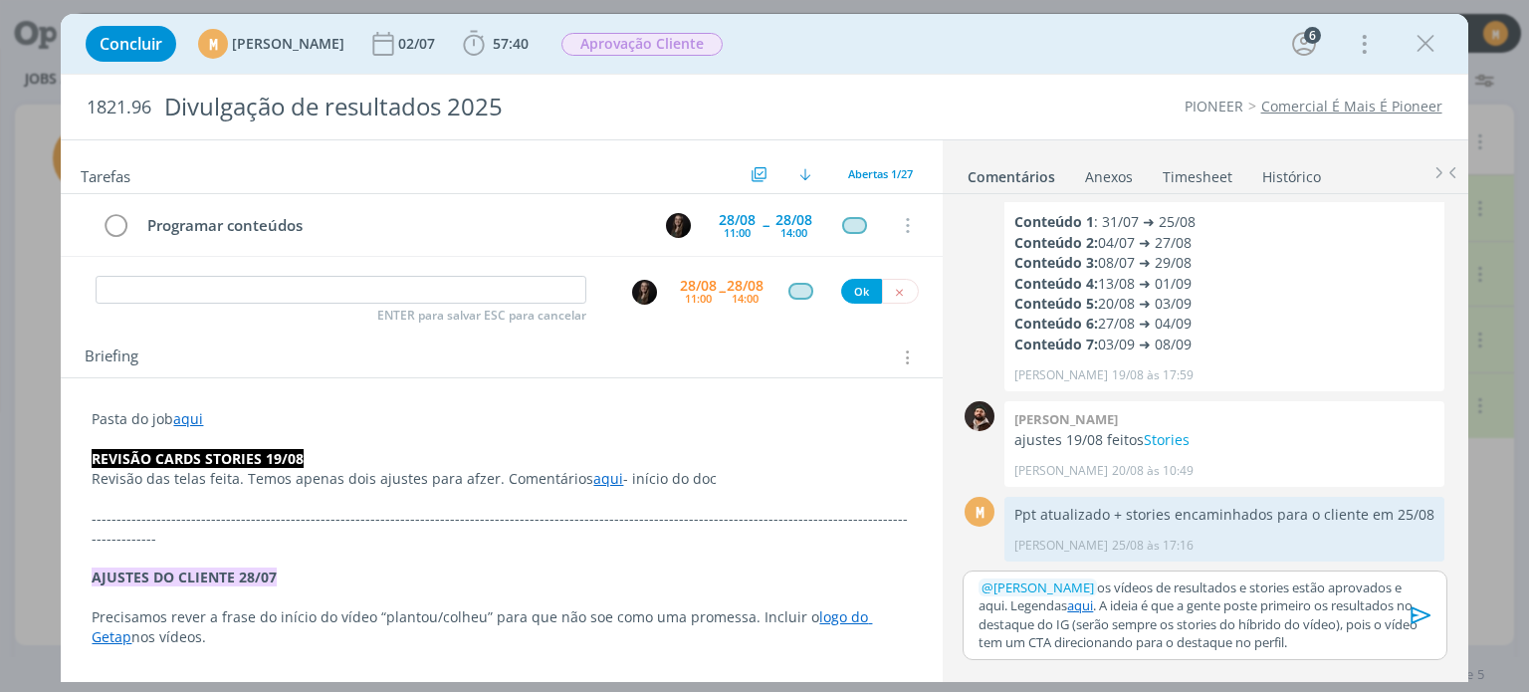
click at [1386, 592] on p "﻿ @ Natalia Gass ﻿ os vídeos de resultados e stories estão aprovados e aqui. Le…" at bounding box center [1204, 615] width 452 height 74
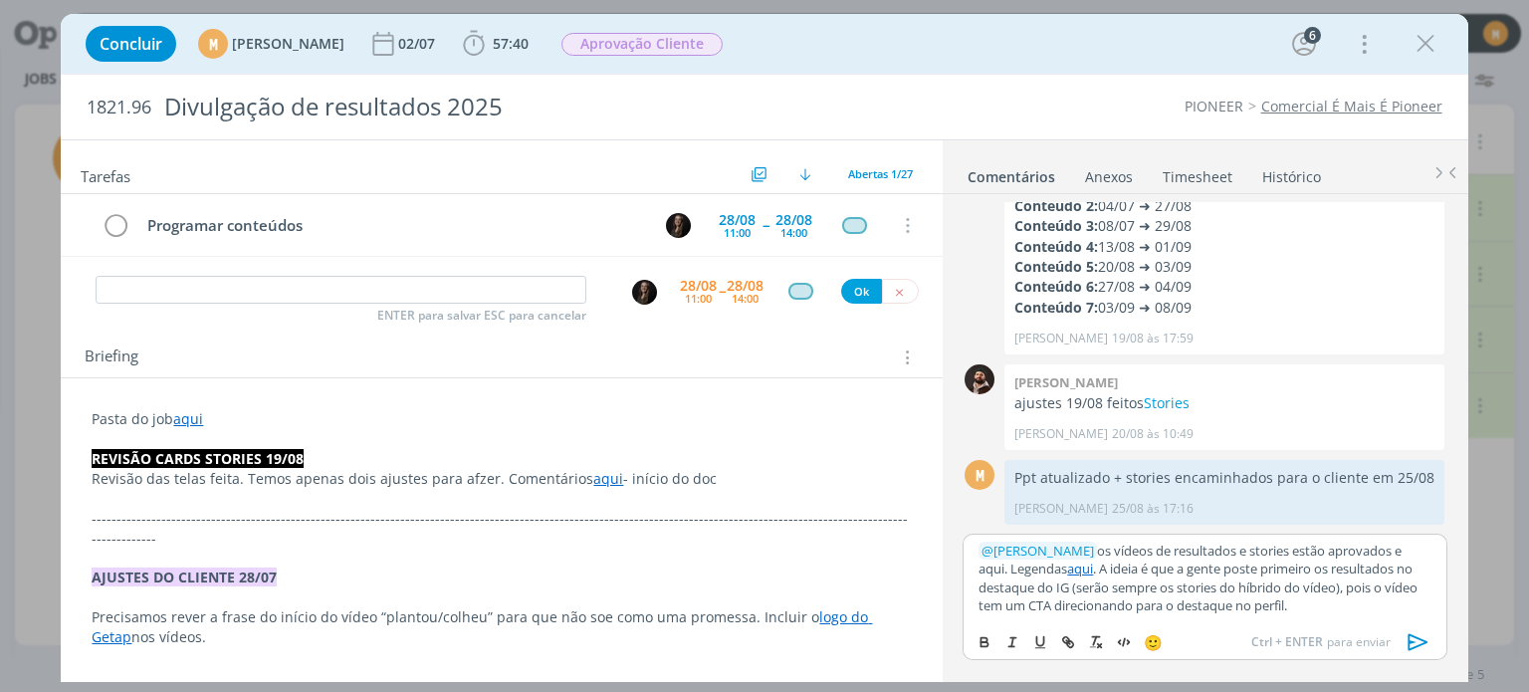
click at [1405, 548] on p "﻿ @ Natalia Gass ﻿ os vídeos de resultados e stories estão aprovados e aqui. Le…" at bounding box center [1204, 578] width 452 height 74
click at [1071, 636] on icon "dialog" at bounding box center [1068, 642] width 16 height 16
paste input "https://sobeae.sharepoint.com/:f:/s/SOBEAE/EsjTcMj1Dz5AvFhrmbsaPooBGU-ATUxzkVoU…"
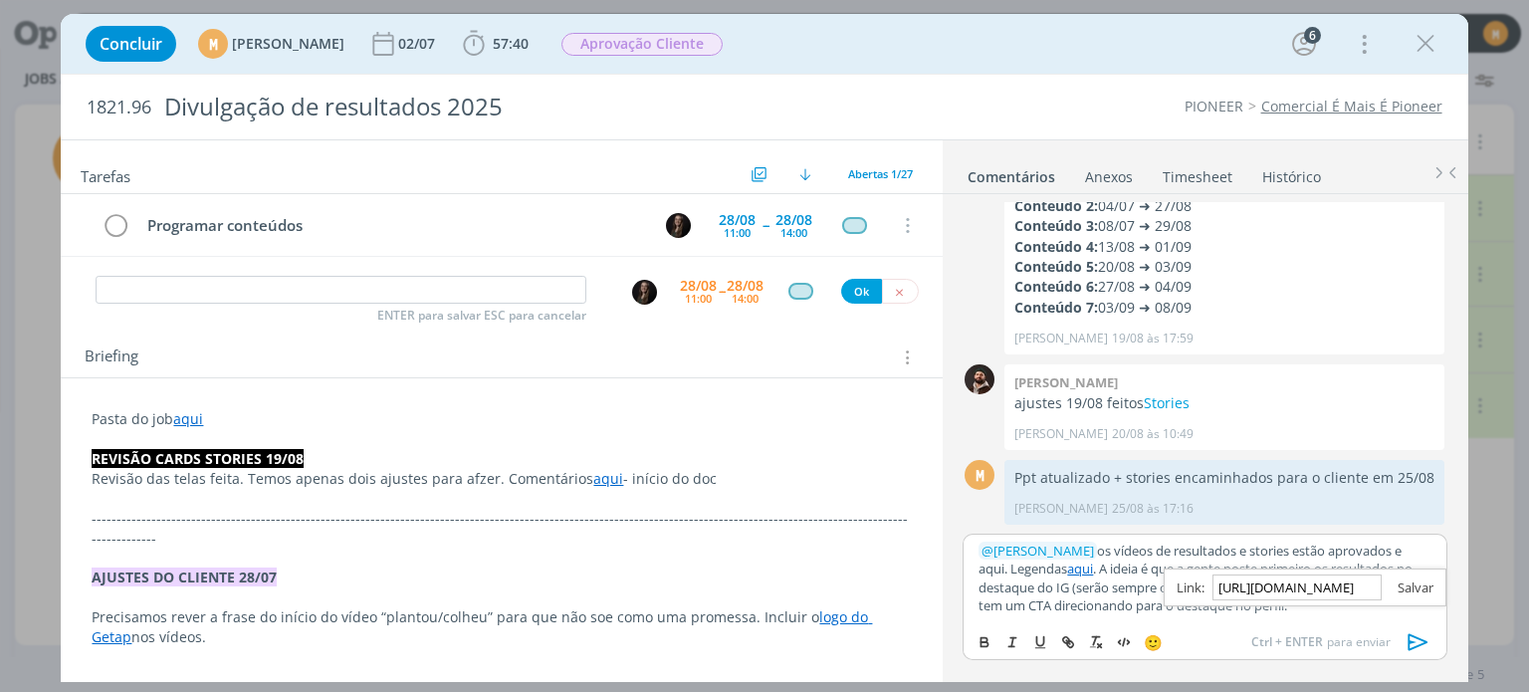
type input "https://sobeae.sharepoint.com/:f:/s/SOBEAE/EsjTcMj1Dz5AvFhrmbsaPooBGU-ATUxzkVoU…"
click at [1420, 584] on link "dialog" at bounding box center [1407, 587] width 52 height 18
click at [1410, 631] on icon "dialog" at bounding box center [1418, 642] width 30 height 30
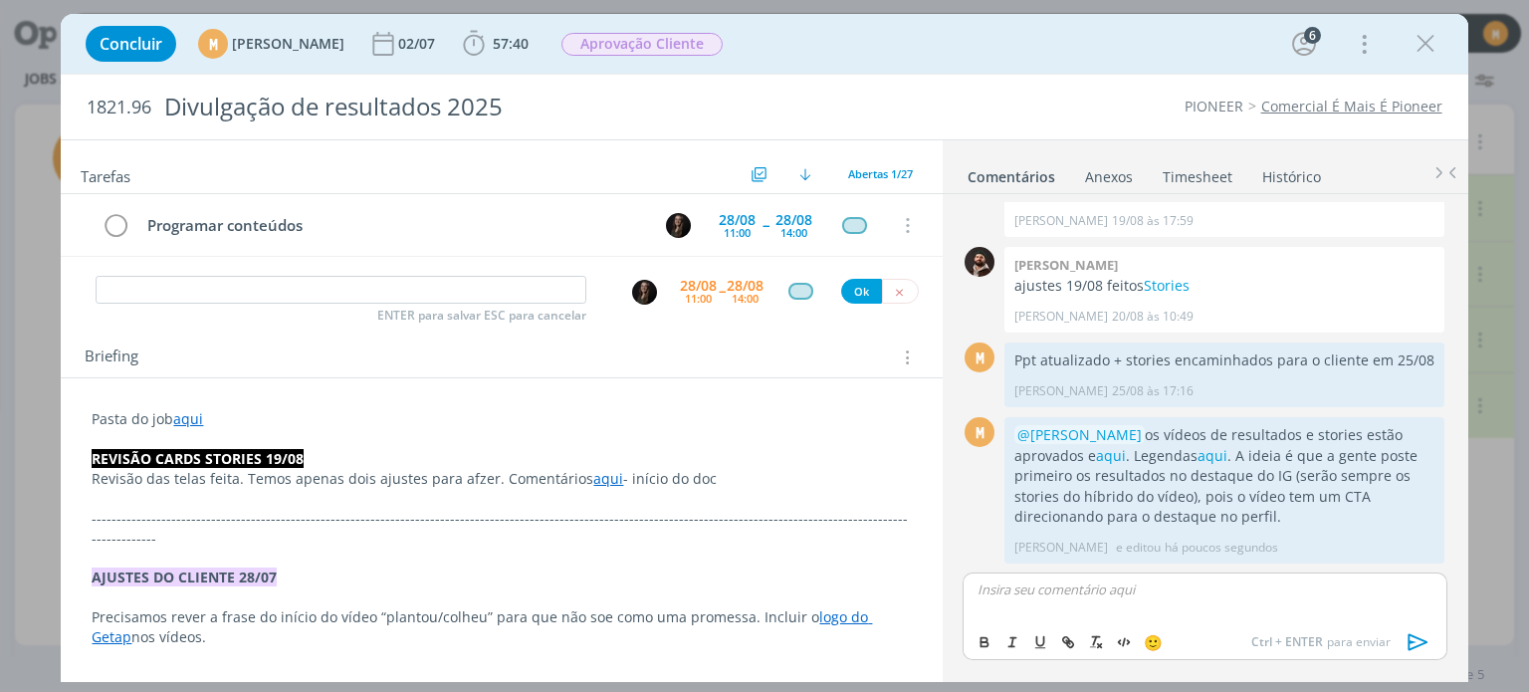
scroll to position [2412, 0]
click at [882, 290] on button "dialog" at bounding box center [900, 291] width 37 height 25
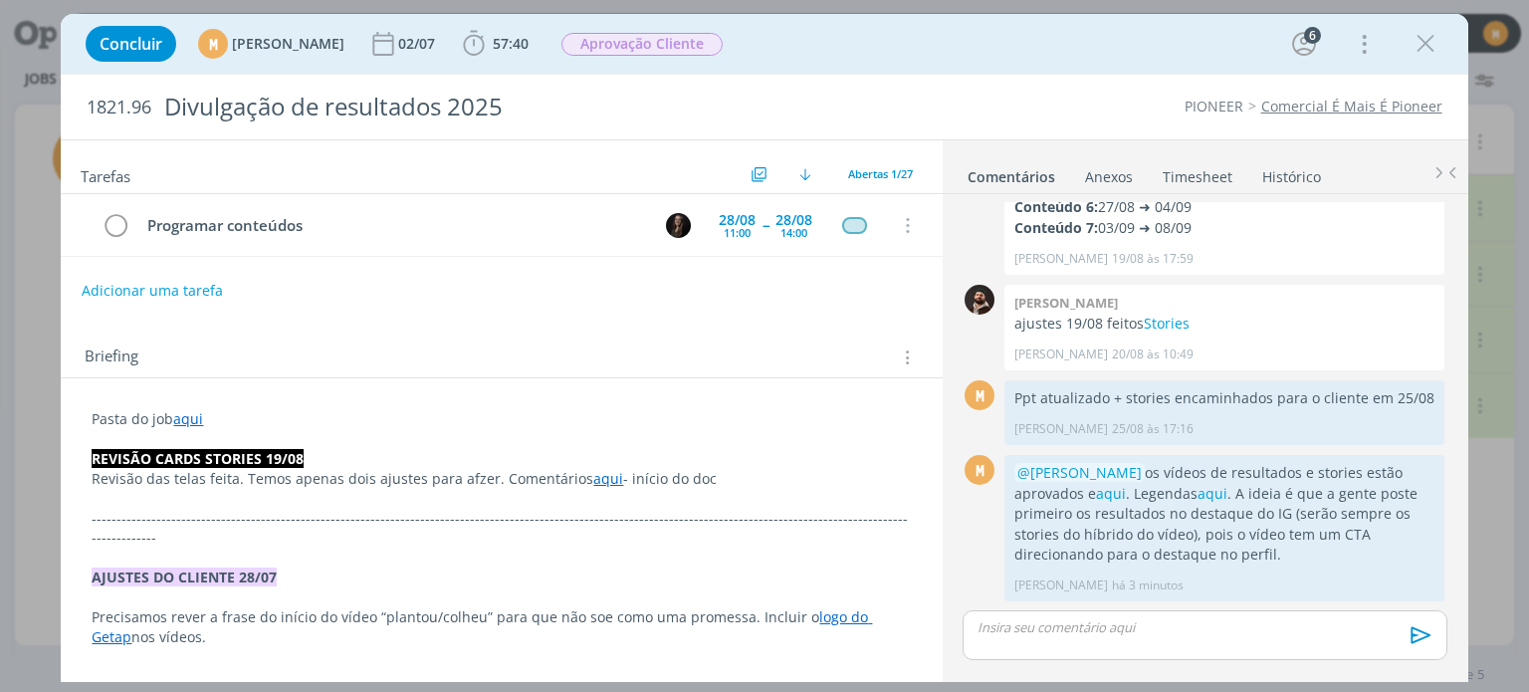
scroll to position [2374, 0]
click at [681, 227] on img "dialog" at bounding box center [678, 225] width 25 height 25
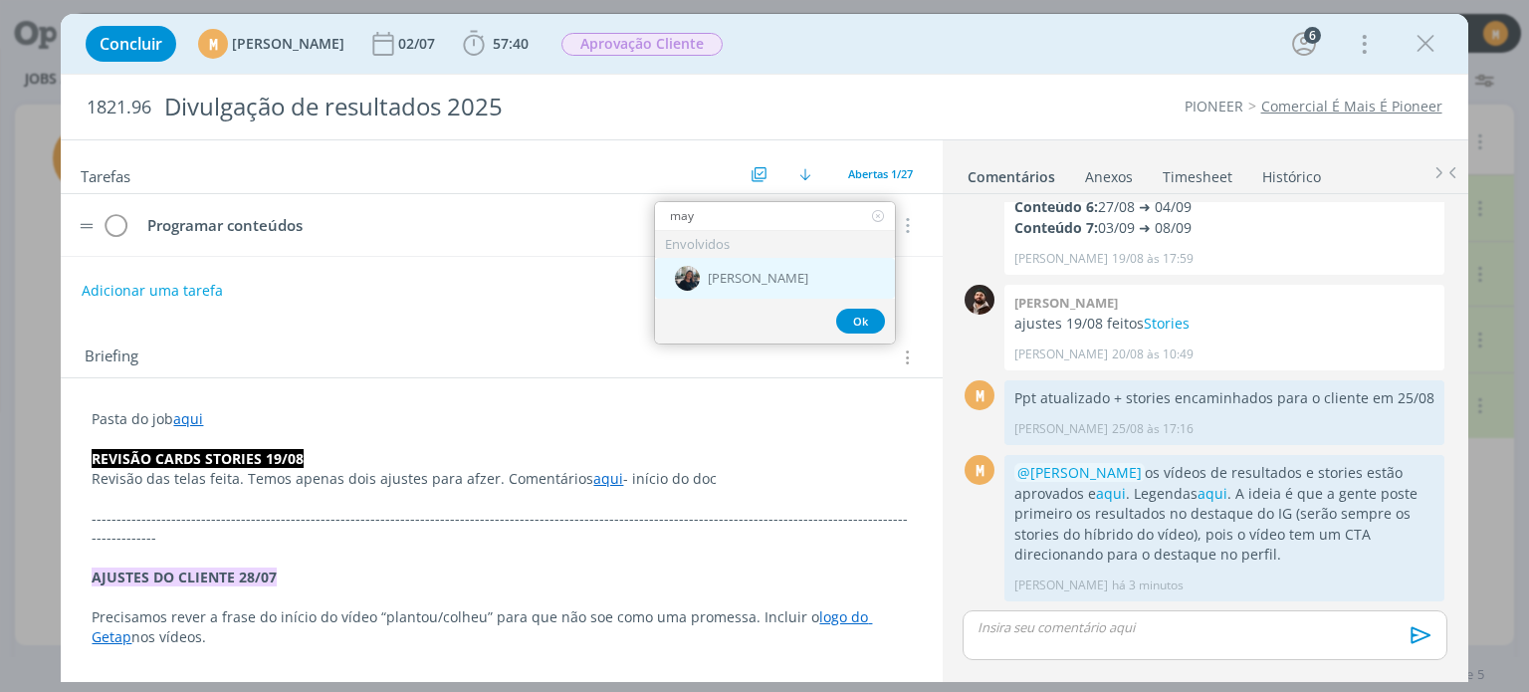
type input "may"
click at [742, 273] on span "[PERSON_NAME]" at bounding box center [758, 279] width 101 height 16
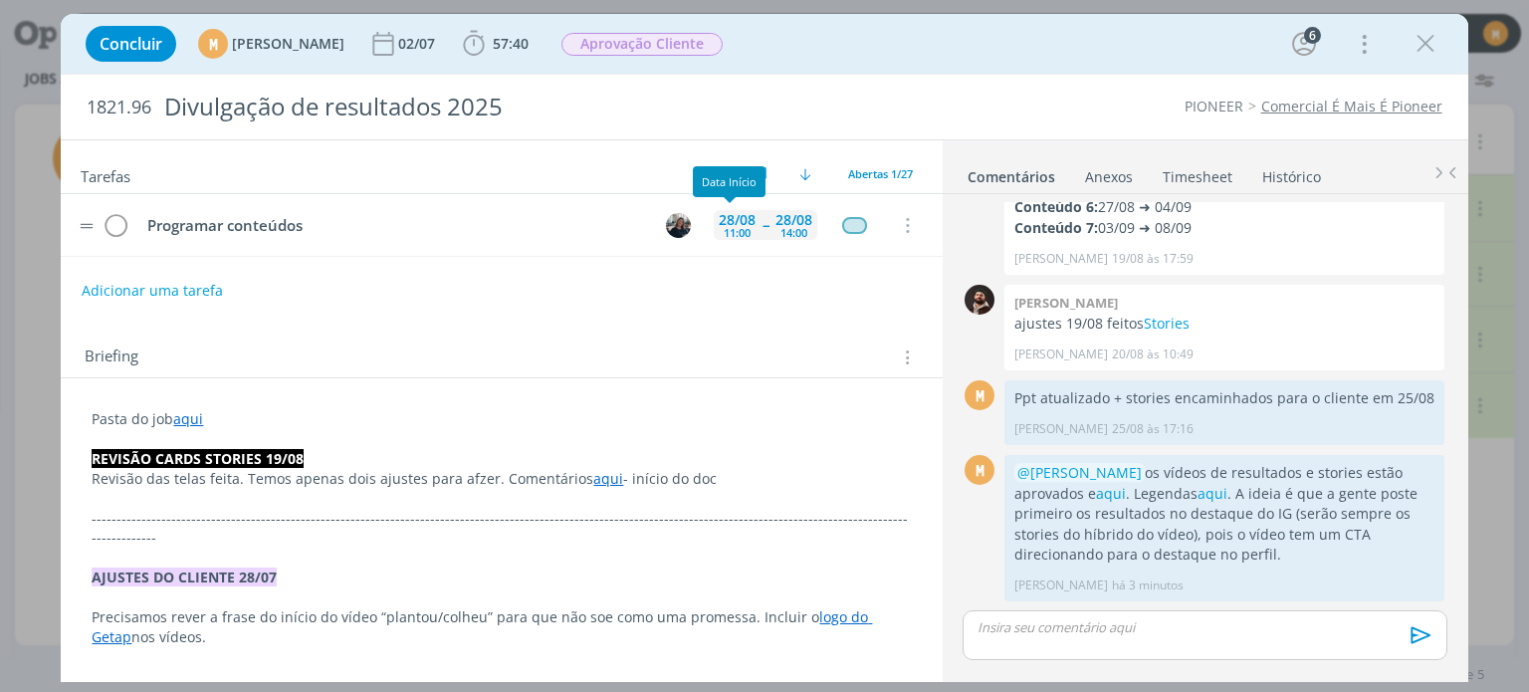
click at [722, 213] on div "28/08" at bounding box center [737, 220] width 37 height 14
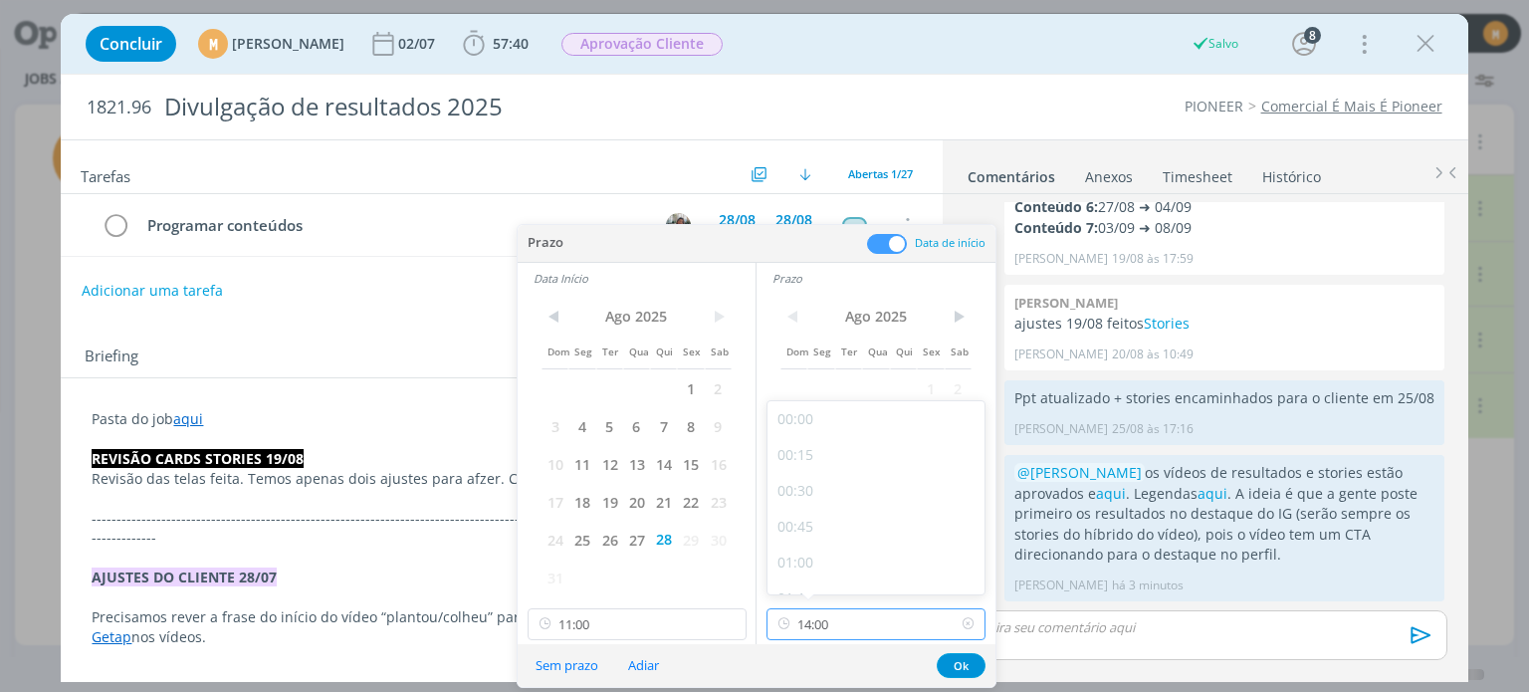
click at [854, 627] on input "14:00" at bounding box center [875, 624] width 219 height 32
click at [844, 534] on div "18:00" at bounding box center [878, 546] width 223 height 36
type input "18:00"
click at [655, 626] on input "11:00" at bounding box center [636, 624] width 219 height 32
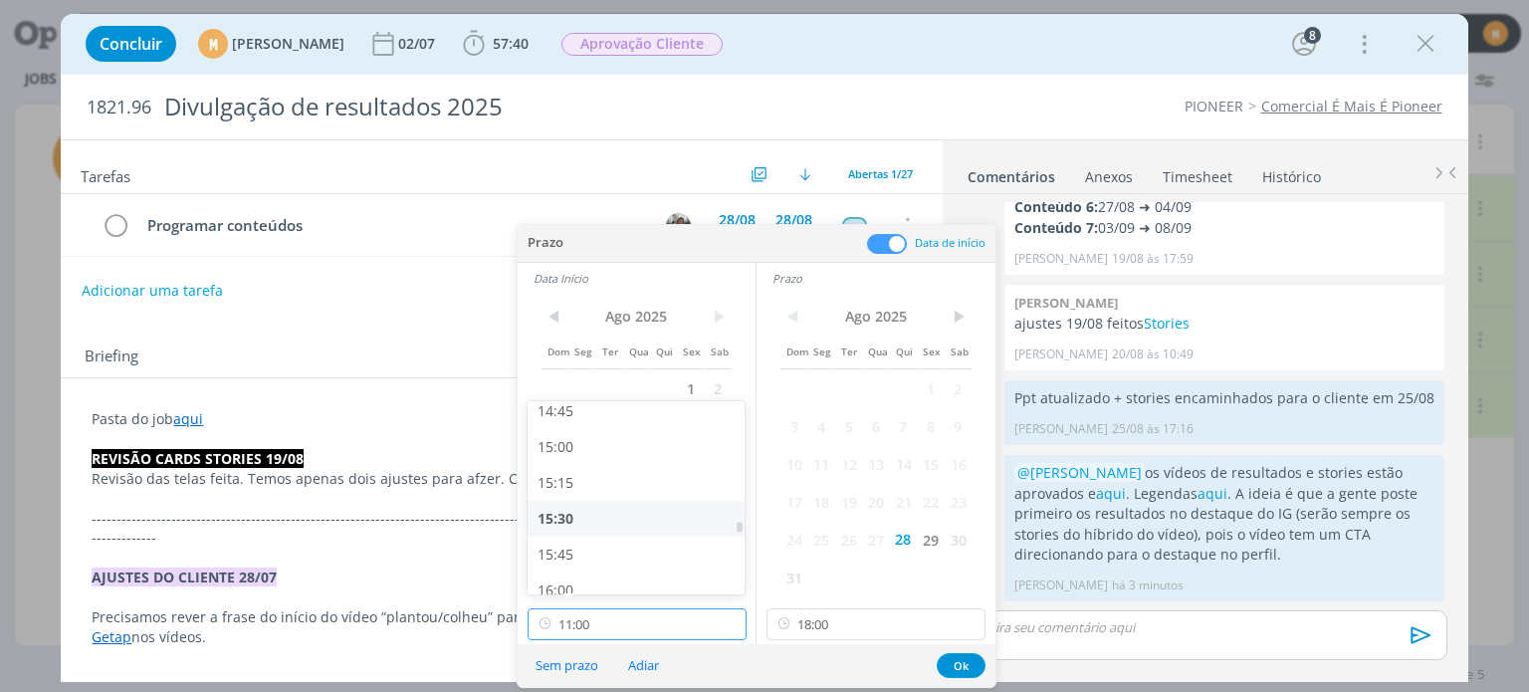
scroll to position [2221, 0]
click at [603, 491] on div "16:00" at bounding box center [638, 491] width 223 height 36
type input "16:00"
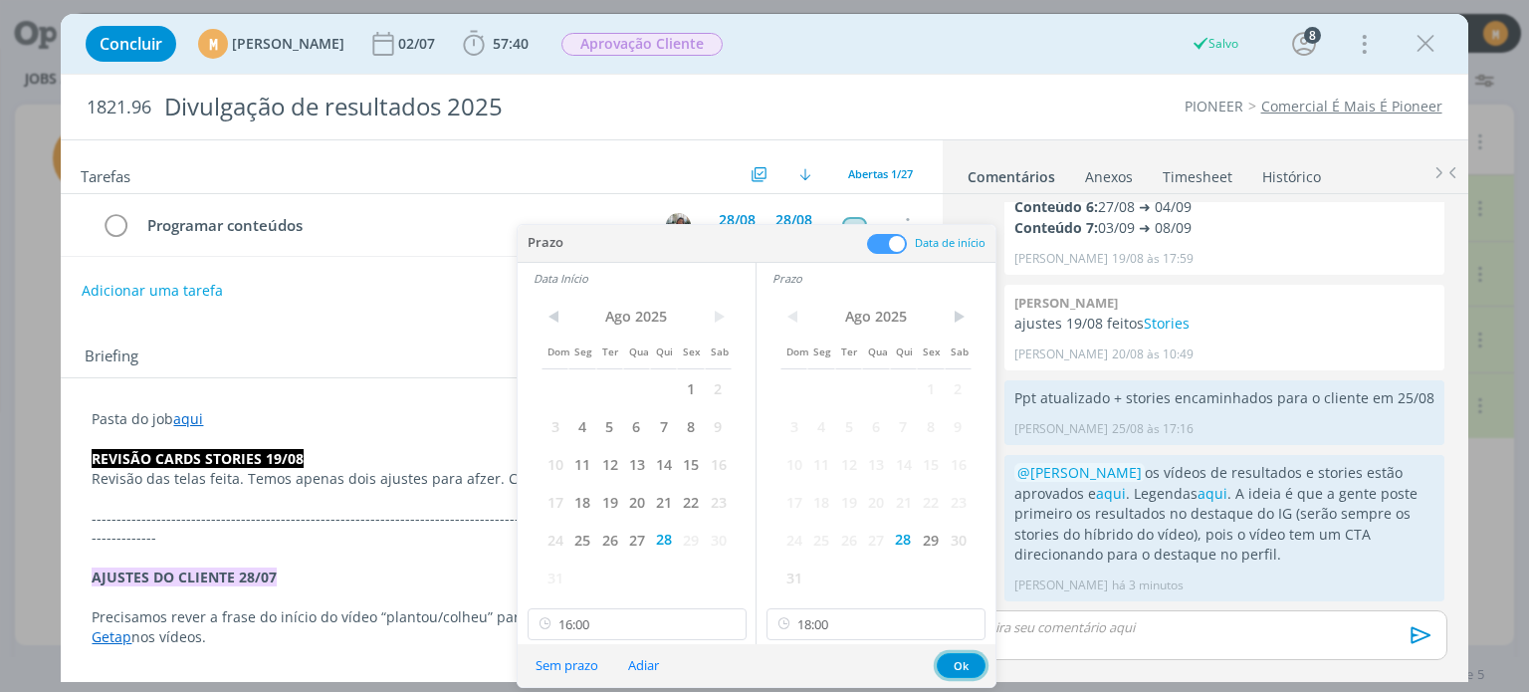
click at [961, 661] on button "Ok" at bounding box center [960, 665] width 49 height 25
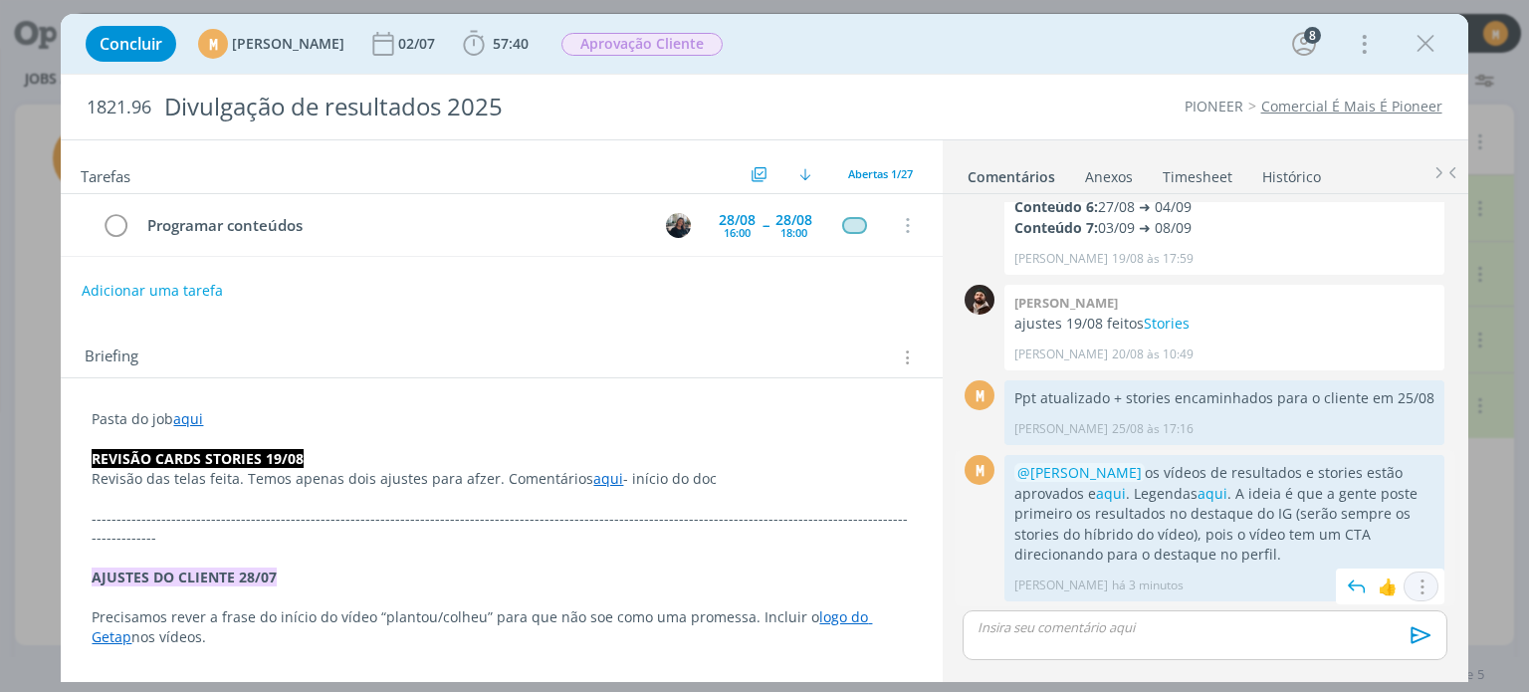
click at [1410, 596] on icon "dialog" at bounding box center [1421, 586] width 22 height 19
click at [1337, 532] on link "Editar" at bounding box center [1353, 528] width 157 height 32
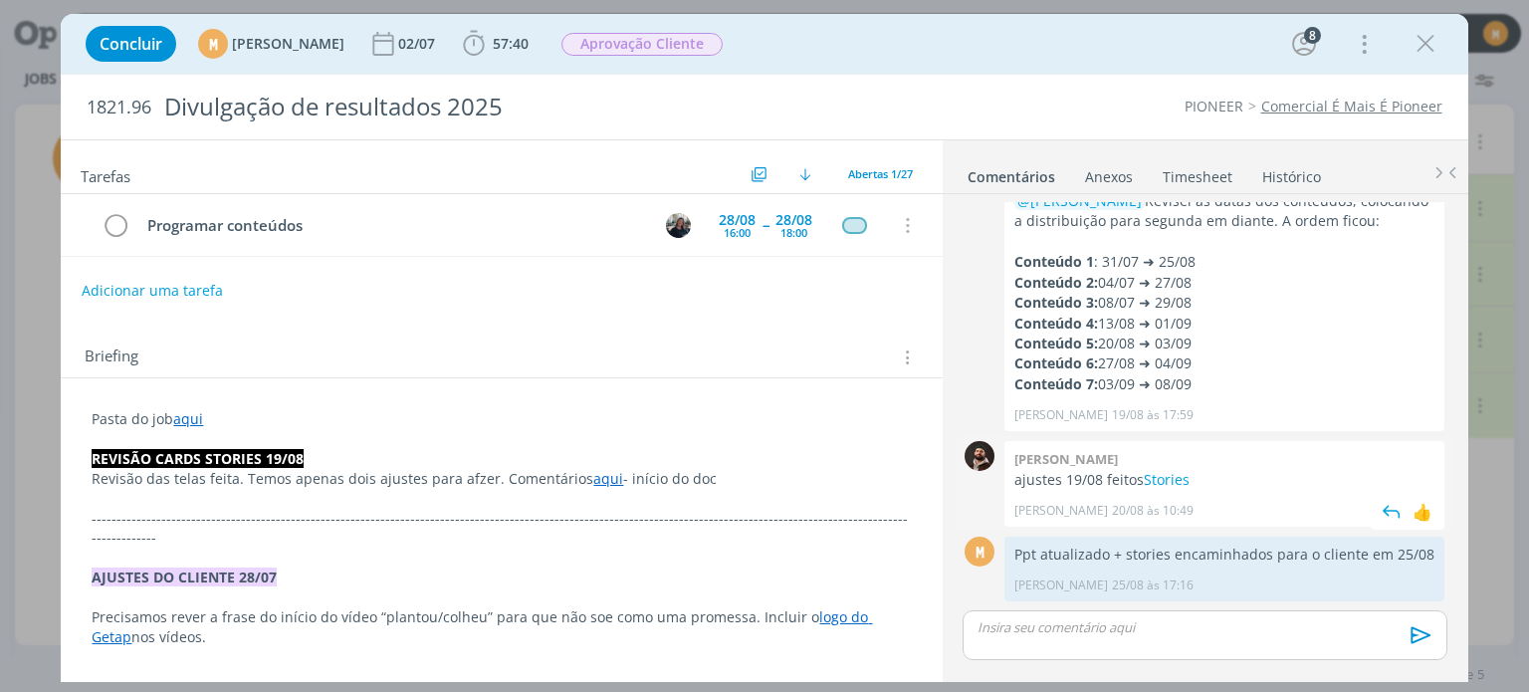
scroll to position [2335, 0]
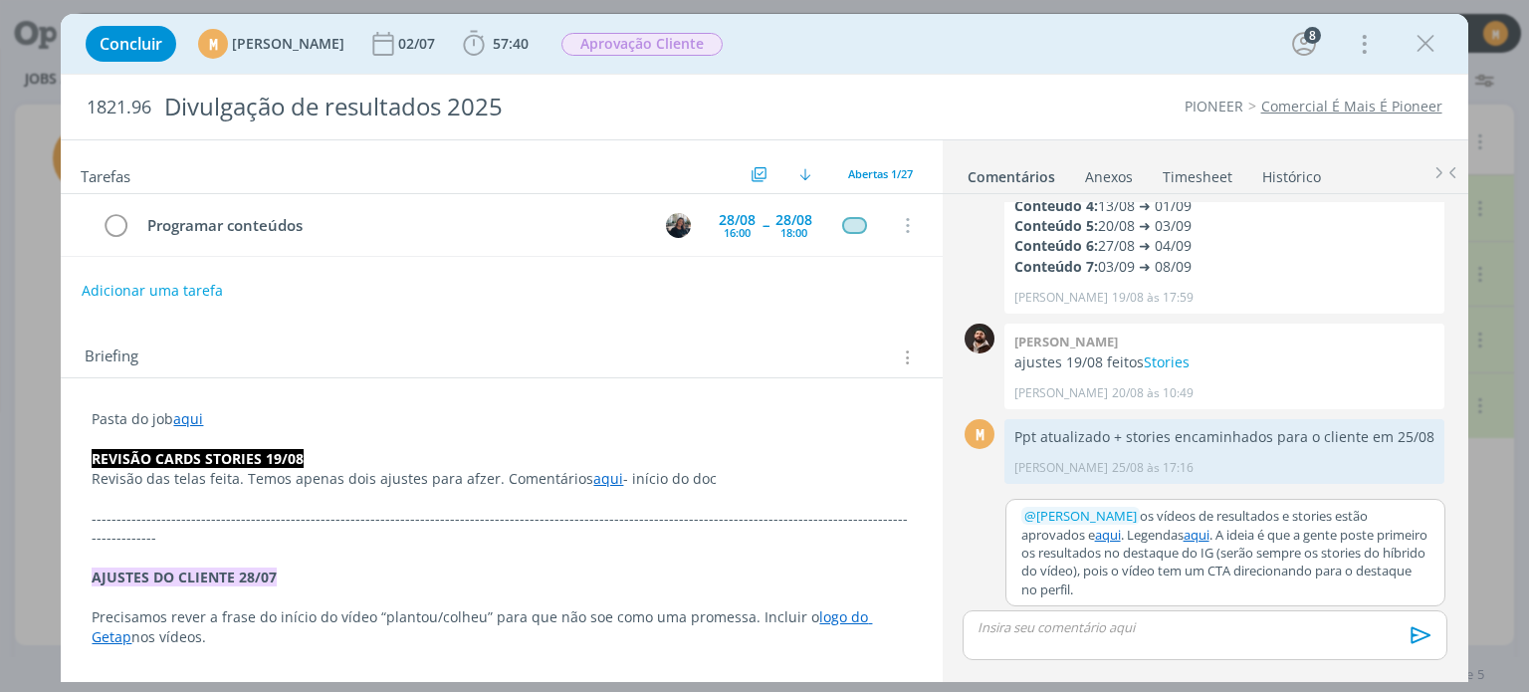
click at [1115, 509] on p "﻿ @ Natalia Gass ﻿ os vídeos de resultados e stories estão aprovados e aqui . L…" at bounding box center [1225, 553] width 408 height 92
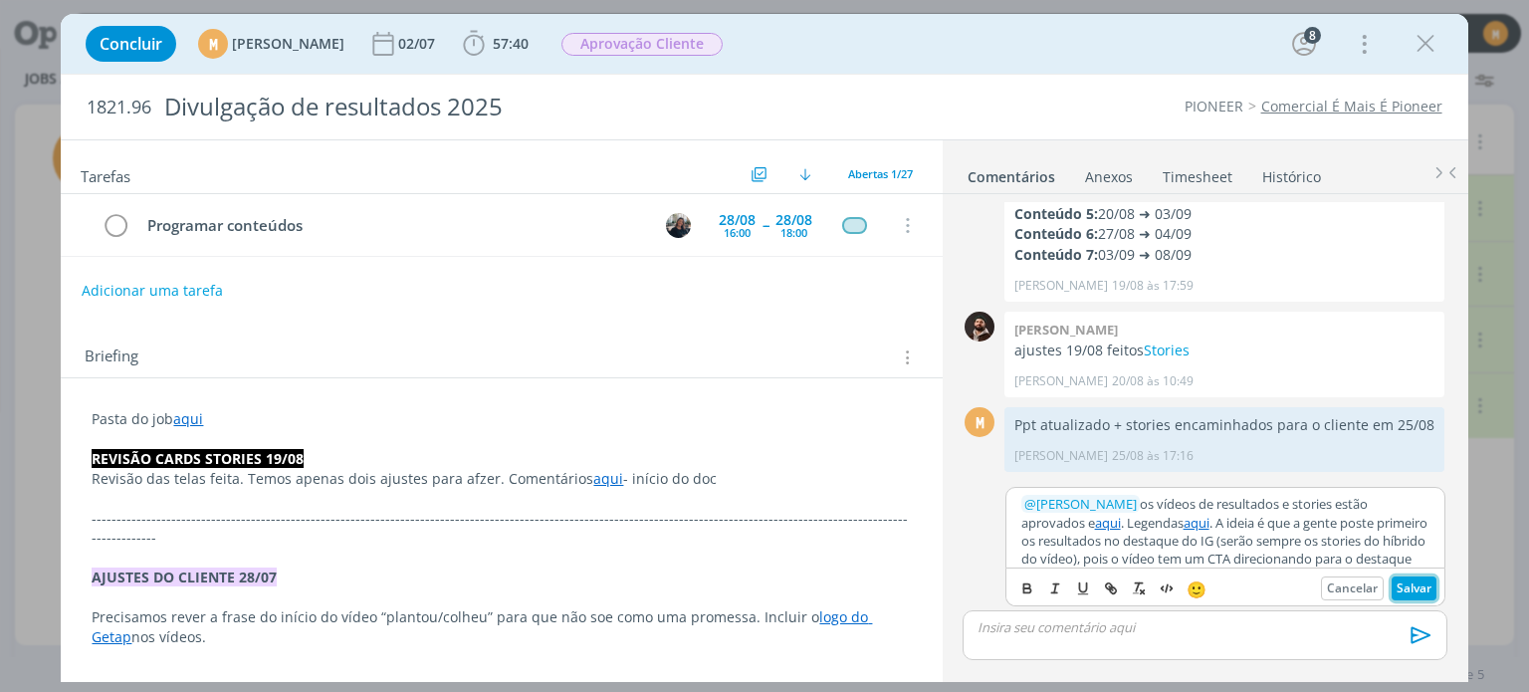
click at [1408, 596] on button "Salvar" at bounding box center [1413, 588] width 45 height 24
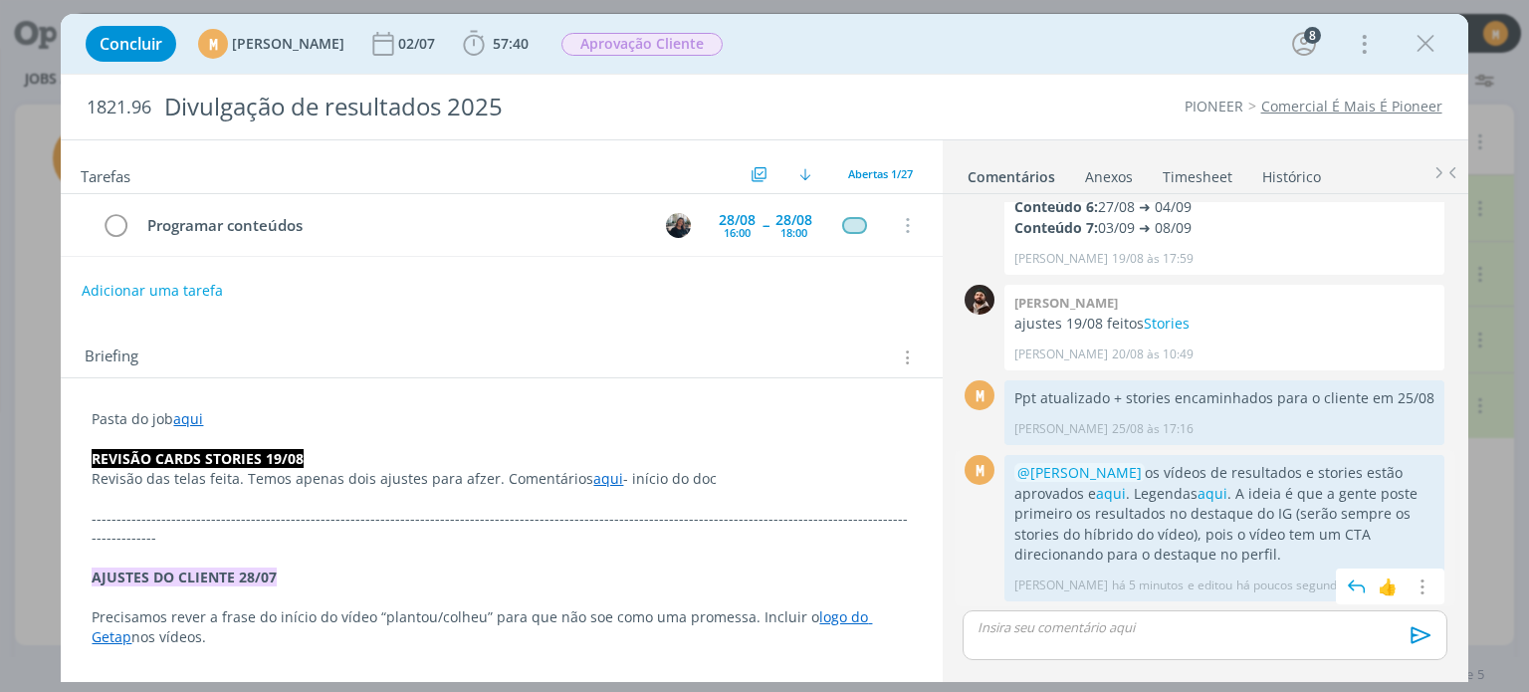
scroll to position [2374, 0]
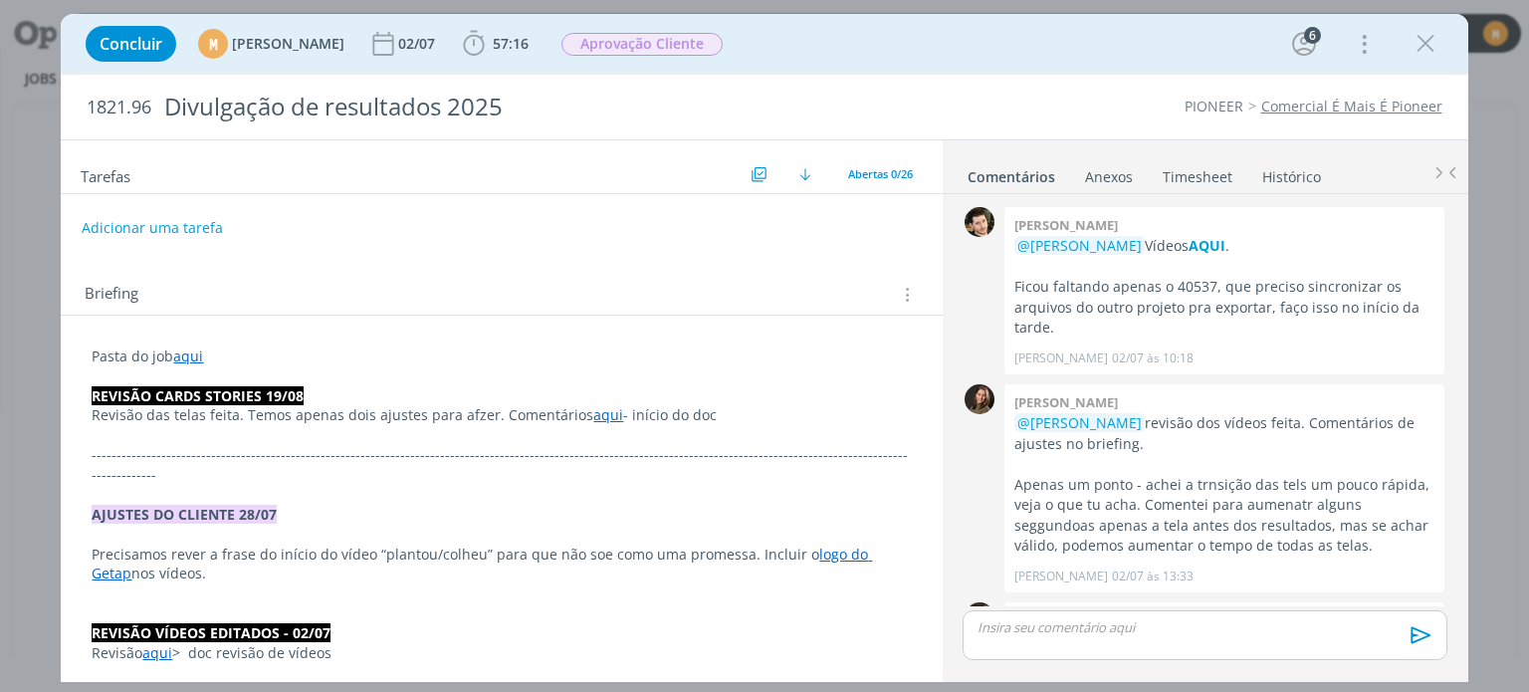
scroll to position [2217, 0]
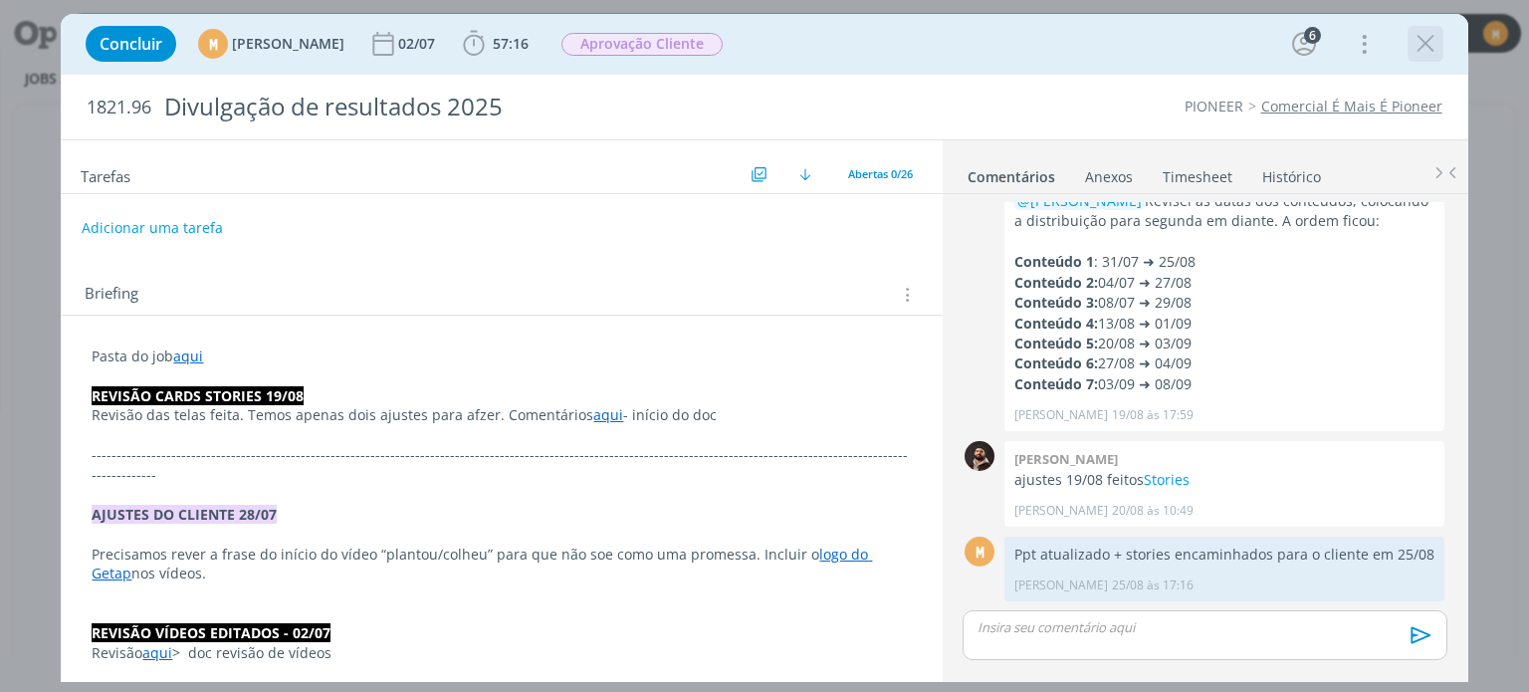
click at [1425, 43] on icon "dialog" at bounding box center [1425, 44] width 30 height 30
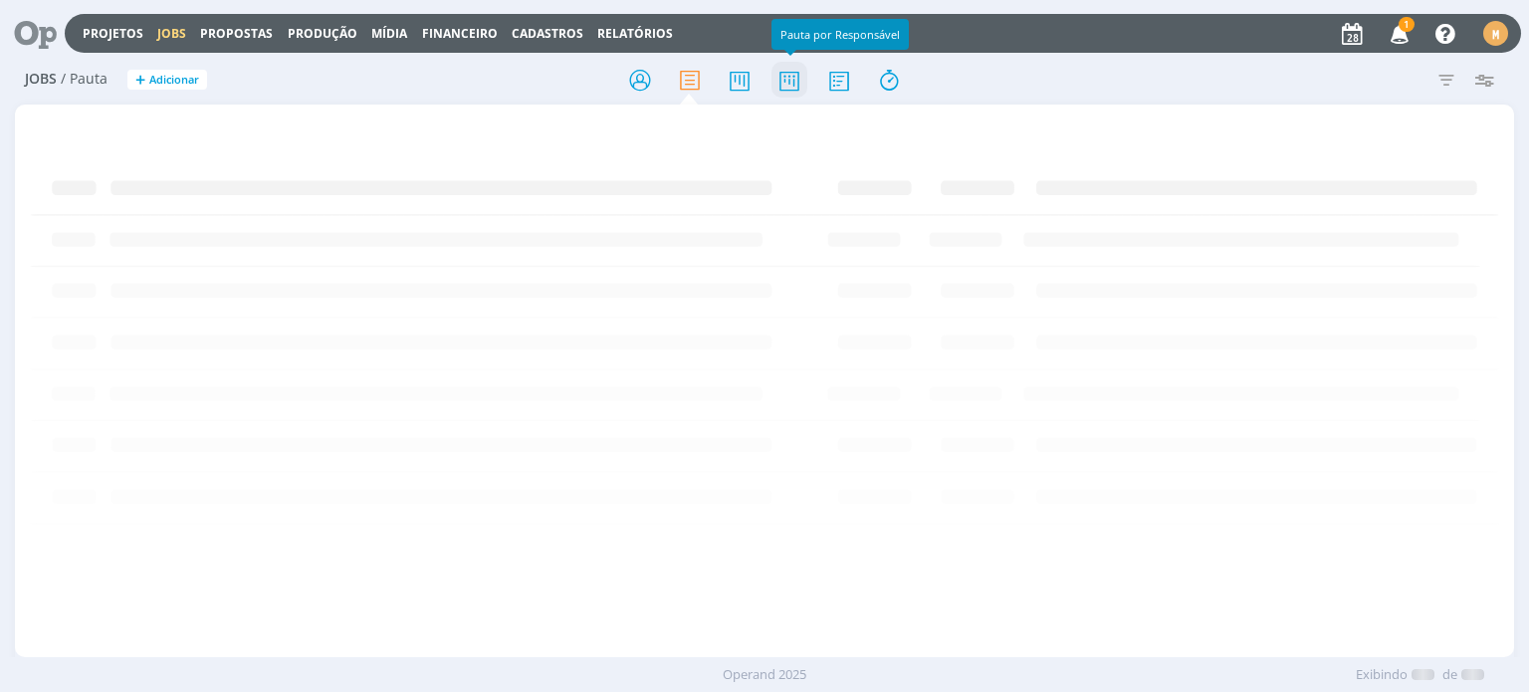
click at [788, 79] on icon at bounding box center [789, 80] width 36 height 39
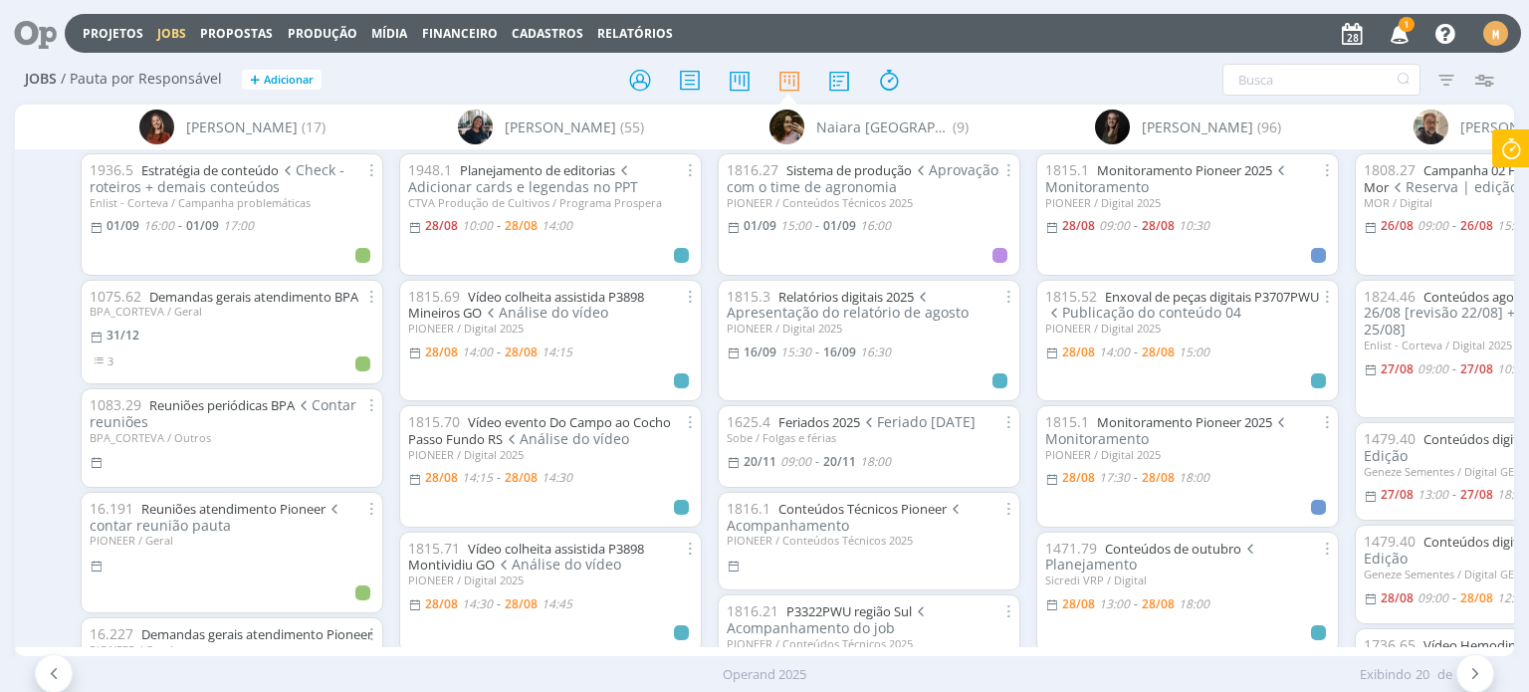
scroll to position [0, 3700]
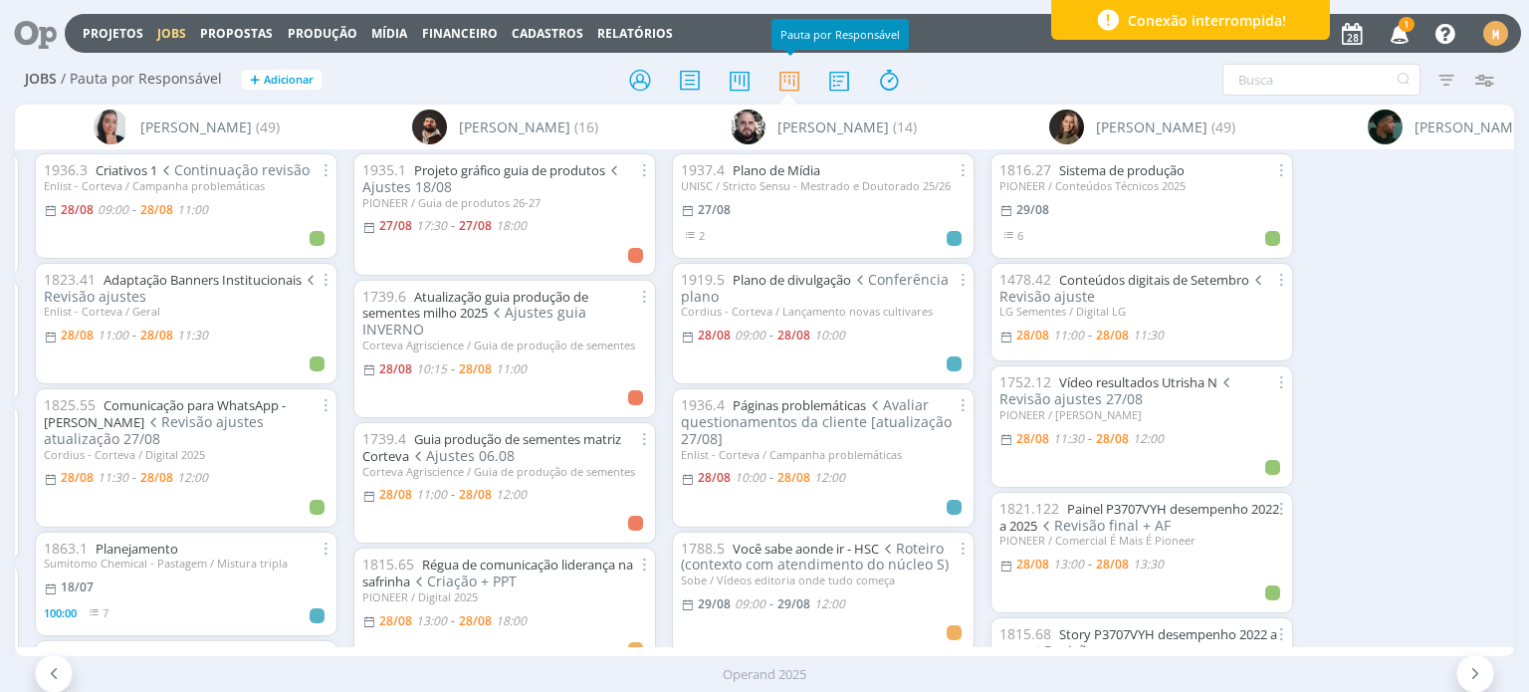
scroll to position [0, 1314]
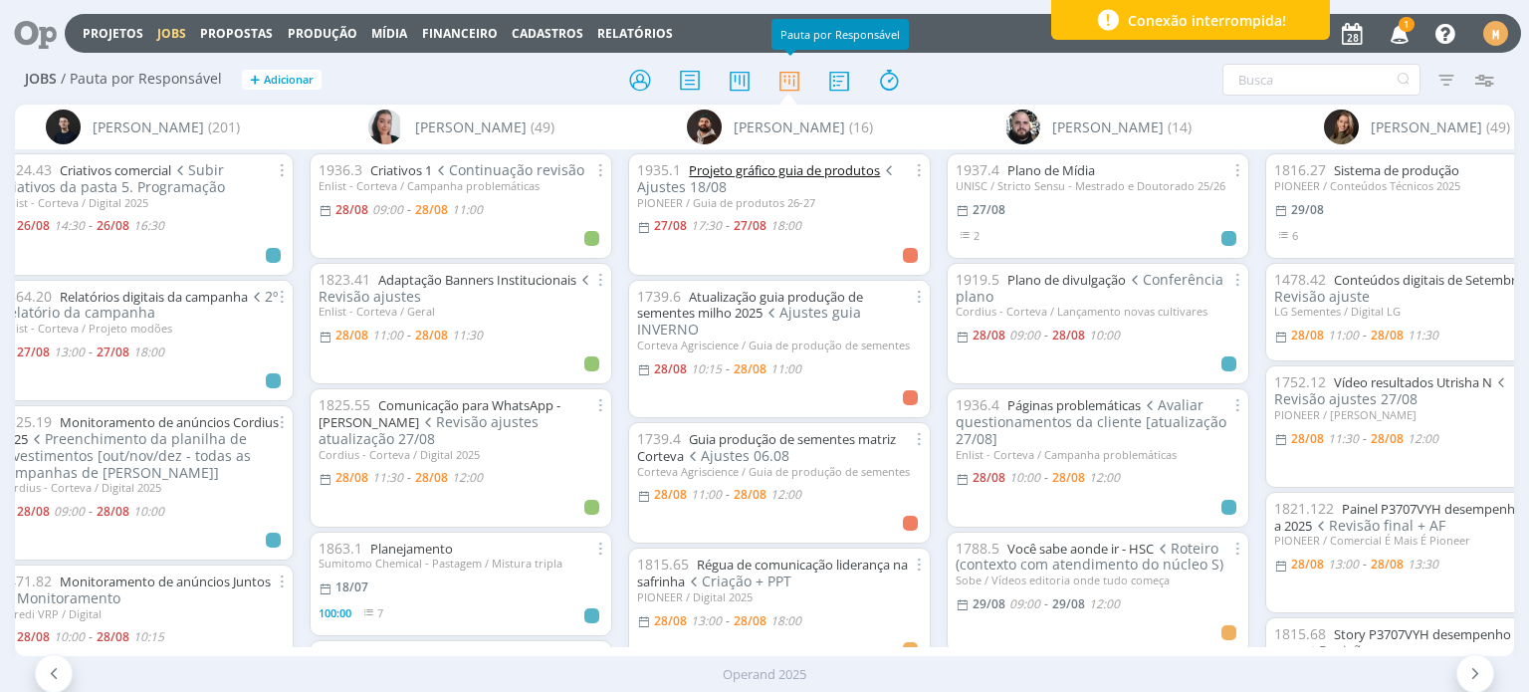
click at [781, 167] on link "Projeto gráfico guia de produtos" at bounding box center [784, 170] width 191 height 18
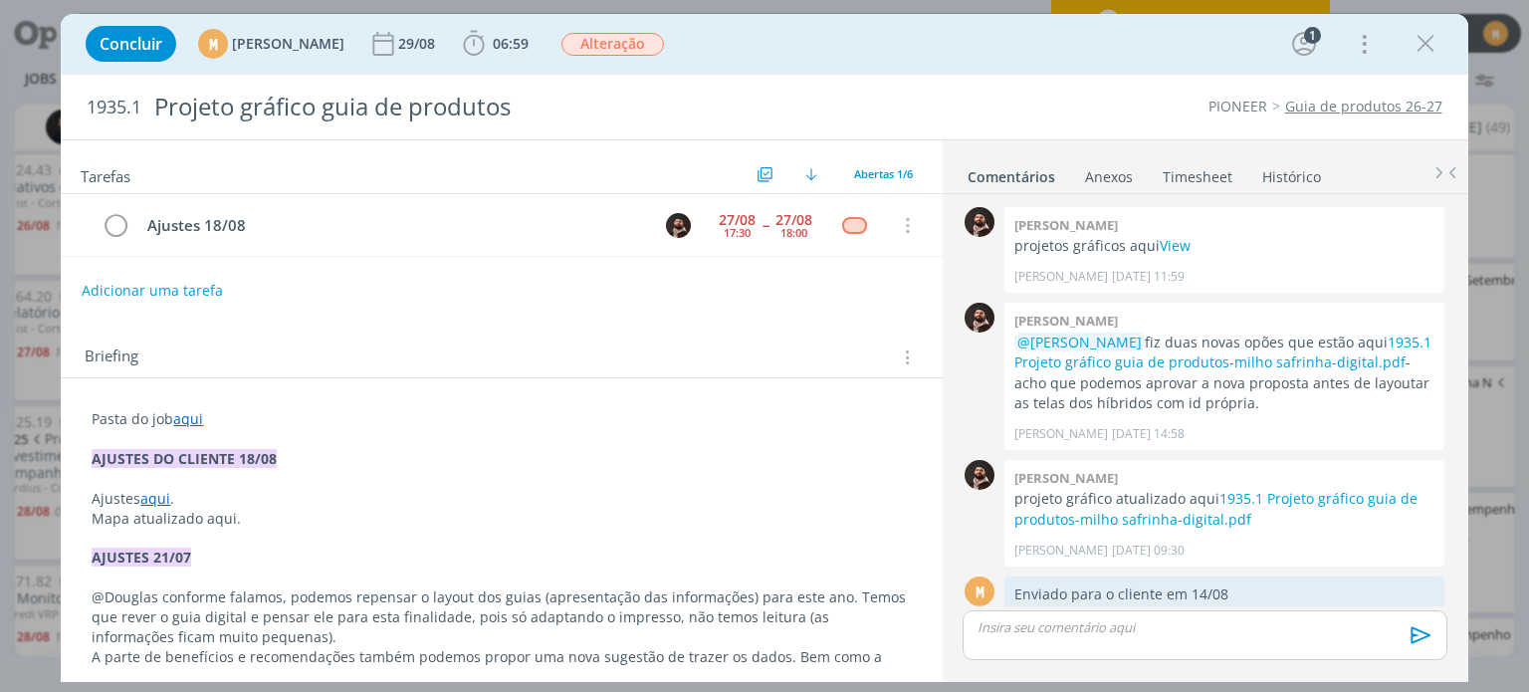
scroll to position [38, 0]
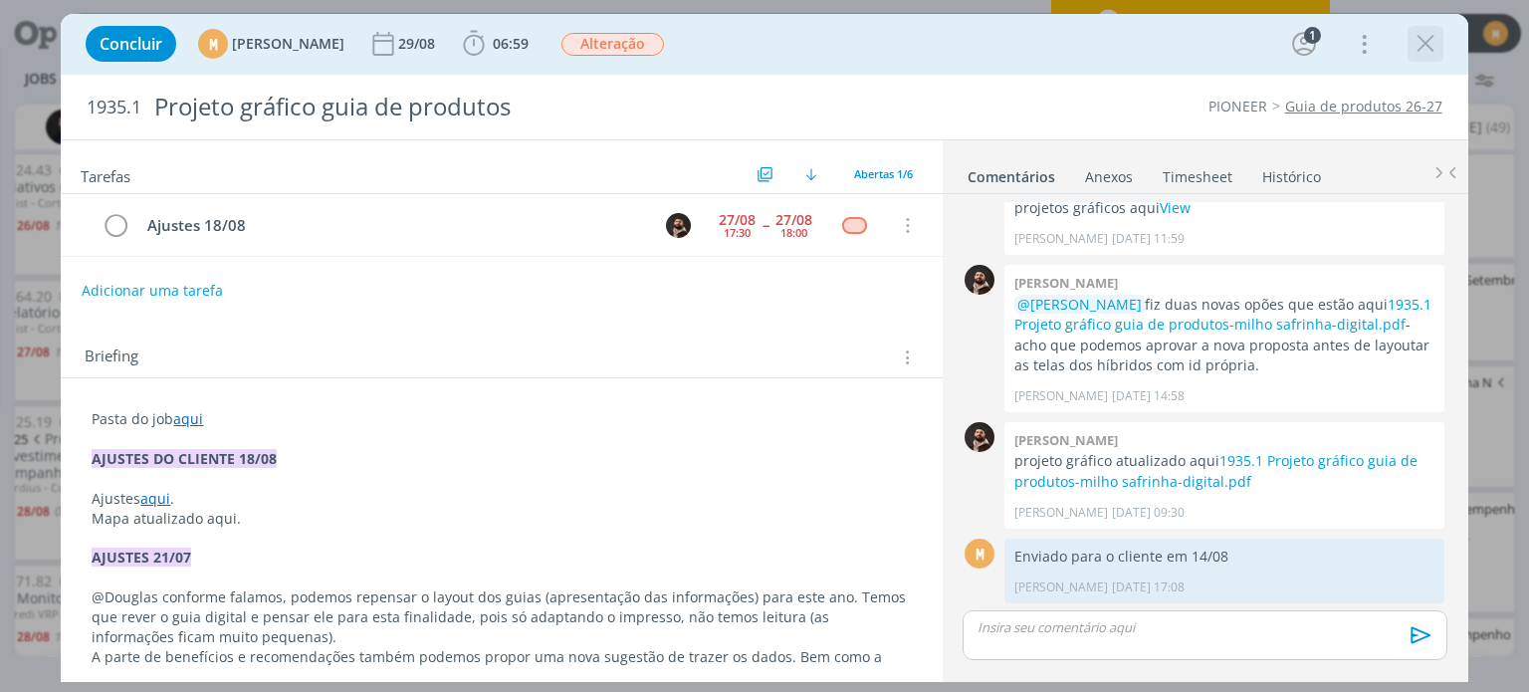
click at [1419, 35] on icon "dialog" at bounding box center [1425, 44] width 30 height 30
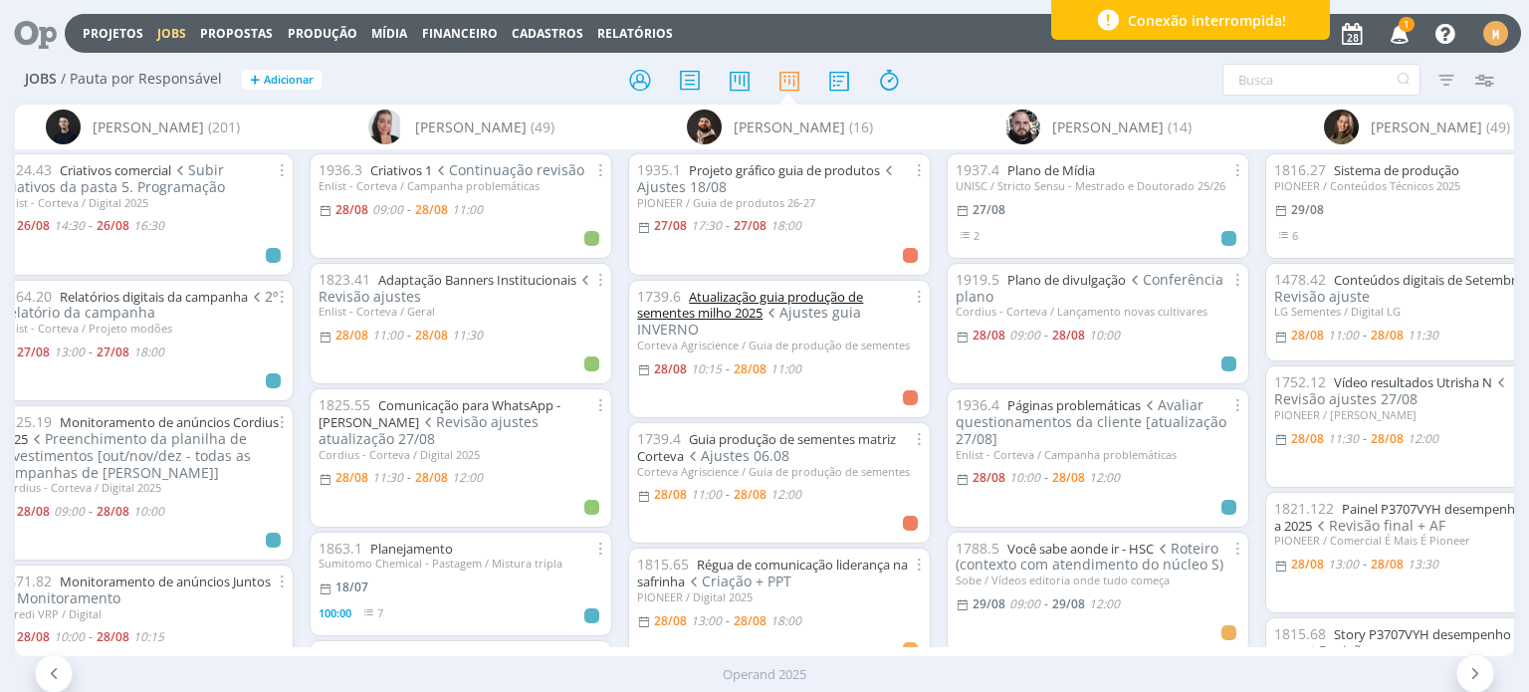
click at [780, 299] on link "Atualização guia produção de sementes milho 2025" at bounding box center [750, 305] width 226 height 35
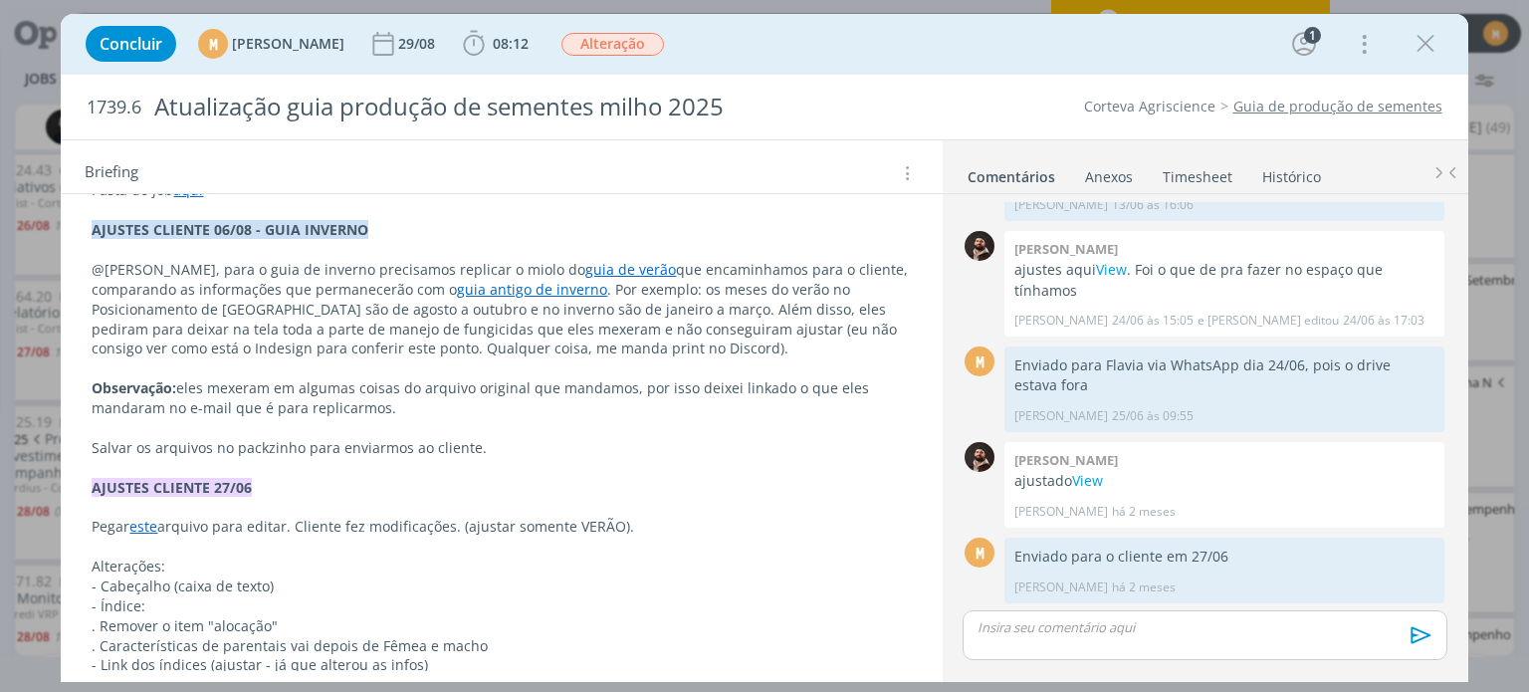
scroll to position [299, 0]
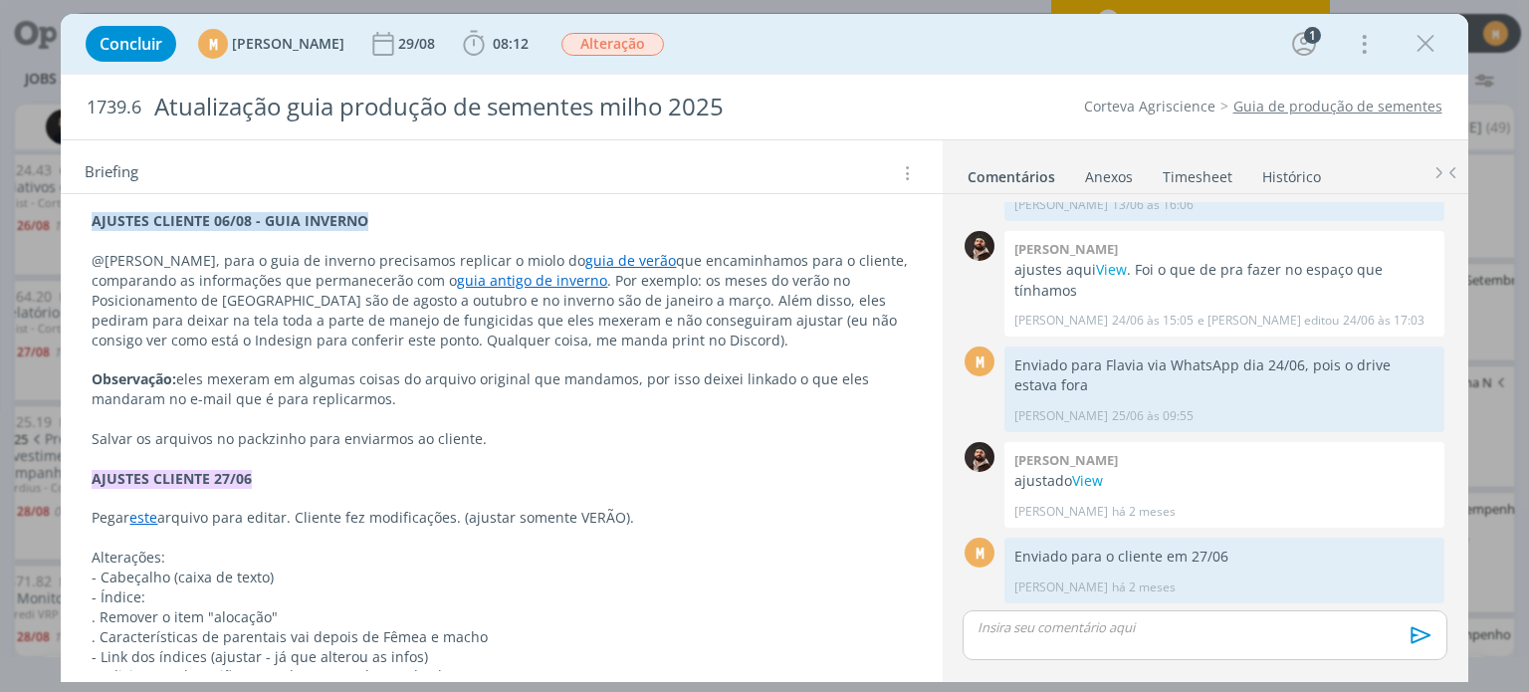
scroll to position [338, 0]
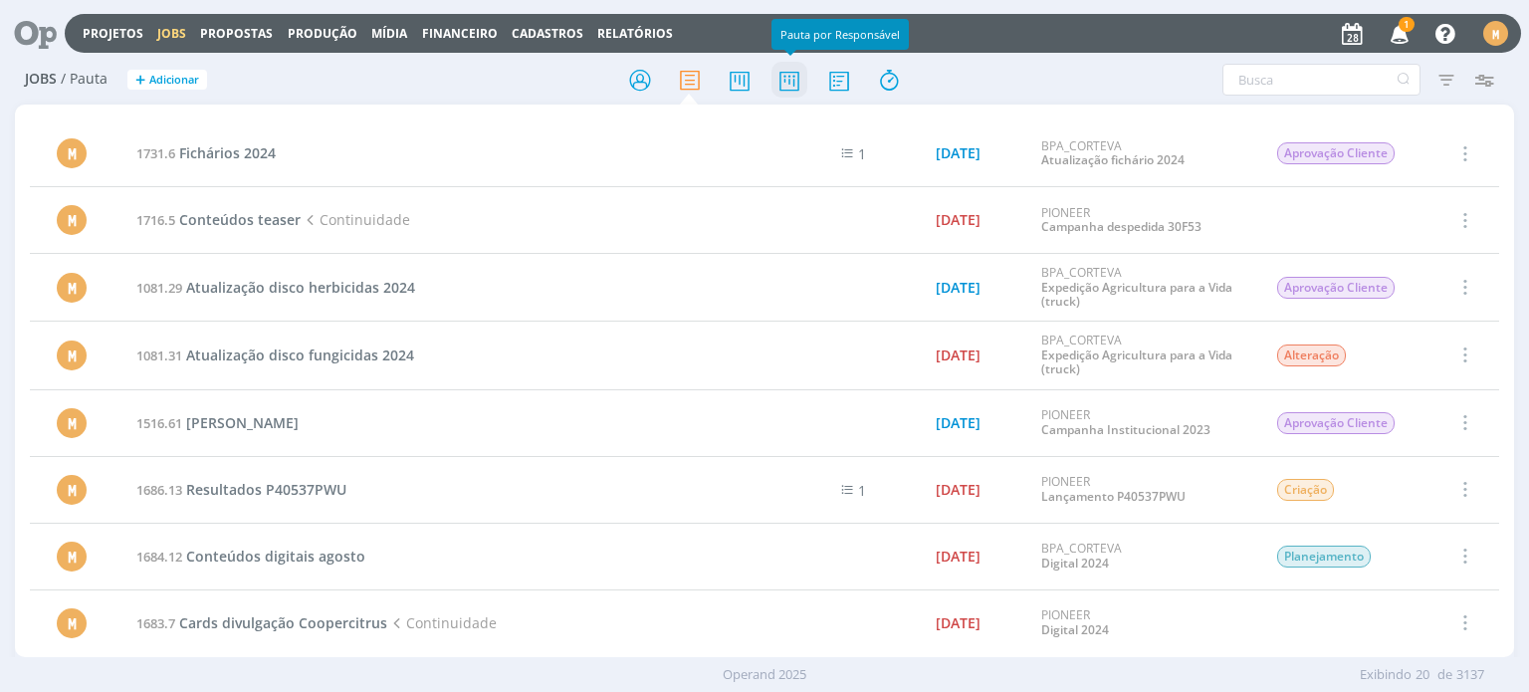
click at [798, 71] on icon at bounding box center [789, 80] width 36 height 39
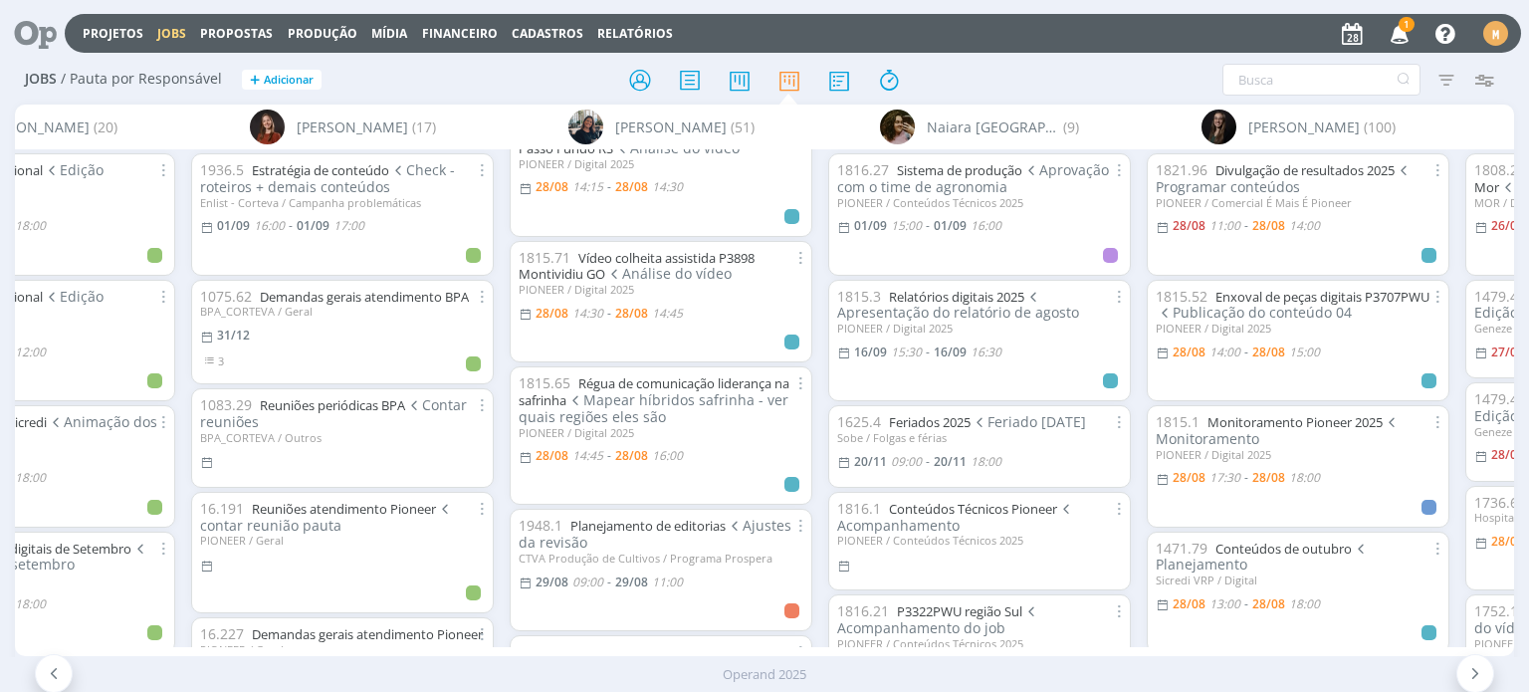
scroll to position [299, 0]
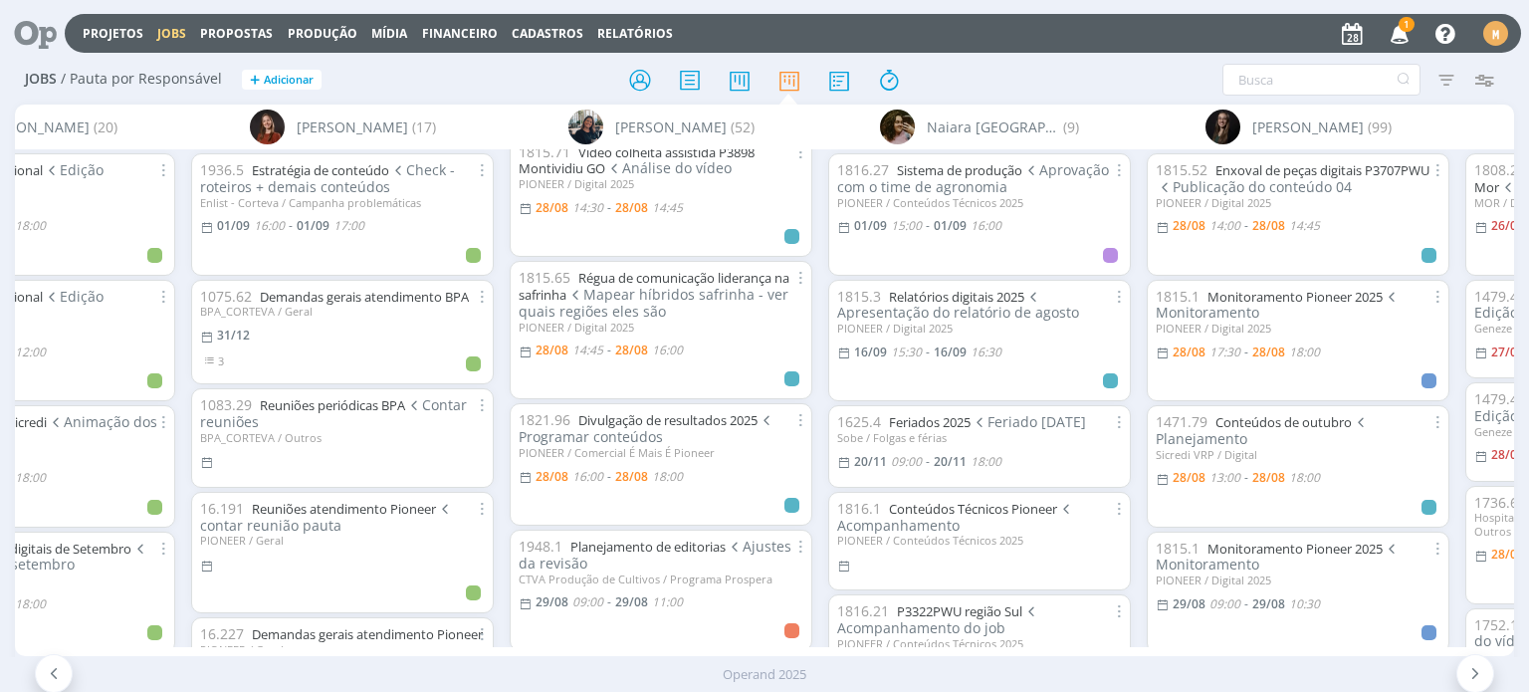
scroll to position [398, 0]
